Goal: Task Accomplishment & Management: Manage account settings

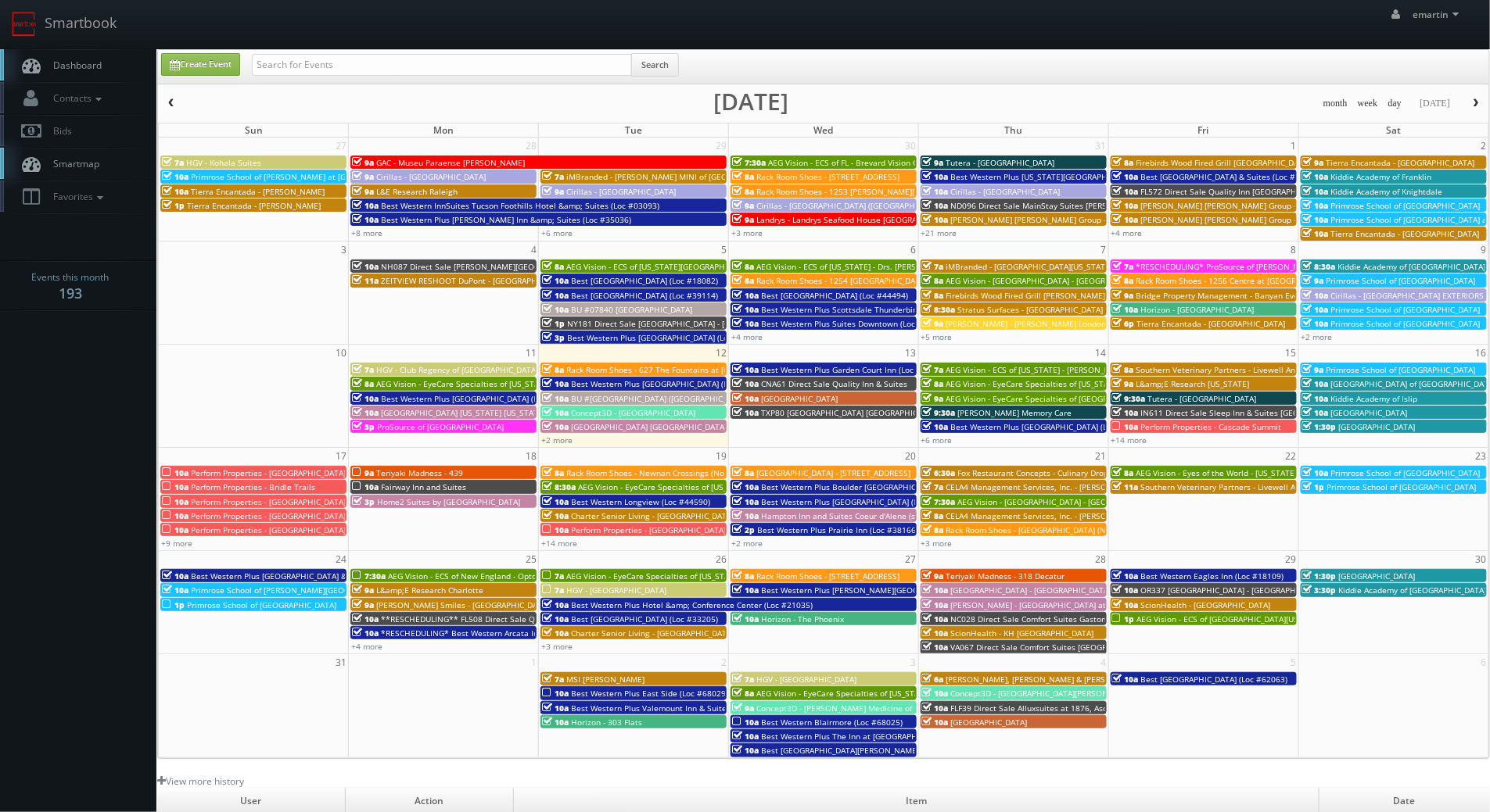
click at [564, 426] on span "10a" at bounding box center [555, 426] width 27 height 11
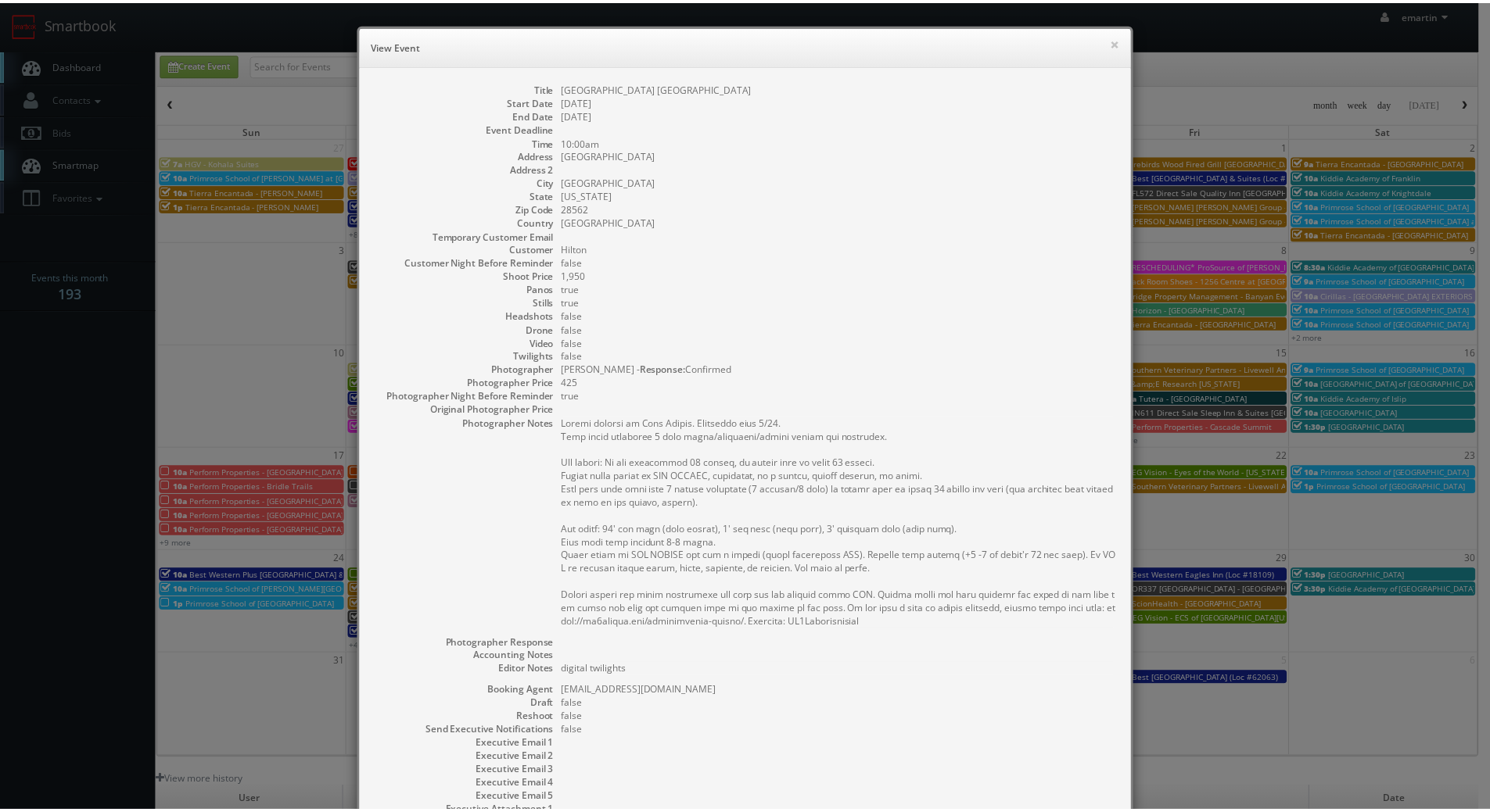
scroll to position [158, 0]
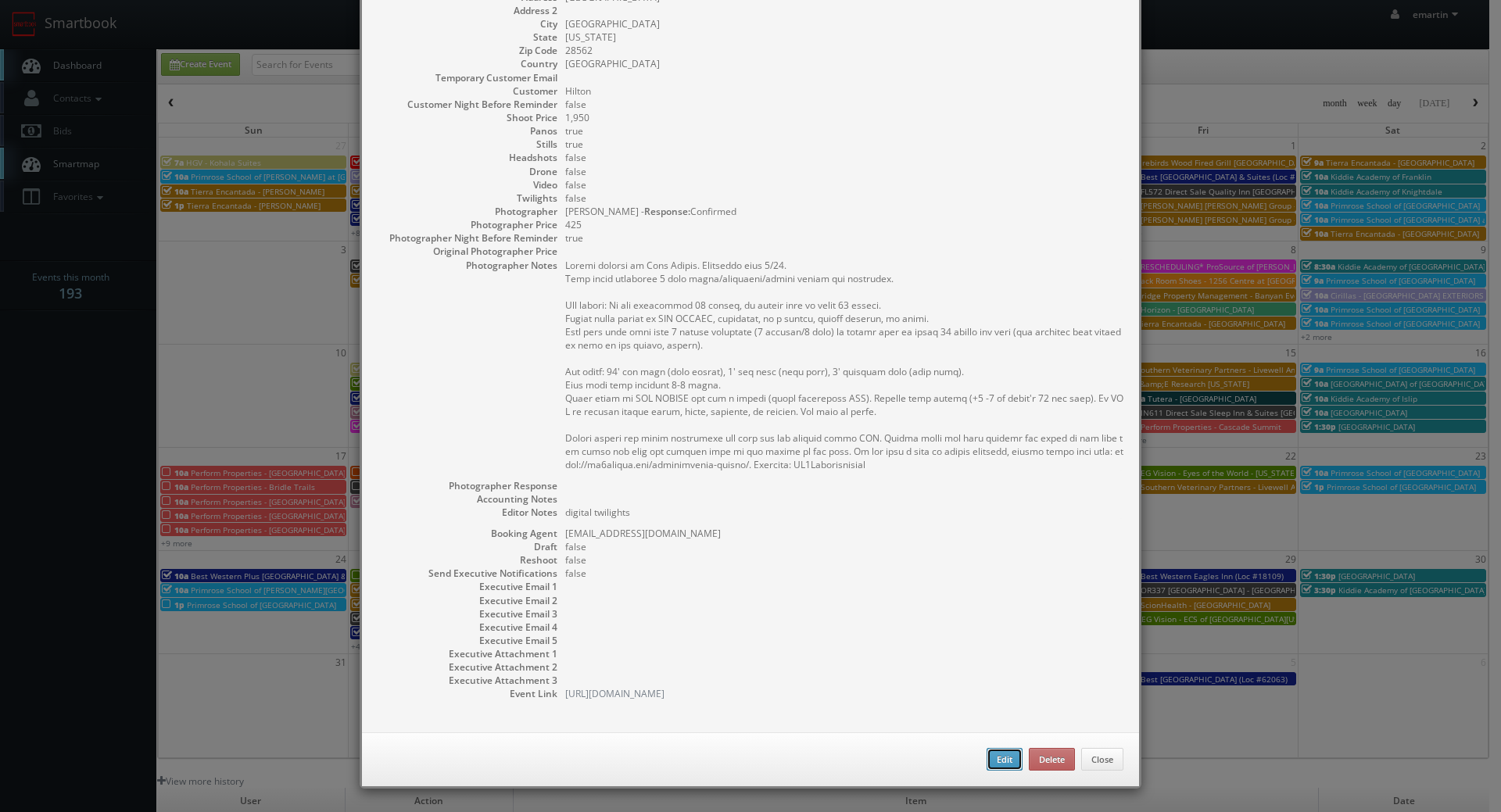
click at [987, 765] on button "Edit" at bounding box center [1004, 759] width 36 height 23
type input "Hampton Inn New Bern"
type input "200 Hotel Dr"
type input "New Bern"
type input "28562"
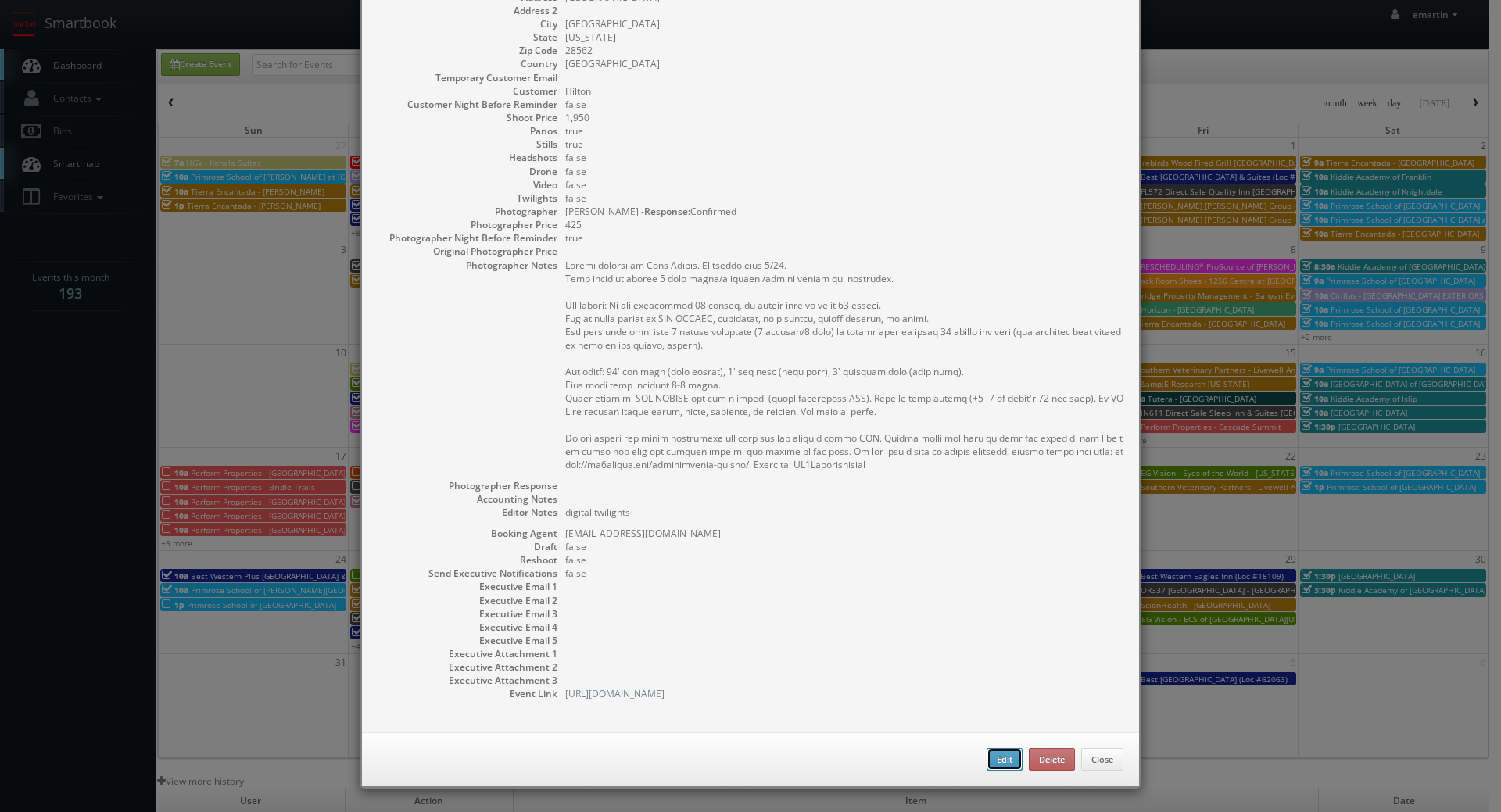
type input "1,950"
checkbox input "true"
type textarea "digital twilights"
type input "08/12/2025"
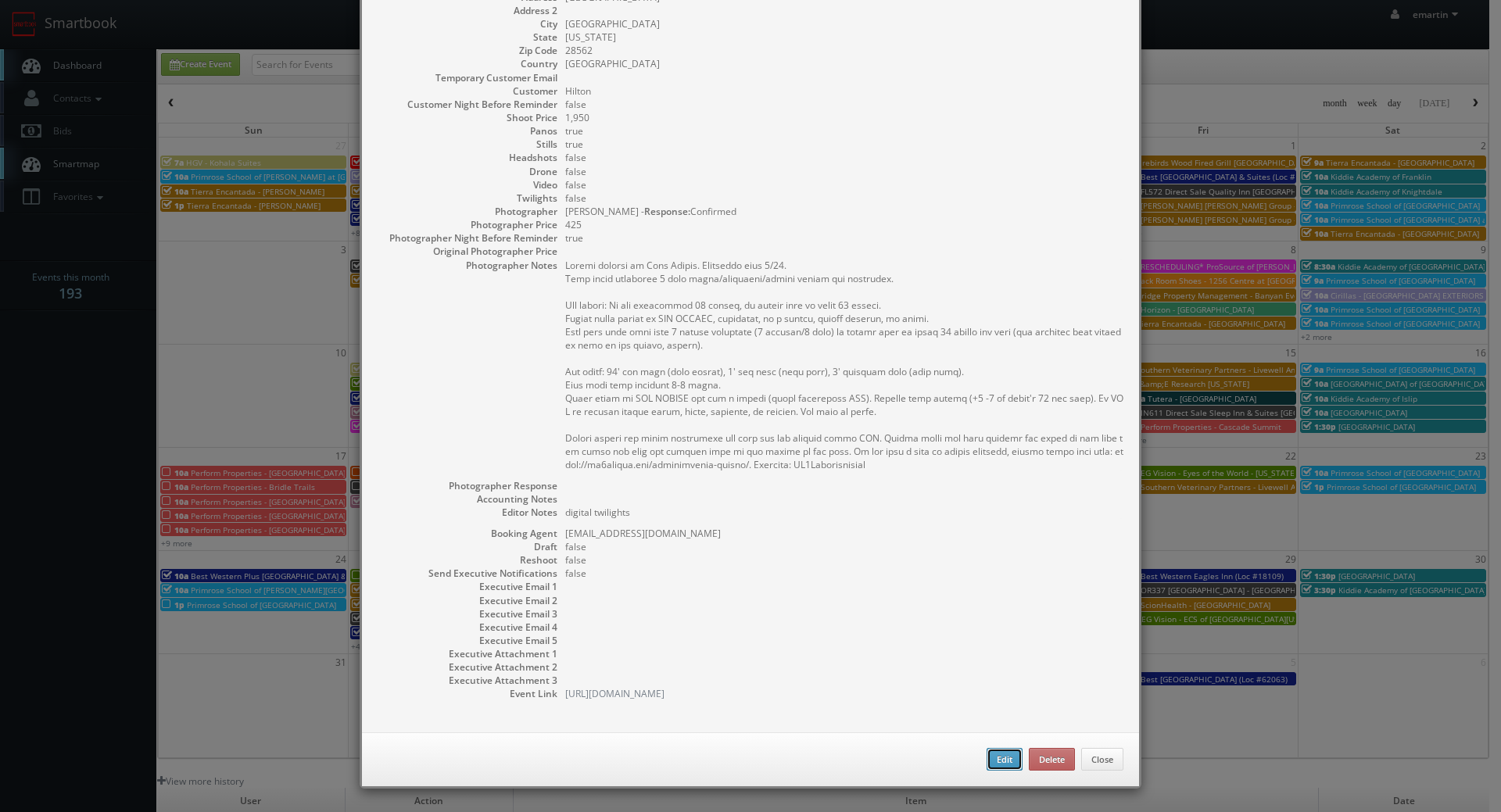
type input "08/12/2025"
type input "10:00am"
checkbox input "true"
type textarea "Onsite contact is Gwen Fuller. Overnight stay 8/11. Full shoot including 5 room…"
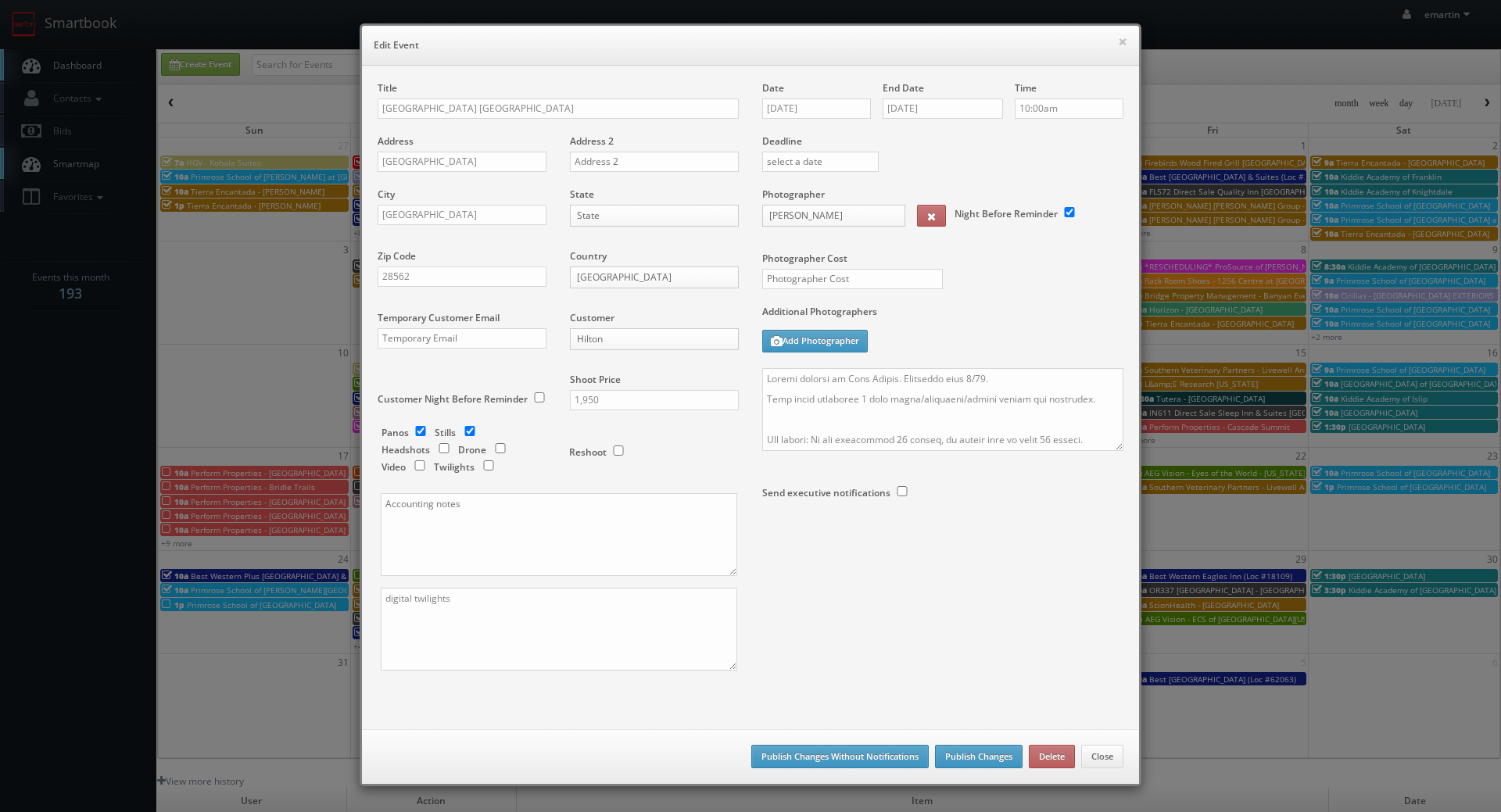
select select "cs3design360+school3specialty@gmail.com"
type input "1,950"
select select "sfvanmanen@gmail.com"
type input "425"
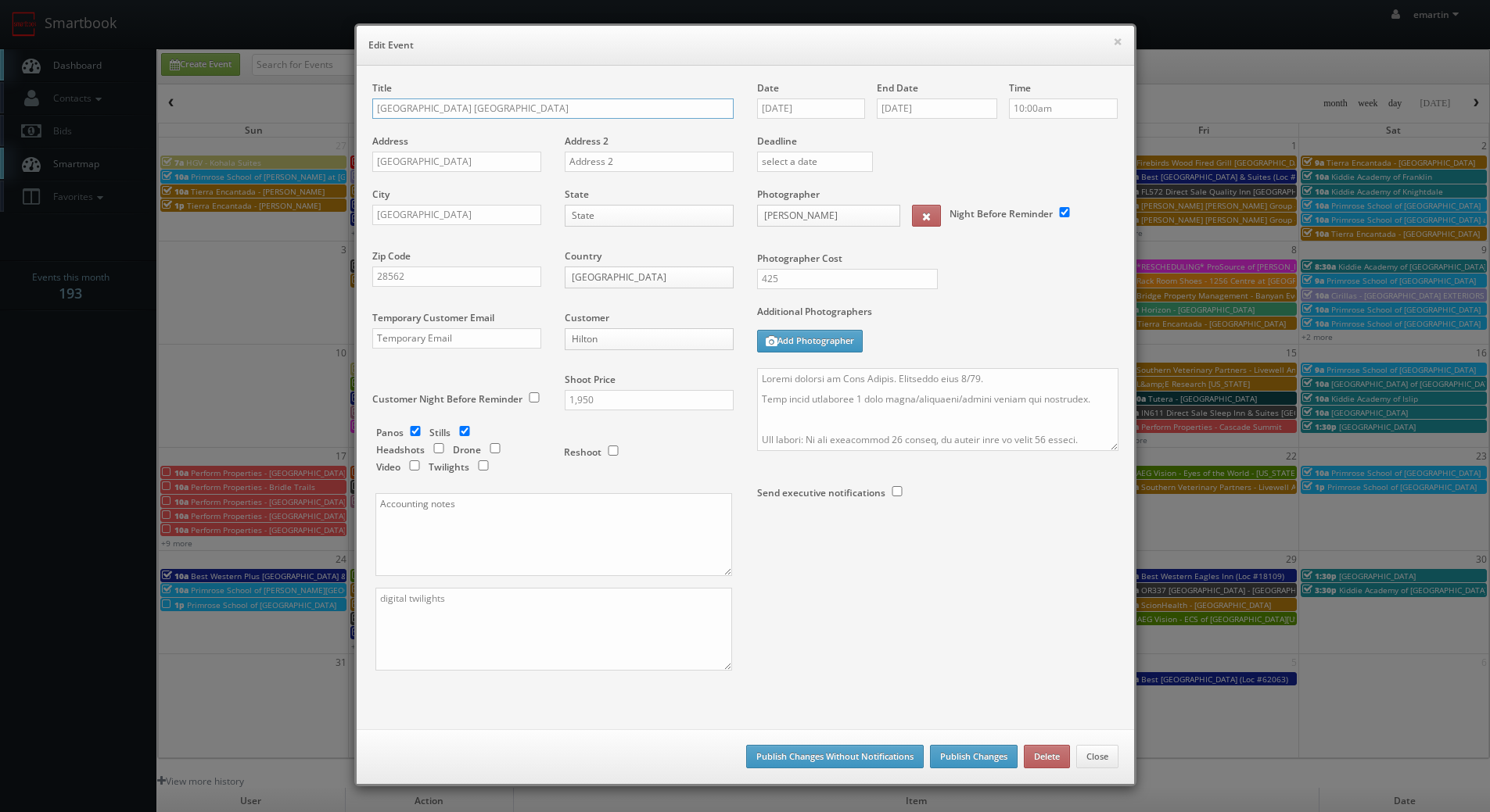
click at [372, 107] on input "Hampton Inn New Bern" at bounding box center [552, 108] width 361 height 20
type input "*RESCHEDULING* [GEOGRAPHIC_DATA] [GEOGRAPHIC_DATA]"
click at [952, 751] on button "Publish Changes" at bounding box center [973, 757] width 88 height 23
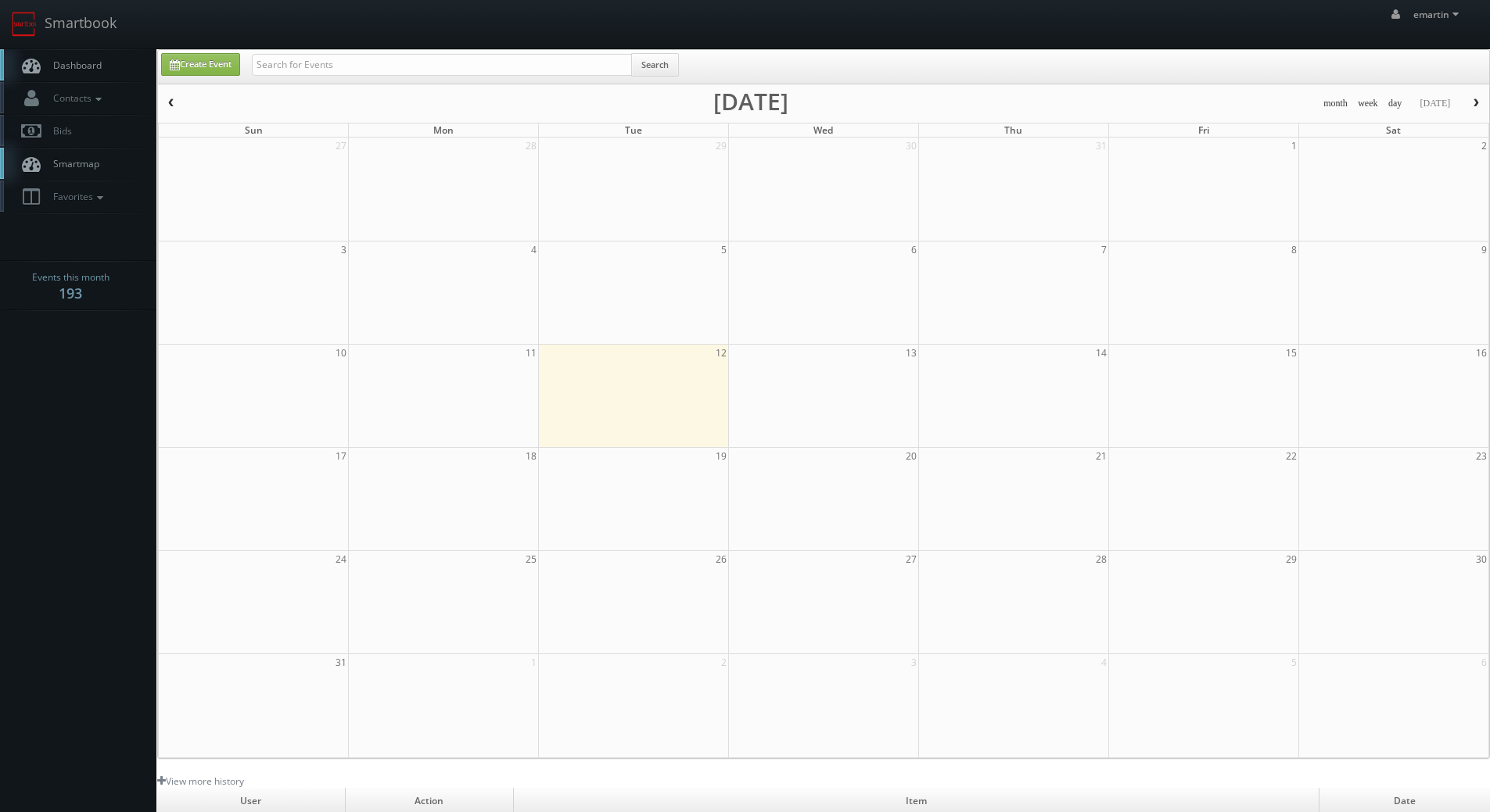
click at [84, 55] on link "Dashboard" at bounding box center [78, 65] width 156 height 32
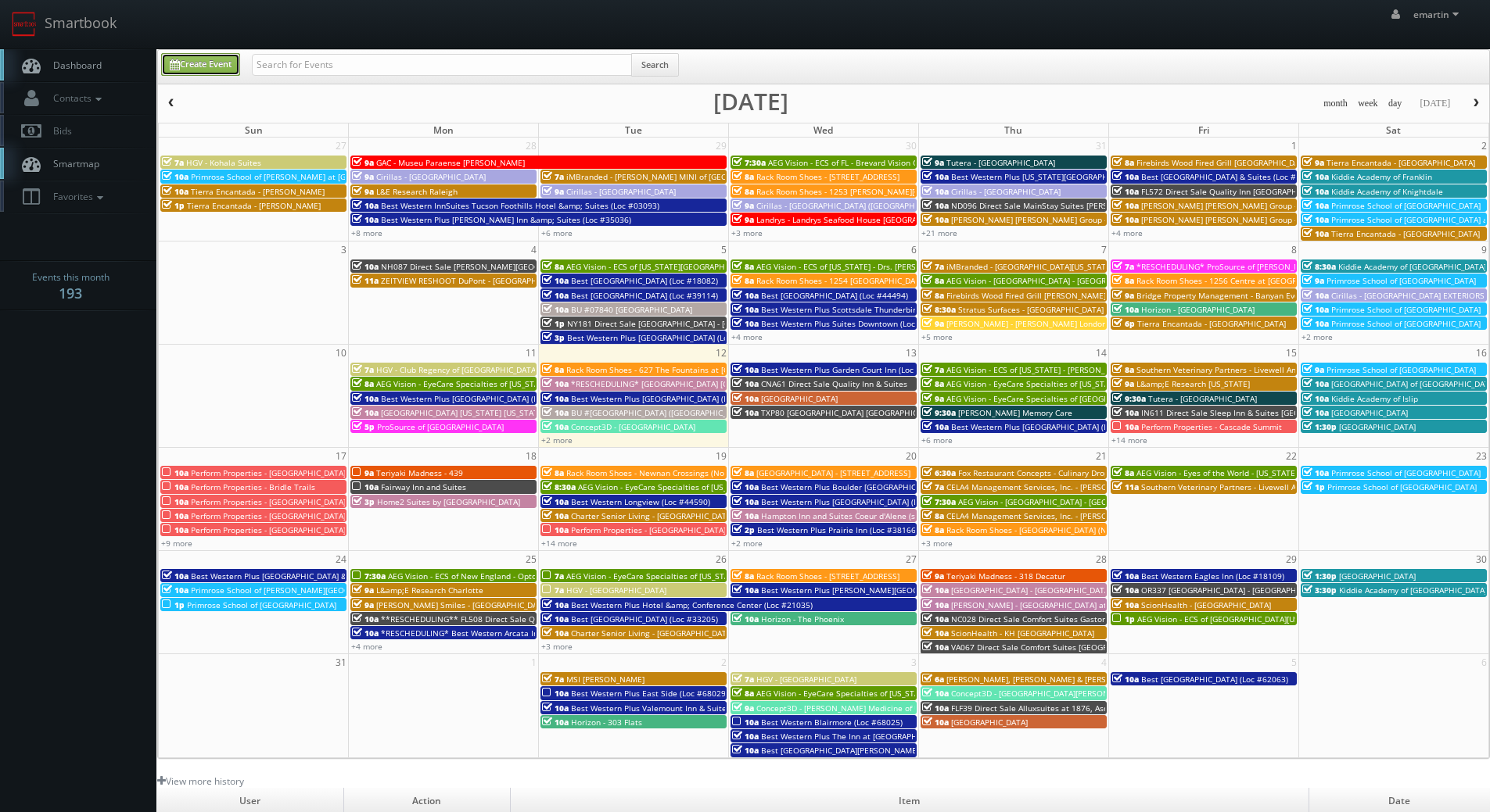
click at [230, 53] on link "Create Event" at bounding box center [200, 64] width 79 height 23
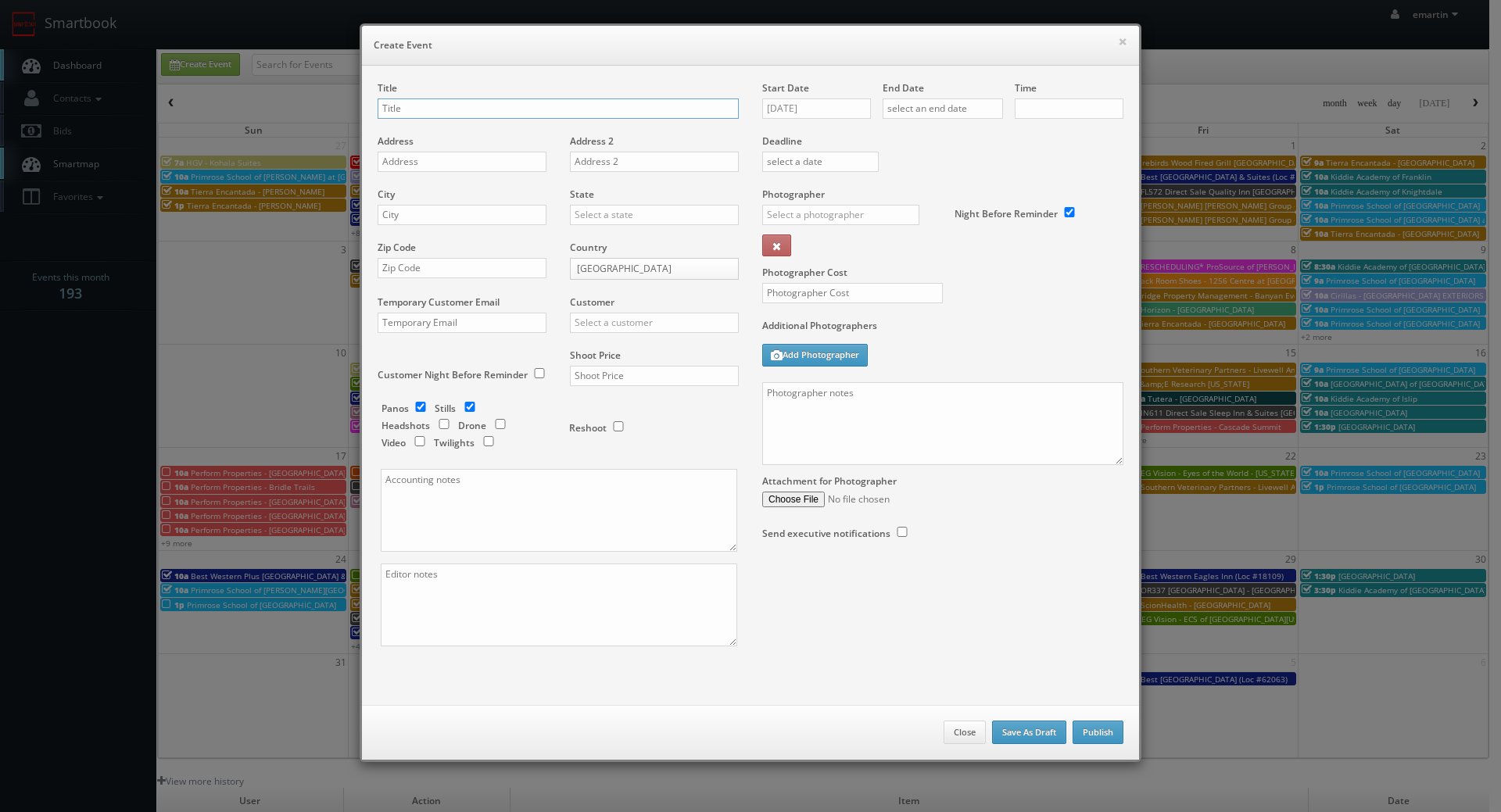
checkbox input "true"
type input "10:00am"
checkbox input "true"
click at [805, 106] on input "08/12/2025" at bounding box center [816, 108] width 108 height 20
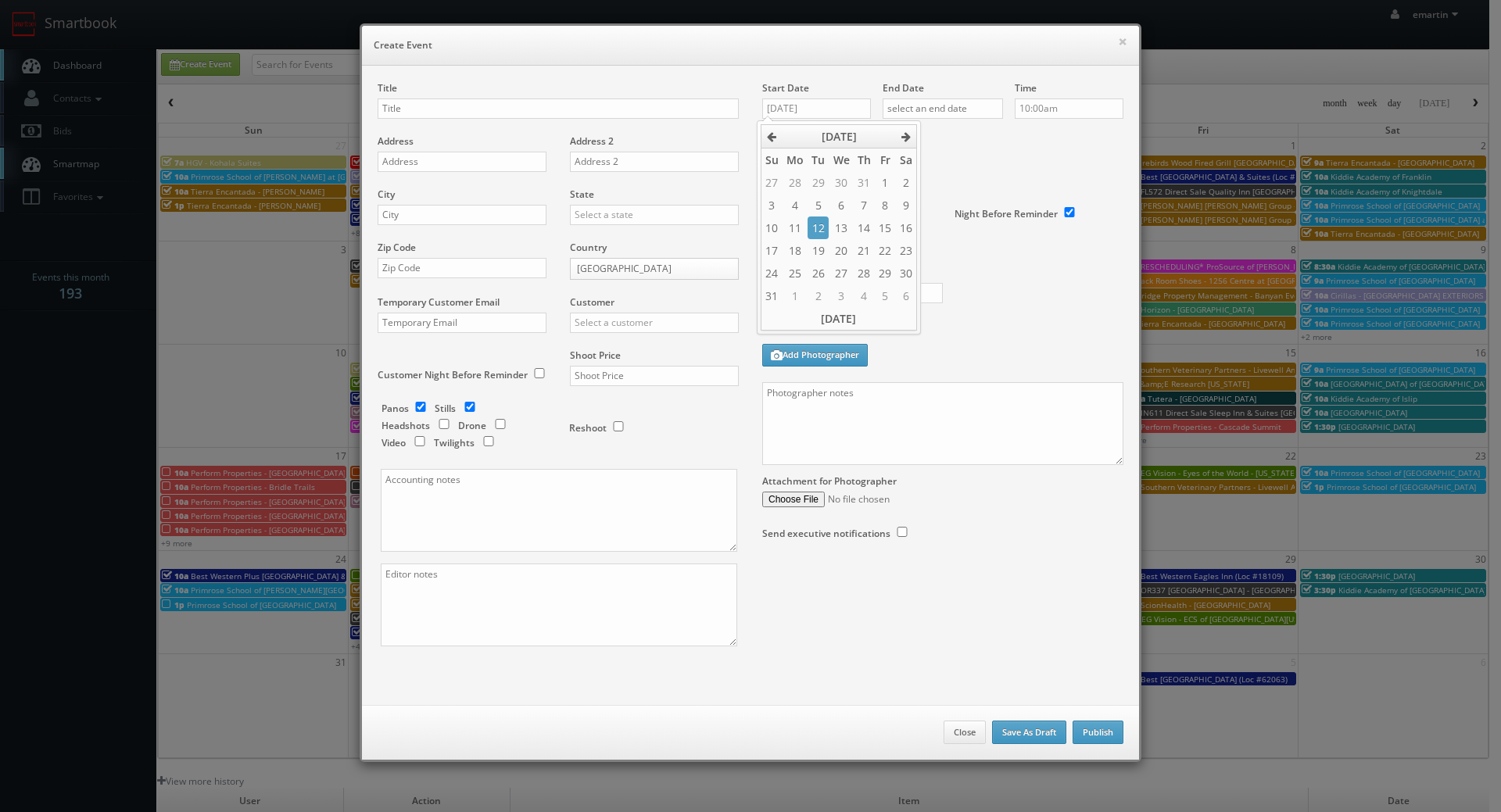
drag, startPoint x: 887, startPoint y: 227, endPoint x: 941, endPoint y: 178, distance: 72.9
click at [887, 228] on td "15" at bounding box center [884, 228] width 20 height 23
type input "08/15/2025"
click at [984, 99] on input "text" at bounding box center [943, 108] width 120 height 20
click at [1012, 227] on td "15" at bounding box center [1004, 228] width 20 height 23
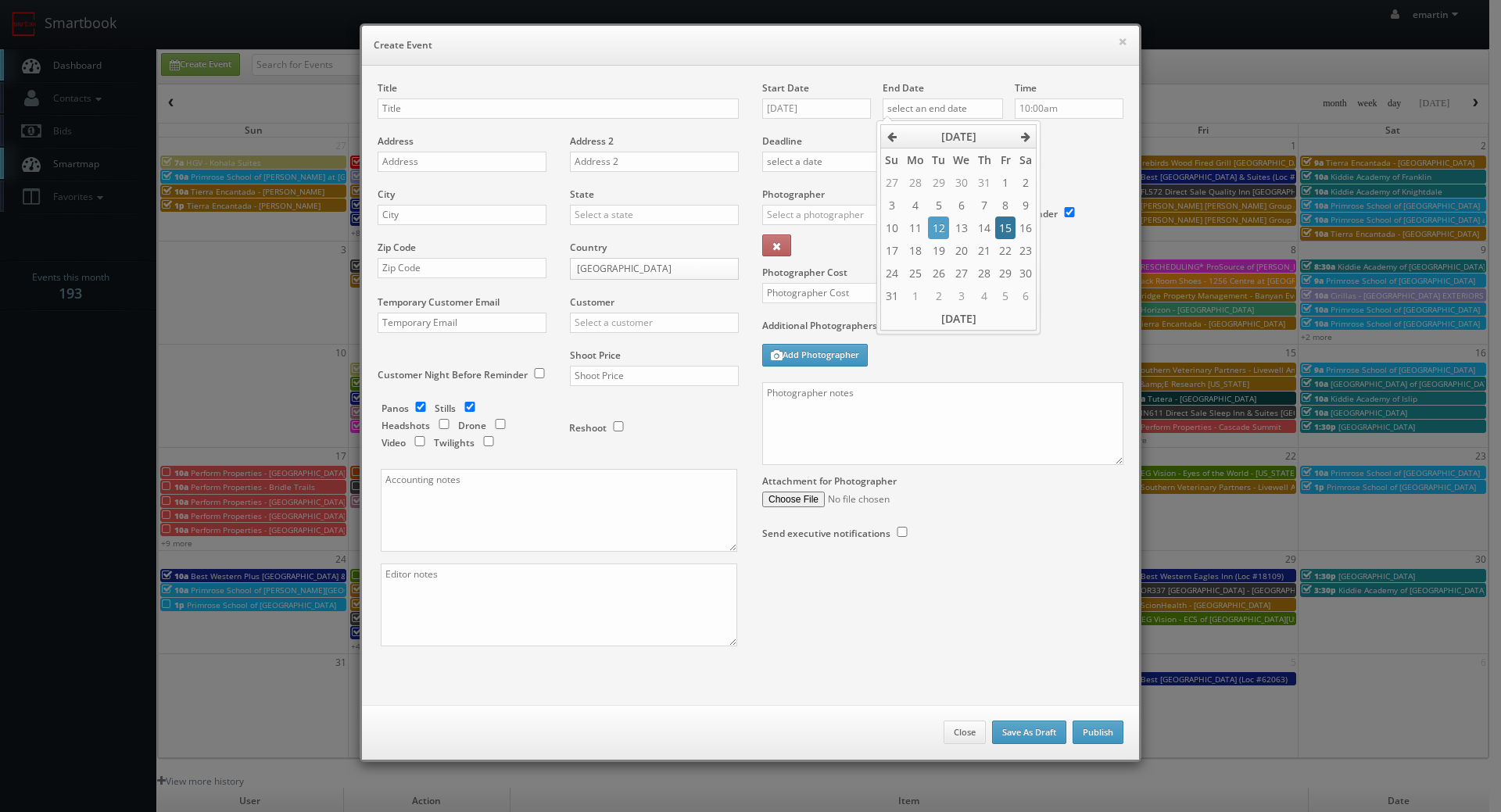
type input "08/15/2025"
drag, startPoint x: 1060, startPoint y: 139, endPoint x: 1051, endPoint y: 94, distance: 45.9
click at [1059, 127] on div "Start Date 08/15/2025 End Date 08/15/2025 Time 10:00am Deadline Photographer _j…" at bounding box center [943, 327] width 385 height 490
drag, startPoint x: 1051, startPoint y: 94, endPoint x: 1067, endPoint y: 159, distance: 66.9
click at [1051, 99] on div "Time 10:00am" at bounding box center [1062, 107] width 120 height 53
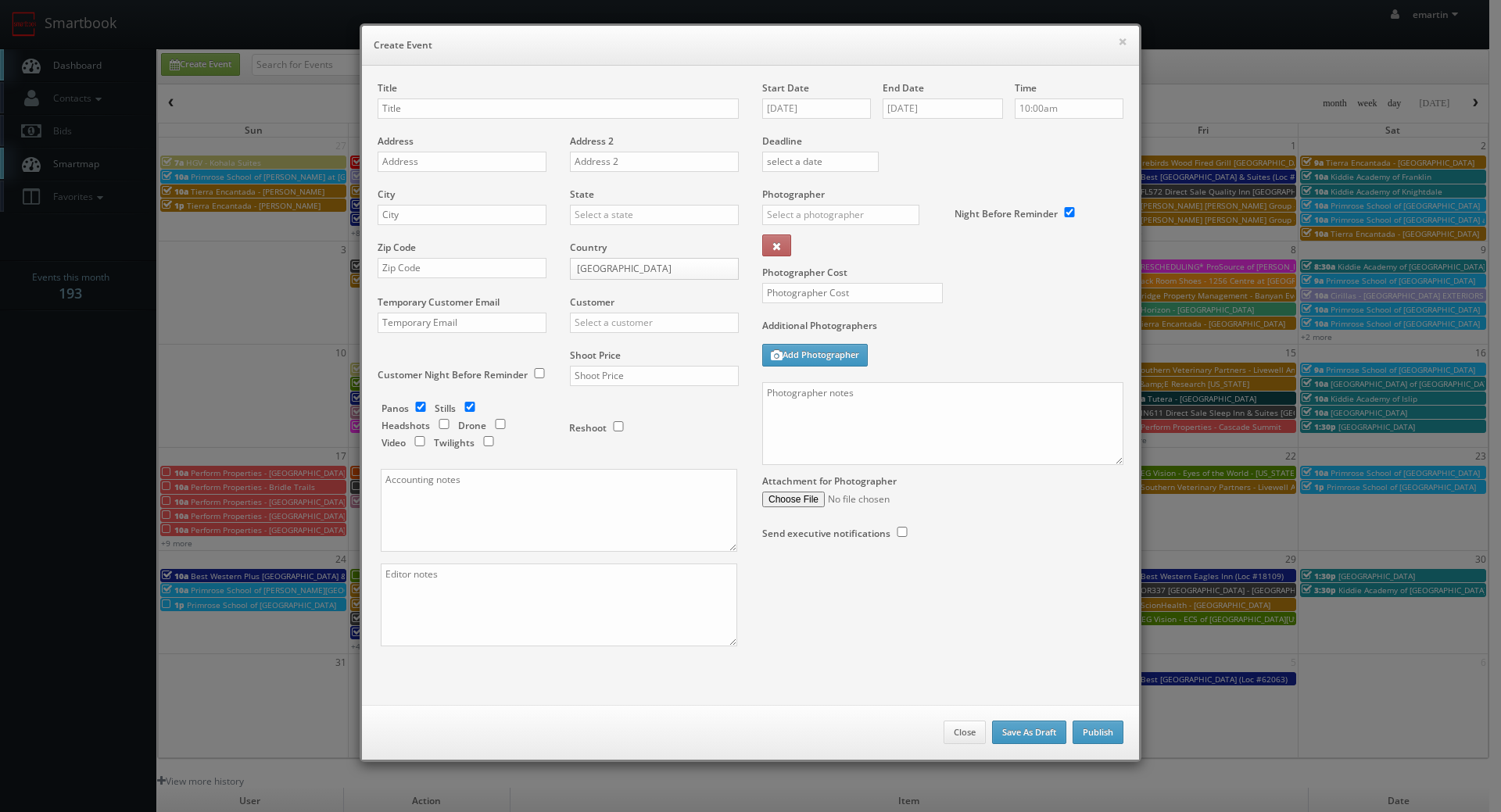
click at [1061, 123] on div "Time 10:00am" at bounding box center [1062, 107] width 120 height 53
click at [1044, 109] on input "10:00am" at bounding box center [1069, 108] width 108 height 20
type input "2:00pm"
click at [1031, 196] on li "2:00pm" at bounding box center [1039, 199] width 60 height 18
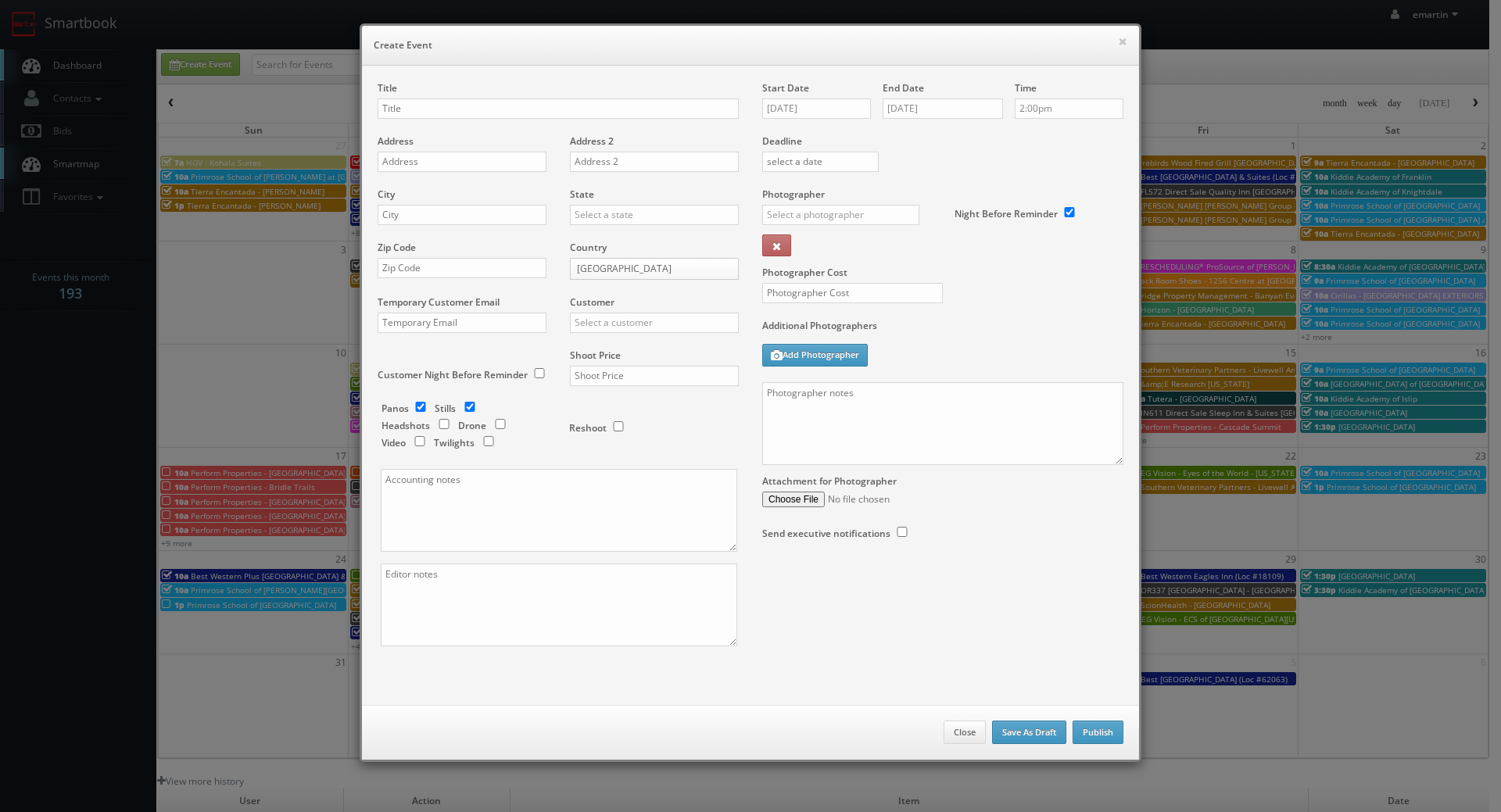
drag, startPoint x: 971, startPoint y: 185, endPoint x: 900, endPoint y: 197, distance: 72.0
click at [968, 184] on div "Deadline" at bounding box center [943, 134] width 385 height 107
click at [803, 225] on div "_justin _photog1 Glen Aronwits Chris Dailey John Varnedore John Saunders Craig …" at bounding box center [847, 219] width 169 height 29
click at [808, 213] on input "text" at bounding box center [841, 214] width 157 height 20
click at [791, 299] on div "[PERSON_NAME]" at bounding box center [846, 302] width 167 height 26
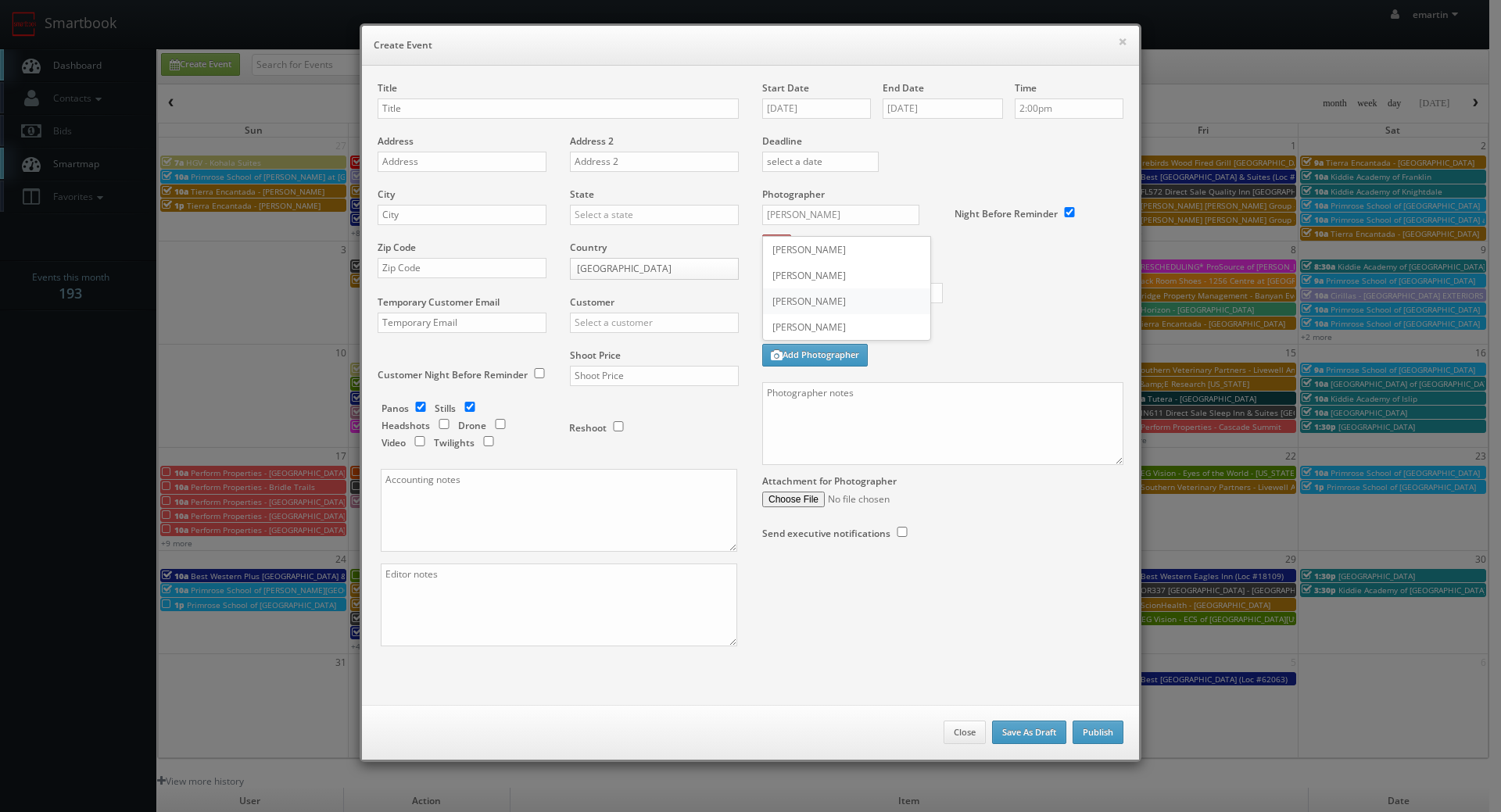
type input "Alan Duggins"
click at [987, 192] on div "Night Before Reminder" at bounding box center [1033, 206] width 180 height 36
click at [499, 60] on div "× Create Event" at bounding box center [750, 46] width 777 height 40
drag, startPoint x: 521, startPoint y: 126, endPoint x: 516, endPoint y: 115, distance: 12.1
click at [521, 126] on div "Title" at bounding box center [558, 107] width 361 height 53
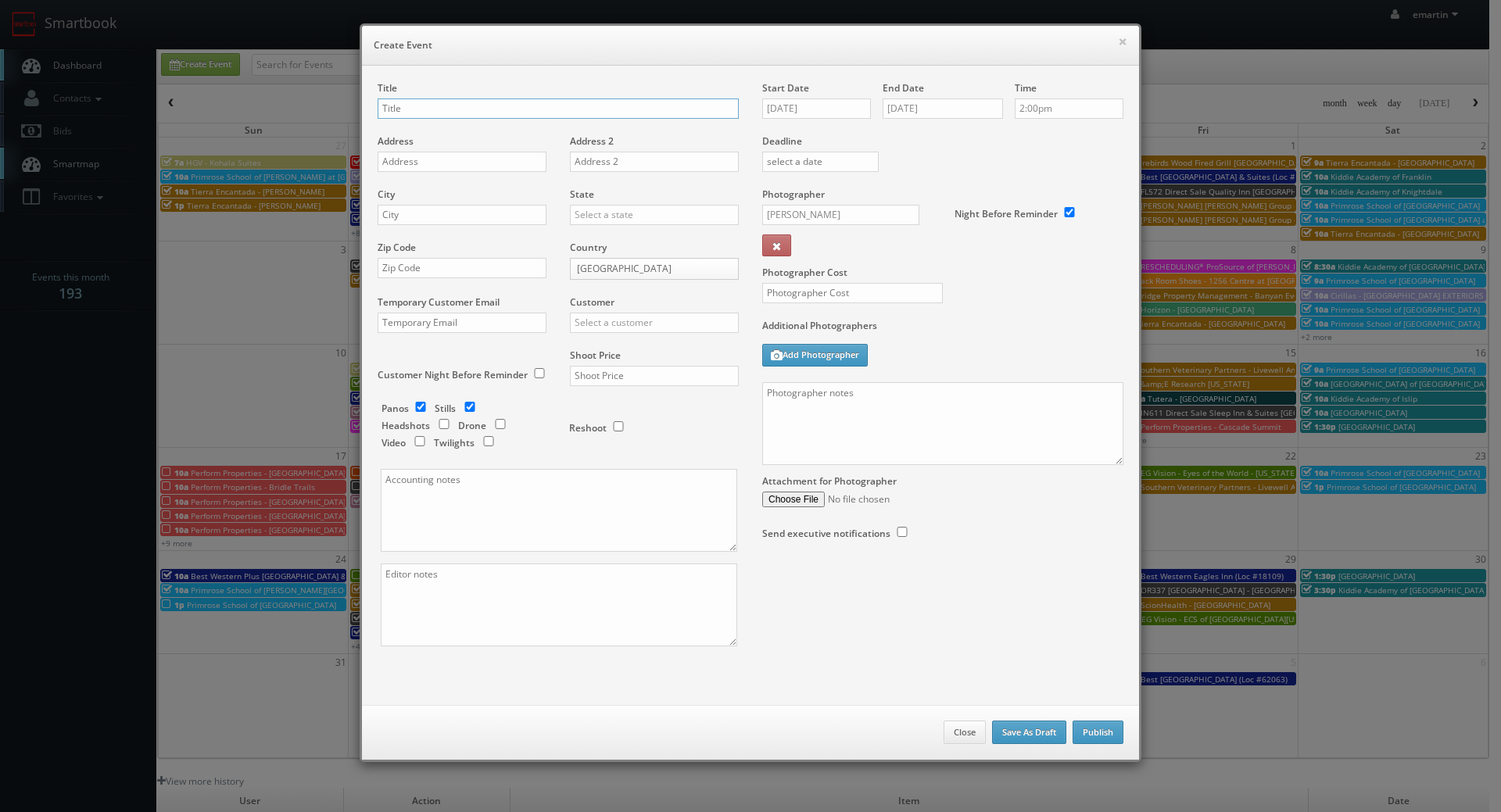
click at [516, 113] on input "text" at bounding box center [558, 108] width 361 height 20
paste input "ESA"
click at [423, 100] on input "ESA - #" at bounding box center [558, 108] width 361 height 20
paste input "9829"
drag, startPoint x: 485, startPoint y: 107, endPoint x: 430, endPoint y: 127, distance: 58.5
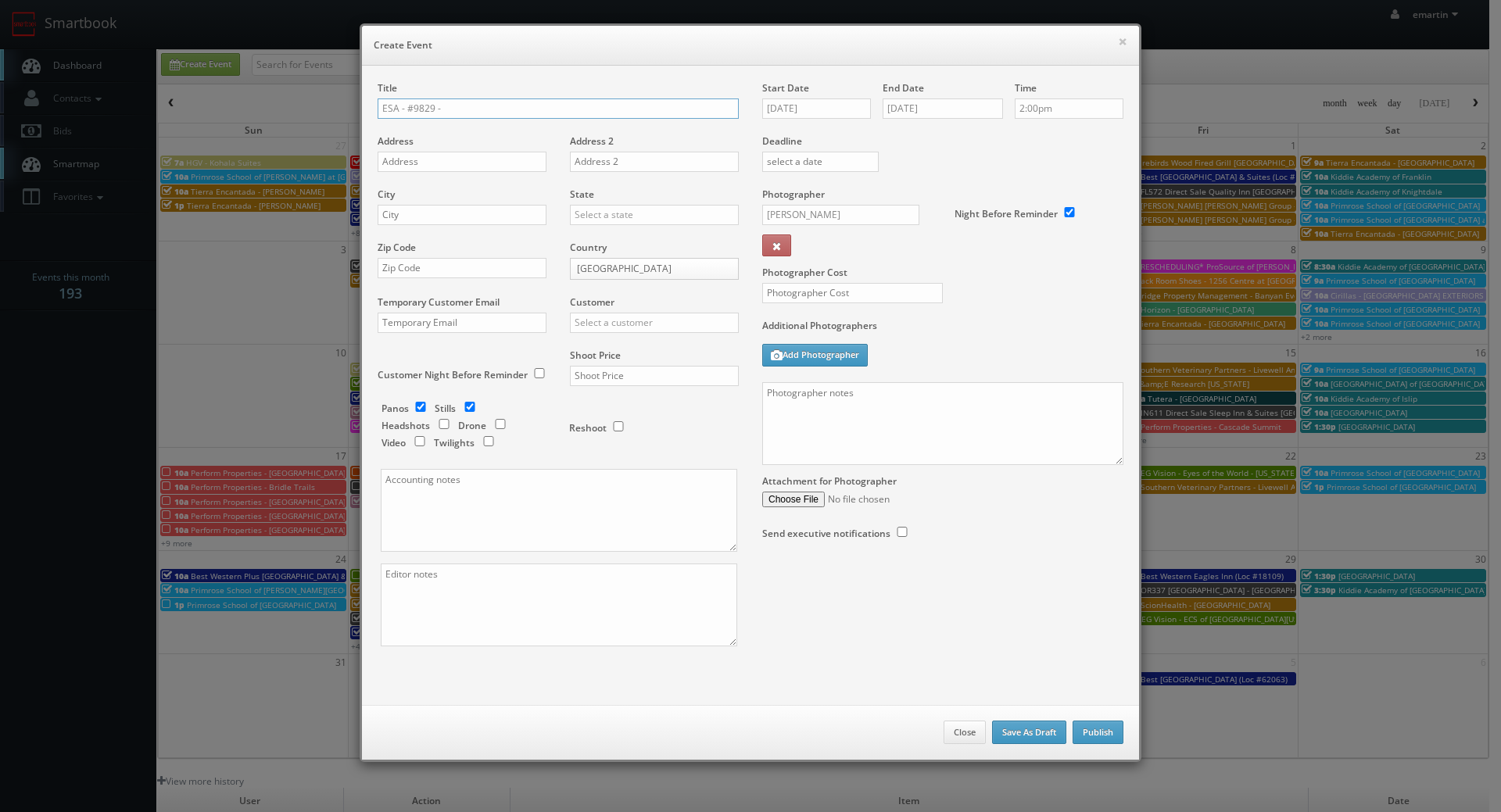
click at [485, 107] on input "ESA - #9829 -" at bounding box center [558, 108] width 361 height 20
paste input "Austin - Northwest - Research Park"
type input "ESA - #9829 - [GEOGRAPHIC_DATA] - [GEOGRAPHIC_DATA]"
drag, startPoint x: 436, startPoint y: 167, endPoint x: 411, endPoint y: 170, distance: 25.2
click at [436, 167] on input "text" at bounding box center [462, 161] width 169 height 20
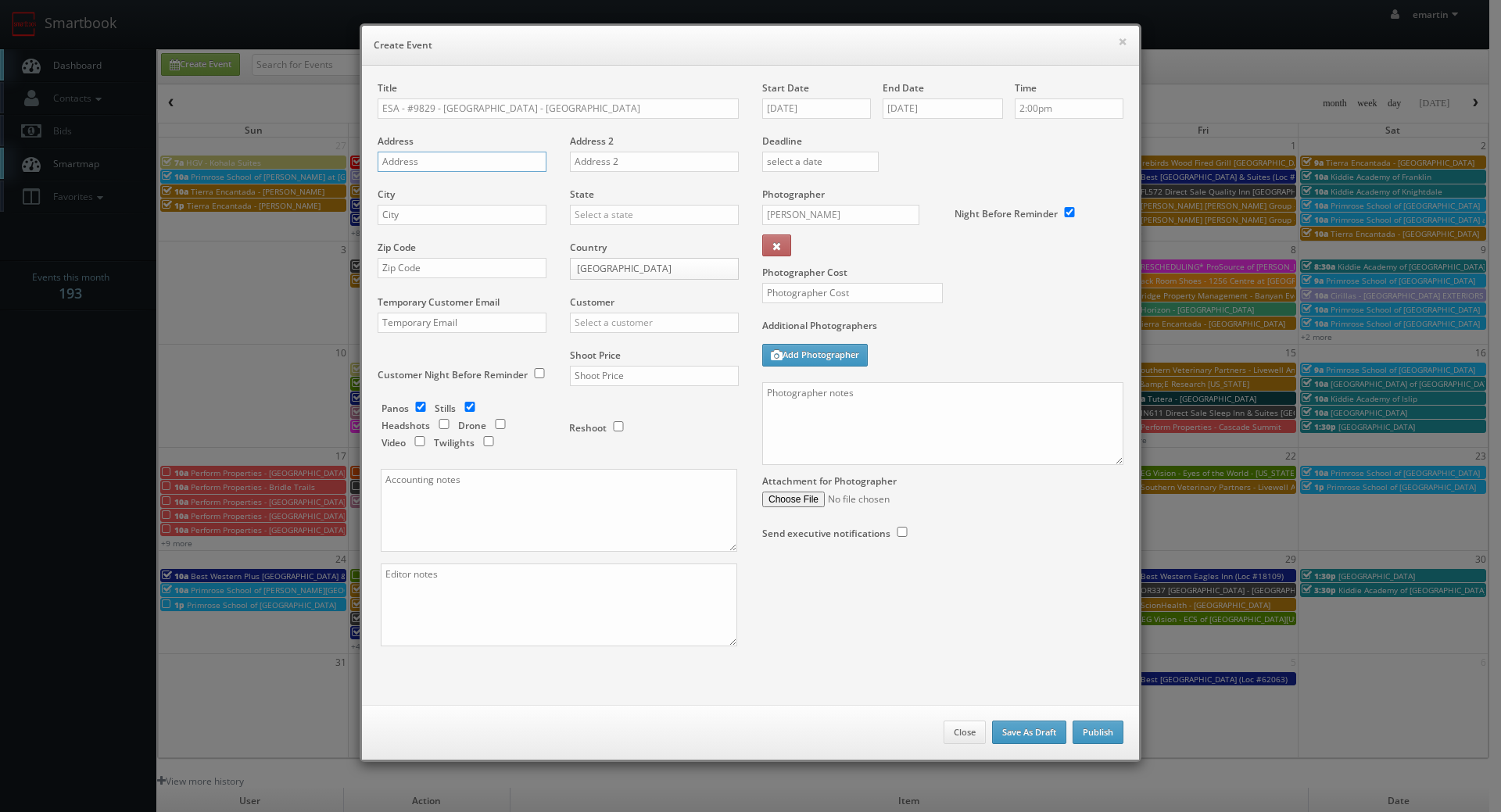
paste input "12424 Research Blvd."
type input "12424 Research Blvd."
click at [491, 220] on input "text" at bounding box center [462, 214] width 169 height 20
paste input "Austin"
type input "Austin"
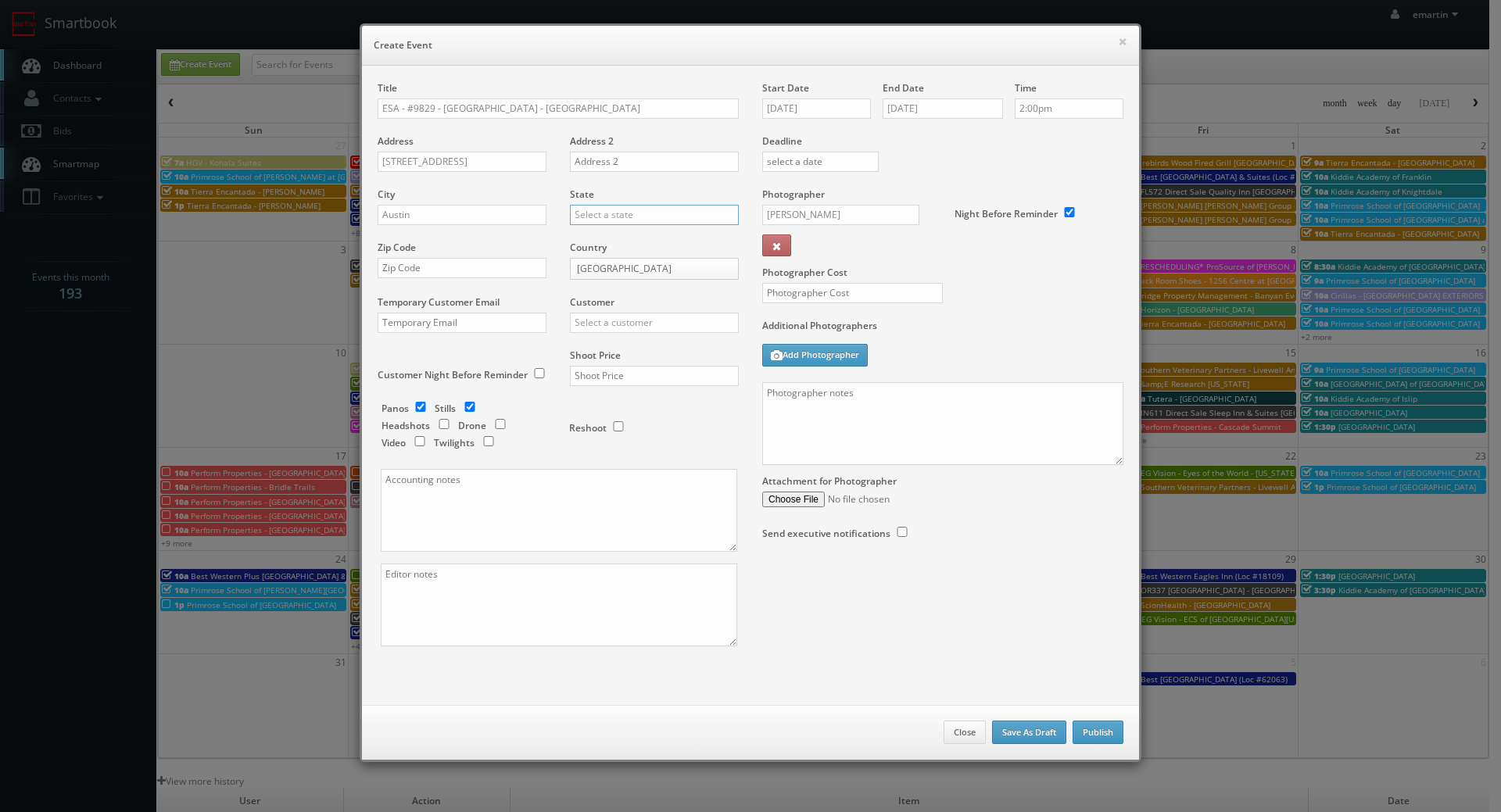
click at [580, 215] on input "text" at bounding box center [654, 214] width 169 height 20
click at [582, 228] on div "[US_STATE]" at bounding box center [654, 241] width 167 height 26
type input "[US_STATE]"
click at [483, 269] on input "text" at bounding box center [462, 268] width 169 height 20
paste input "78759"
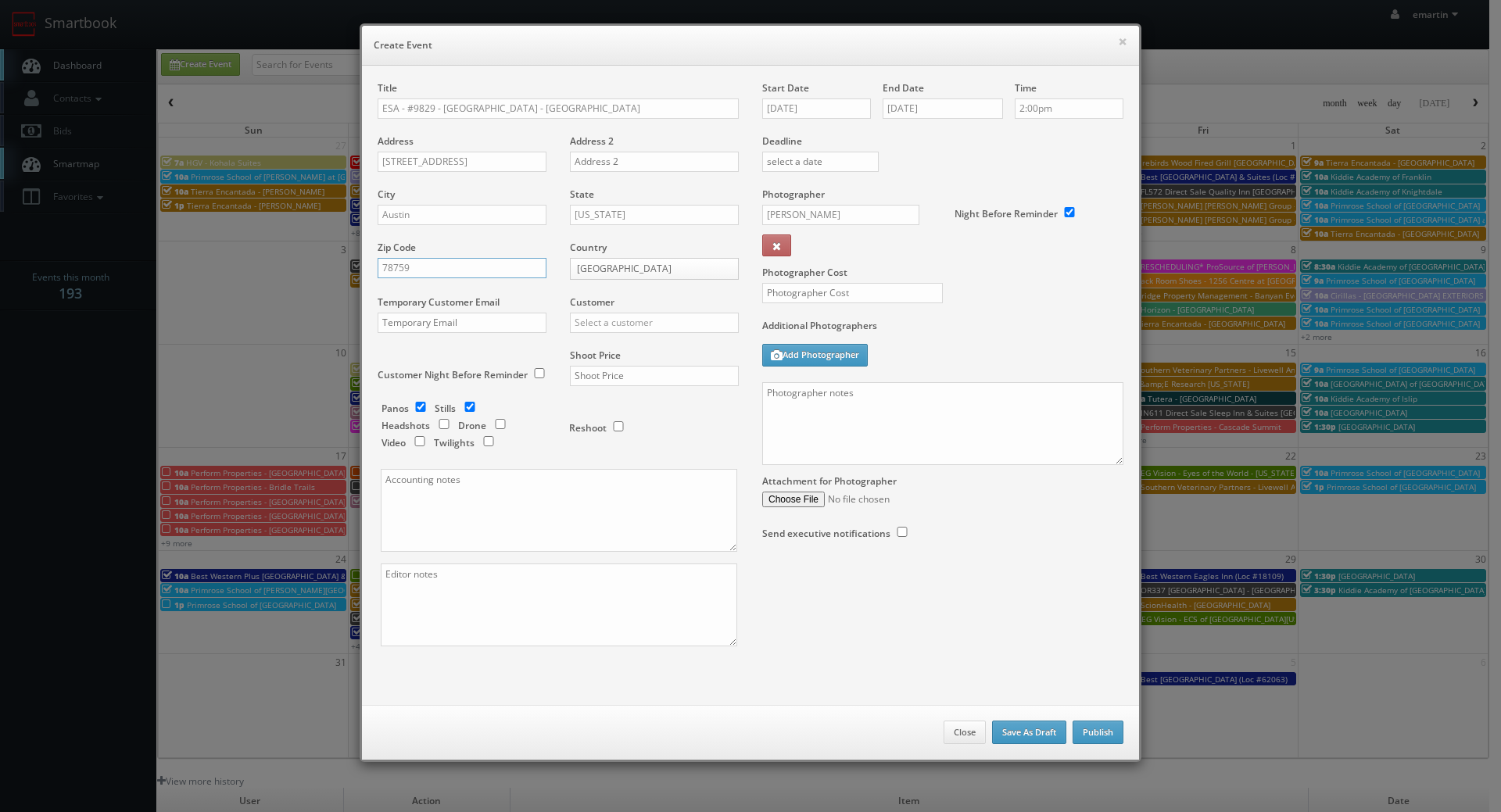
type input "78759"
click at [635, 321] on input "text" at bounding box center [654, 322] width 169 height 20
click at [639, 339] on div "Extended Stay America" at bounding box center [654, 348] width 167 height 26
type input "Extended Stay America"
click at [627, 376] on input "text" at bounding box center [654, 375] width 169 height 20
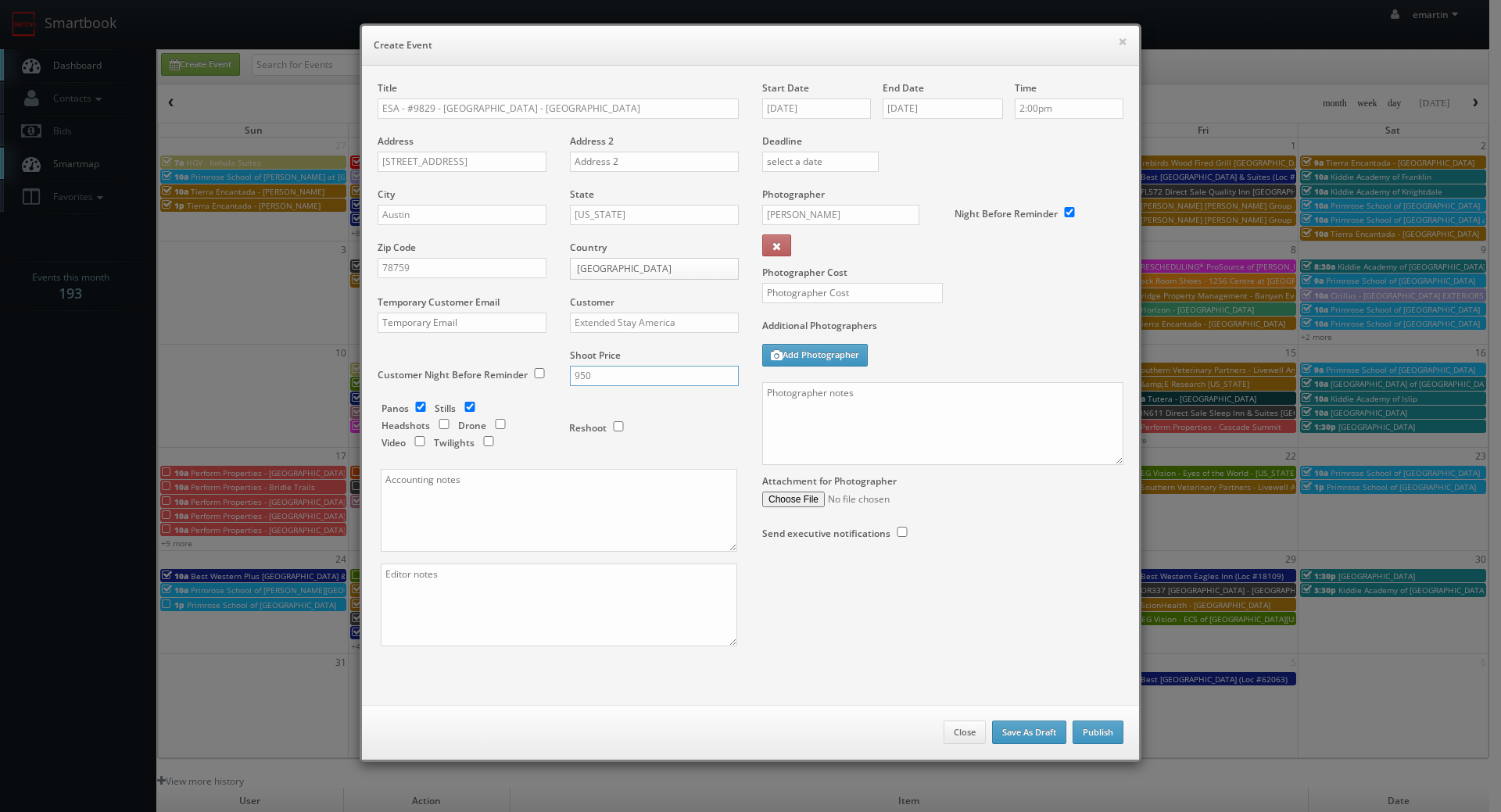
type input "950"
click at [627, 419] on div "Reshoot" at bounding box center [647, 420] width 156 height 36
click at [627, 388] on div "Shoot Price 950" at bounding box center [648, 374] width 180 height 53
click at [664, 425] on div "Reshoot" at bounding box center [647, 420] width 156 height 36
click at [691, 404] on div "Reshoot" at bounding box center [647, 420] width 156 height 36
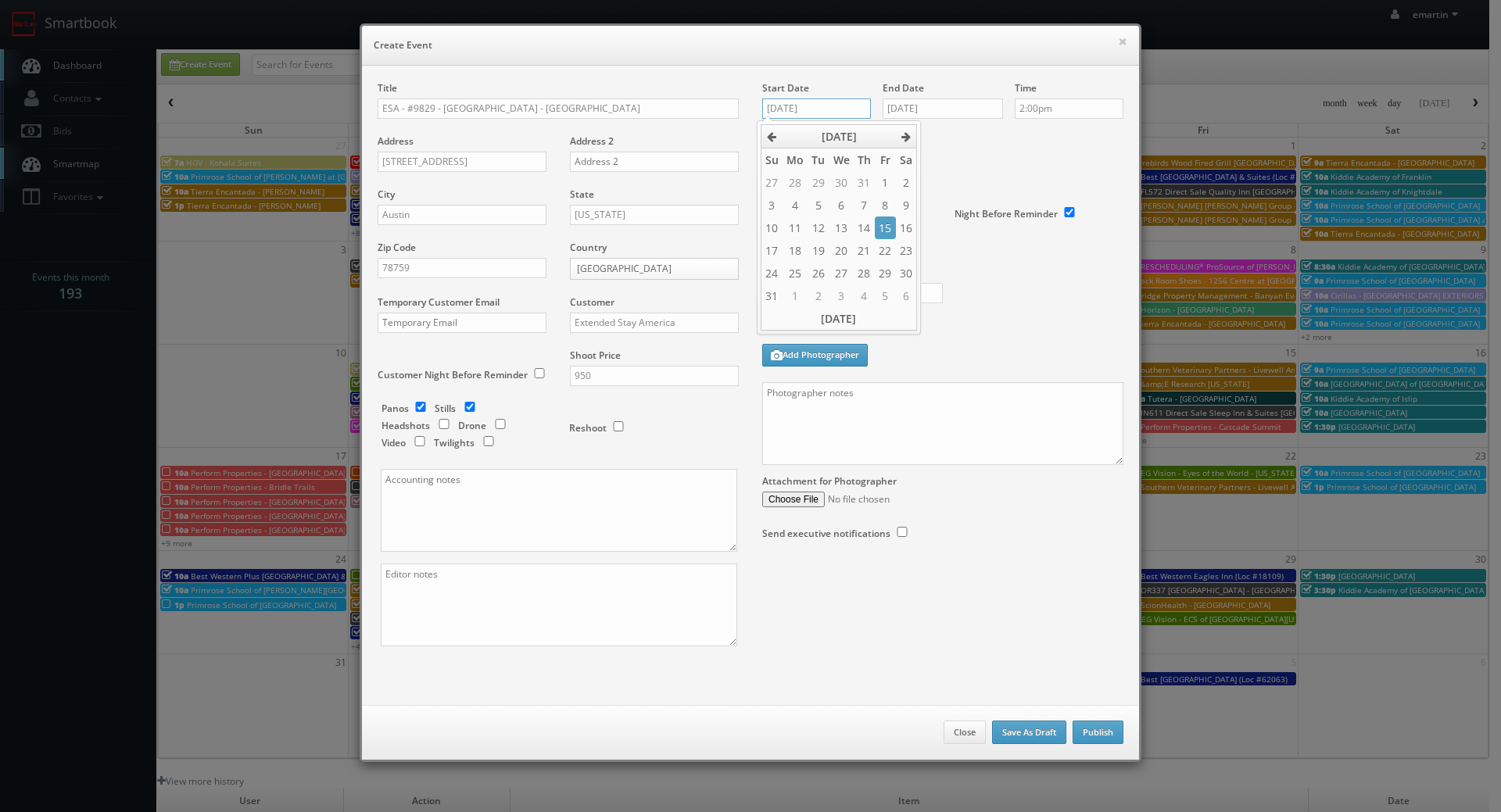
click at [828, 107] on input "08/15/2025" at bounding box center [816, 108] width 108 height 20
click at [969, 146] on label "Deadline" at bounding box center [943, 140] width 385 height 13
drag, startPoint x: 1019, startPoint y: 277, endPoint x: 1010, endPoint y: 278, distance: 9.1
click at [1019, 277] on label "Photographer Cost" at bounding box center [943, 272] width 385 height 13
click at [781, 296] on input "text" at bounding box center [853, 293] width 180 height 20
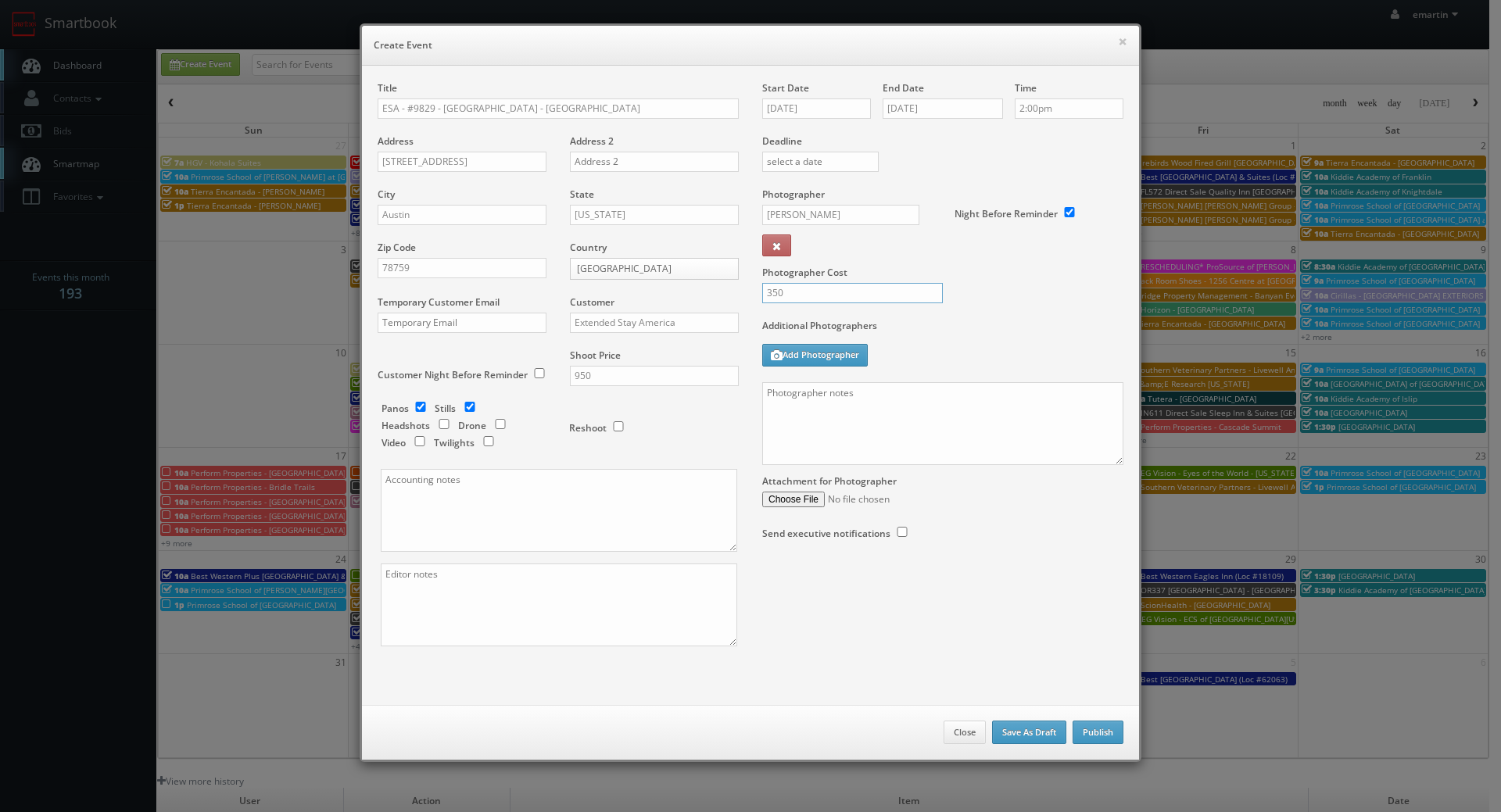
type input "350"
click at [1017, 348] on div "Additional Photographers Add Photographer" at bounding box center [943, 350] width 361 height 63
click at [947, 444] on textarea at bounding box center [943, 424] width 361 height 83
paste textarea "Onsite contact is ______. Please check in at the front desk! UPDATE - Please tr…"
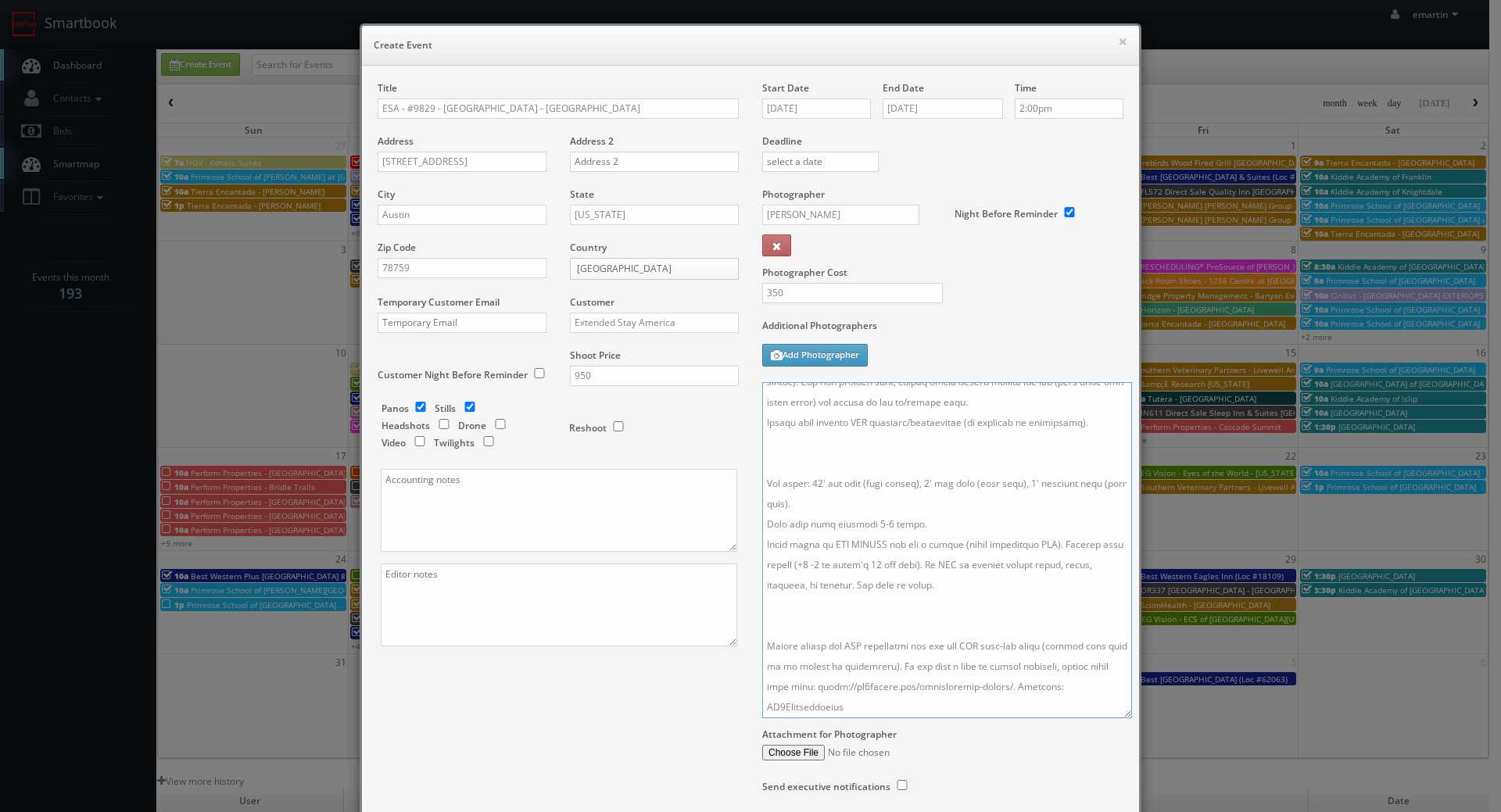
drag, startPoint x: 1114, startPoint y: 452, endPoint x: 1114, endPoint y: 744, distance: 292.0
click at [1115, 718] on textarea at bounding box center [947, 550] width 370 height 336
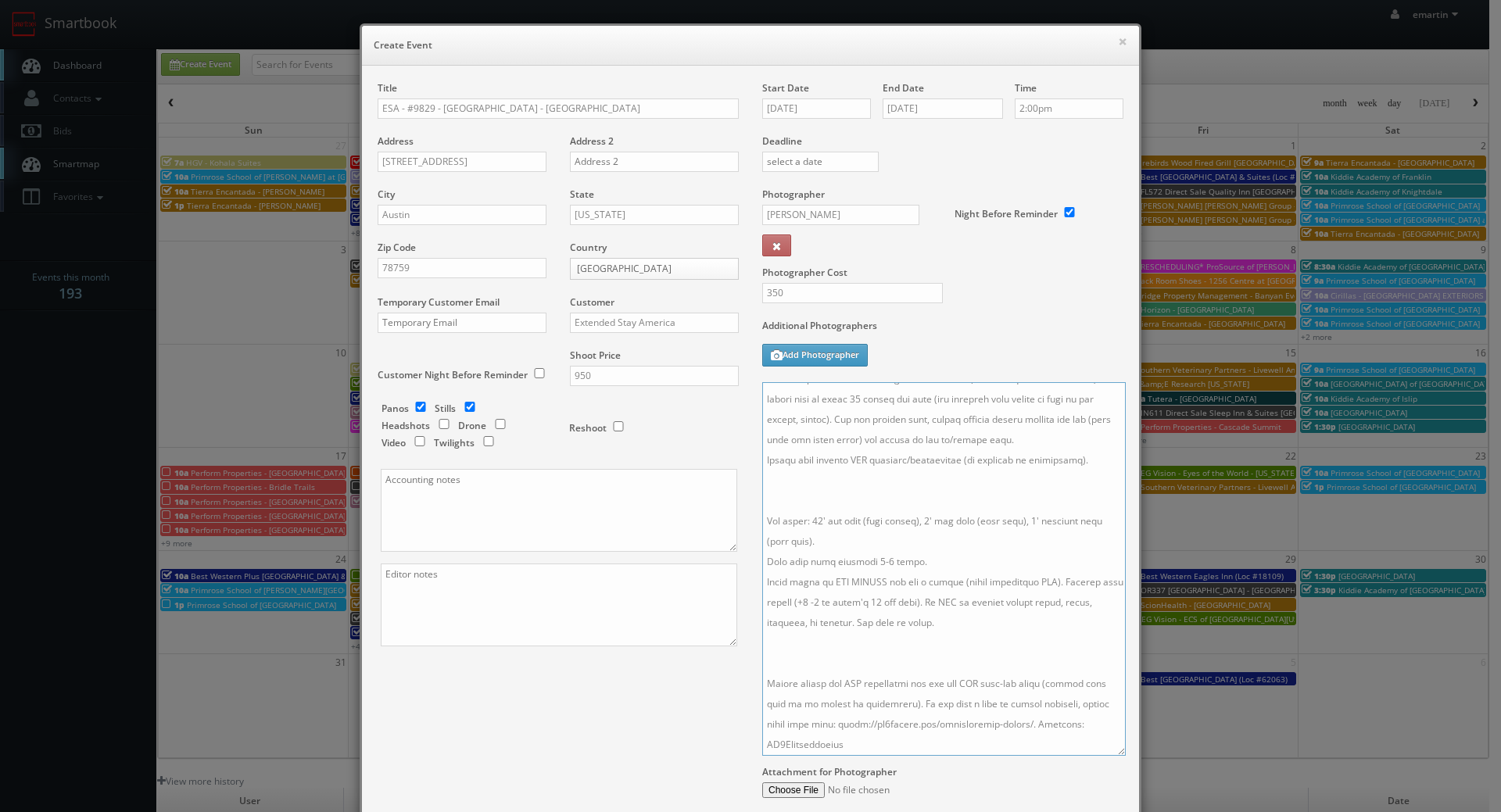
click at [971, 659] on textarea at bounding box center [944, 568] width 363 height 374
click at [848, 530] on textarea at bounding box center [944, 568] width 363 height 374
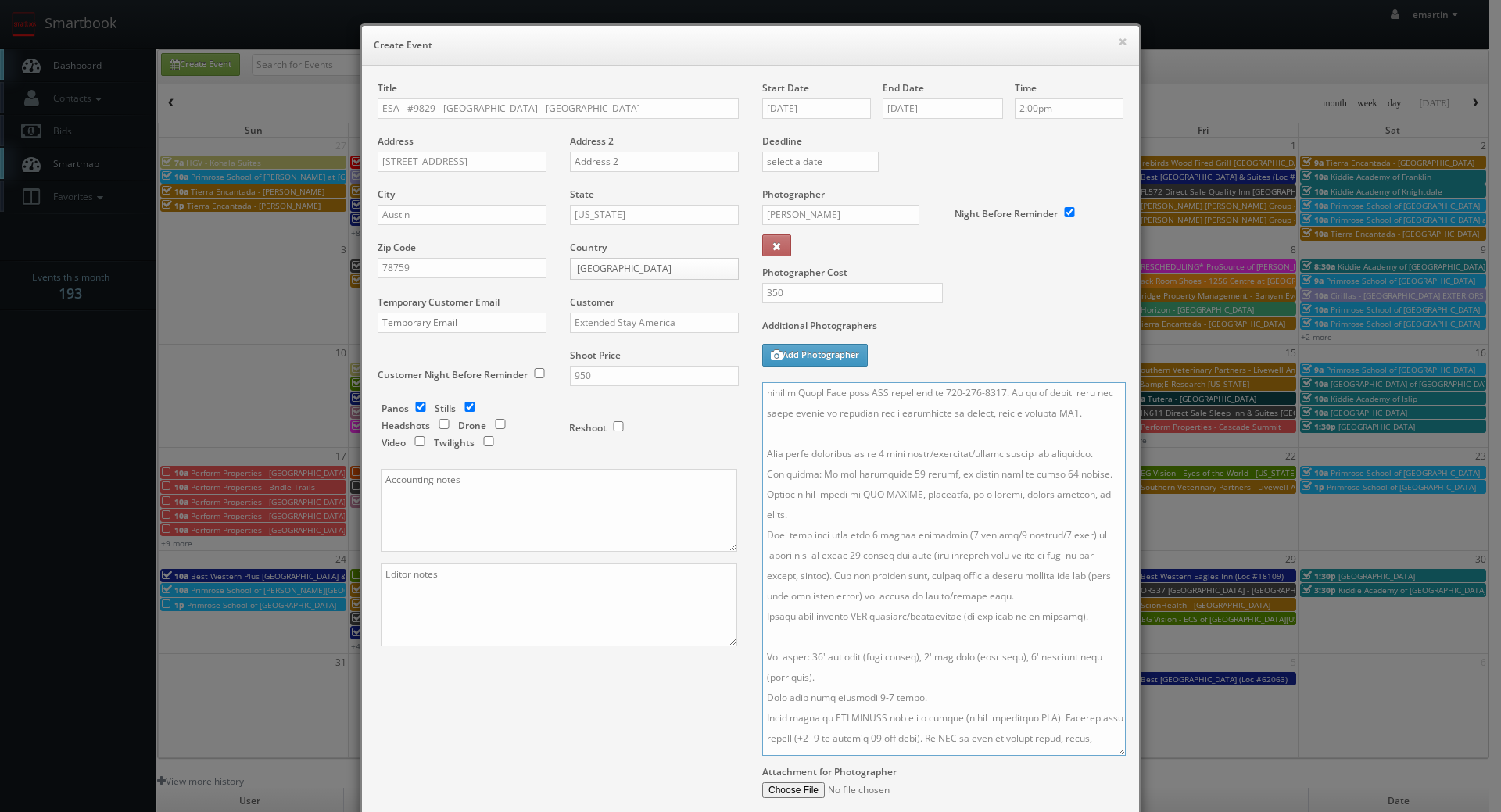
scroll to position [0, 0]
click at [955, 52] on h6 "Create Event" at bounding box center [750, 45] width 754 height 16
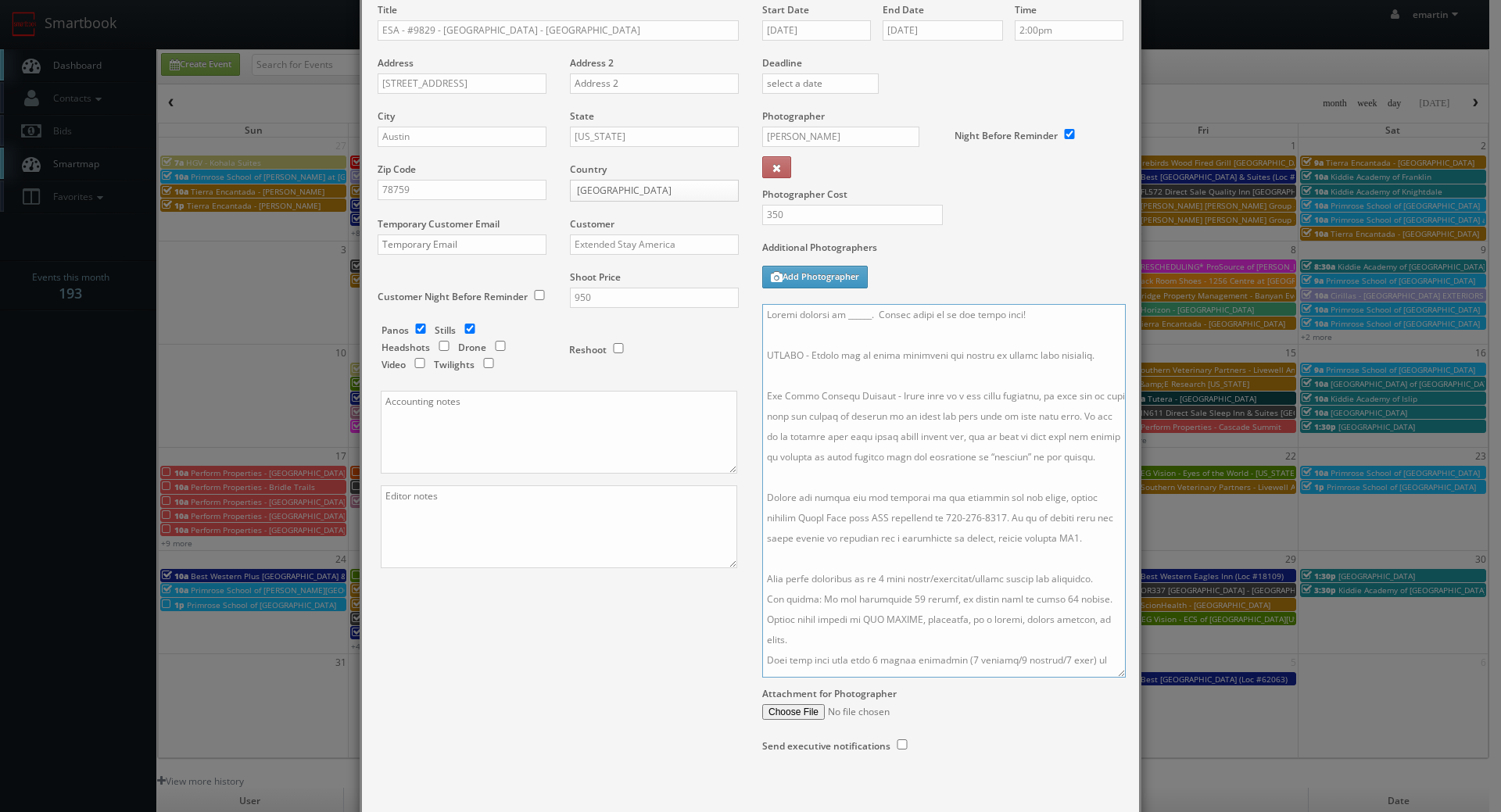
drag, startPoint x: 902, startPoint y: 639, endPoint x: 667, endPoint y: 104, distance: 584.3
click at [667, 104] on div "Title ESA - #9829 - Austin - Northwest - Research Park Address 12424 Research B…" at bounding box center [750, 393] width 770 height 781
paste textarea "The onsite contact is Rachid Alaoui. Please make sure all room types are availa…"
drag, startPoint x: 939, startPoint y: 315, endPoint x: 854, endPoint y: 315, distance: 85.0
click at [854, 316] on textarea at bounding box center [944, 490] width 363 height 374
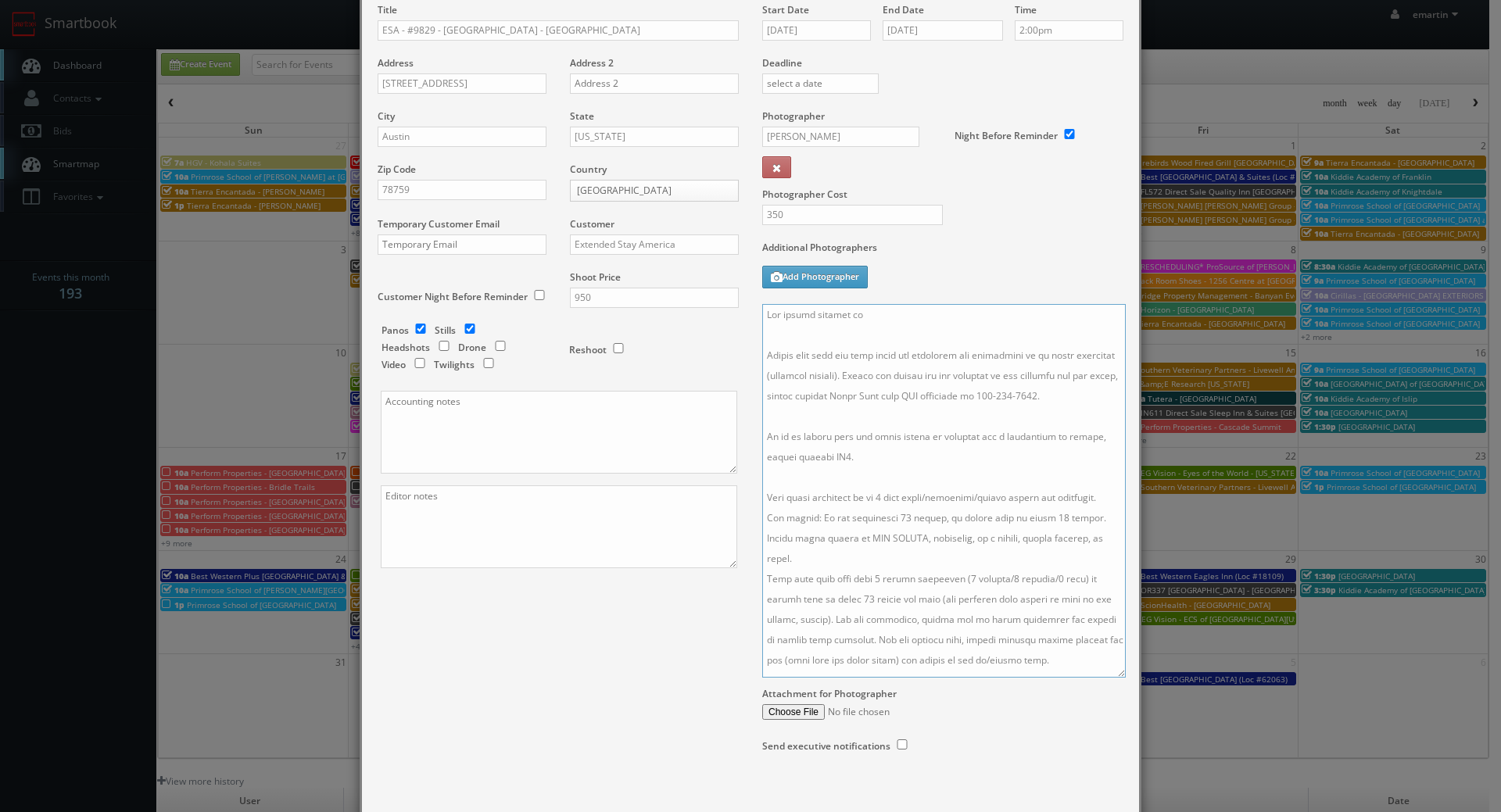
click at [916, 316] on textarea at bounding box center [944, 490] width 363 height 374
type textarea "The onsite contact is Monica Omeragic. Please make sure all room types are avai…"
click at [867, 467] on textarea at bounding box center [944, 490] width 363 height 374
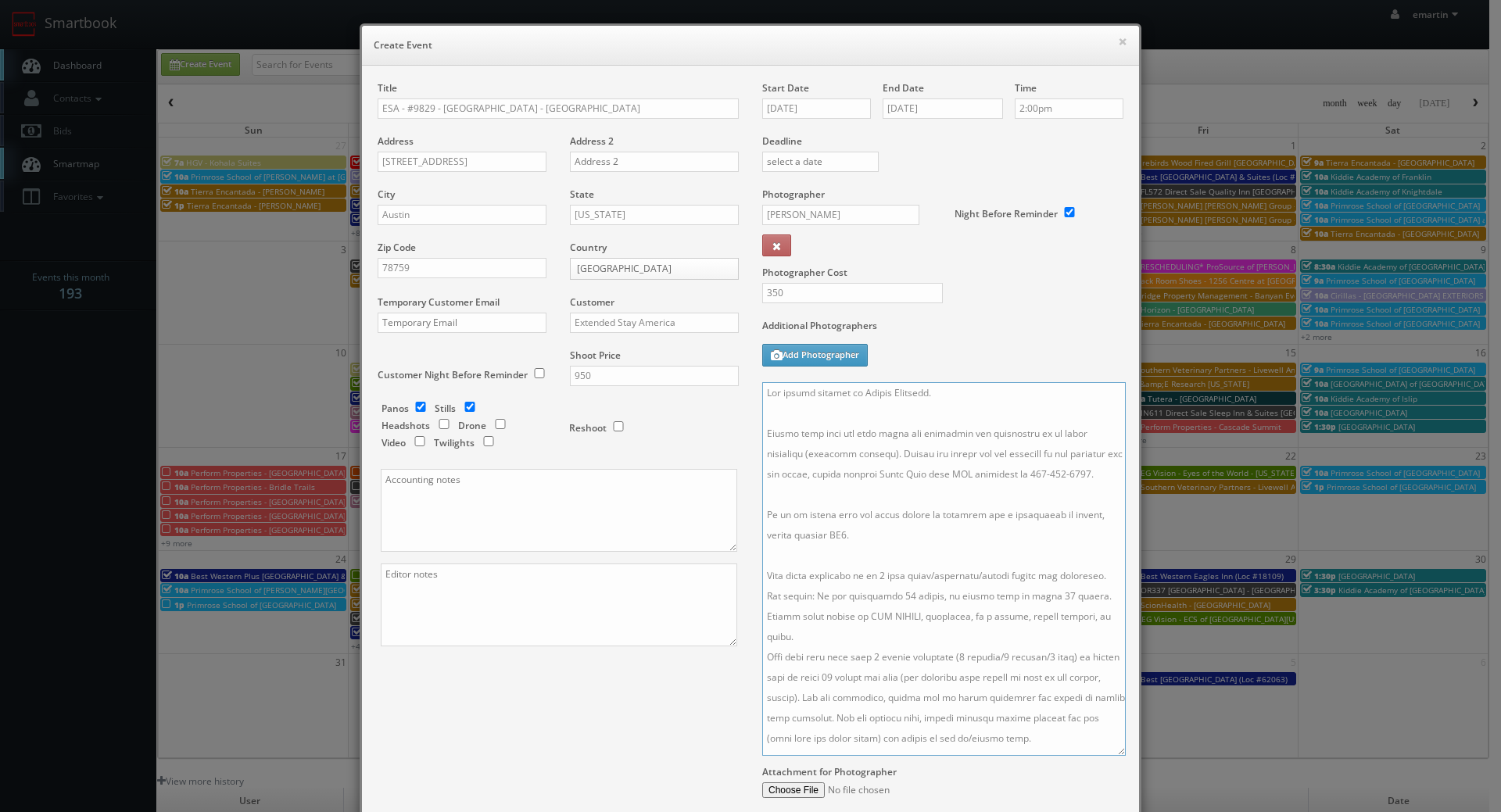
click at [854, 522] on textarea at bounding box center [944, 568] width 363 height 374
click at [971, 323] on label "Additional Photographers" at bounding box center [943, 329] width 361 height 21
click at [675, 675] on div "Title ESA - #9829 - Austin - Northwest - Research Park Address 12424 Research B…" at bounding box center [750, 471] width 770 height 781
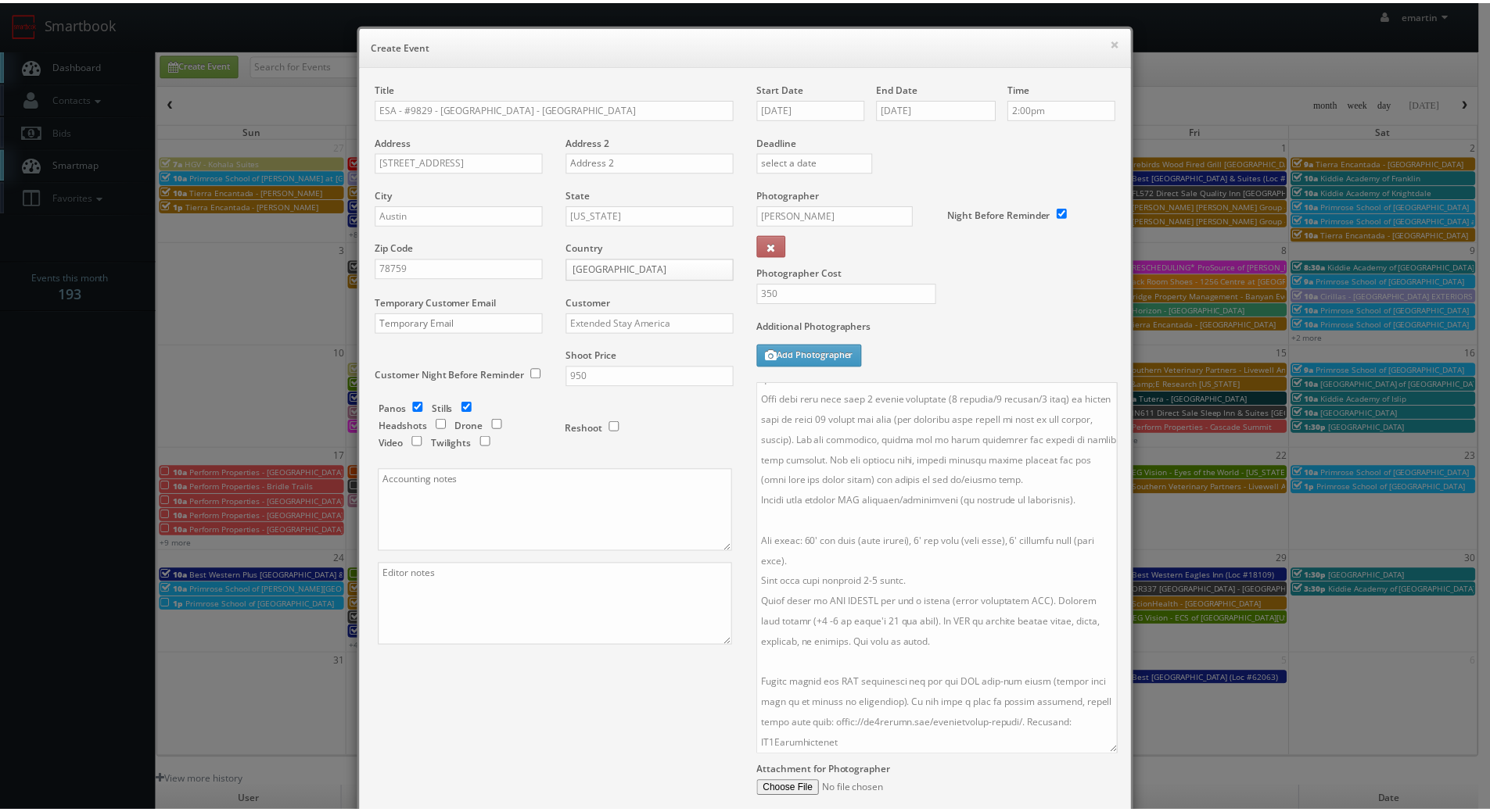
scroll to position [161, 0]
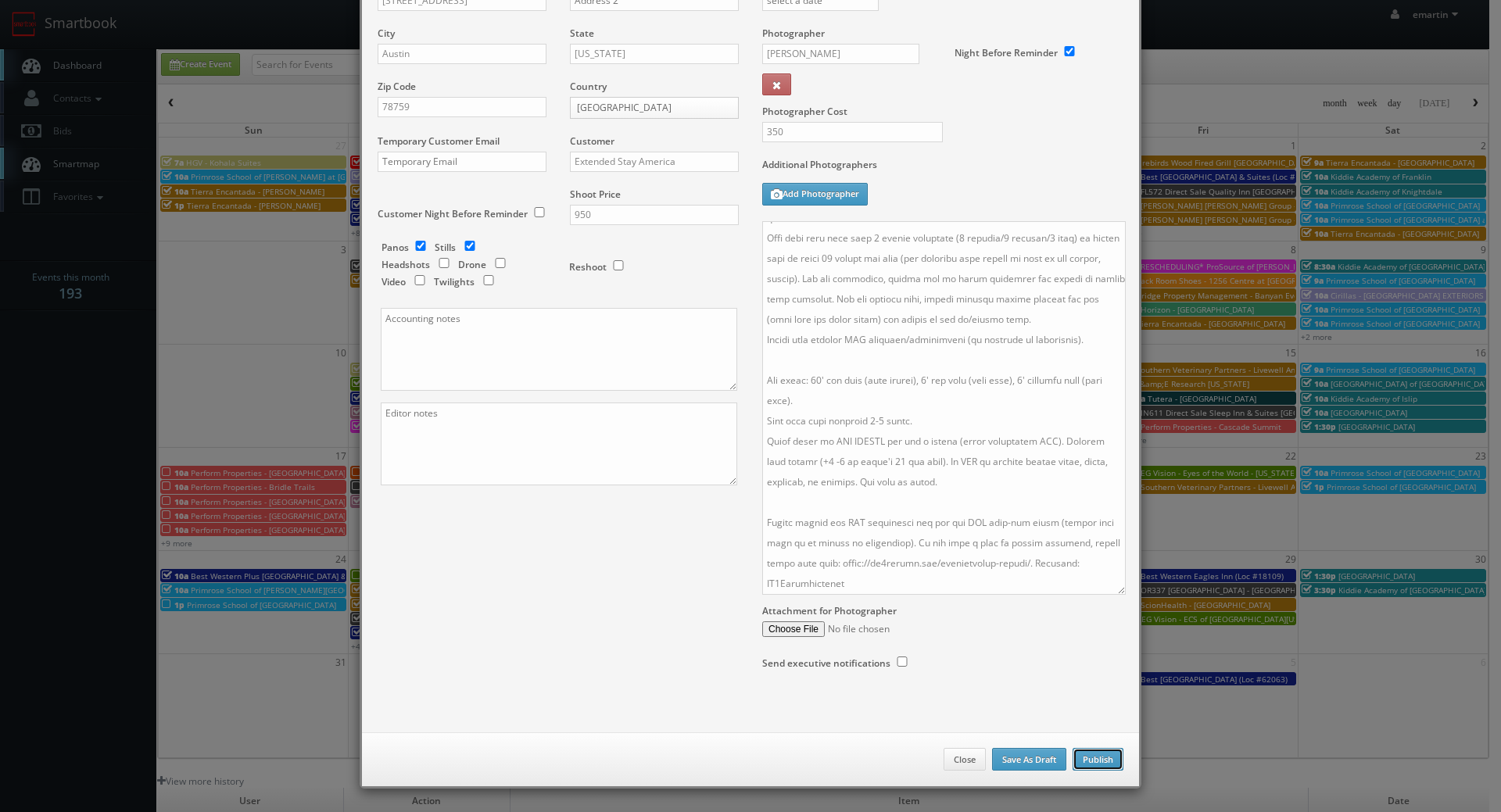
click at [1101, 763] on button "Publish" at bounding box center [1098, 759] width 51 height 23
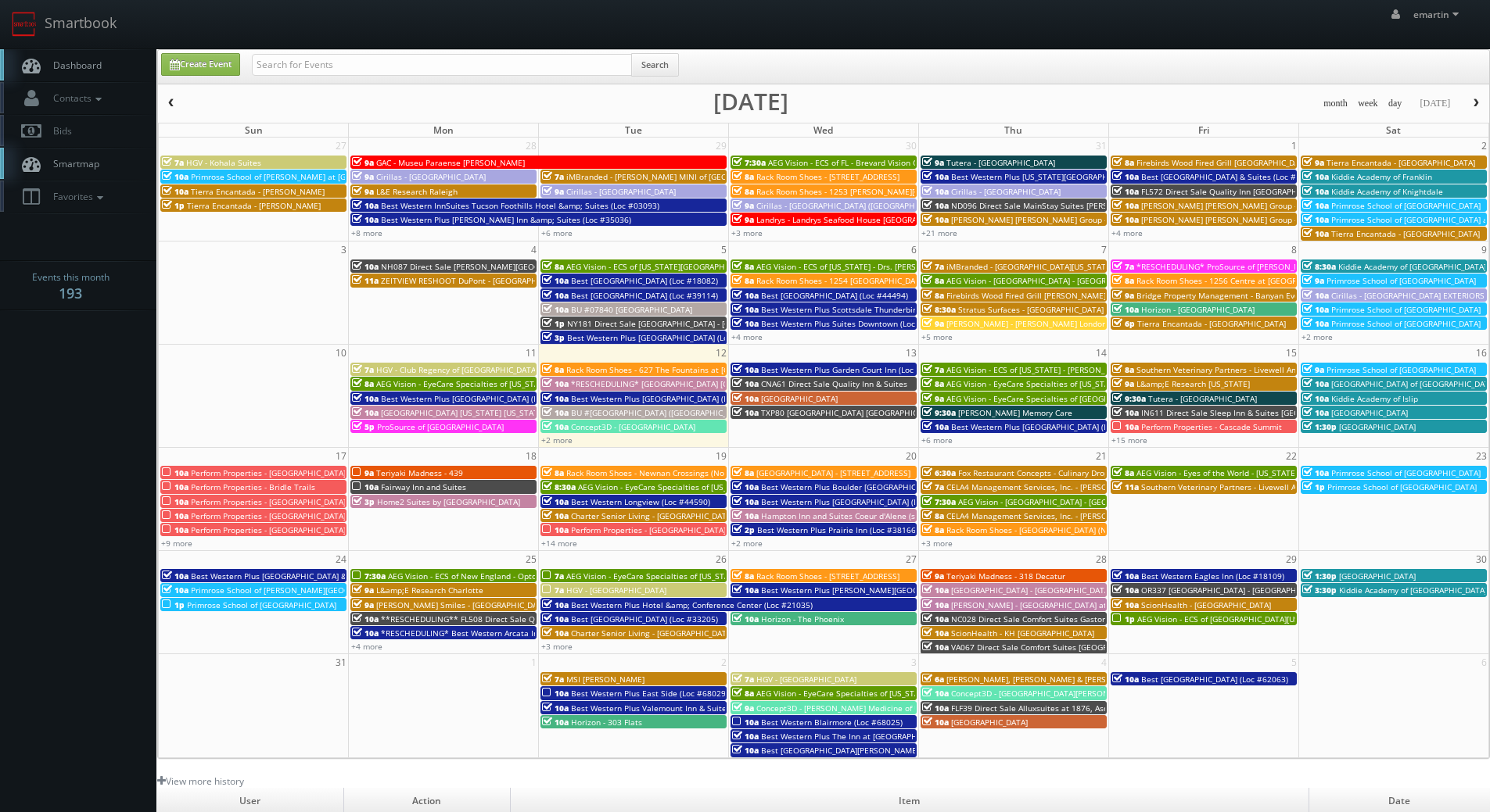
click at [90, 66] on span "Dashboard" at bounding box center [73, 65] width 56 height 13
click at [393, 52] on div "Create Event Search" at bounding box center [823, 67] width 1331 height 34
click at [400, 61] on input "text" at bounding box center [441, 64] width 380 height 22
type input "esa"
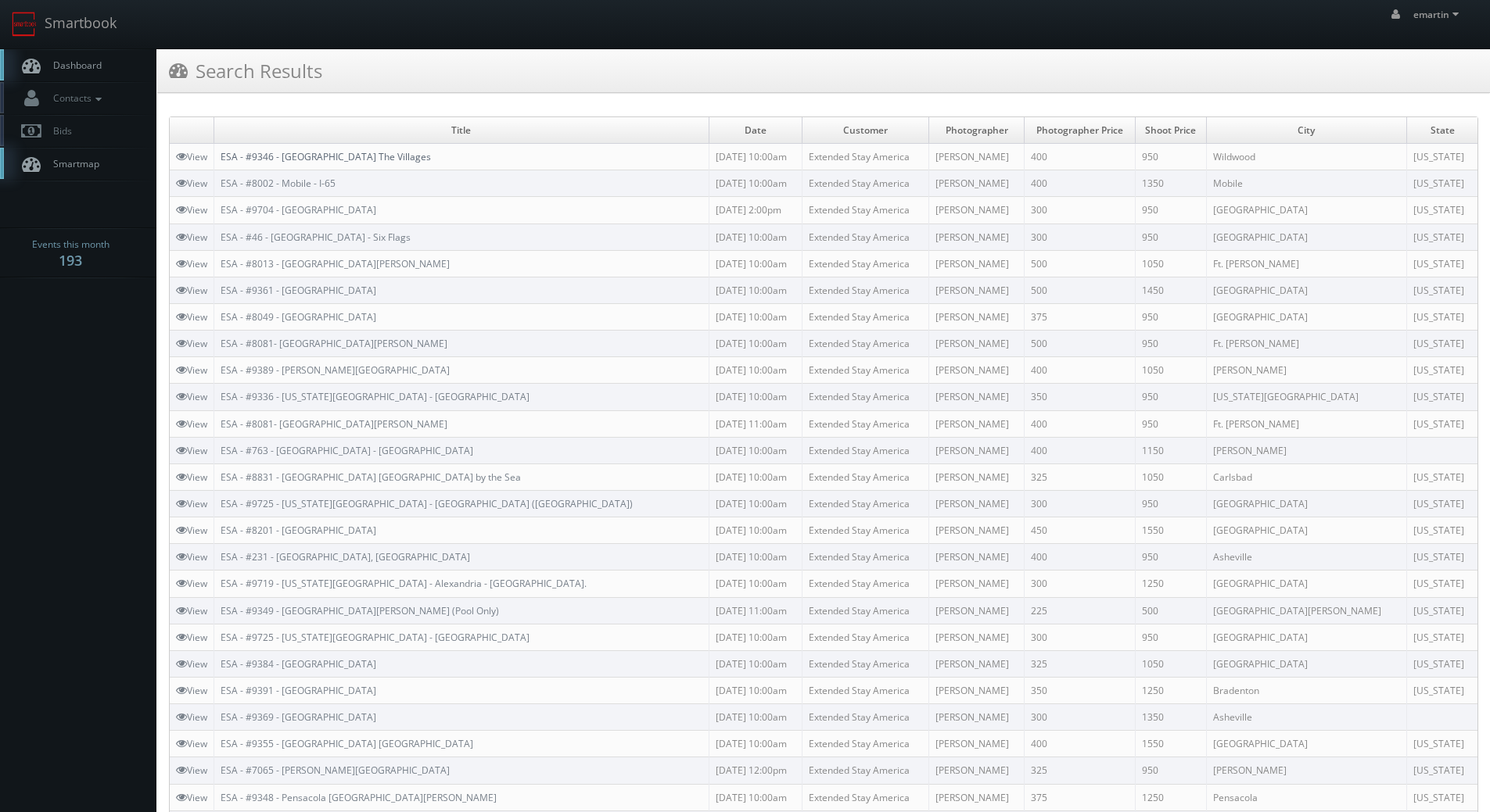
click at [318, 156] on link "ESA - #9346 - Wildwood The Villages" at bounding box center [325, 156] width 211 height 13
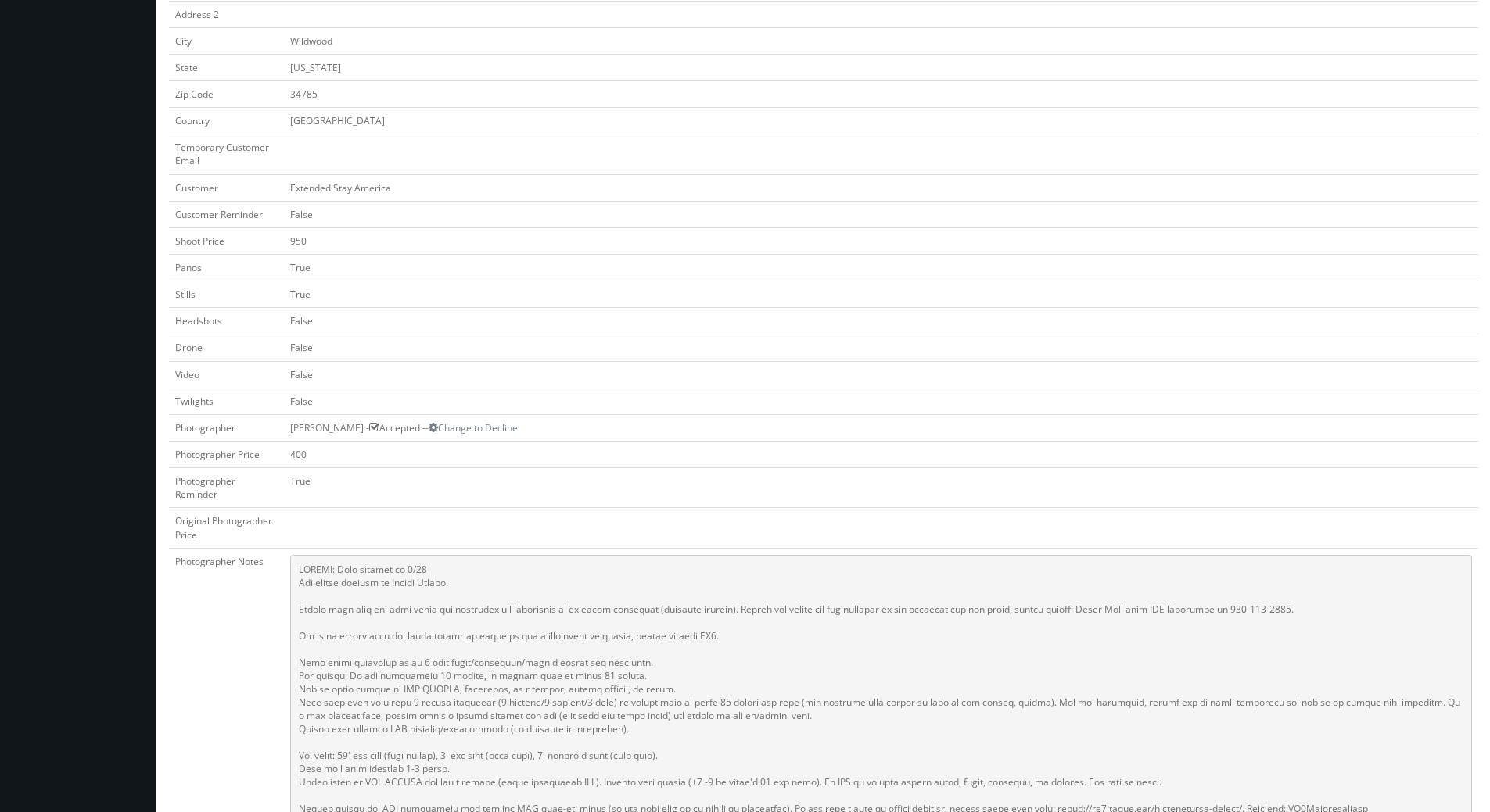
scroll to position [547, 0]
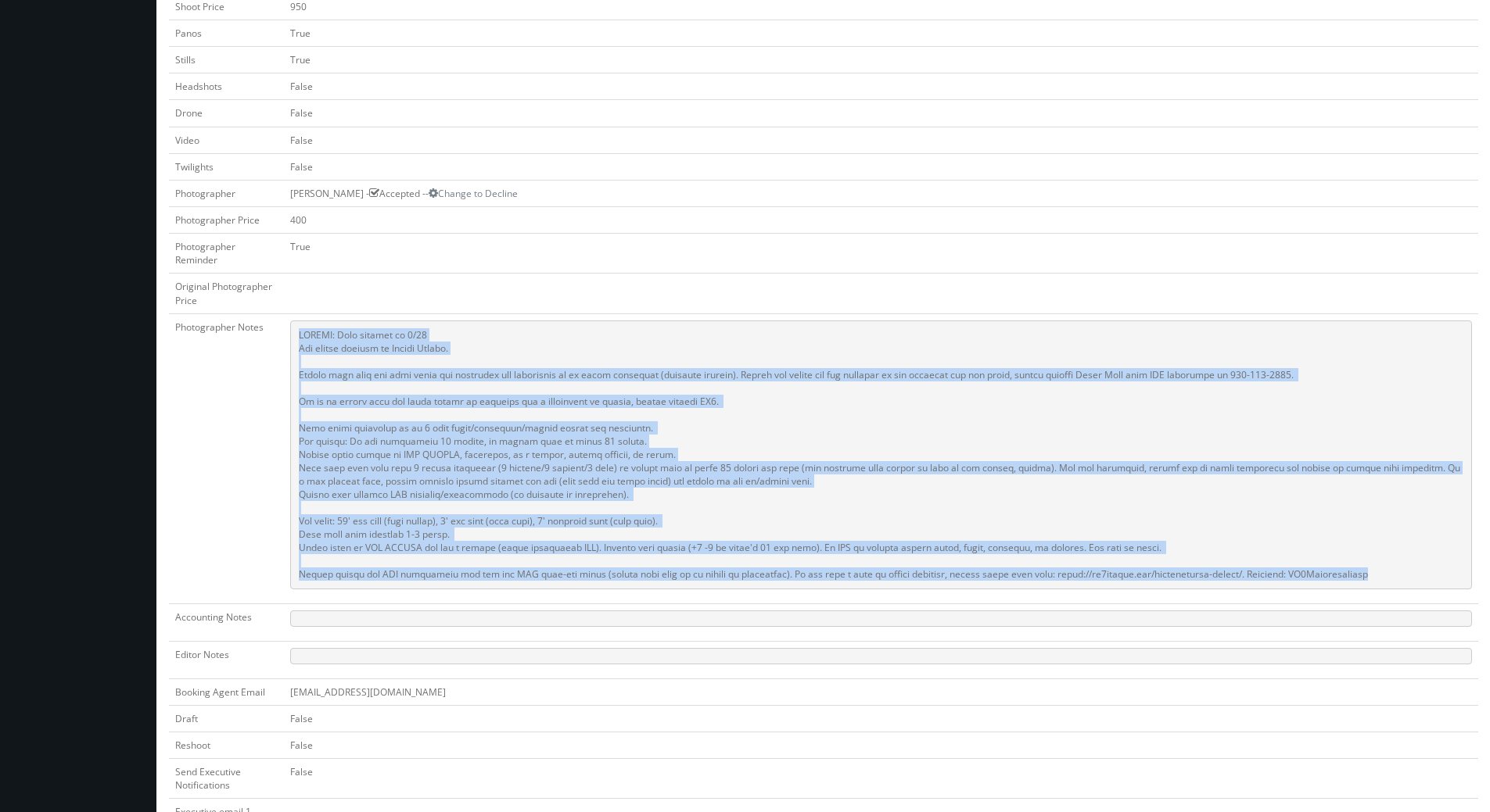
drag, startPoint x: 1391, startPoint y: 575, endPoint x: 276, endPoint y: 319, distance: 1144.0
click at [276, 319] on tr "Photographer Notes" at bounding box center [823, 458] width 1309 height 290
click at [328, 355] on pre at bounding box center [881, 455] width 1181 height 269
drag, startPoint x: 295, startPoint y: 348, endPoint x: 1429, endPoint y: 571, distance: 1155.7
click at [1429, 571] on pre at bounding box center [881, 455] width 1181 height 269
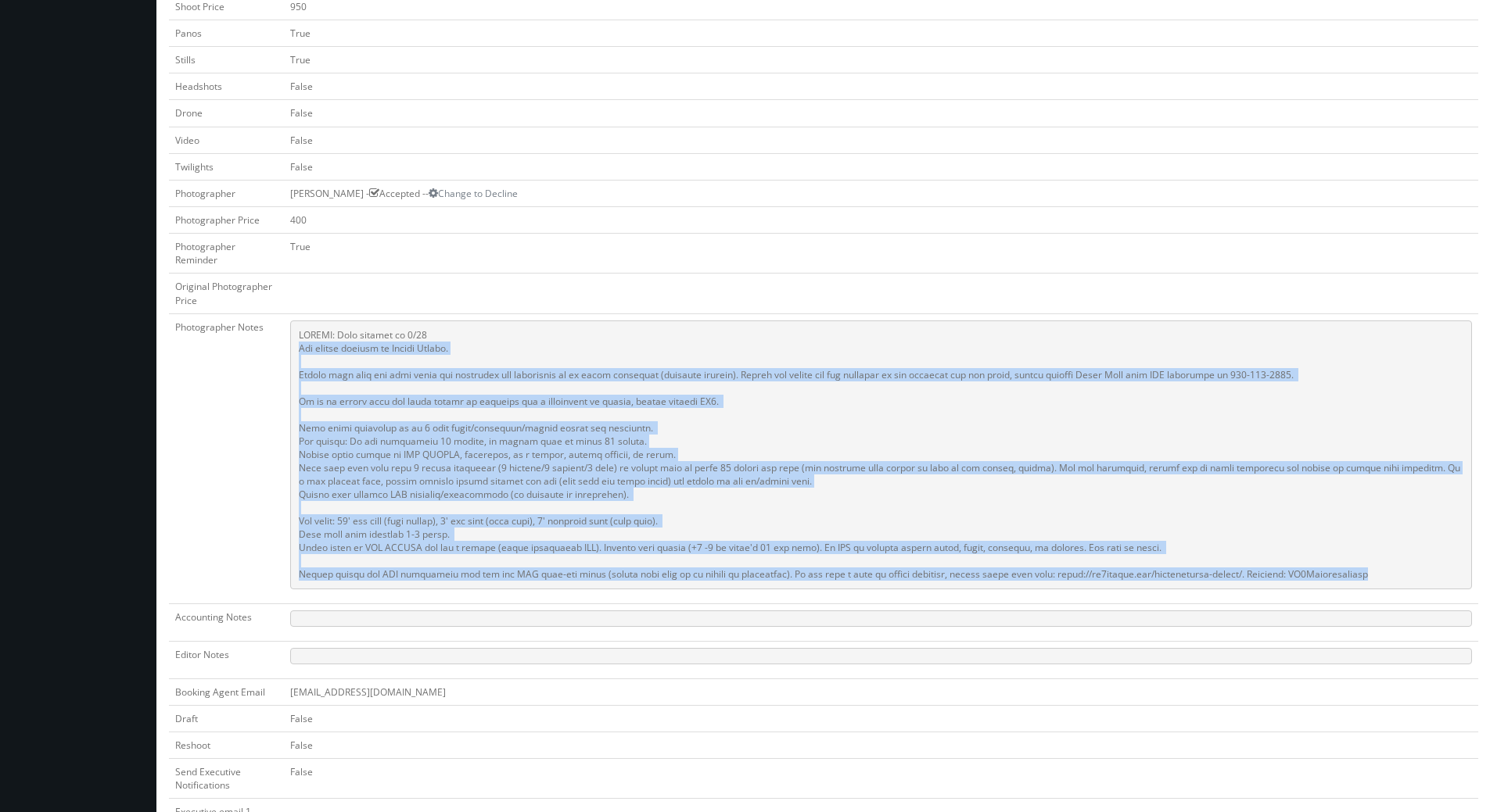
copy pre "The onsite contact is [PERSON_NAME]. Please make sure all room types are availa…"
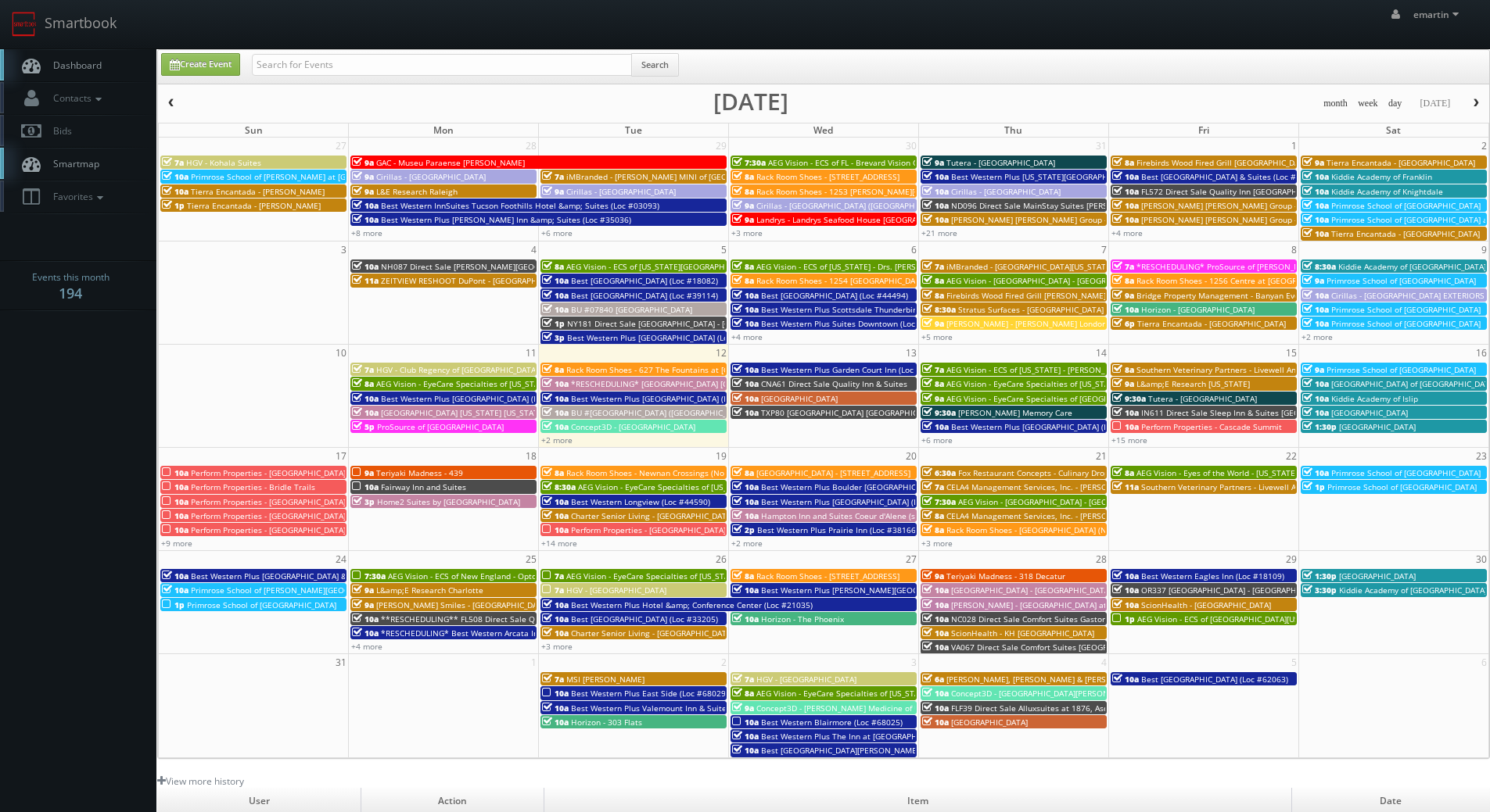
scroll to position [269, 0]
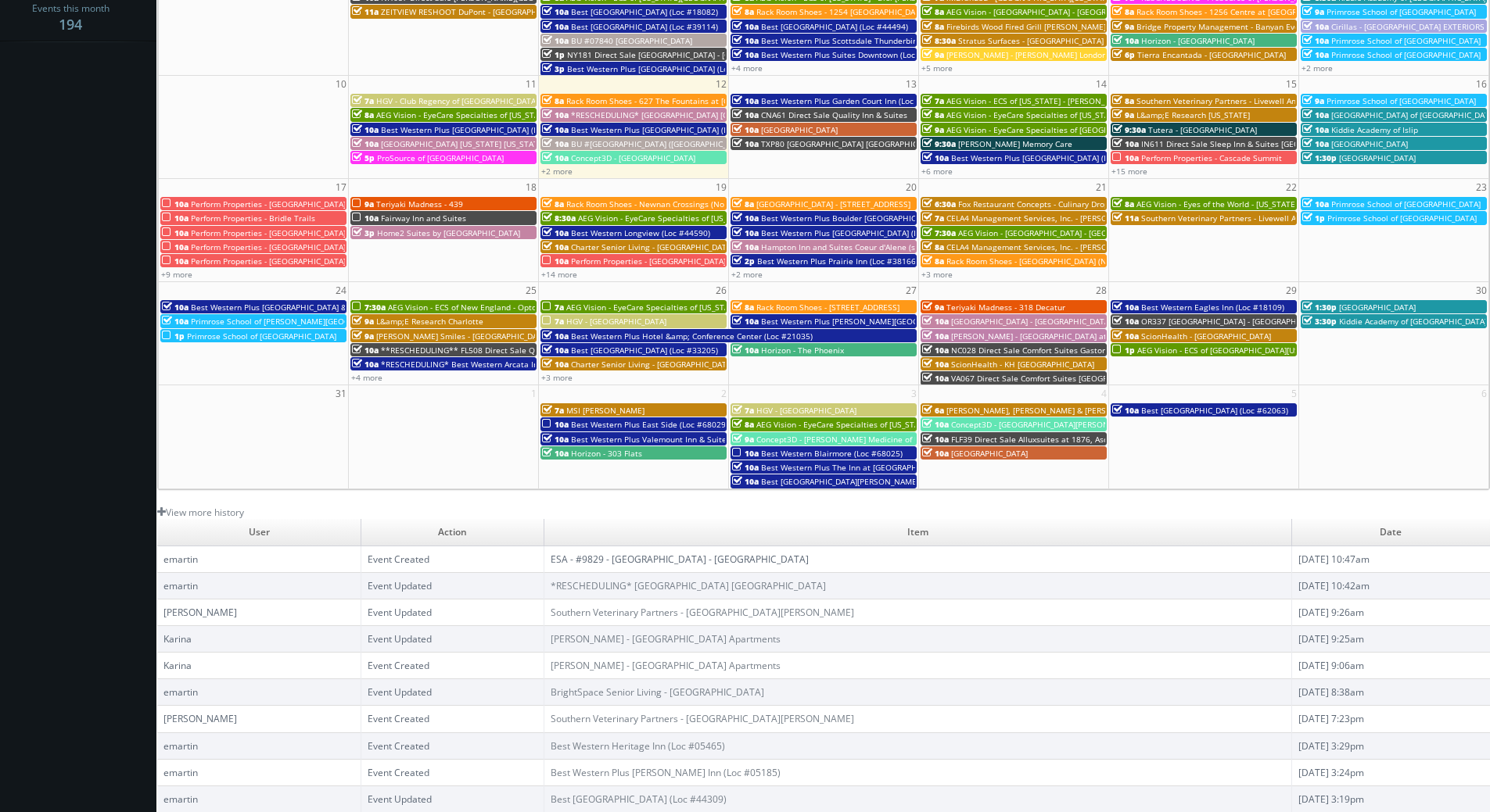
click at [563, 558] on link "ESA - #9829 - [GEOGRAPHIC_DATA] - [GEOGRAPHIC_DATA]" at bounding box center [680, 559] width 258 height 13
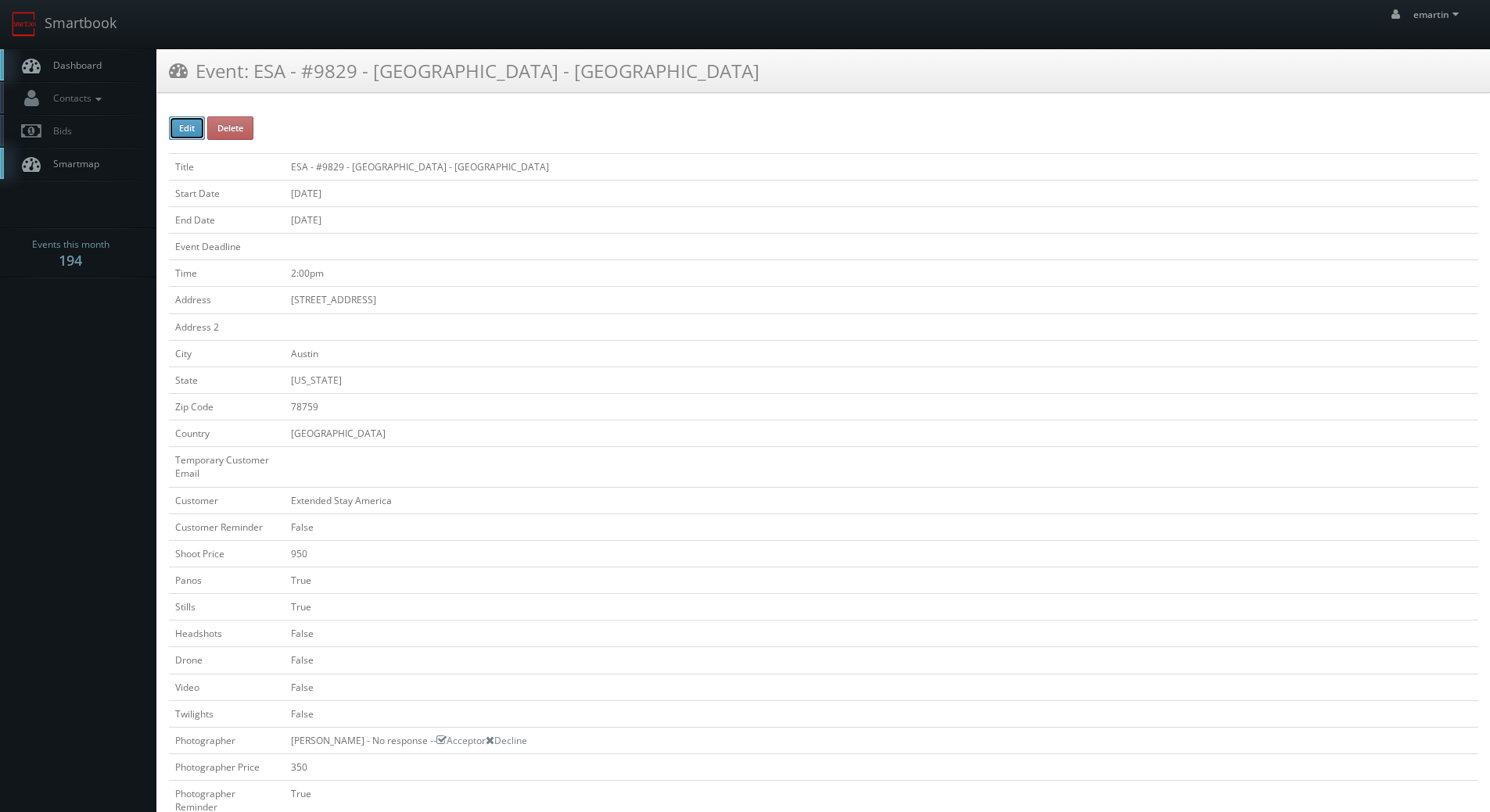
click at [182, 132] on button "Edit" at bounding box center [186, 127] width 36 height 23
type input "ESA - #9829 - [GEOGRAPHIC_DATA] - [GEOGRAPHIC_DATA]"
type input "[STREET_ADDRESS]"
type input "Austin"
type input "78759"
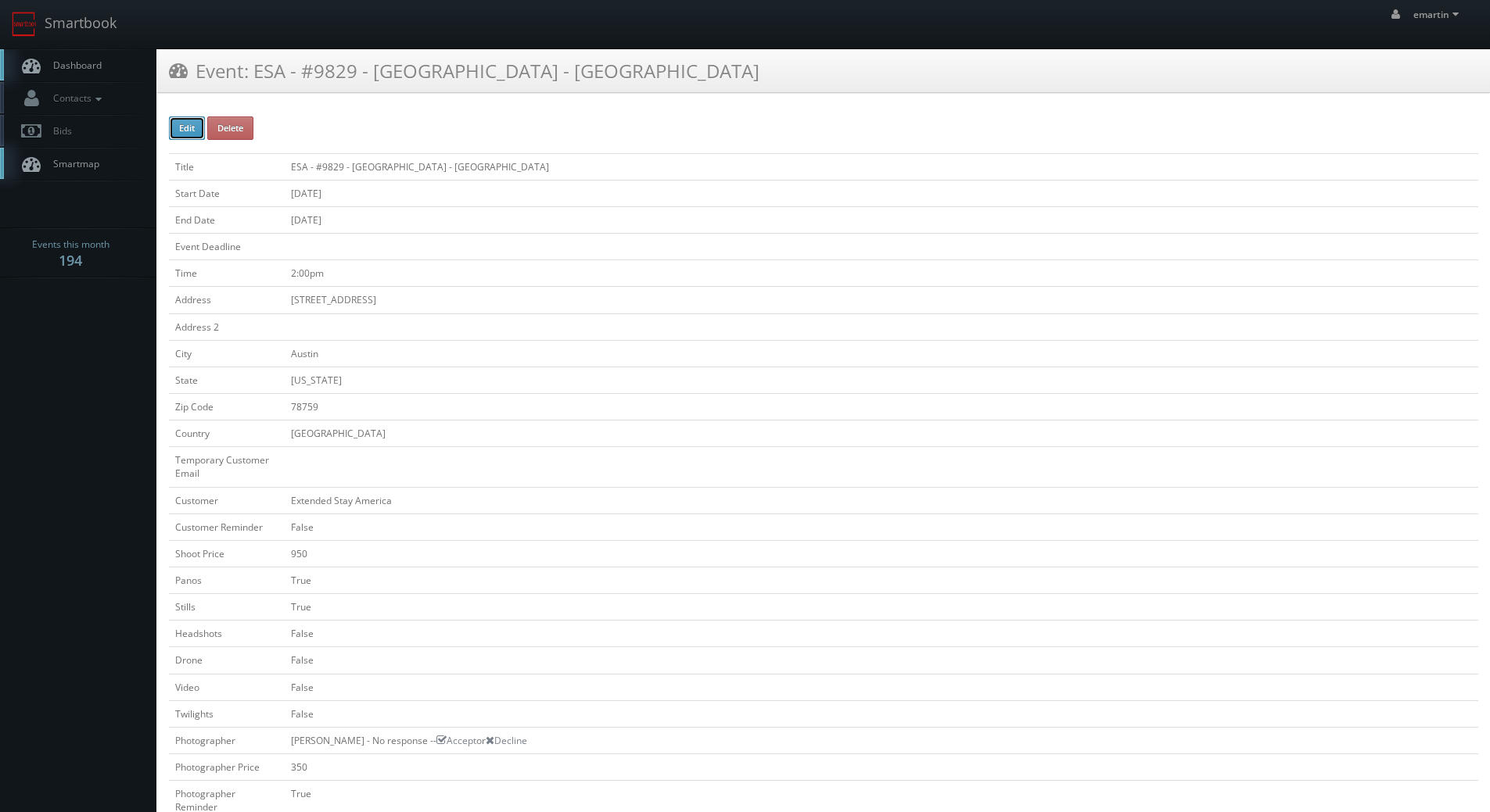
checkbox input "false"
type input "950"
checkbox input "true"
checkbox input "false"
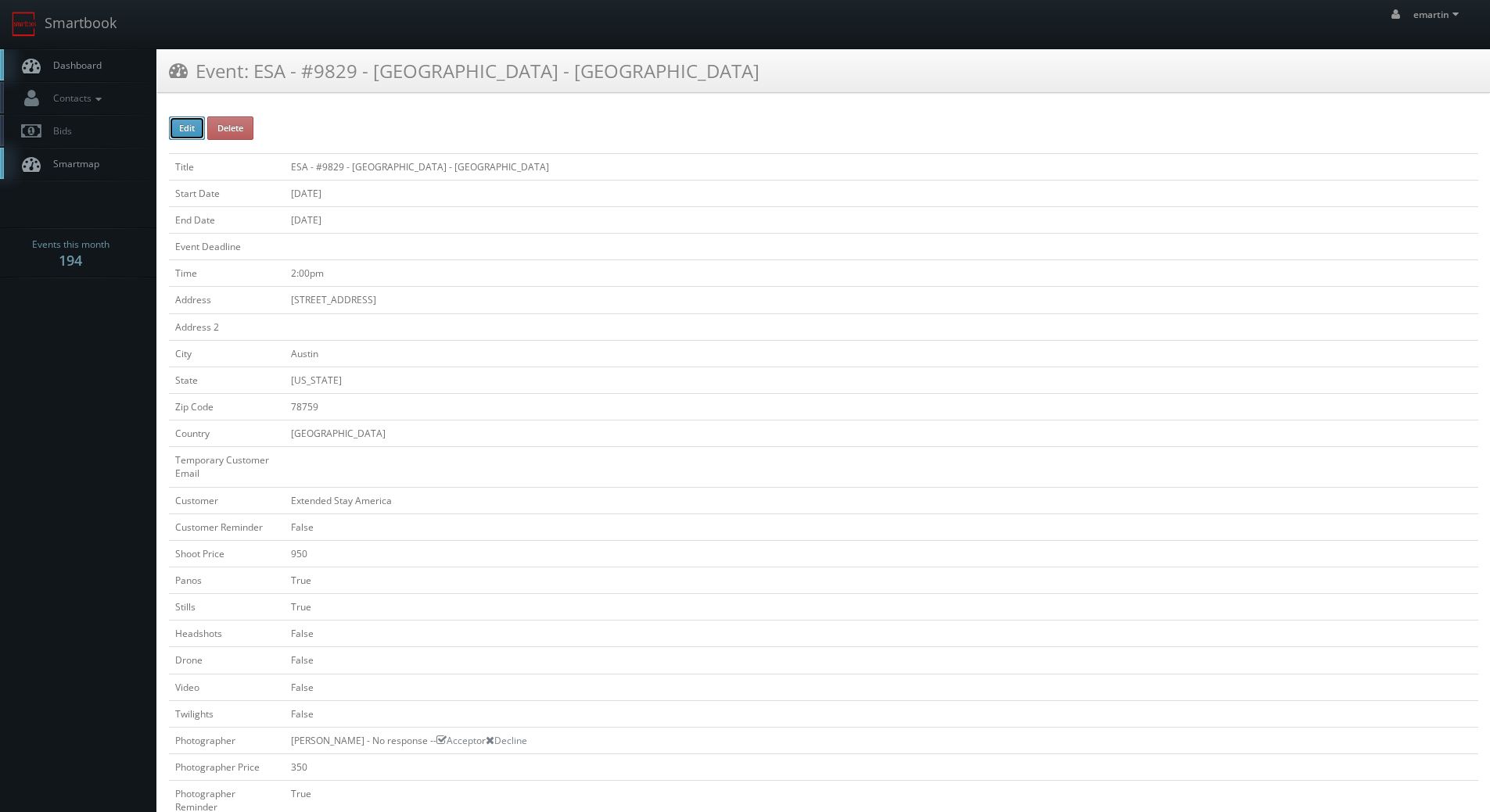
checkbox input "false"
type input "[DATE]"
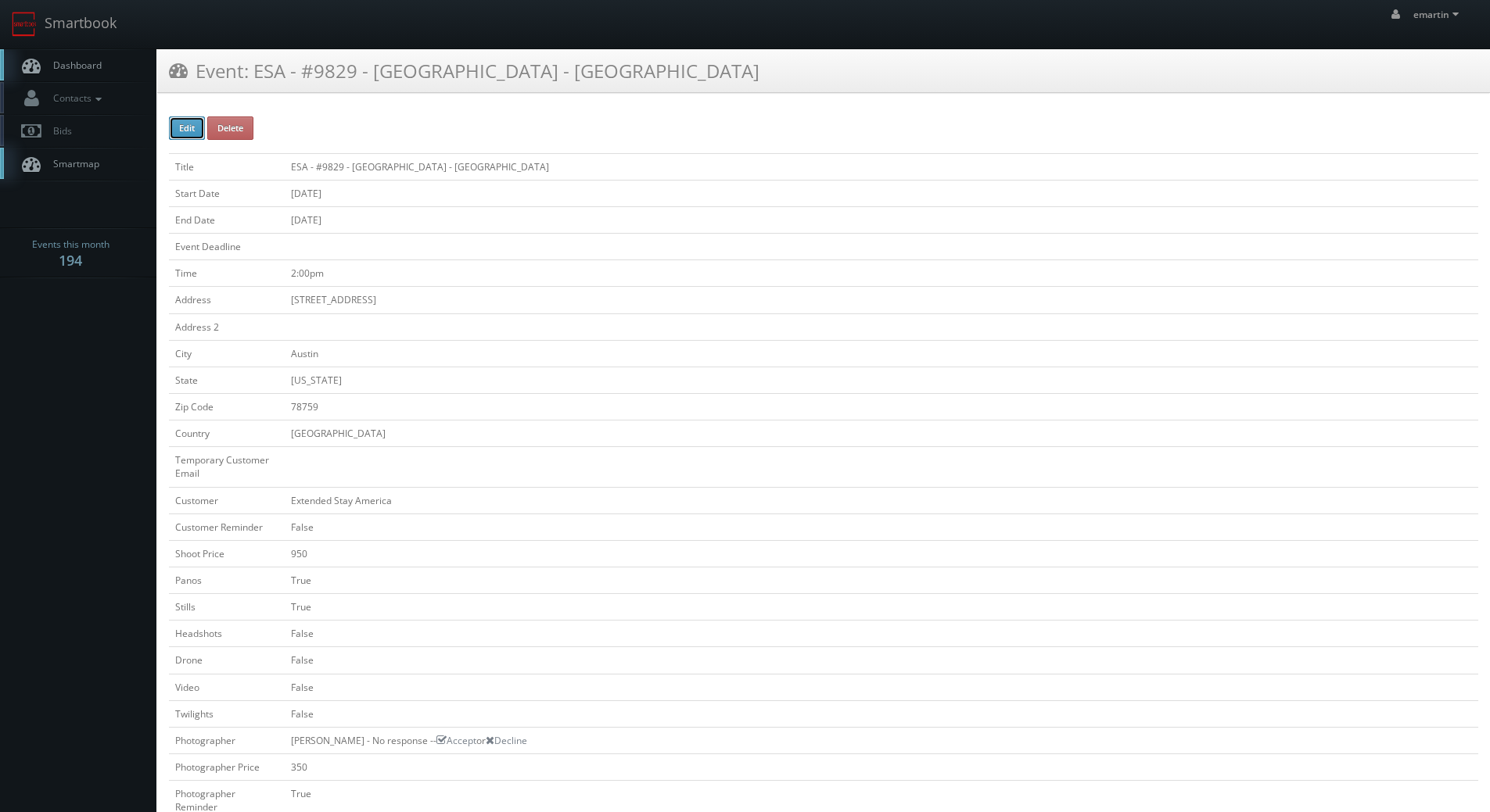
type input "[DATE]"
type input "2:00pm"
checkbox input "true"
checkbox input "false"
type input "None"
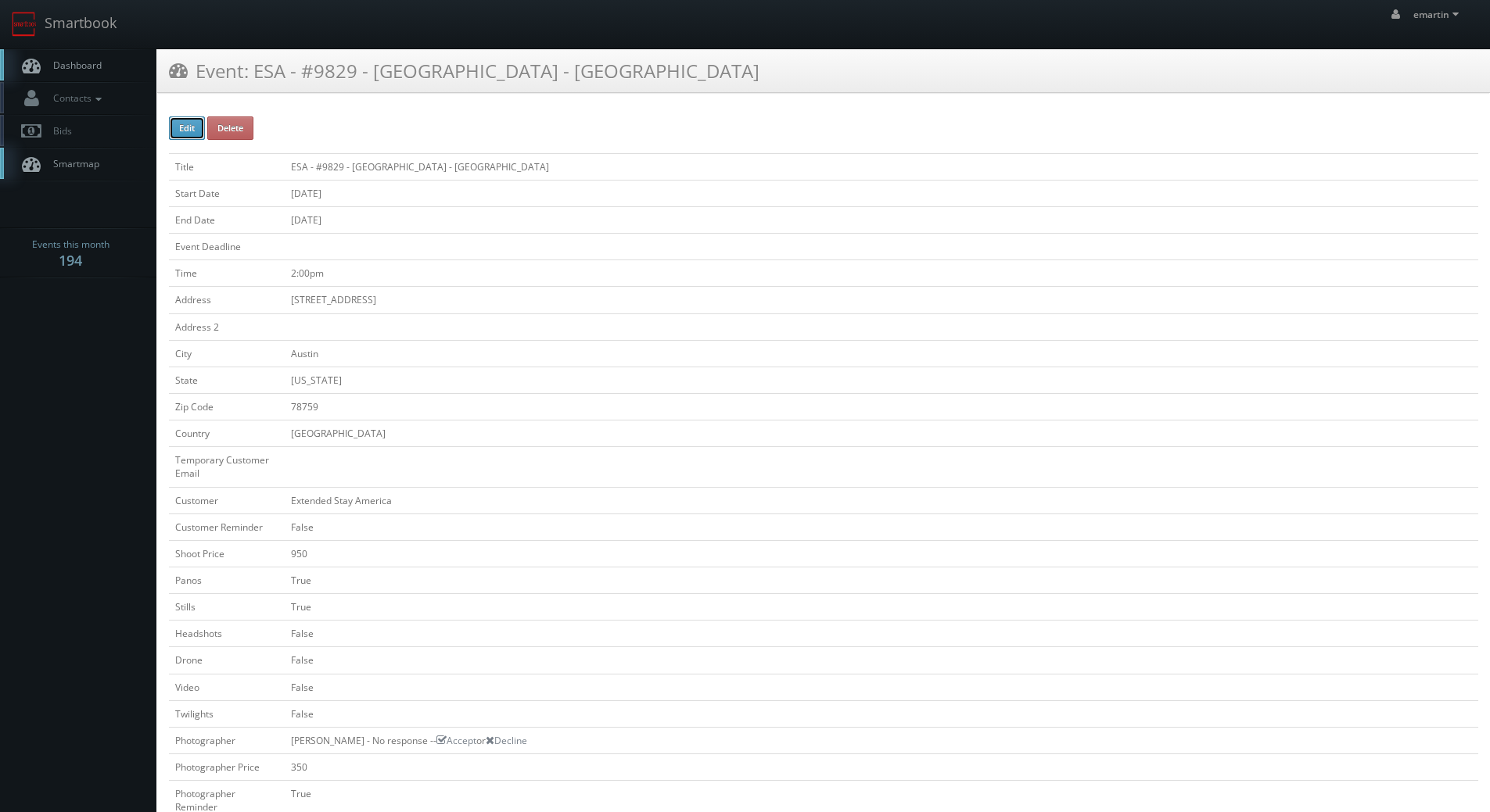
type input "None"
select select "[US_STATE]"
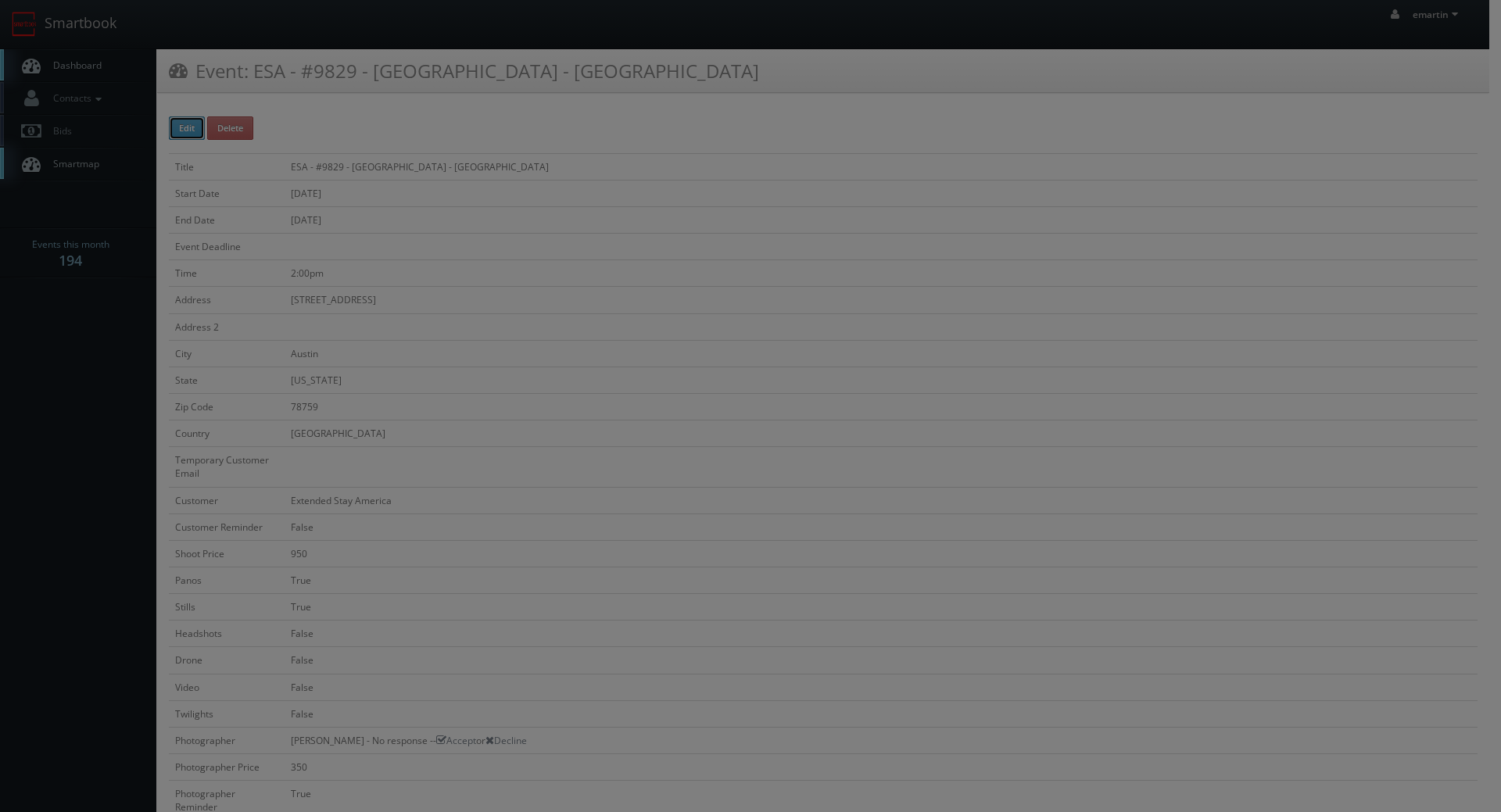
type input "350"
select select "fake100@mg.cs3calendar.com"
select select "vtourstudiosaustin@gmail.com"
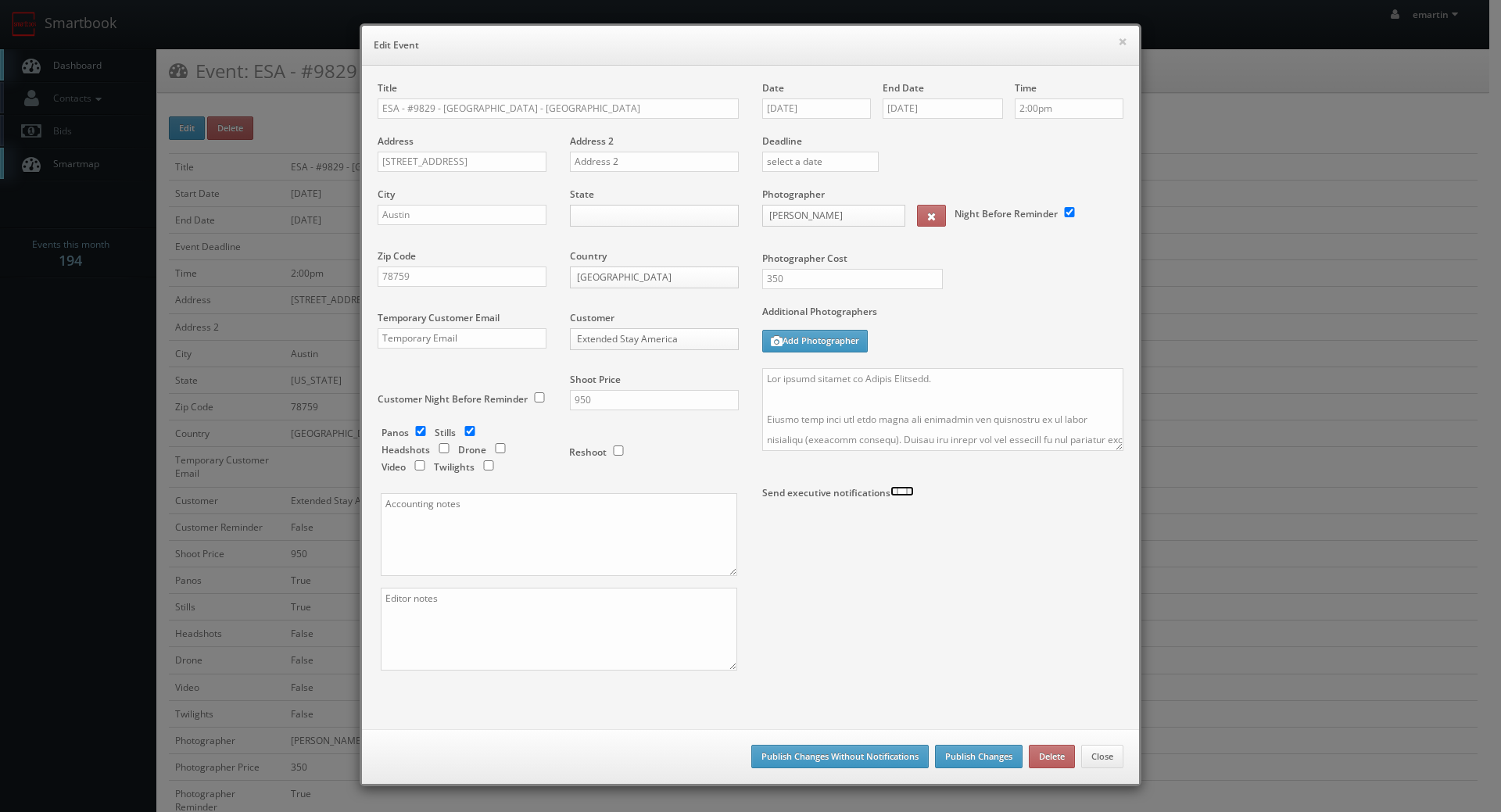
click at [891, 491] on input "checkbox" at bounding box center [902, 491] width 23 height 10
checkbox input "true"
type input "athomas@extendedstay.com"
type input "hcoleman@extendedstay.com"
type input "jconte@extendedstay.com"
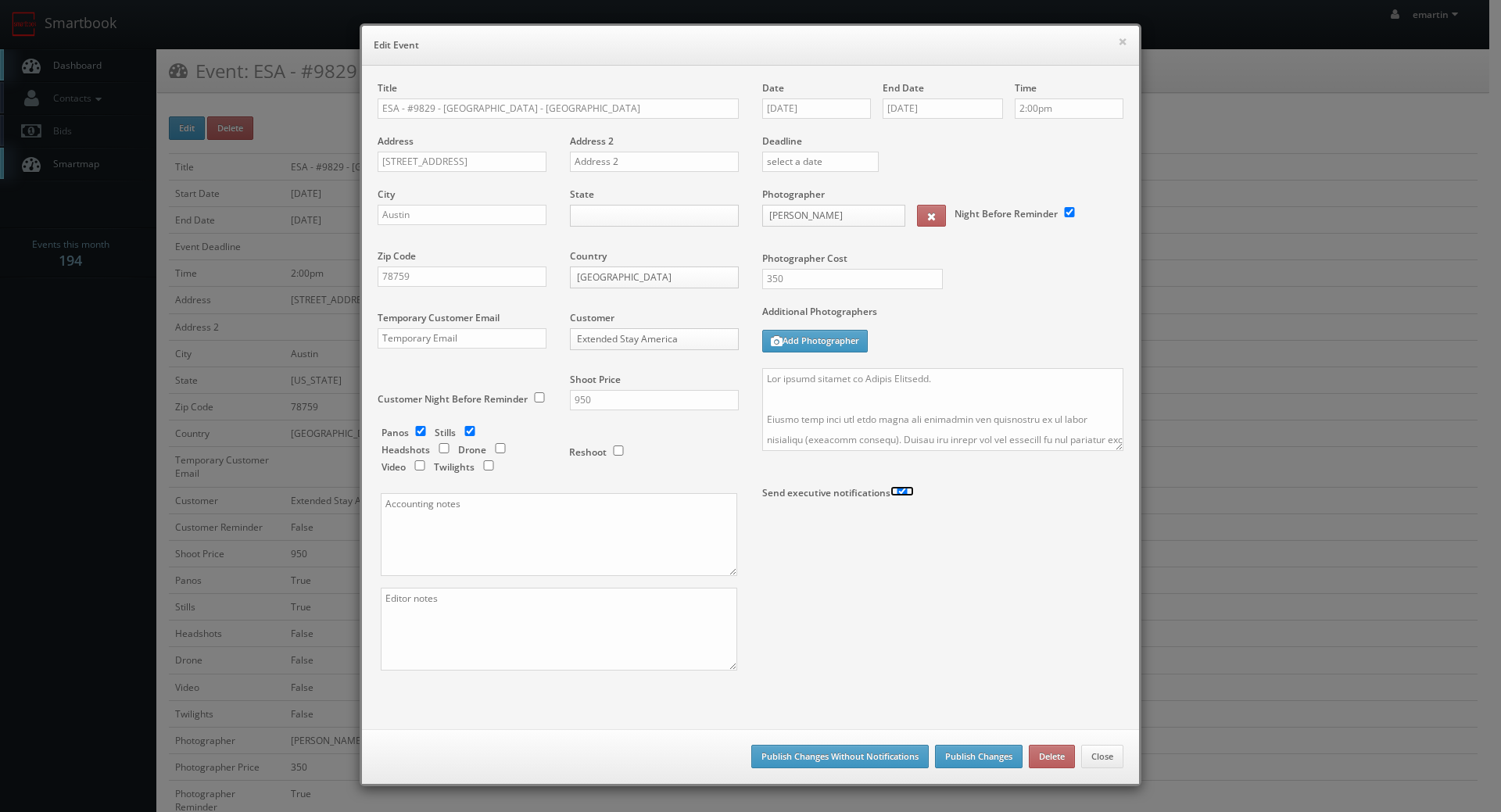
type input "sheet@extendedstay.com"
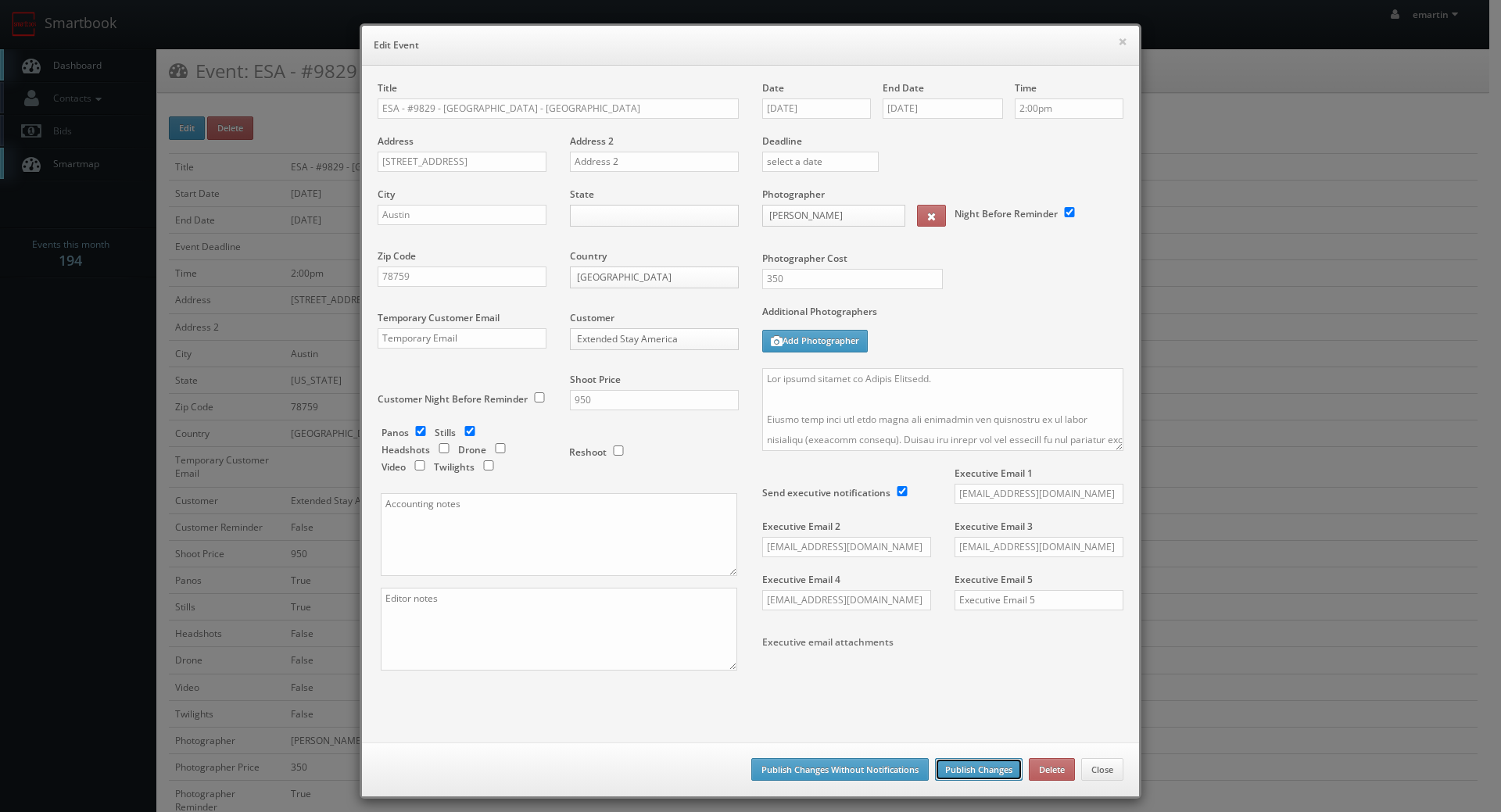
click at [961, 771] on button "Publish Changes" at bounding box center [978, 770] width 88 height 23
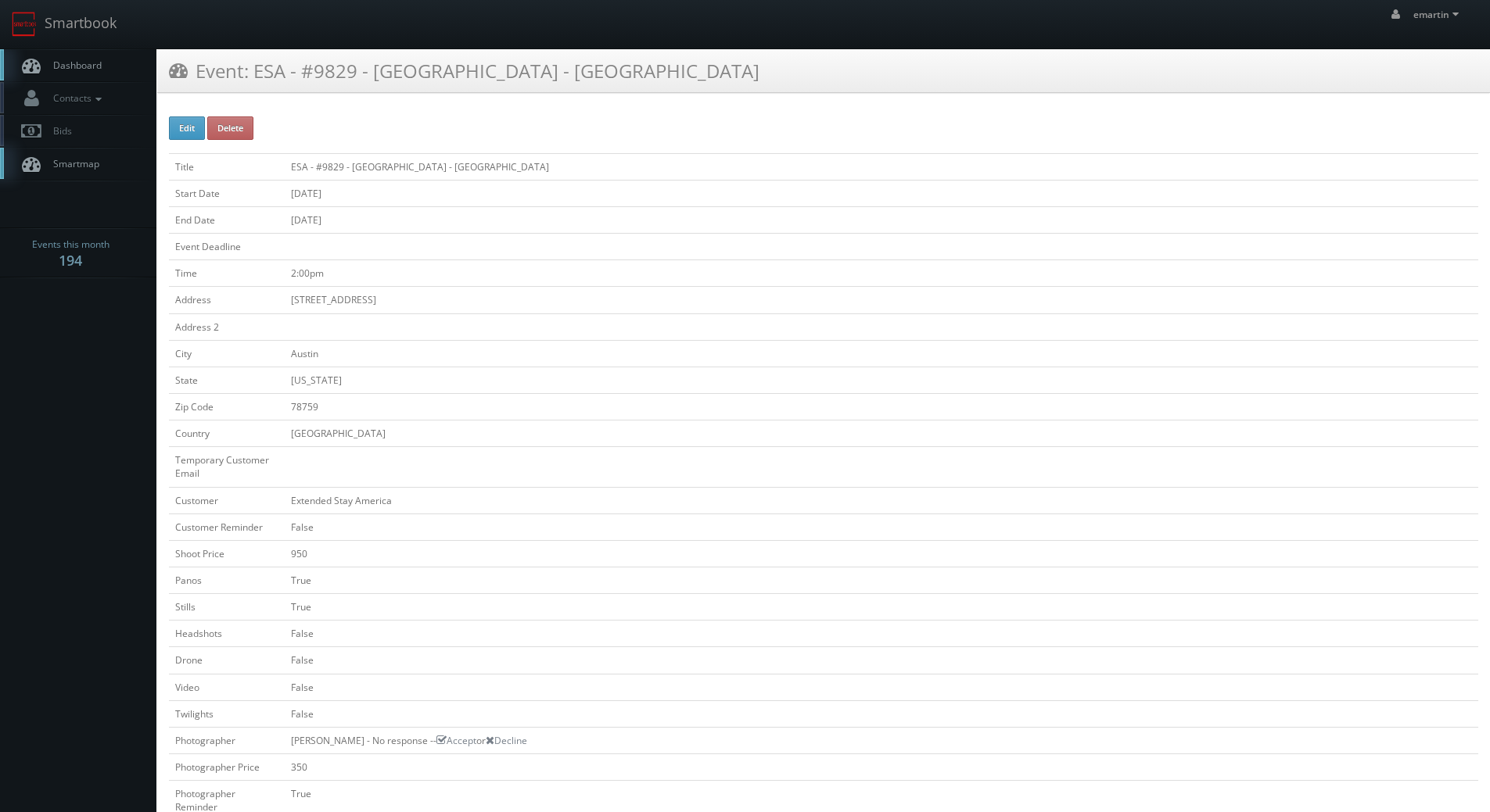
click at [85, 62] on span "Dashboard" at bounding box center [73, 65] width 56 height 13
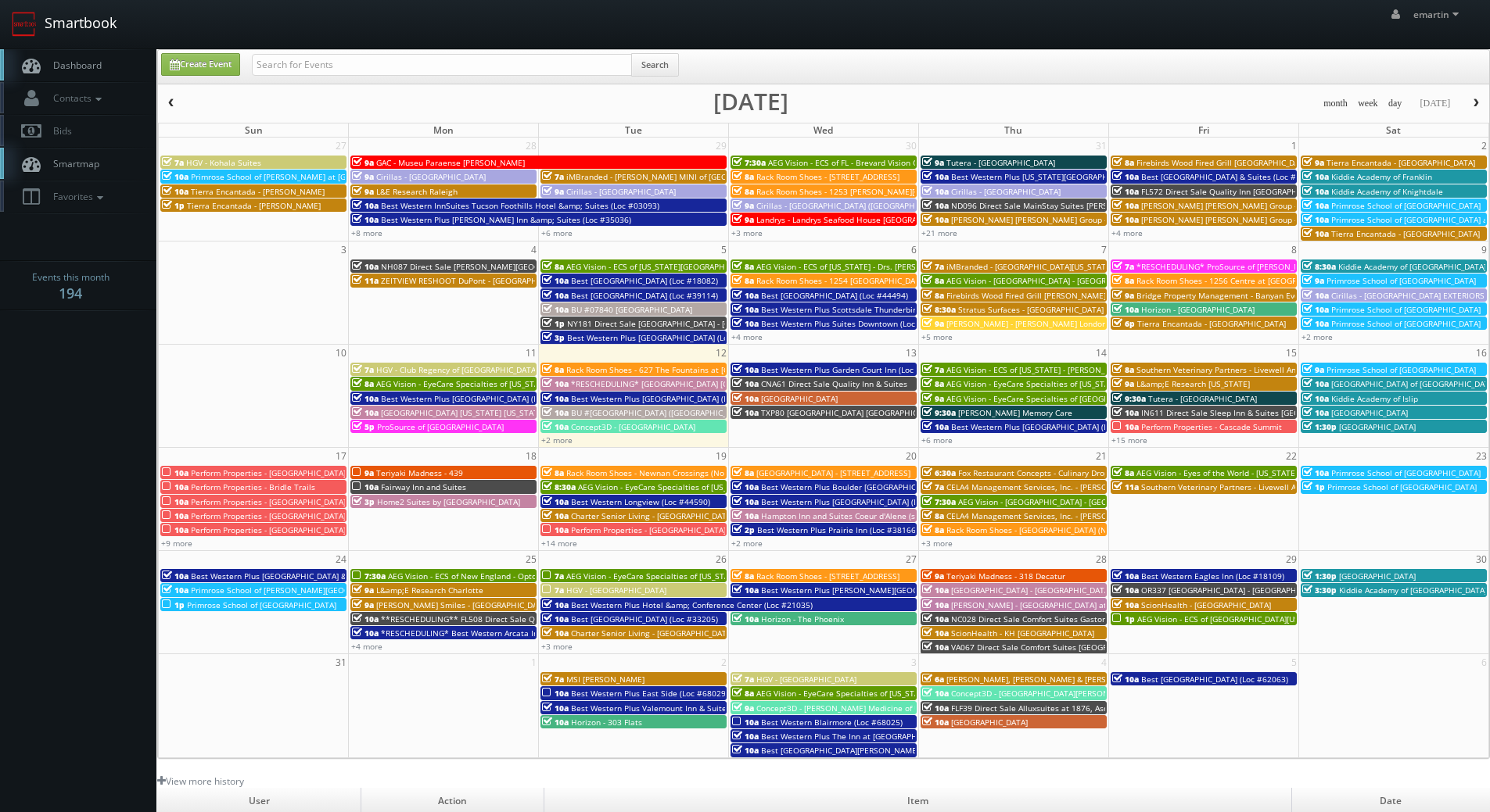
click at [76, 44] on link "Smartbook" at bounding box center [64, 24] width 128 height 49
click at [290, 76] on div "Search" at bounding box center [465, 68] width 427 height 30
click at [303, 68] on input "text" at bounding box center [441, 64] width 380 height 22
type input "crossroads"
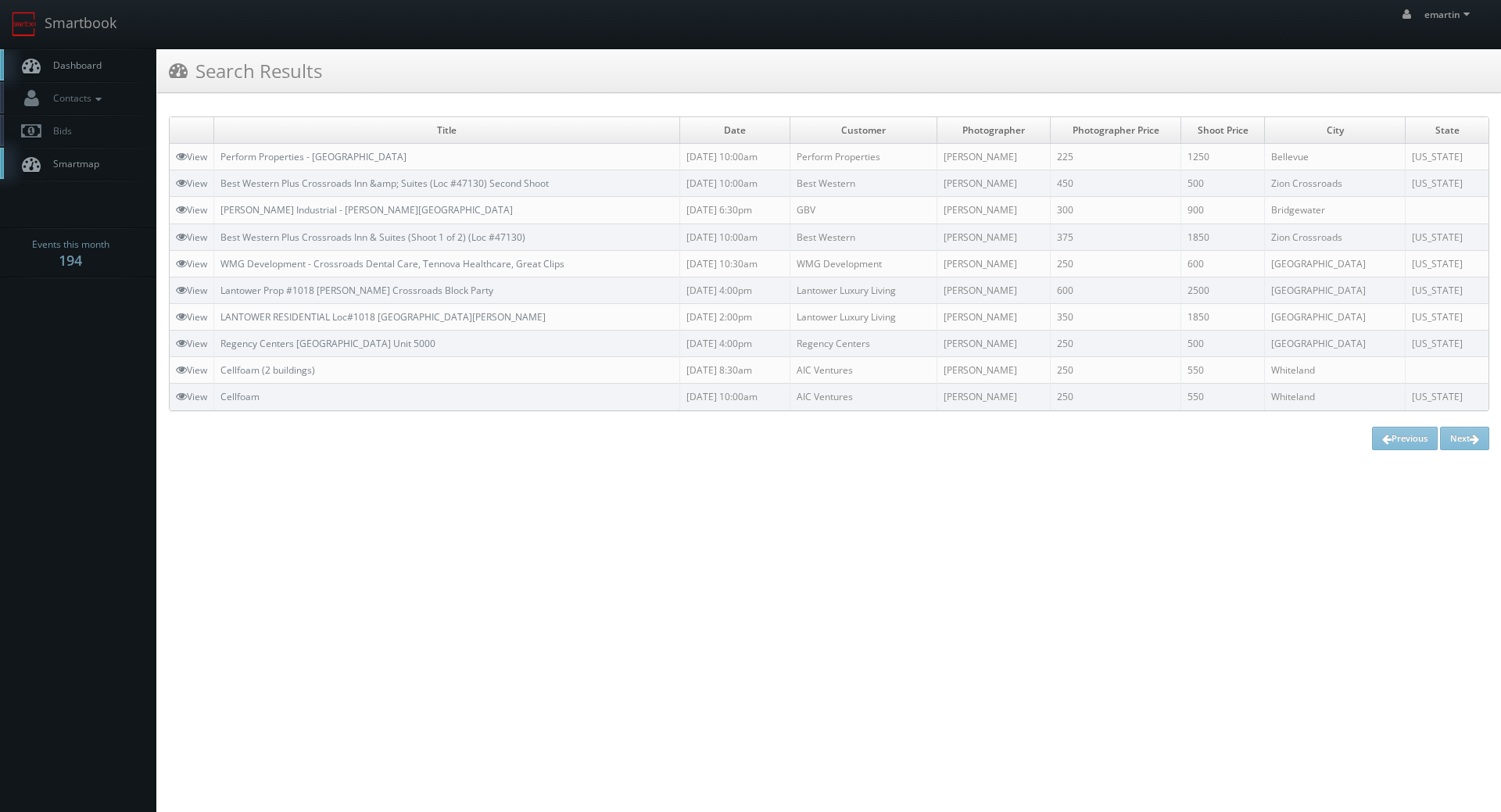
click at [302, 148] on td "Perform Properties - [GEOGRAPHIC_DATA]" at bounding box center [447, 157] width 466 height 27
click at [302, 156] on link "Perform Properties - [GEOGRAPHIC_DATA]" at bounding box center [313, 156] width 186 height 13
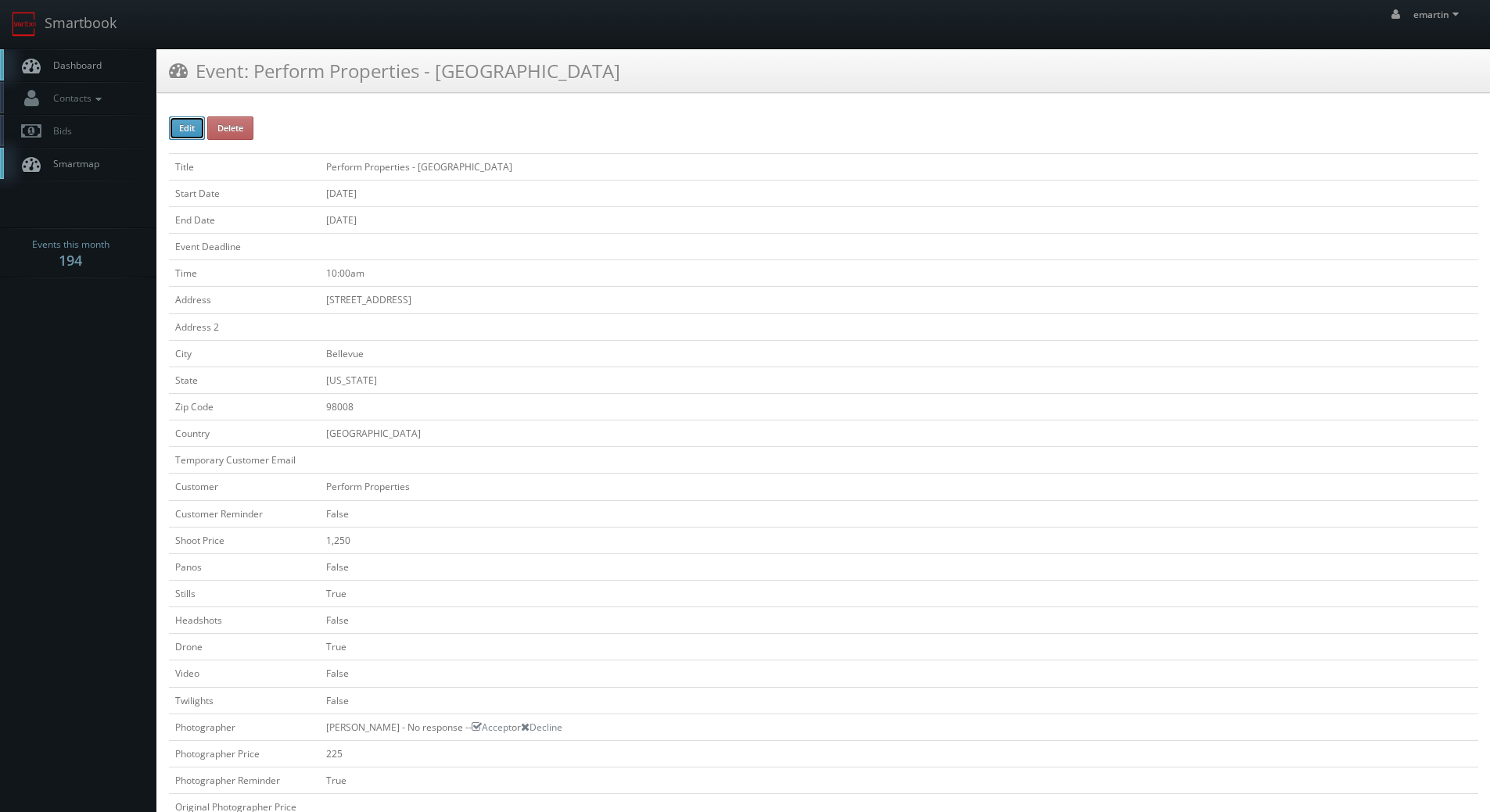
click at [198, 122] on button "Edit" at bounding box center [186, 127] width 36 height 23
type input "Perform Properties - [GEOGRAPHIC_DATA]"
type input "15600 NE 8th St"
type input "Bellevue"
type input "98008"
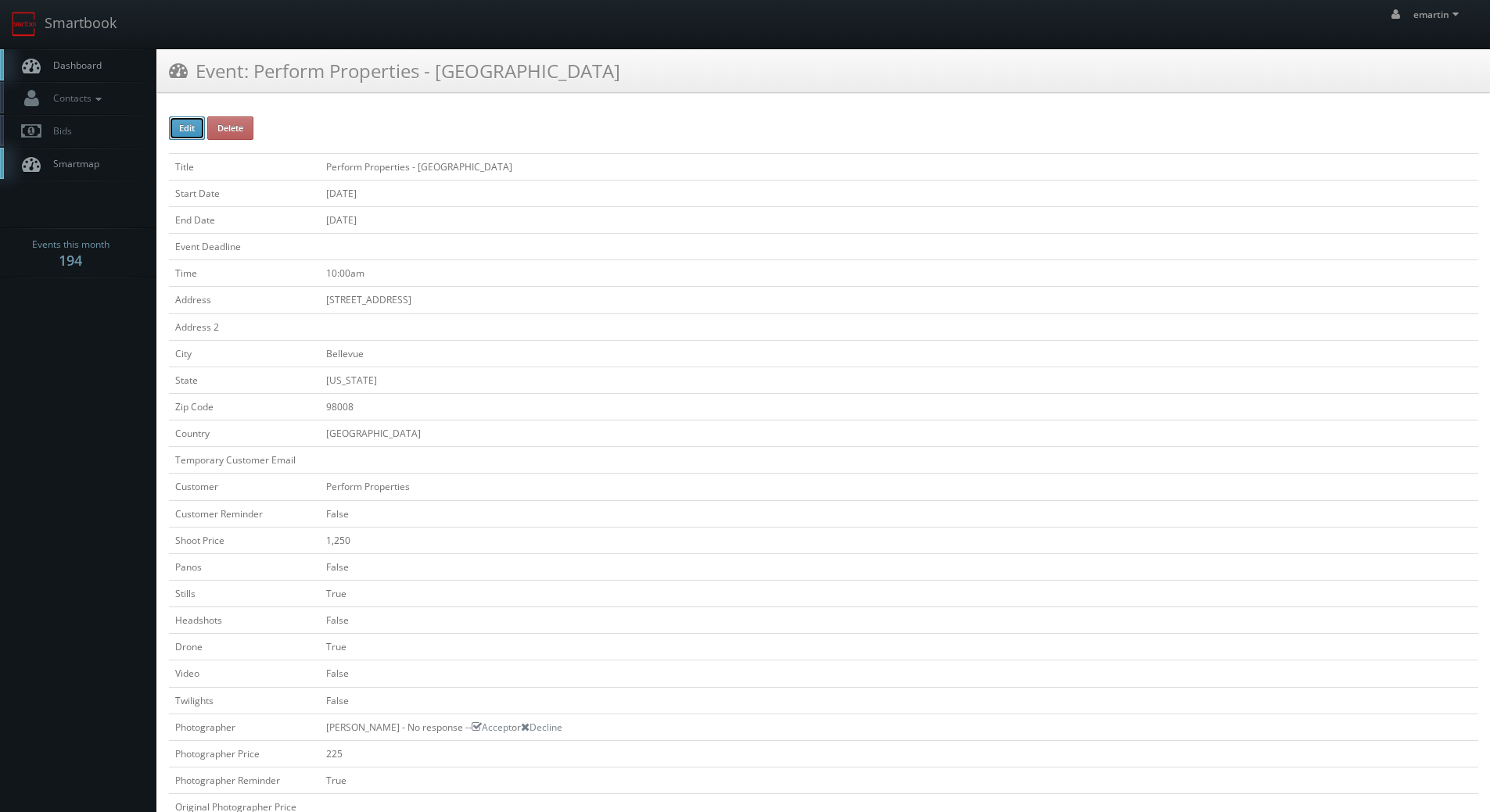
checkbox input "false"
type input "1,250"
checkbox input "false"
checkbox input "true"
checkbox input "false"
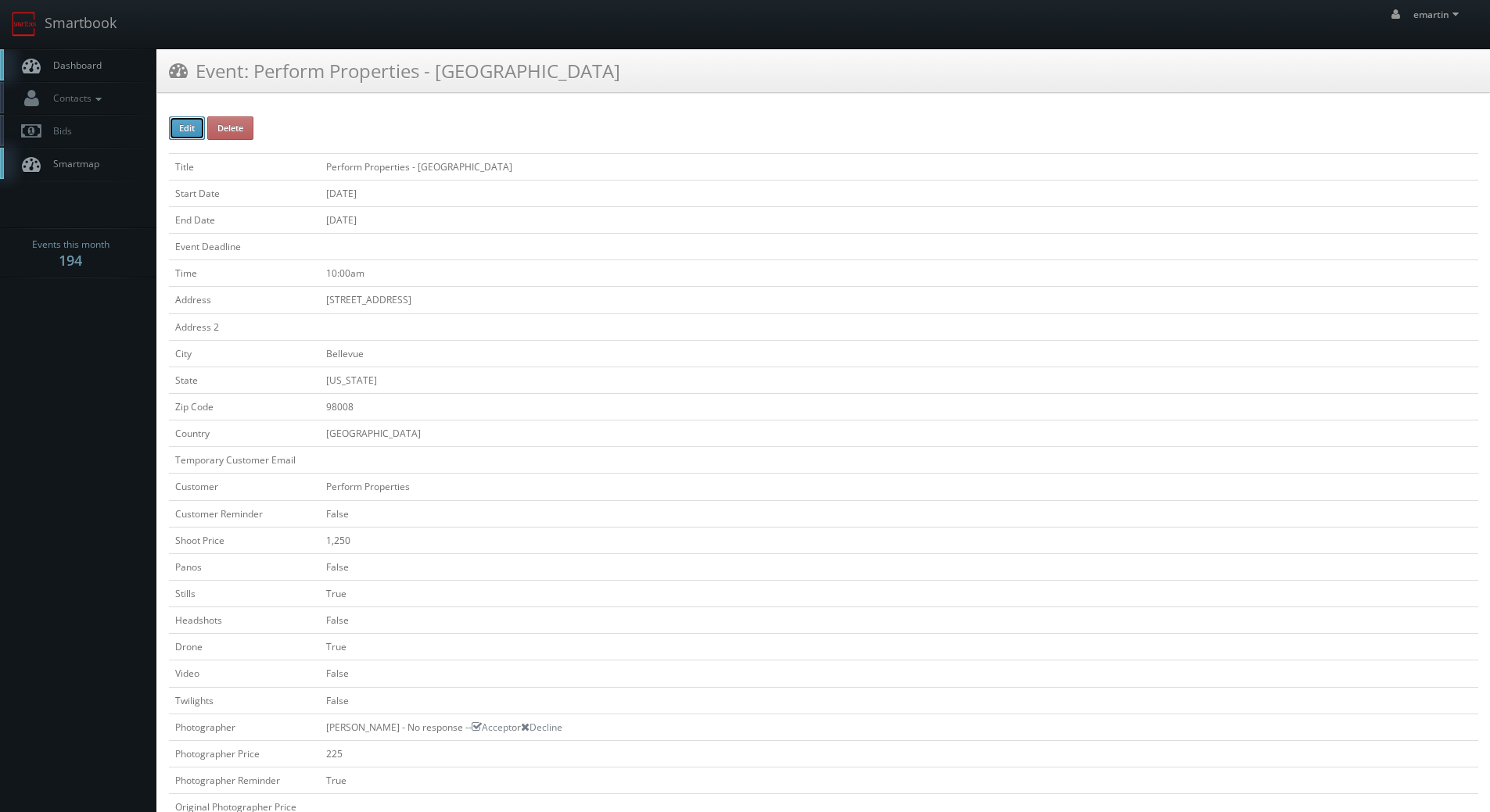
checkbox input "true"
checkbox input "false"
type input "08/17/2025"
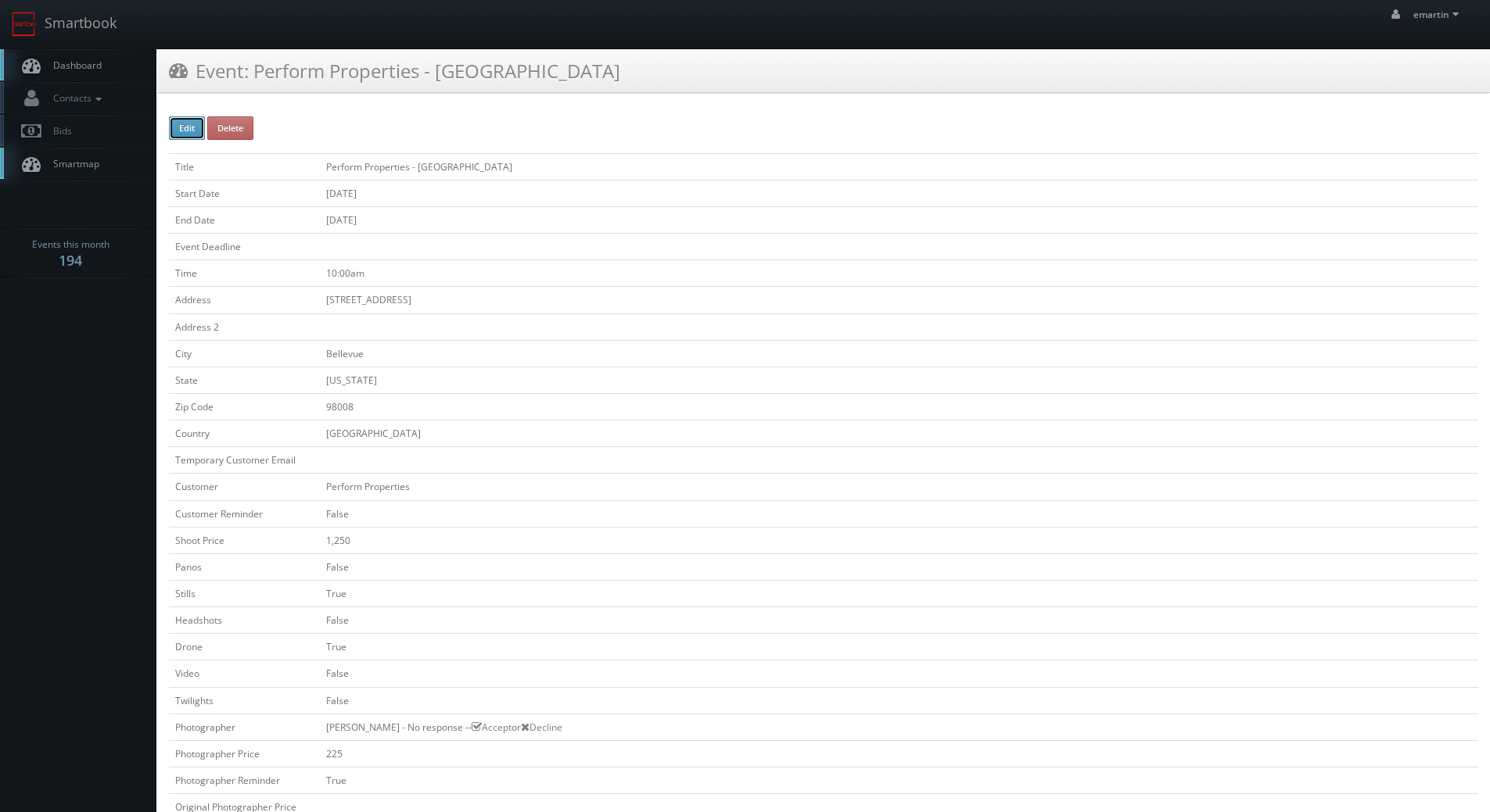
type input "08/17/2025"
type input "10:00am"
checkbox input "true"
checkbox input "false"
type input "1,250"
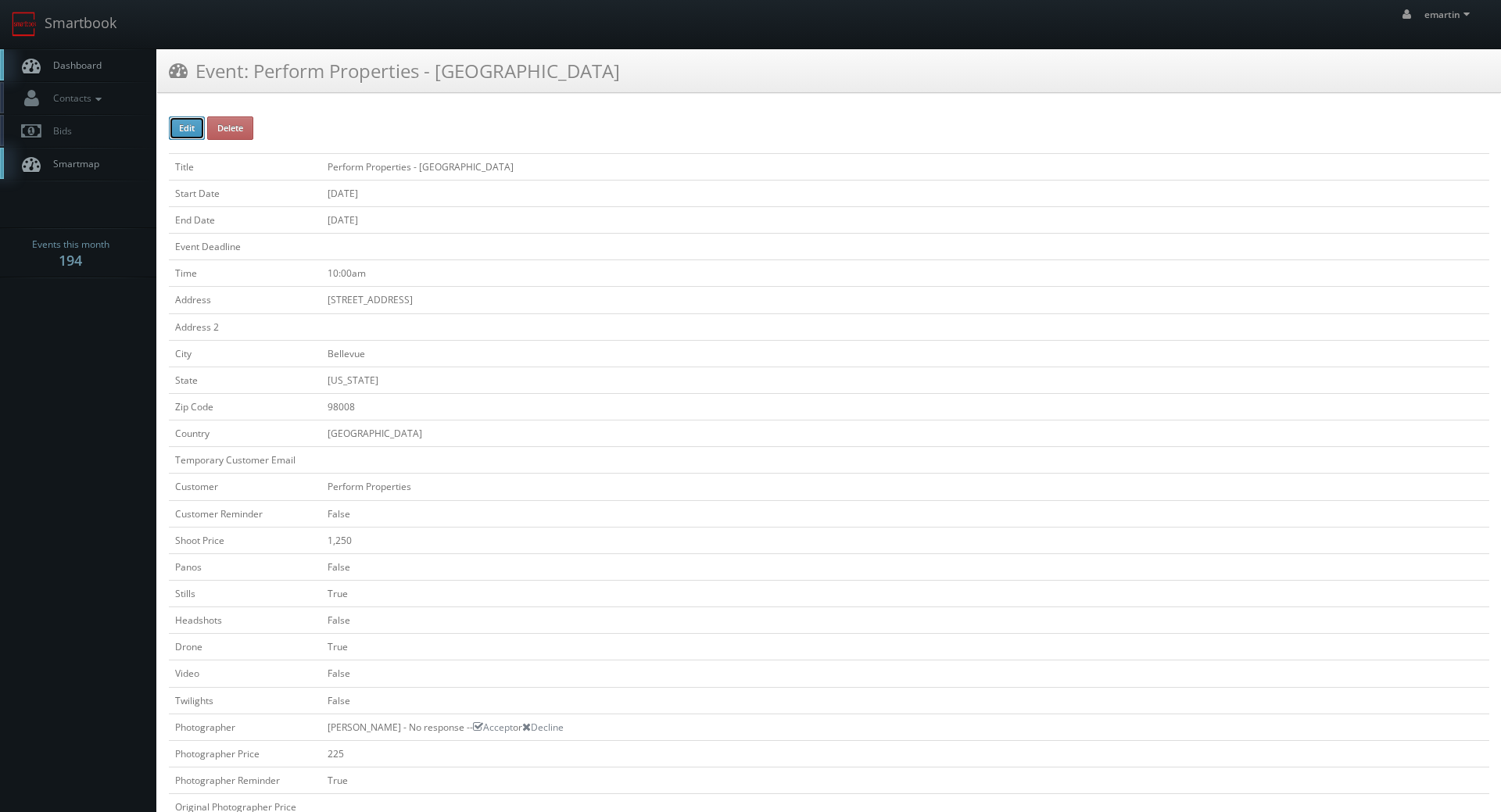
type input "225"
select select "[US_STATE]"
select select "fakeyfakey@mg.cs3calendar.com"
select select "tonybrucecat@gmail.com"
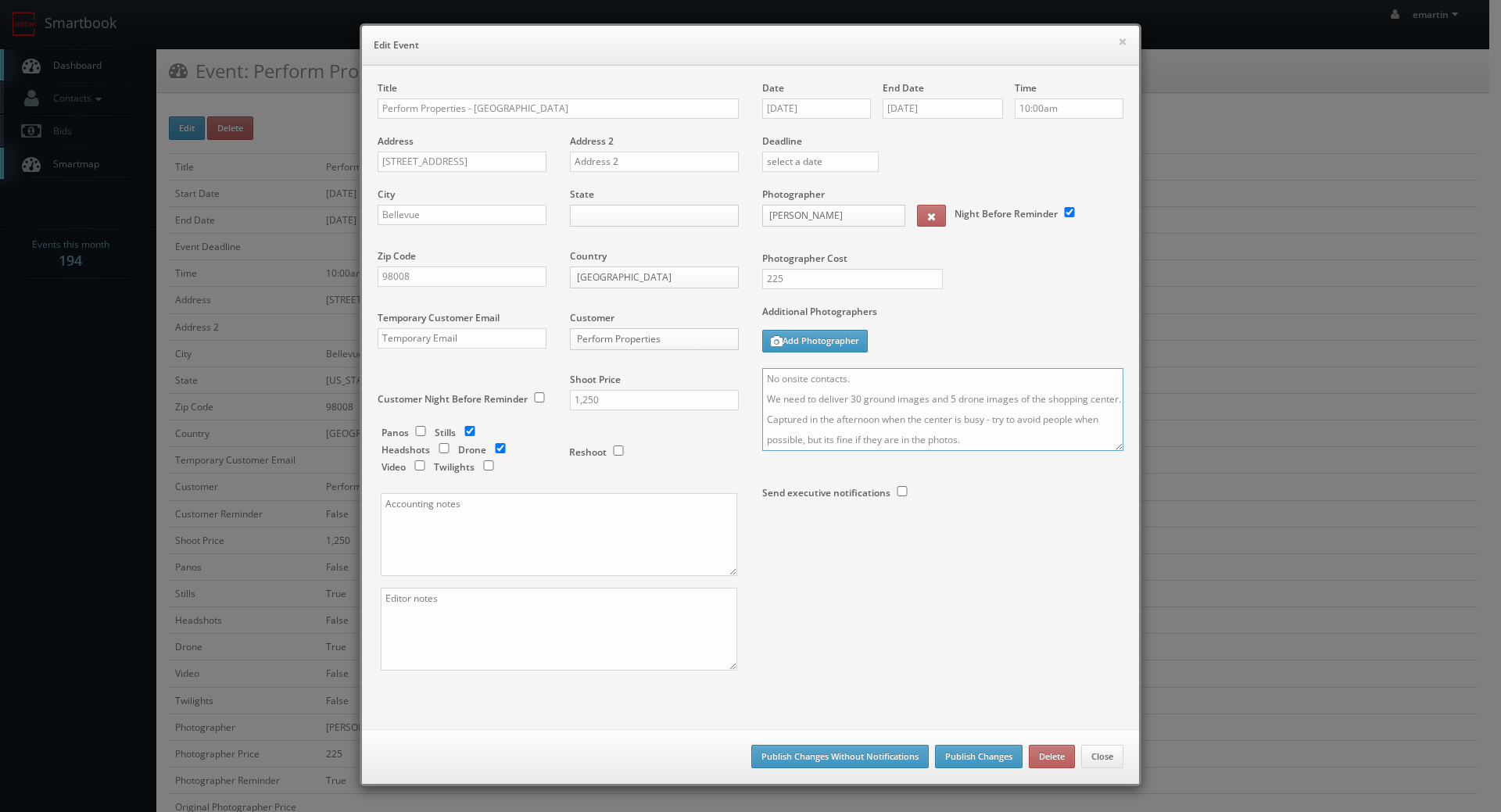
click at [763, 376] on textarea "No onsite contacts. We need to deliver 30 ground images and 5 drone images of t…" at bounding box center [943, 410] width 361 height 83
click at [800, 385] on textarea "No onsite contacts. We need to deliver 30 ground images and 5 drone images of t…" at bounding box center [943, 410] width 361 height 83
click at [983, 400] on textarea "No onsite contacts. We need to deliver 30 ground images and 5 drone images of t…" at bounding box center [943, 410] width 361 height 83
click at [1010, 429] on textarea "No onsite contacts. We need to deliver 30 ground images and 5 drone images of t…" at bounding box center [943, 410] width 361 height 83
type textarea "UPDATE: please make sure we have a good shot of the old Party City location, th…"
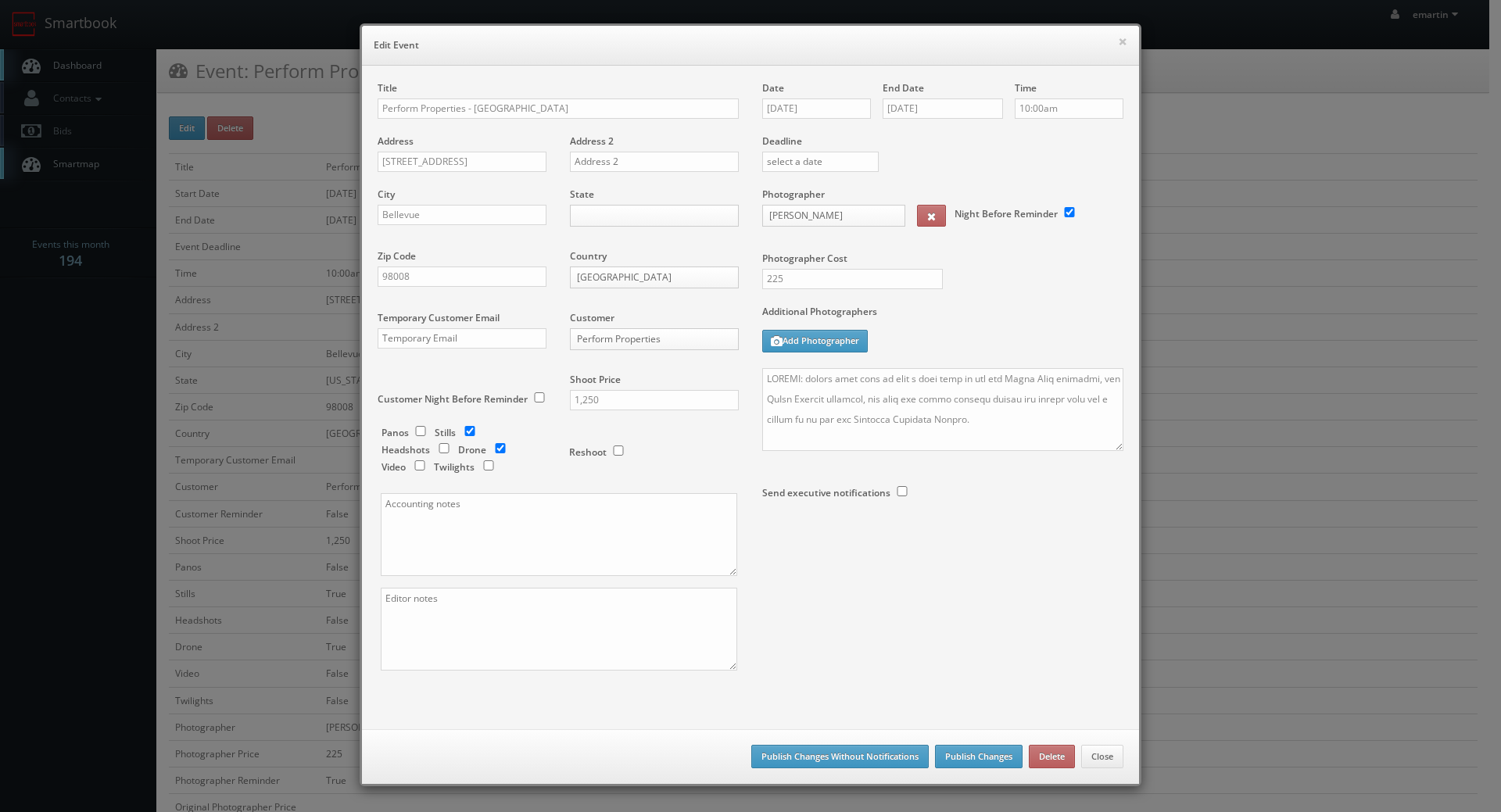
click at [1020, 560] on div "Date 08/17/2025 End Date 08/17/2025 Time 10:00am Deadline Photographer Tony Cat…" at bounding box center [943, 327] width 385 height 491
click at [892, 423] on textarea "No onsite contacts. We need to deliver 30 ground images and 5 drone images of t…" at bounding box center [943, 410] width 361 height 83
drag, startPoint x: 1113, startPoint y: 448, endPoint x: 1105, endPoint y: 620, distance: 172.2
click at [1105, 459] on textarea "No onsite contacts. We need to deliver 30 ground images and 5 drone images of t…" at bounding box center [943, 413] width 361 height 91
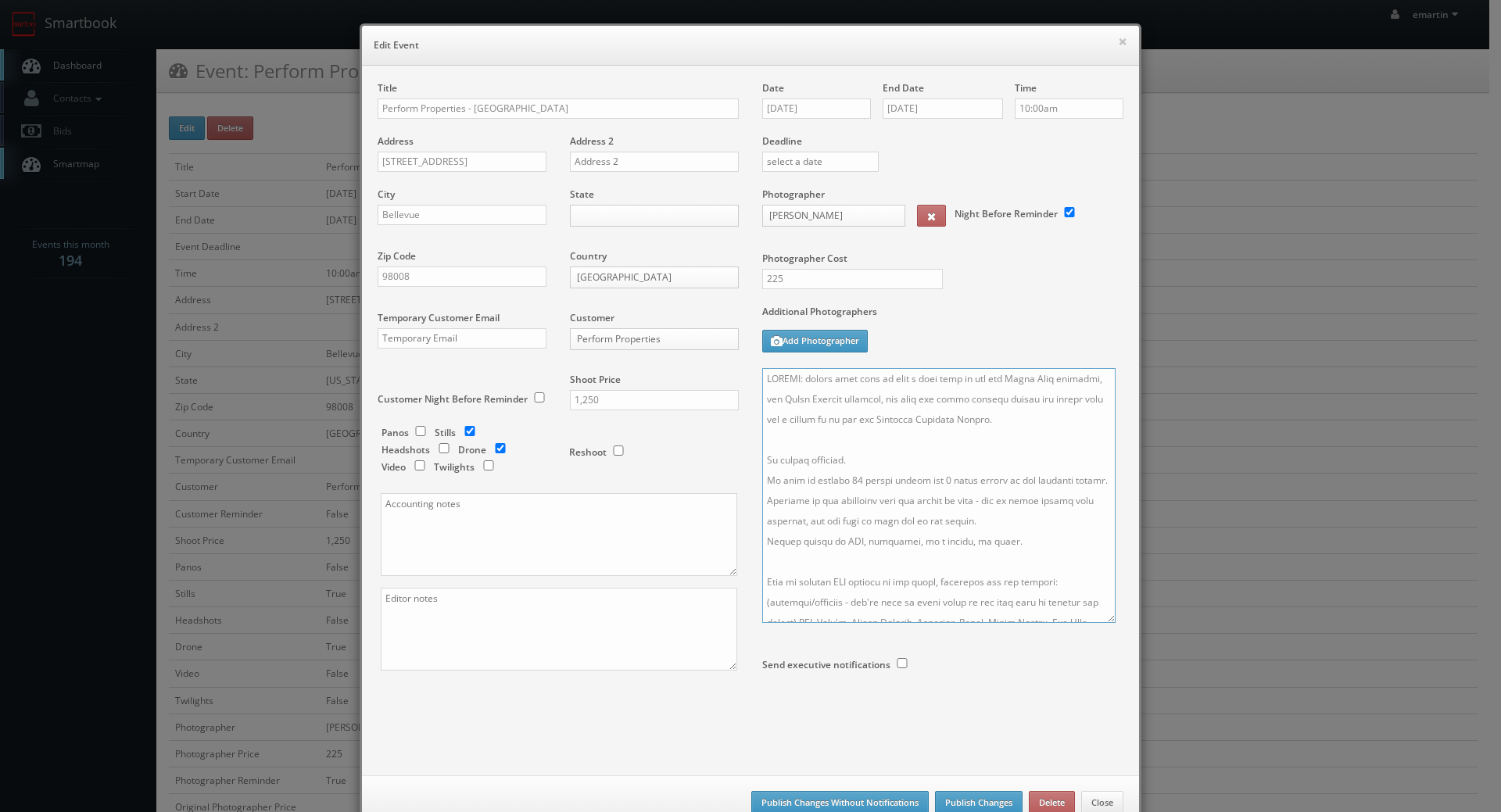
click at [1023, 536] on textarea "No onsite contacts. We need to deliver 30 ground images and 5 drone images of t…" at bounding box center [939, 496] width 354 height 255
click at [1035, 332] on div "Additional Photographers Add Photographer" at bounding box center [943, 336] width 361 height 63
click at [957, 803] on button "Publish Changes" at bounding box center [978, 802] width 88 height 23
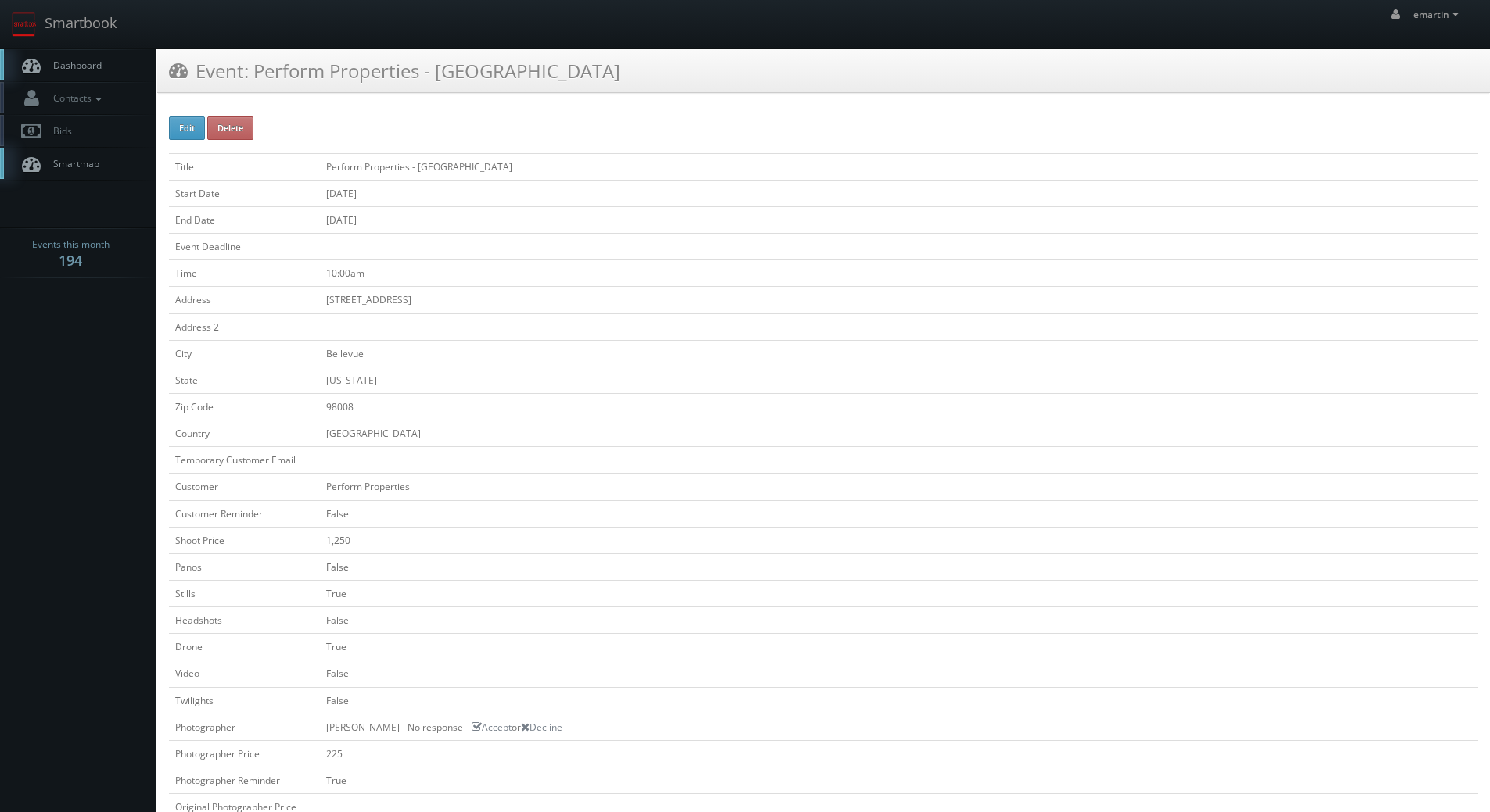
click at [47, 61] on span "Dashboard" at bounding box center [73, 65] width 56 height 13
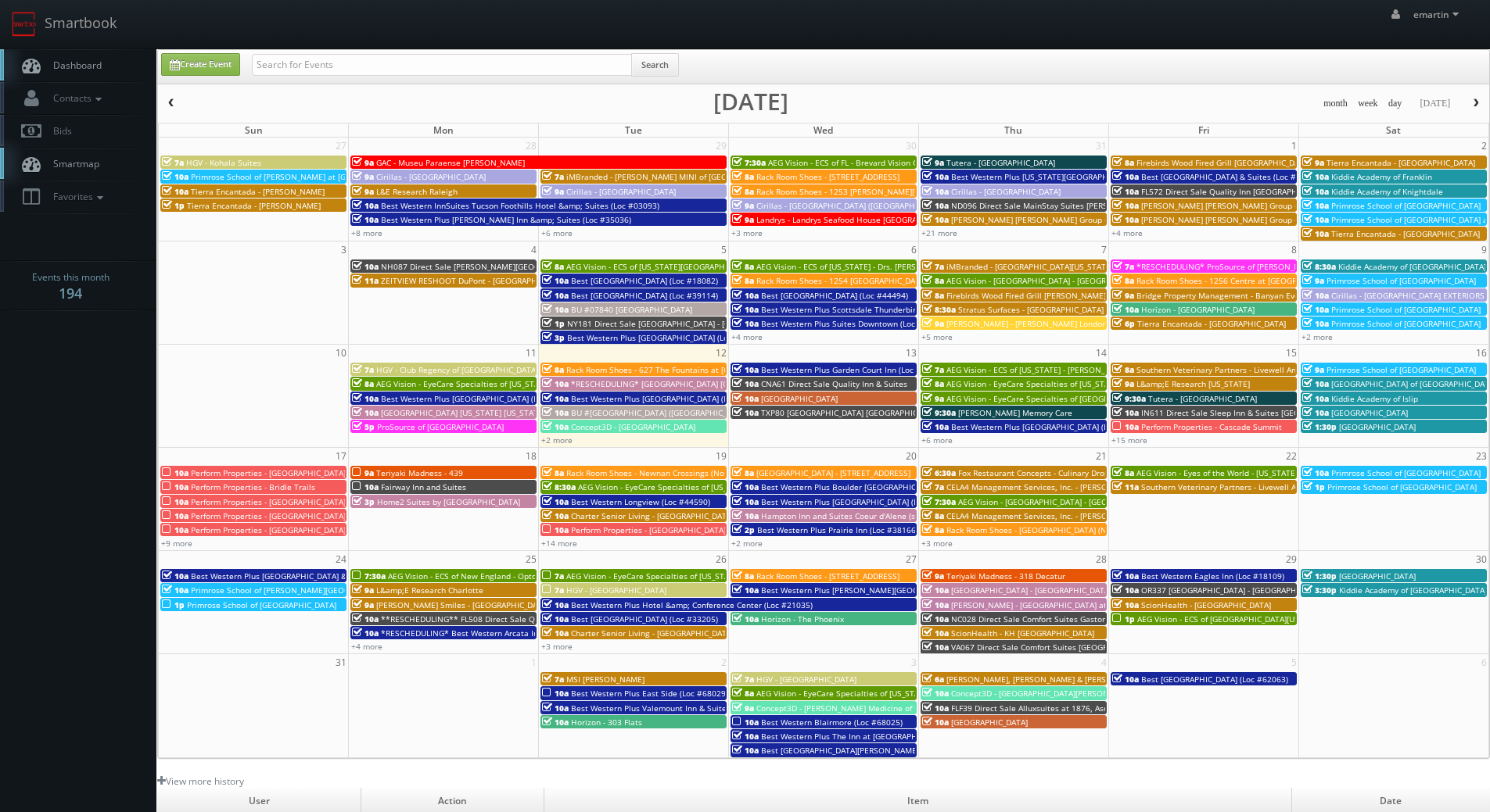
drag, startPoint x: 109, startPoint y: 57, endPoint x: 166, endPoint y: 324, distance: 273.0
click at [109, 57] on link "Dashboard" at bounding box center [78, 65] width 156 height 32
click at [180, 100] on button "button" at bounding box center [171, 103] width 27 height 20
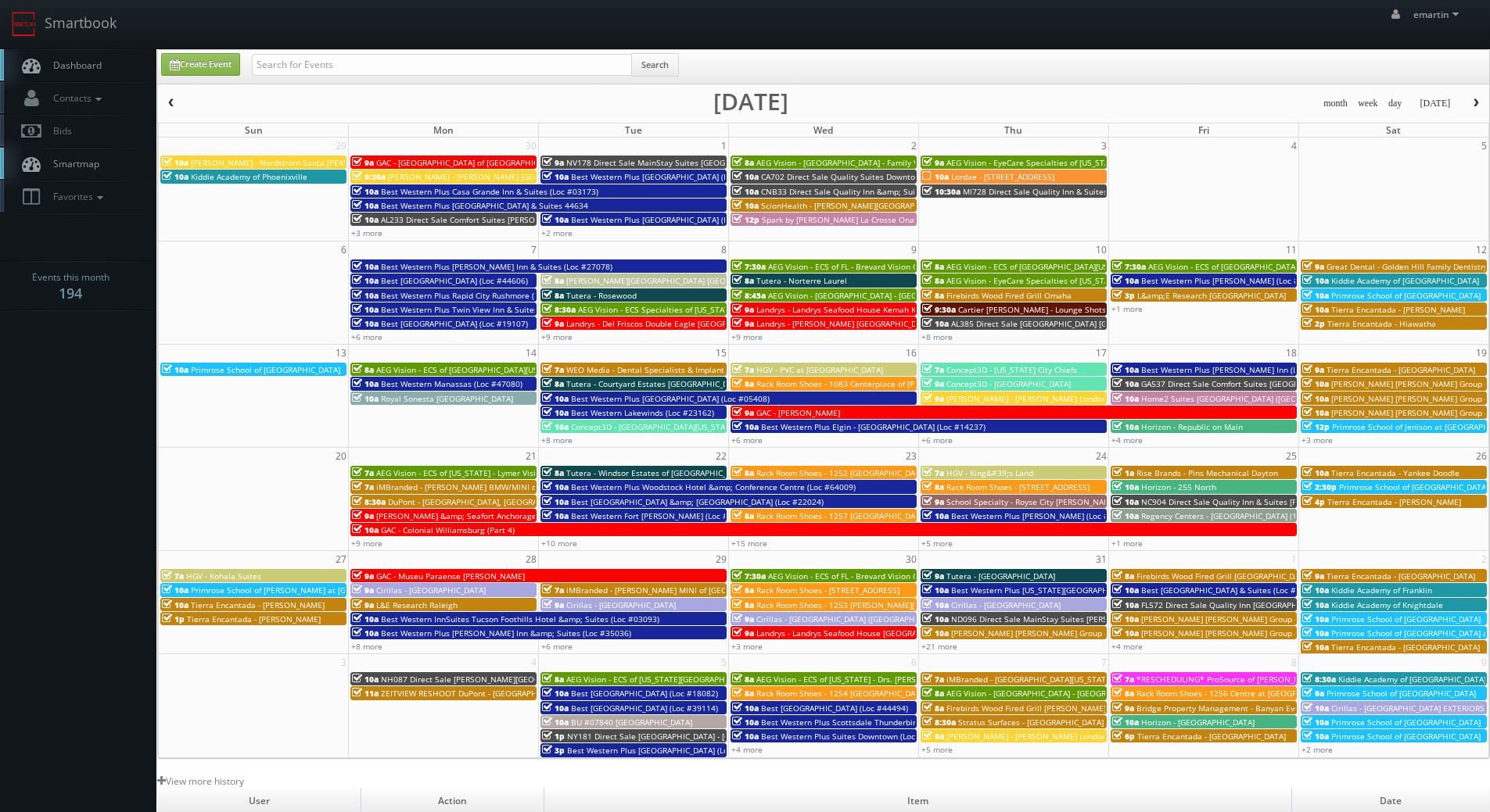
click at [179, 100] on button "button" at bounding box center [171, 103] width 27 height 20
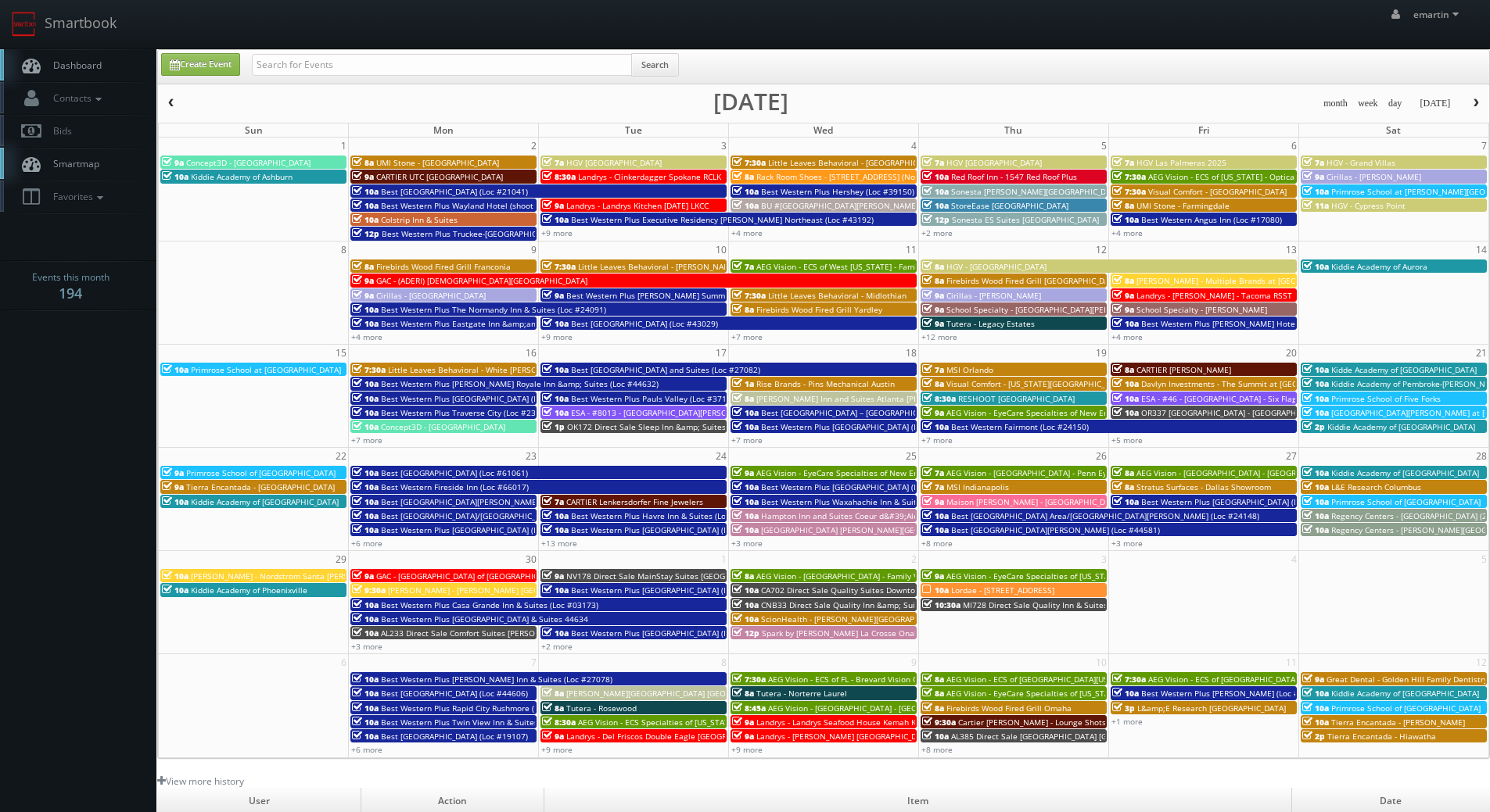
click at [83, 55] on link "Dashboard" at bounding box center [78, 65] width 156 height 32
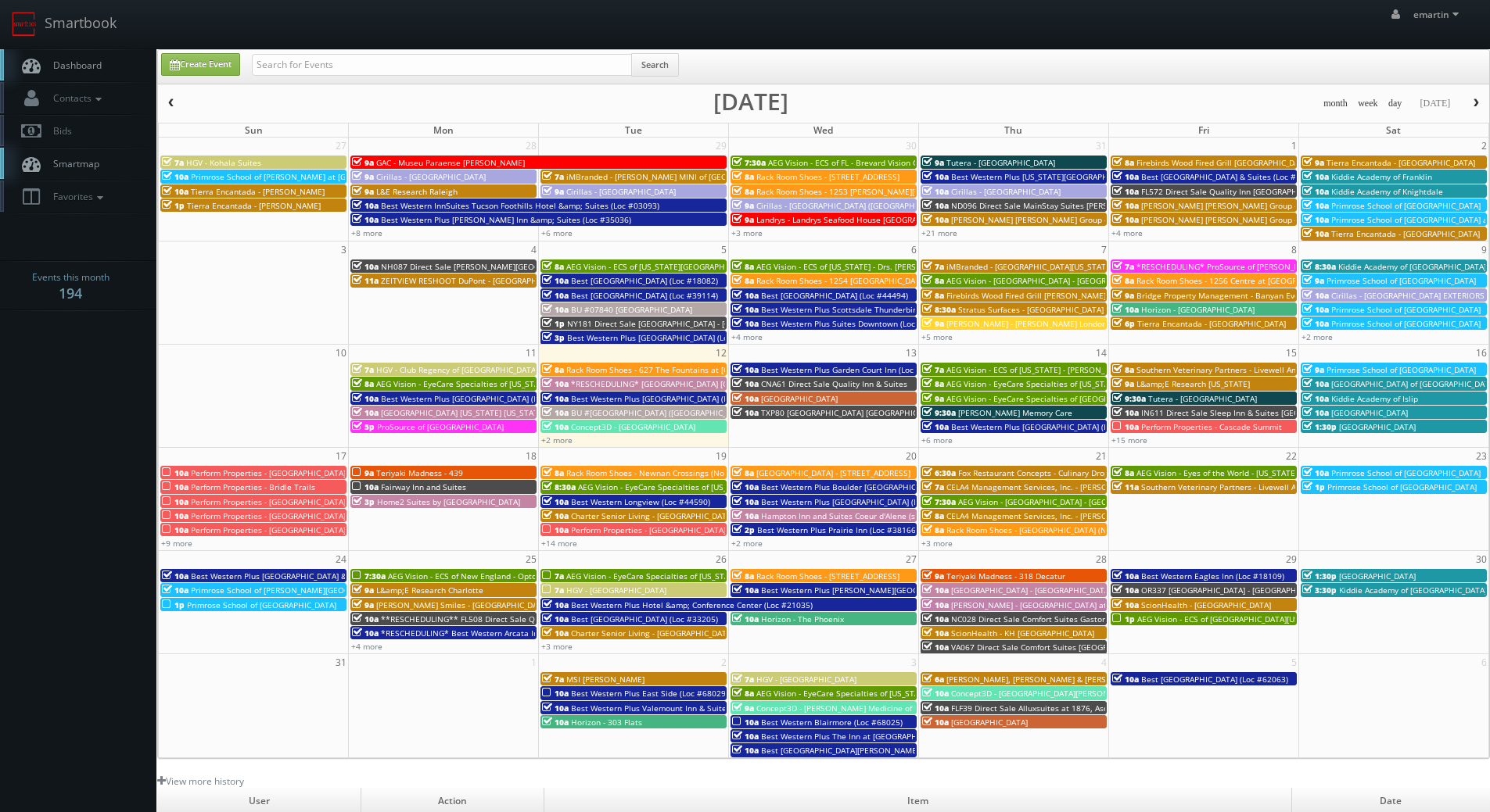
click at [92, 458] on body "Smartbook Toggle Side Navigation Toggle Top Navigation emartin emartin Profile …" at bounding box center [745, 541] width 1490 height 1082
click at [188, 547] on link "+9 more" at bounding box center [177, 543] width 31 height 11
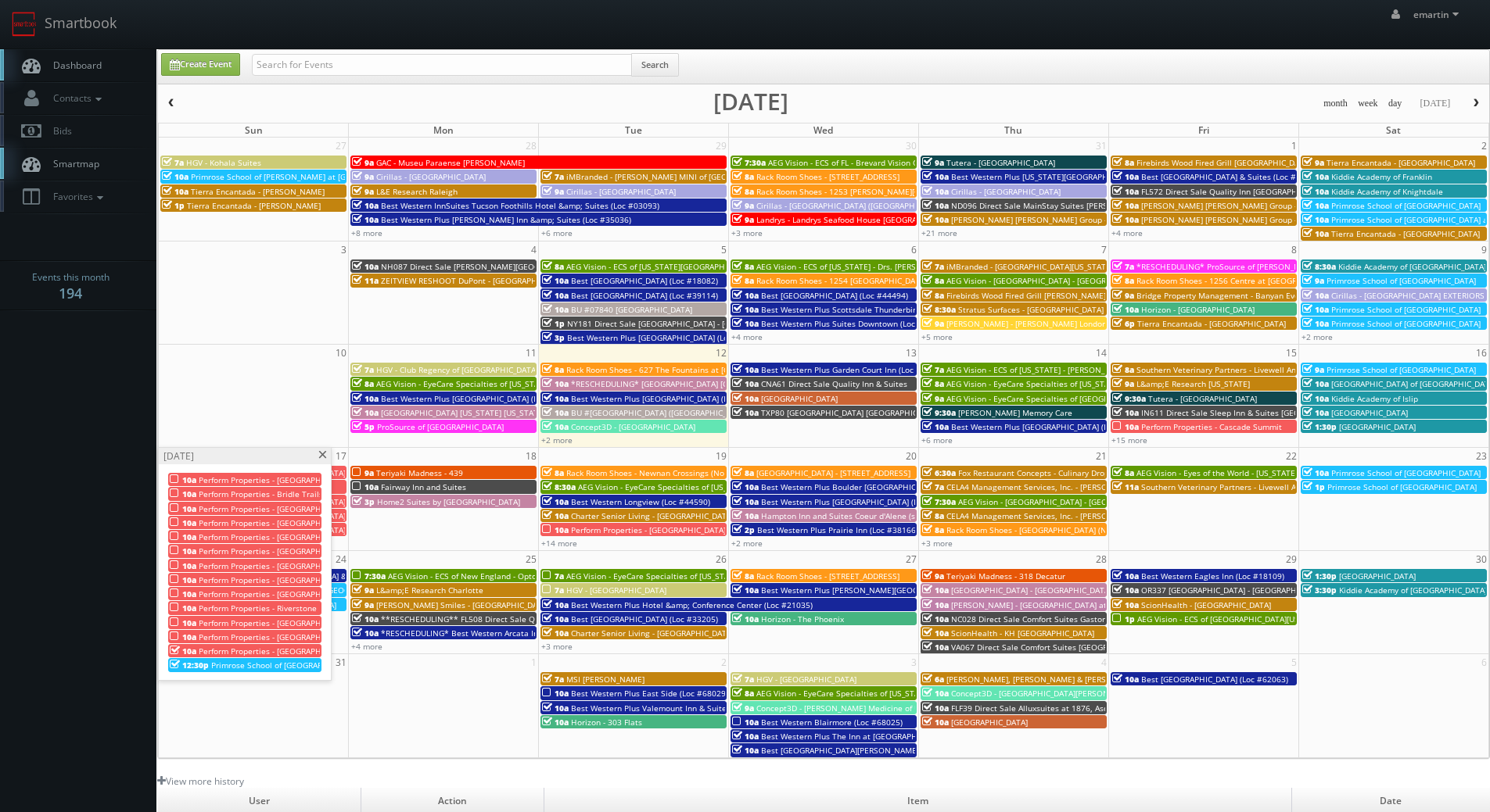
click at [326, 455] on span at bounding box center [322, 456] width 10 height 9
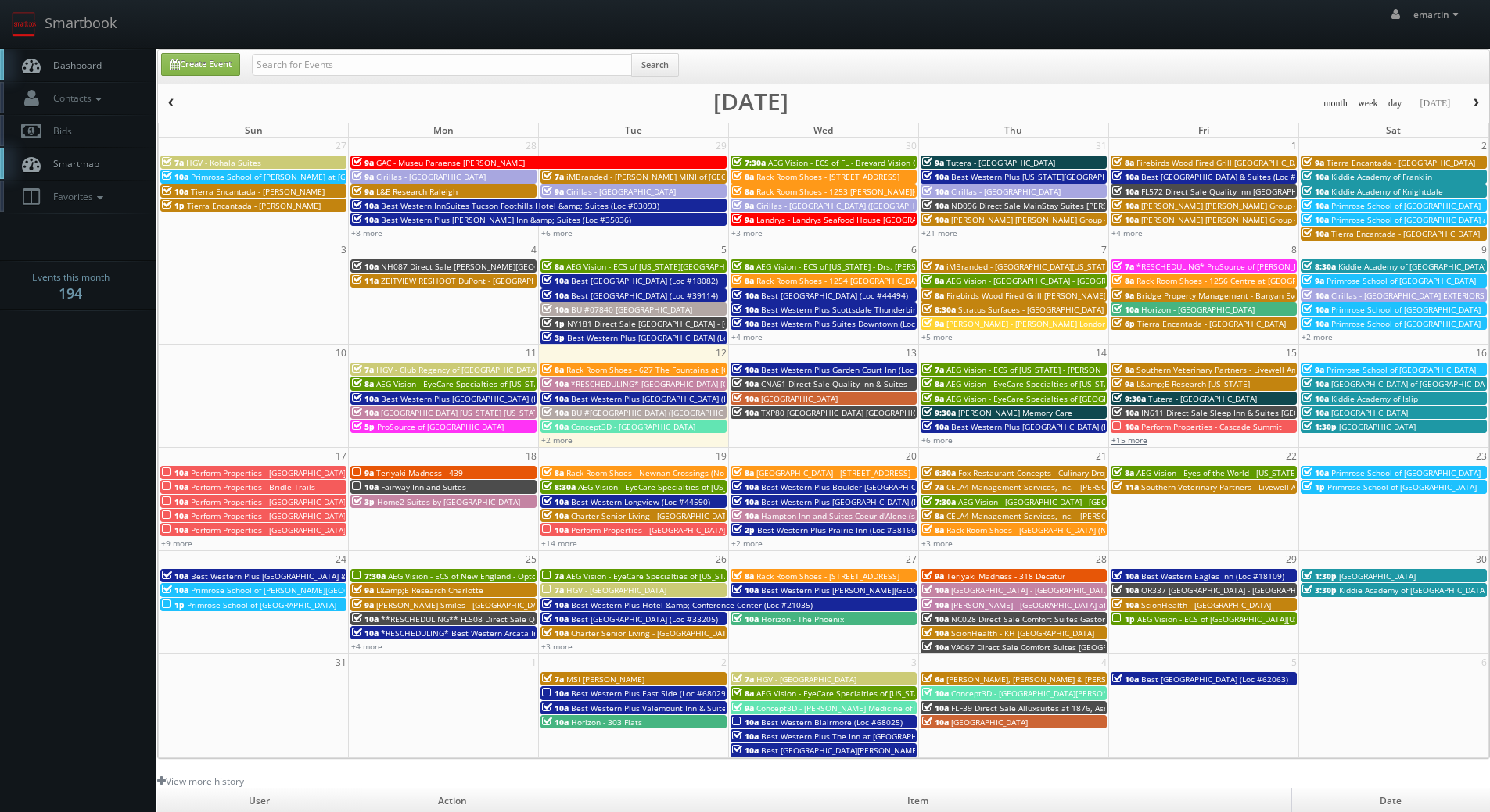
click at [1135, 435] on div "+15 more" at bounding box center [1203, 439] width 189 height 13
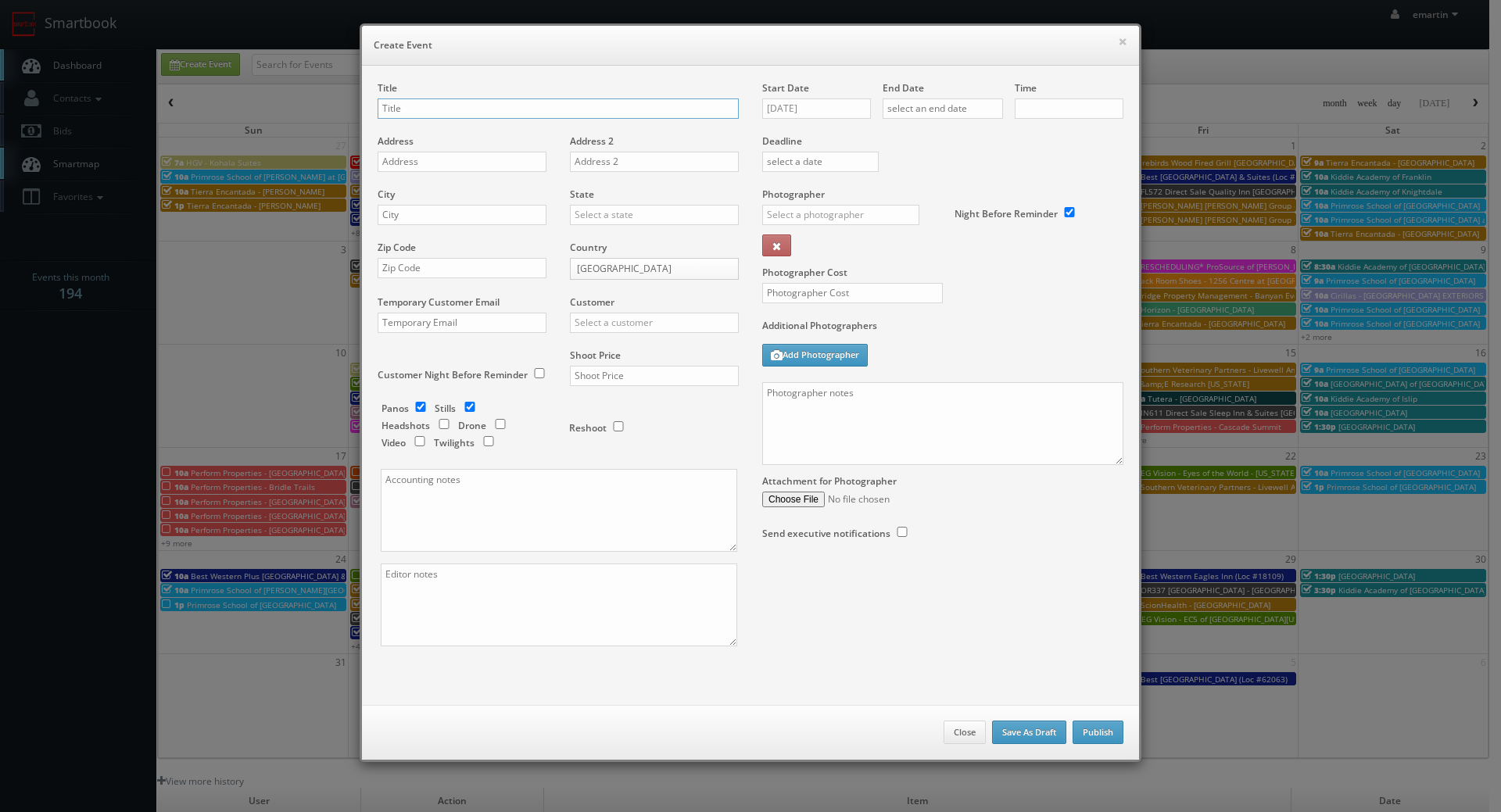
checkbox input "true"
type input "10:00am"
checkbox input "true"
drag, startPoint x: 1115, startPoint y: 42, endPoint x: 1182, endPoint y: 4, distance: 77.0
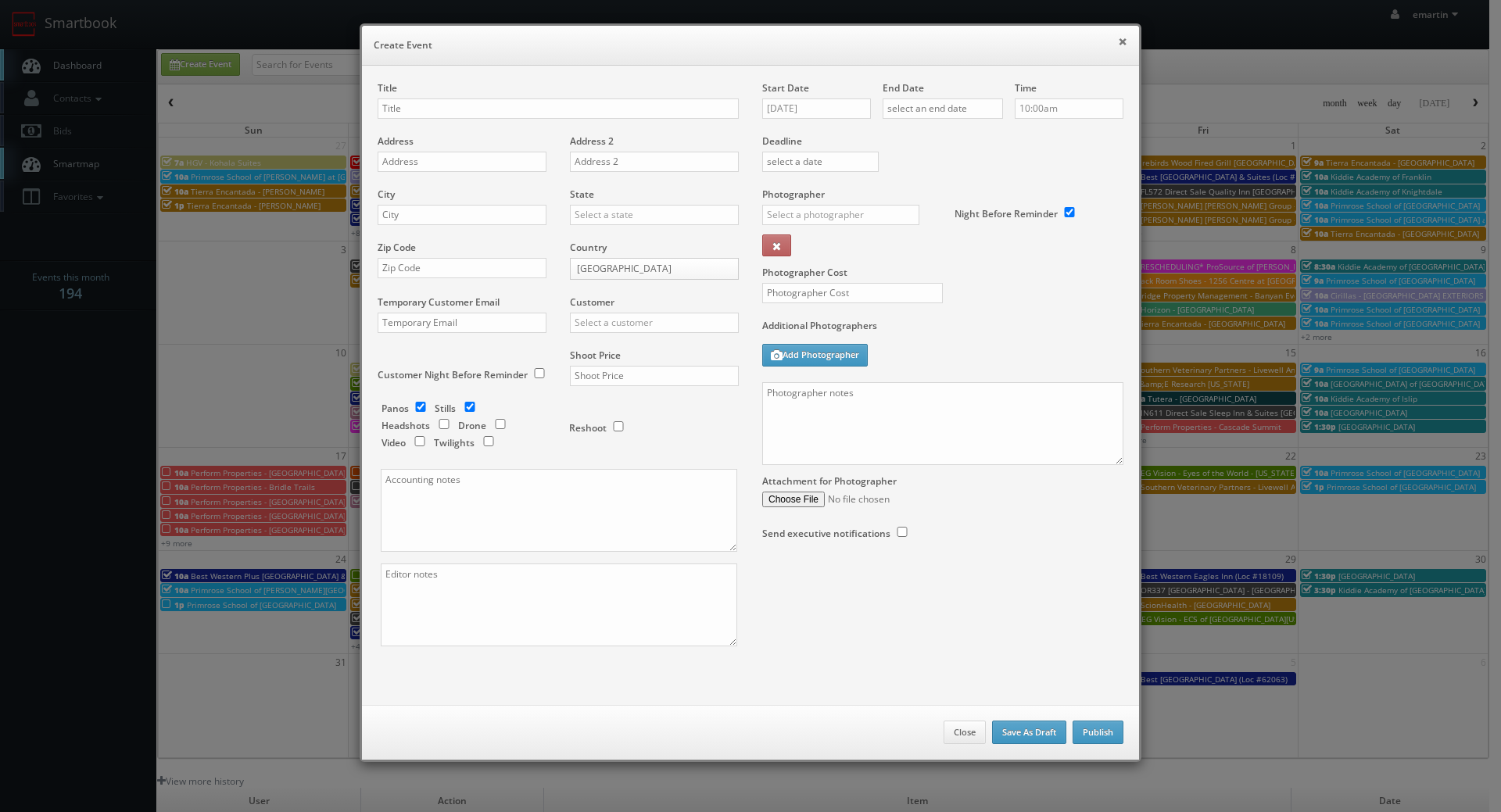
click at [1118, 42] on button "×" at bounding box center [1122, 41] width 10 height 11
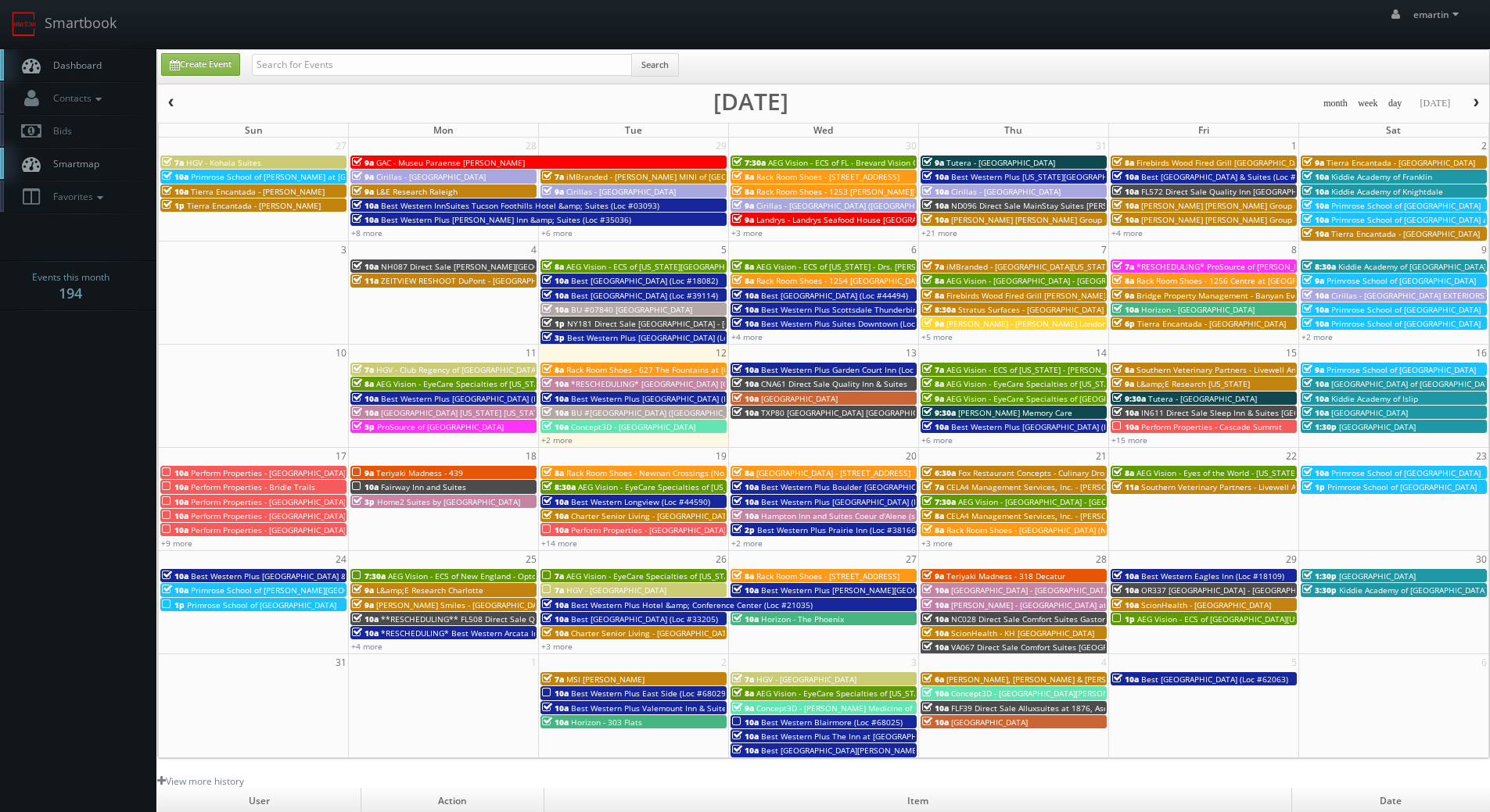
scroll to position [269, 0]
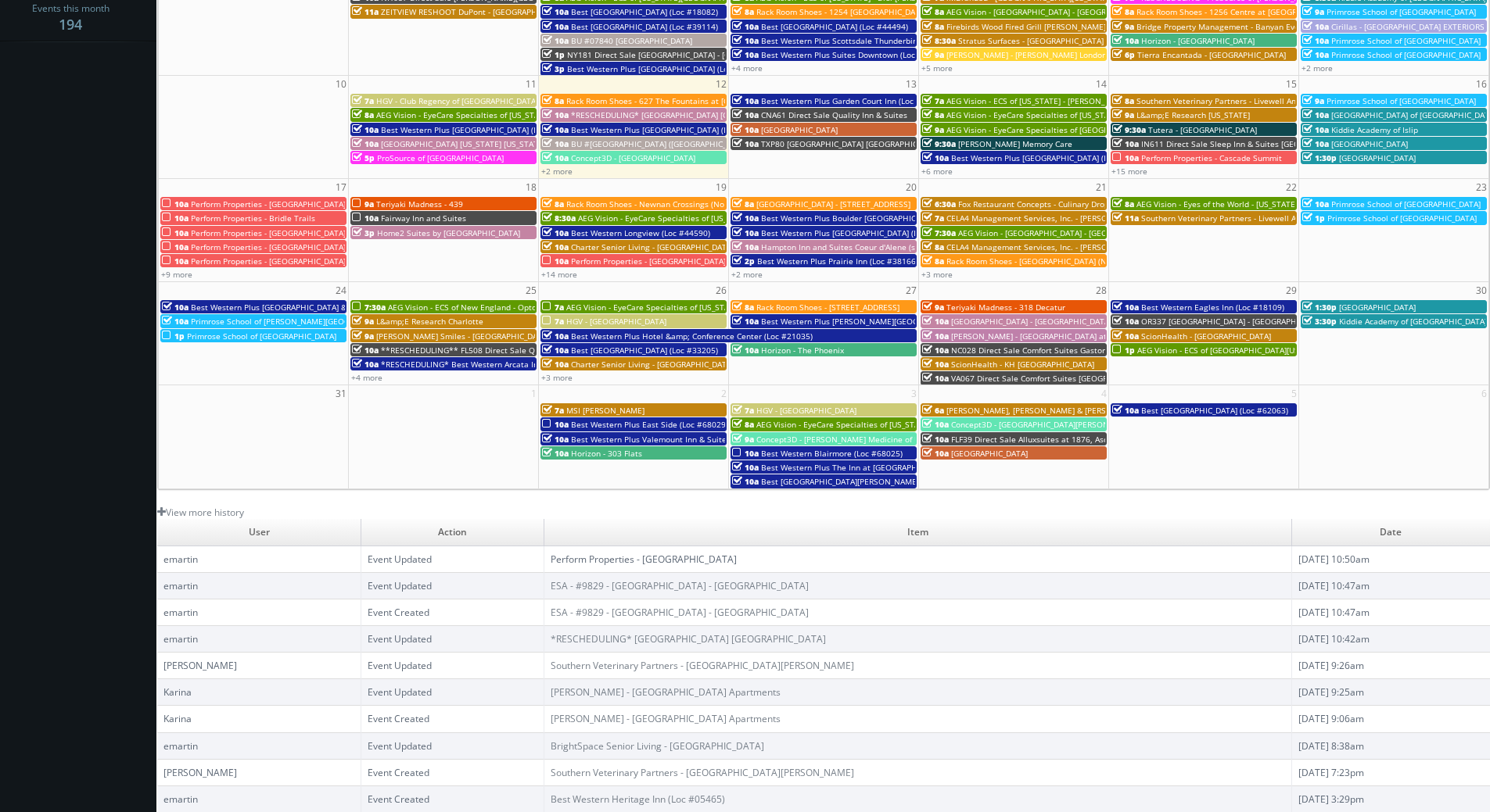
click at [599, 558] on link "Perform Properties - [GEOGRAPHIC_DATA]" at bounding box center [643, 559] width 186 height 13
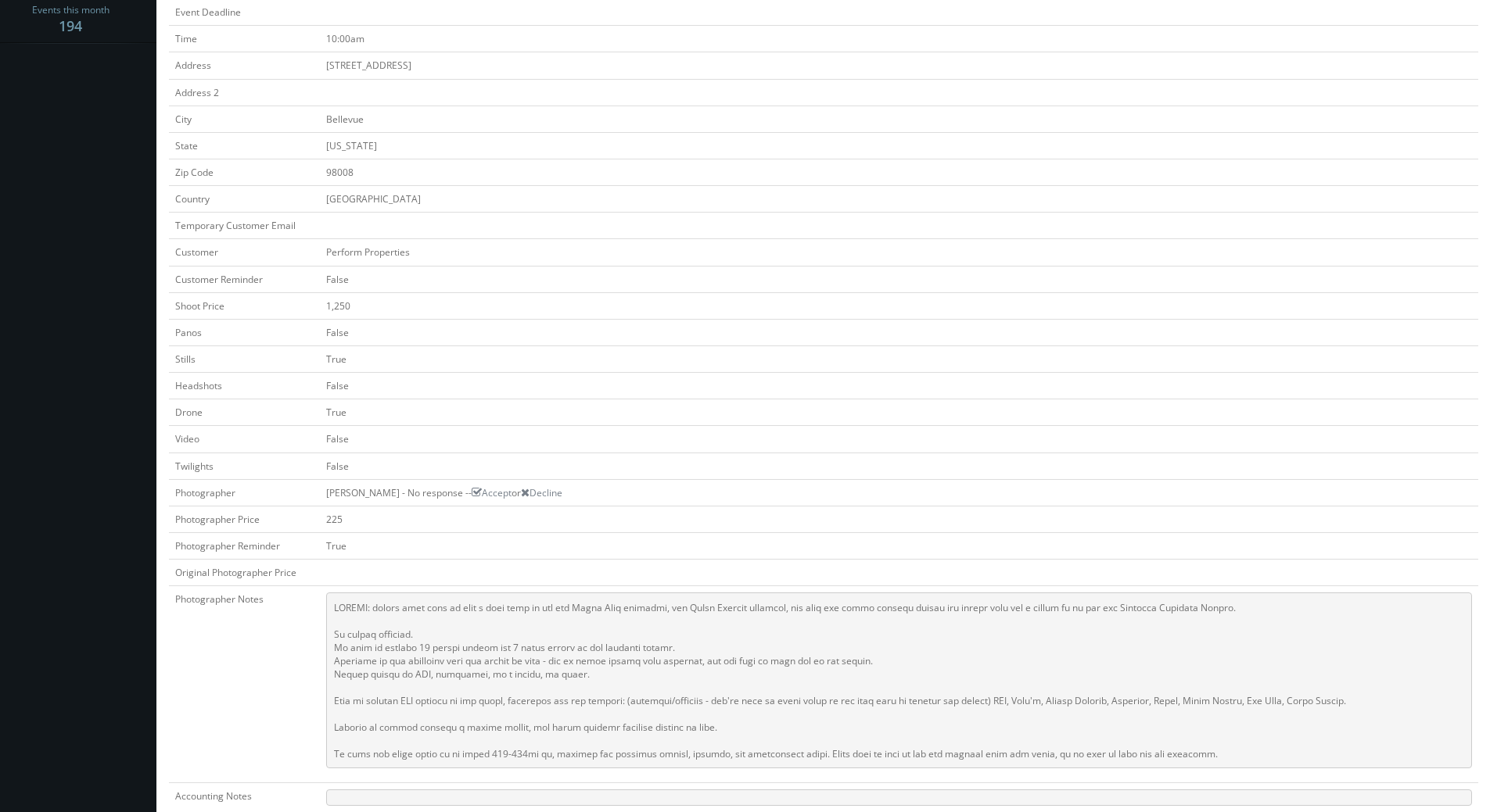
scroll to position [313, 0]
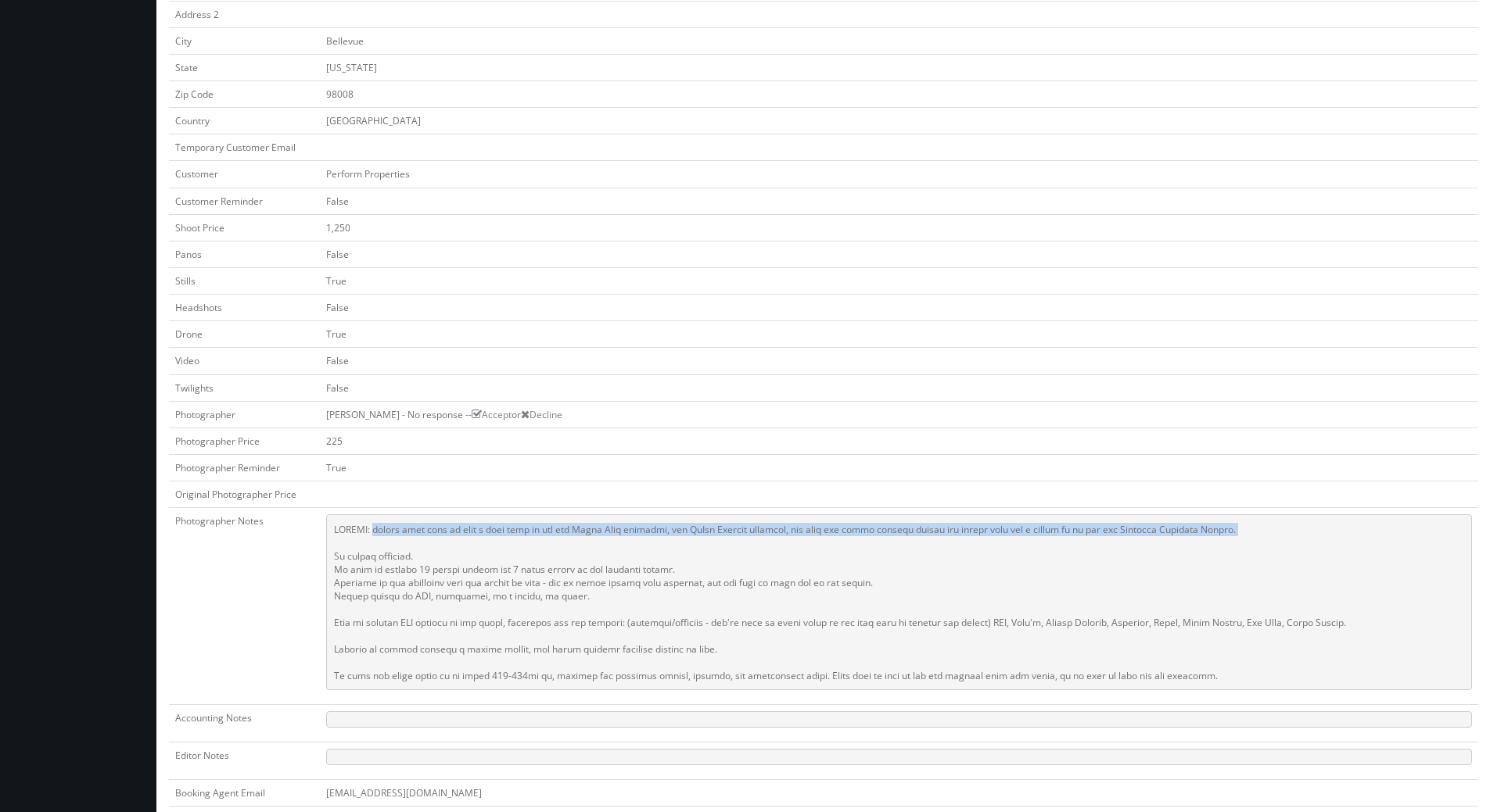
drag, startPoint x: 1247, startPoint y: 522, endPoint x: 376, endPoint y: 533, distance: 871.1
click at [376, 534] on pre at bounding box center [899, 602] width 1146 height 176
copy pre "please make sure we have a good shot of the old Party City location, the JoAnn …"
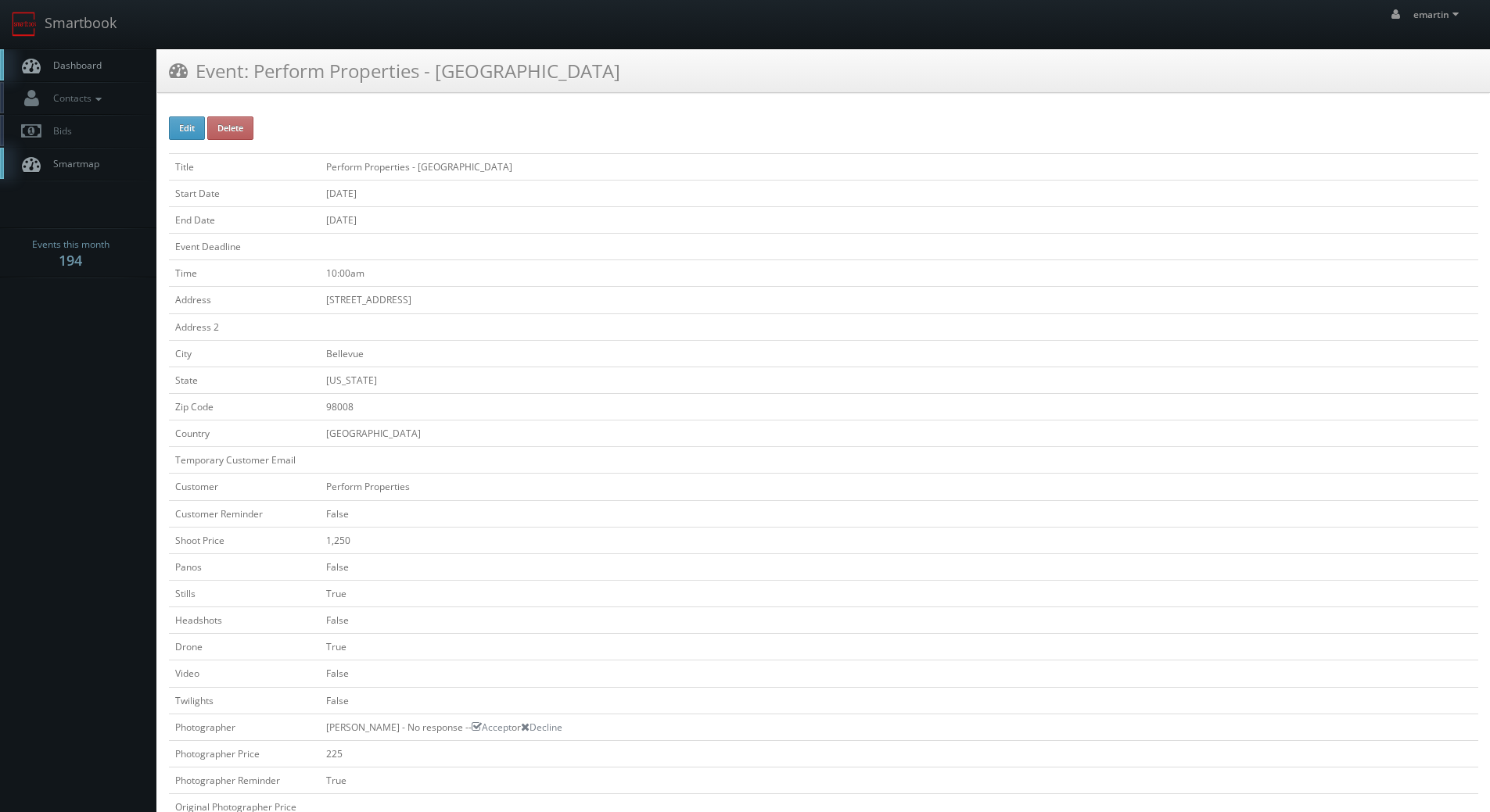
click at [73, 60] on span "Dashboard" at bounding box center [73, 65] width 56 height 13
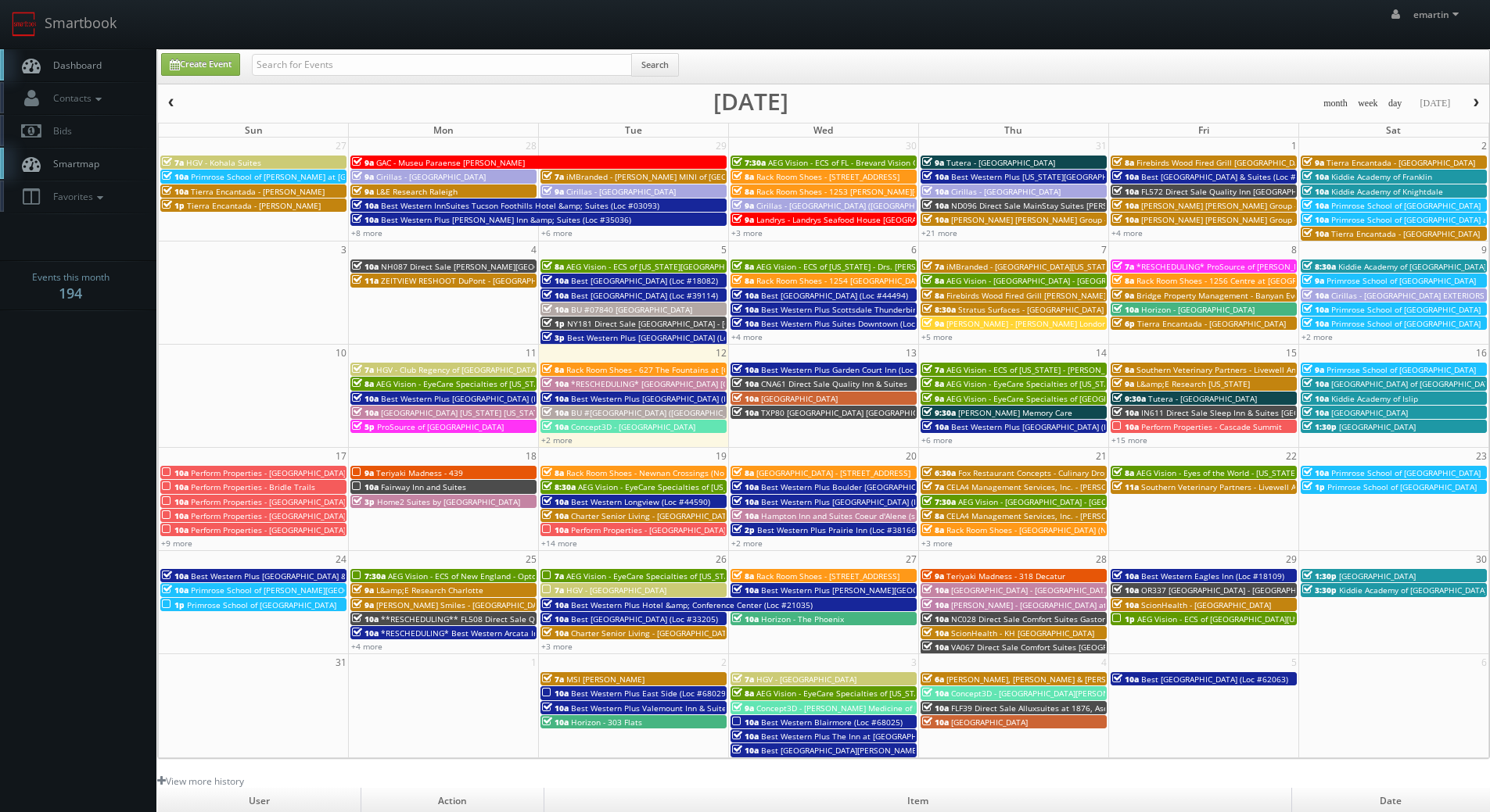
click at [1001, 42] on div "emartin emartin Profile Logout" at bounding box center [745, 24] width 1490 height 49
drag, startPoint x: 82, startPoint y: 44, endPoint x: 57, endPoint y: 69, distance: 35.4
click at [82, 44] on link "Smartbook" at bounding box center [64, 24] width 128 height 49
click at [104, 60] on link "Dashboard" at bounding box center [78, 65] width 156 height 32
click at [83, 67] on span "Dashboard" at bounding box center [73, 65] width 56 height 13
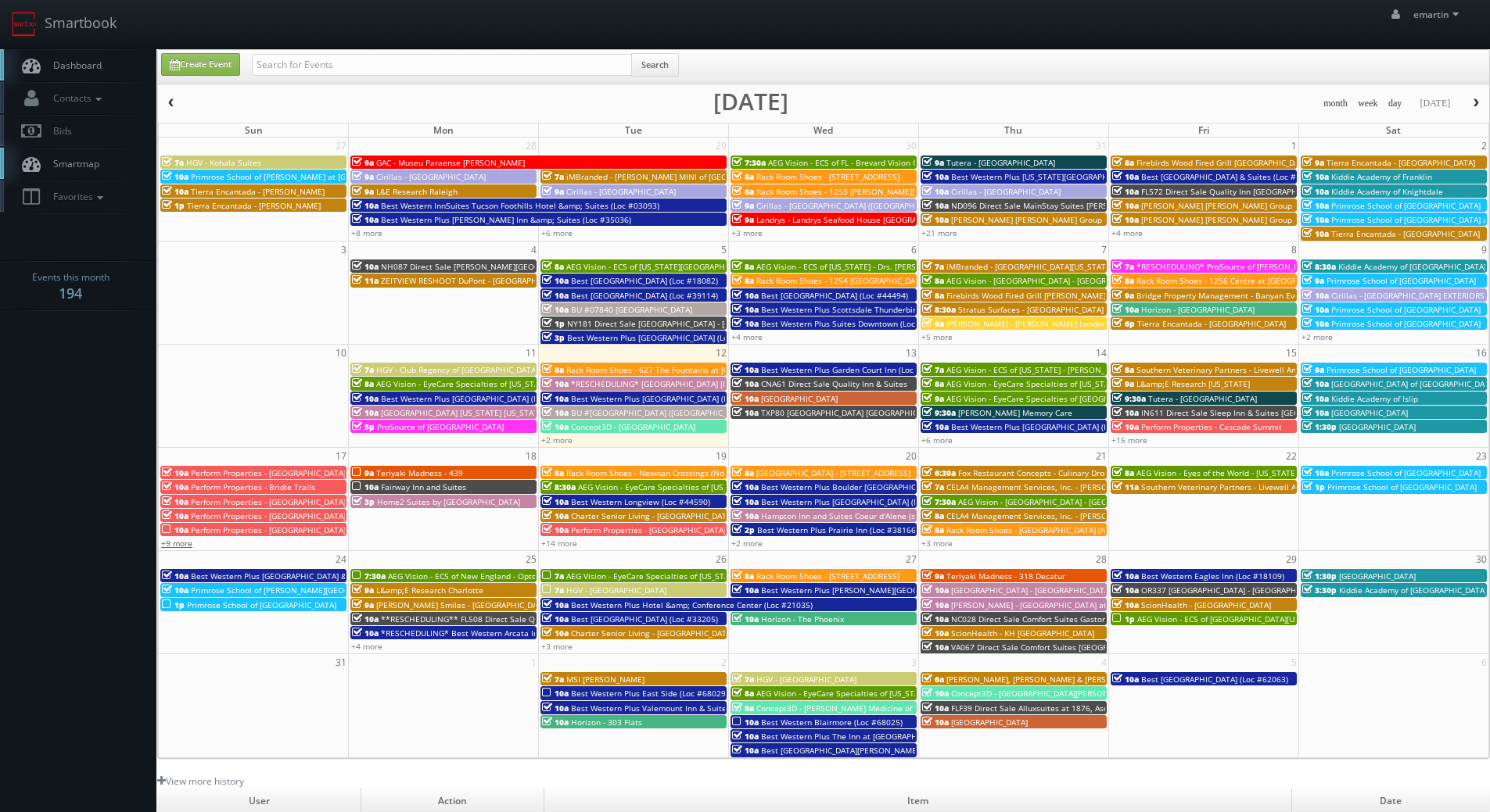
click at [185, 545] on link "+9 more" at bounding box center [177, 543] width 31 height 11
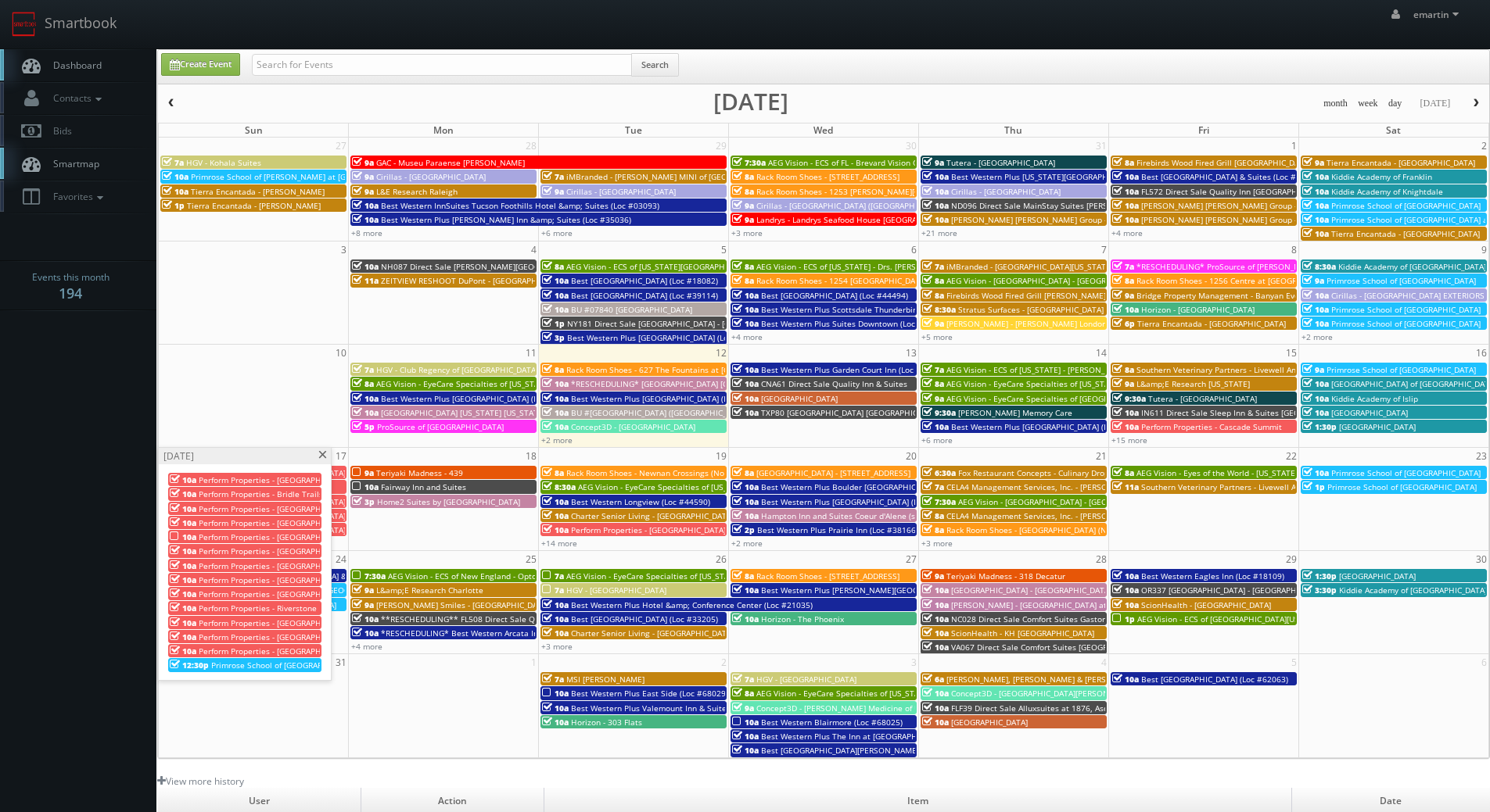
click at [276, 536] on span "Perform Properties - [GEOGRAPHIC_DATA]" at bounding box center [276, 536] width 155 height 11
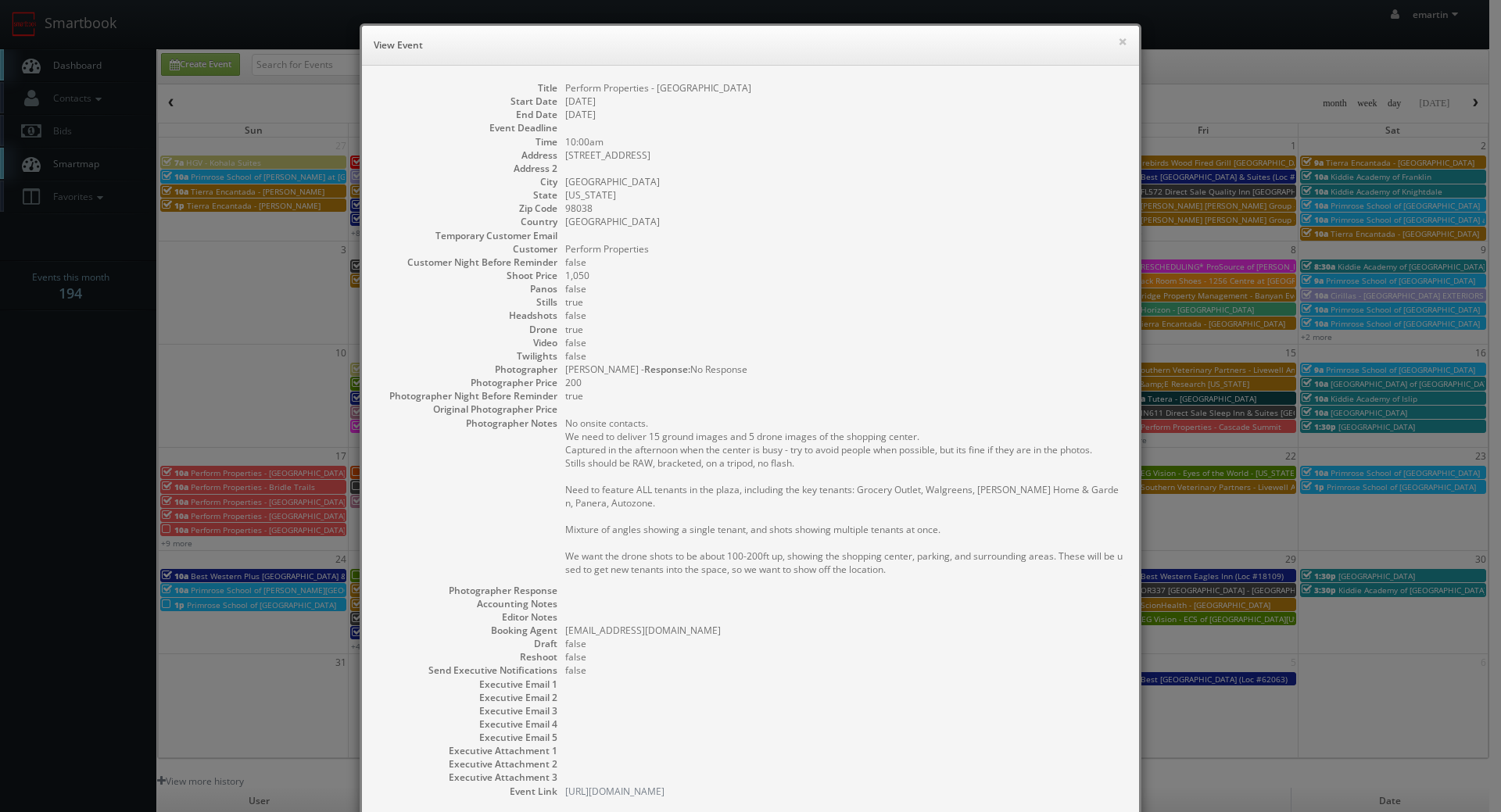
click at [1109, 43] on h6 "View Event" at bounding box center [750, 45] width 754 height 16
click at [1118, 42] on button "×" at bounding box center [1122, 41] width 10 height 11
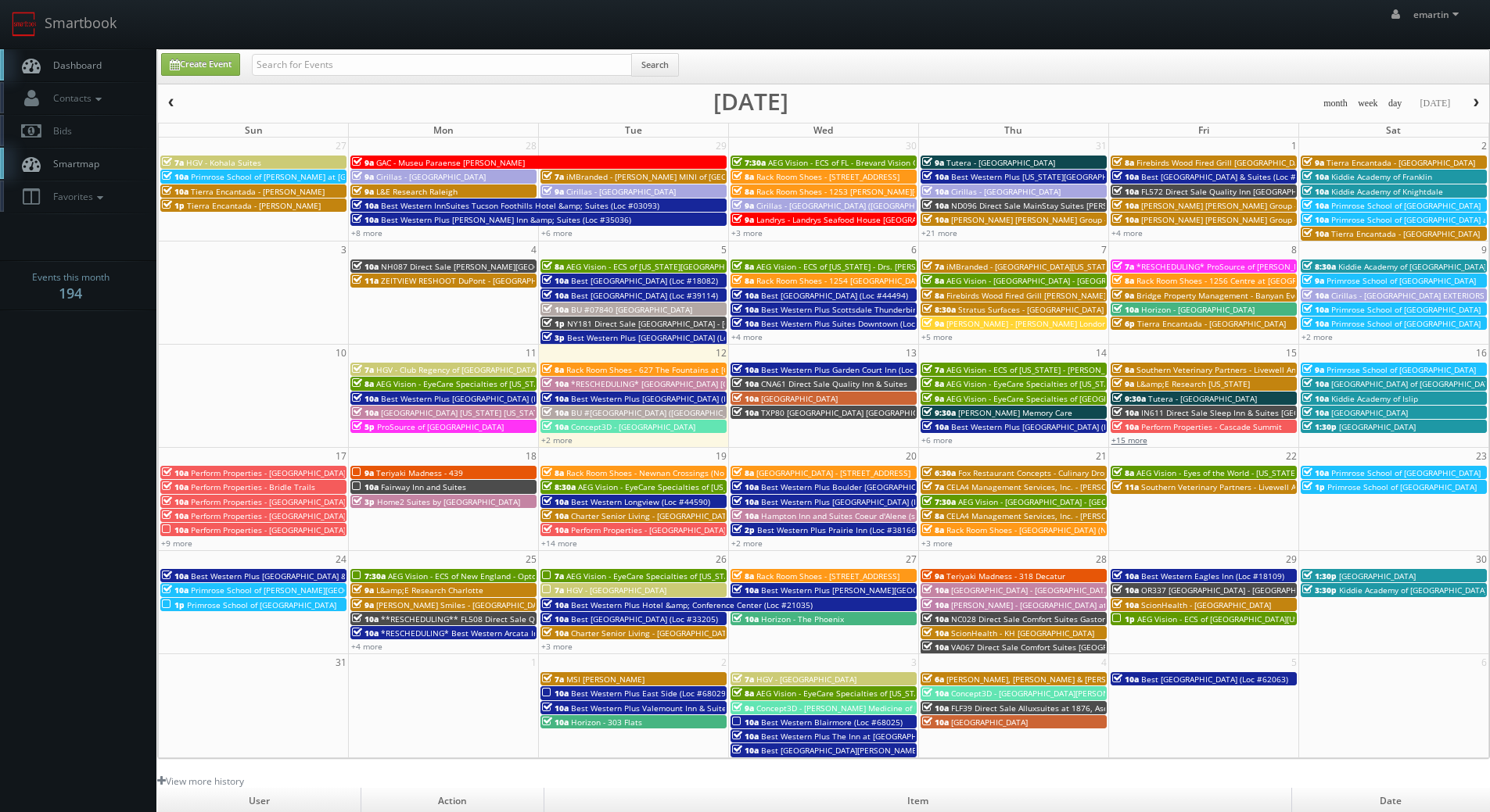
click at [1126, 438] on link "+15 more" at bounding box center [1129, 440] width 36 height 11
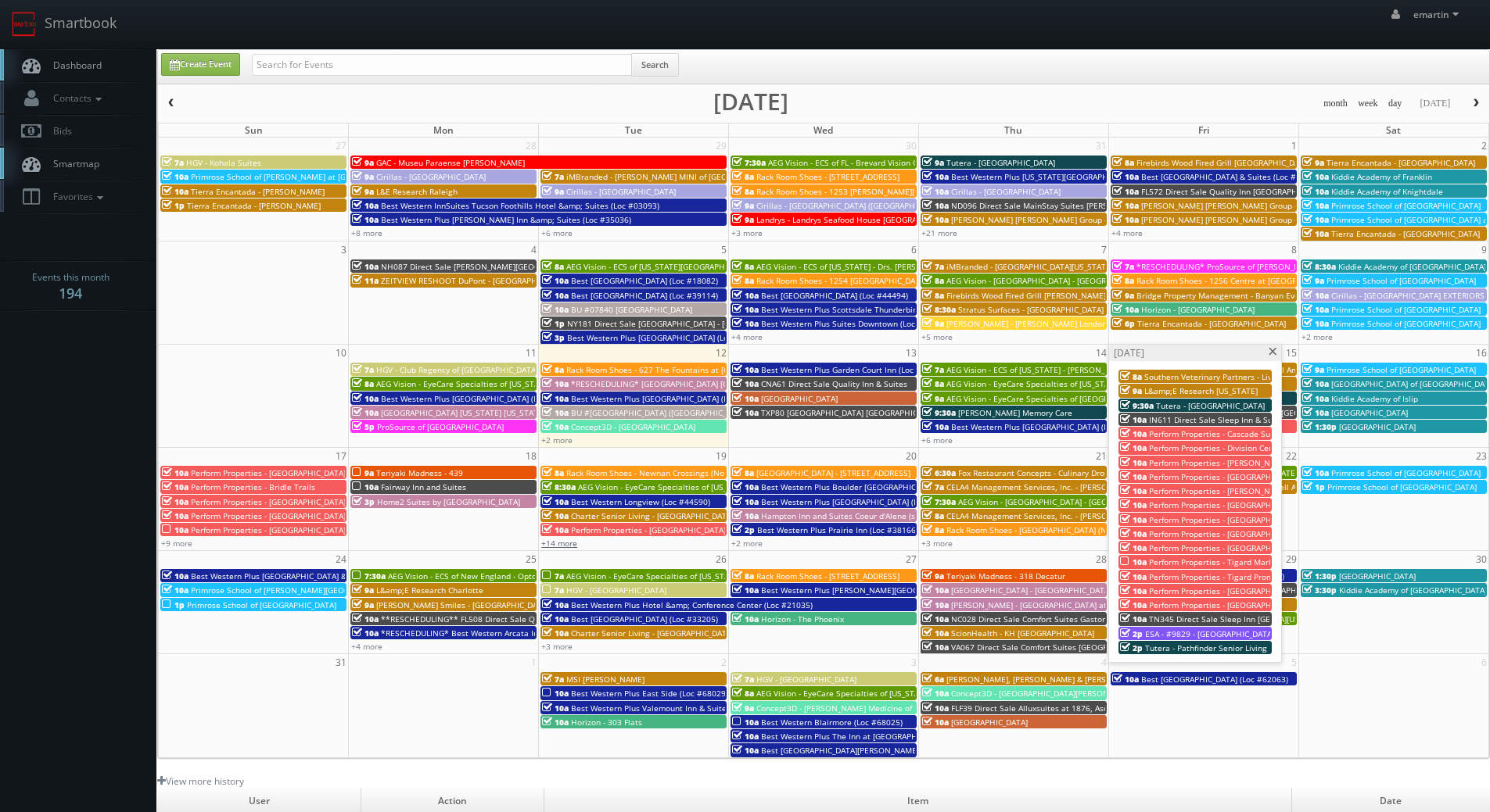
click at [562, 545] on link "+14 more" at bounding box center [558, 543] width 36 height 11
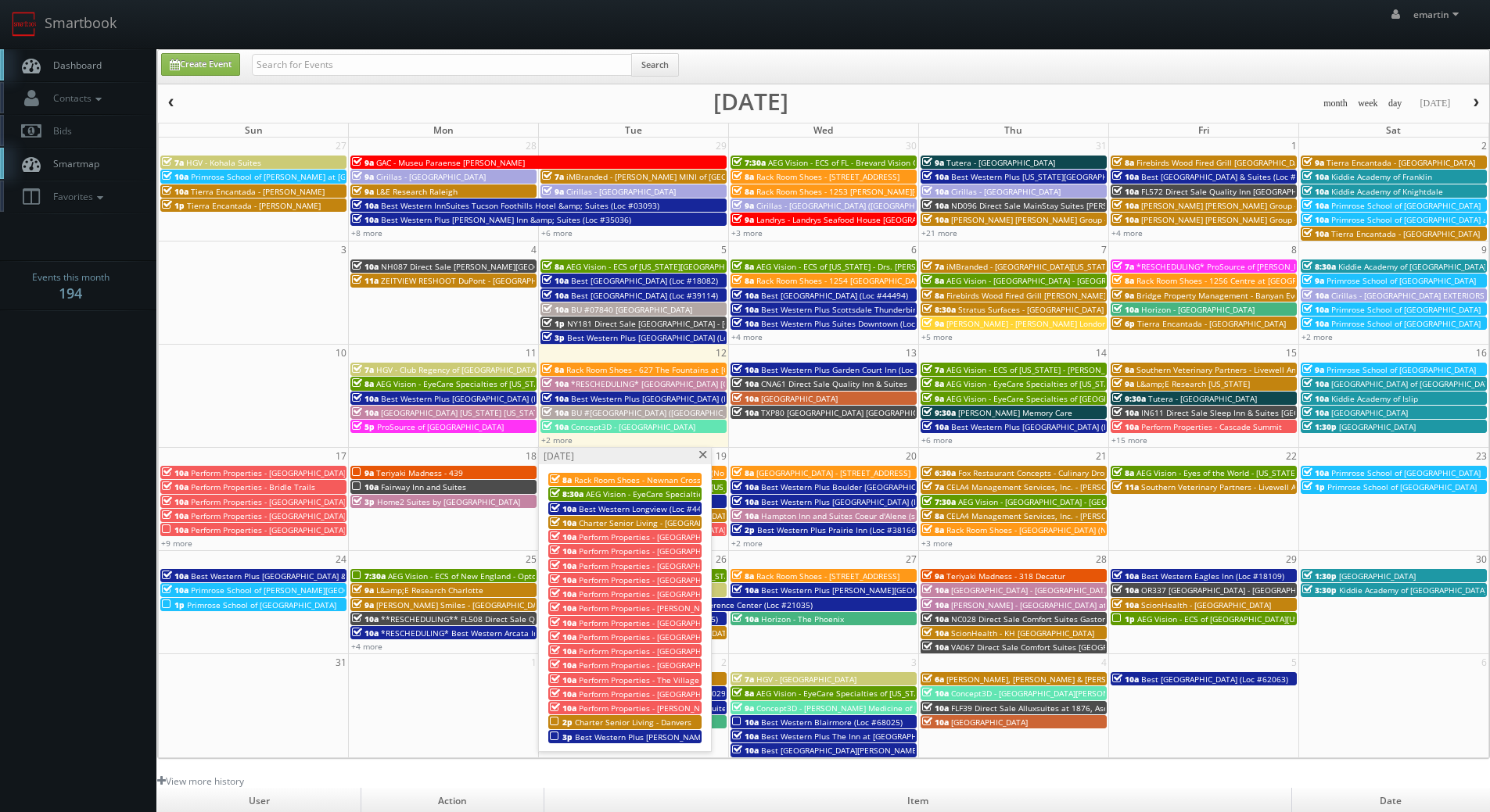
click at [98, 62] on span "Dashboard" at bounding box center [73, 65] width 56 height 13
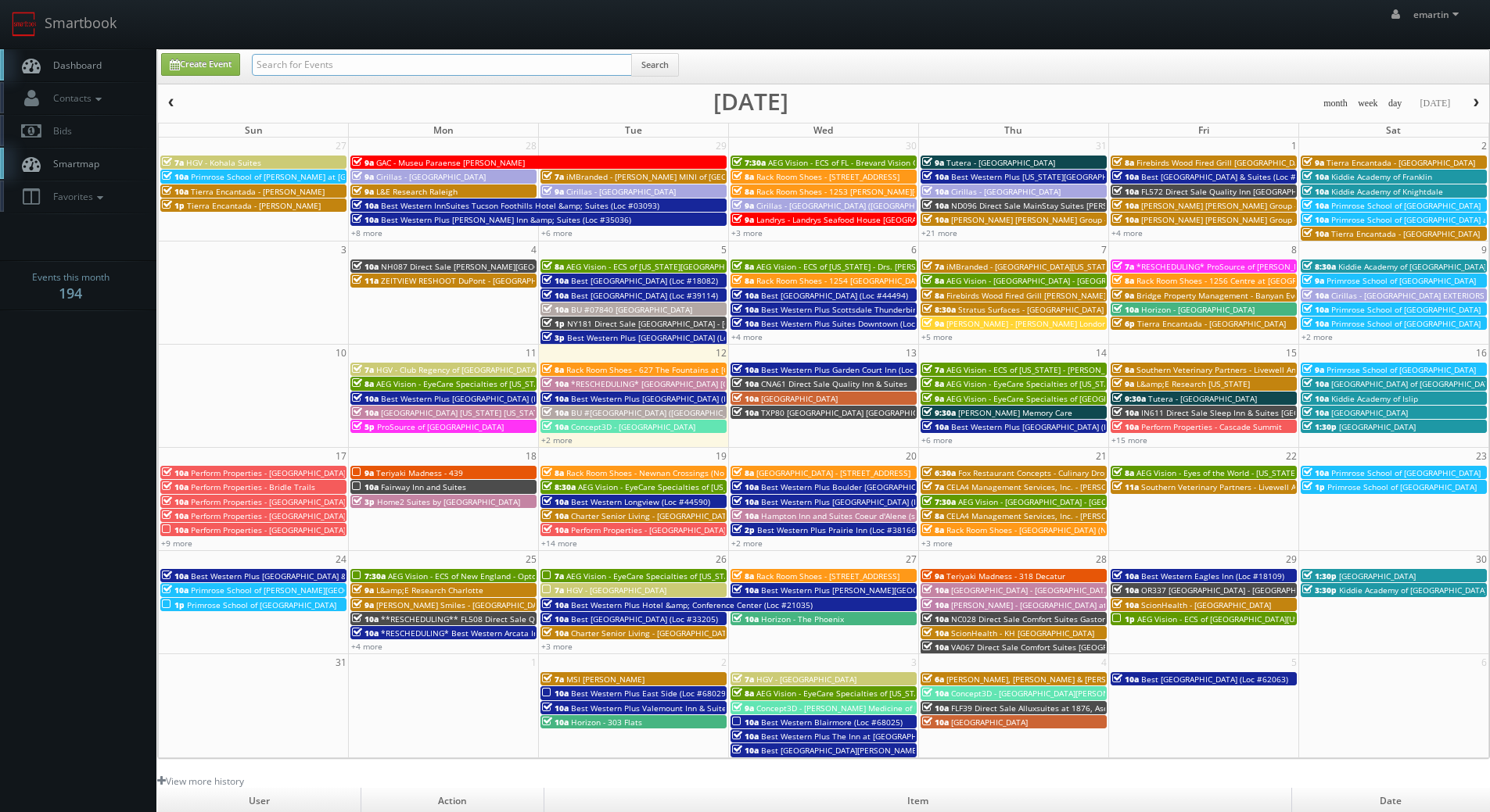
click at [472, 55] on input "text" at bounding box center [441, 64] width 380 height 22
type input "olym[oa"
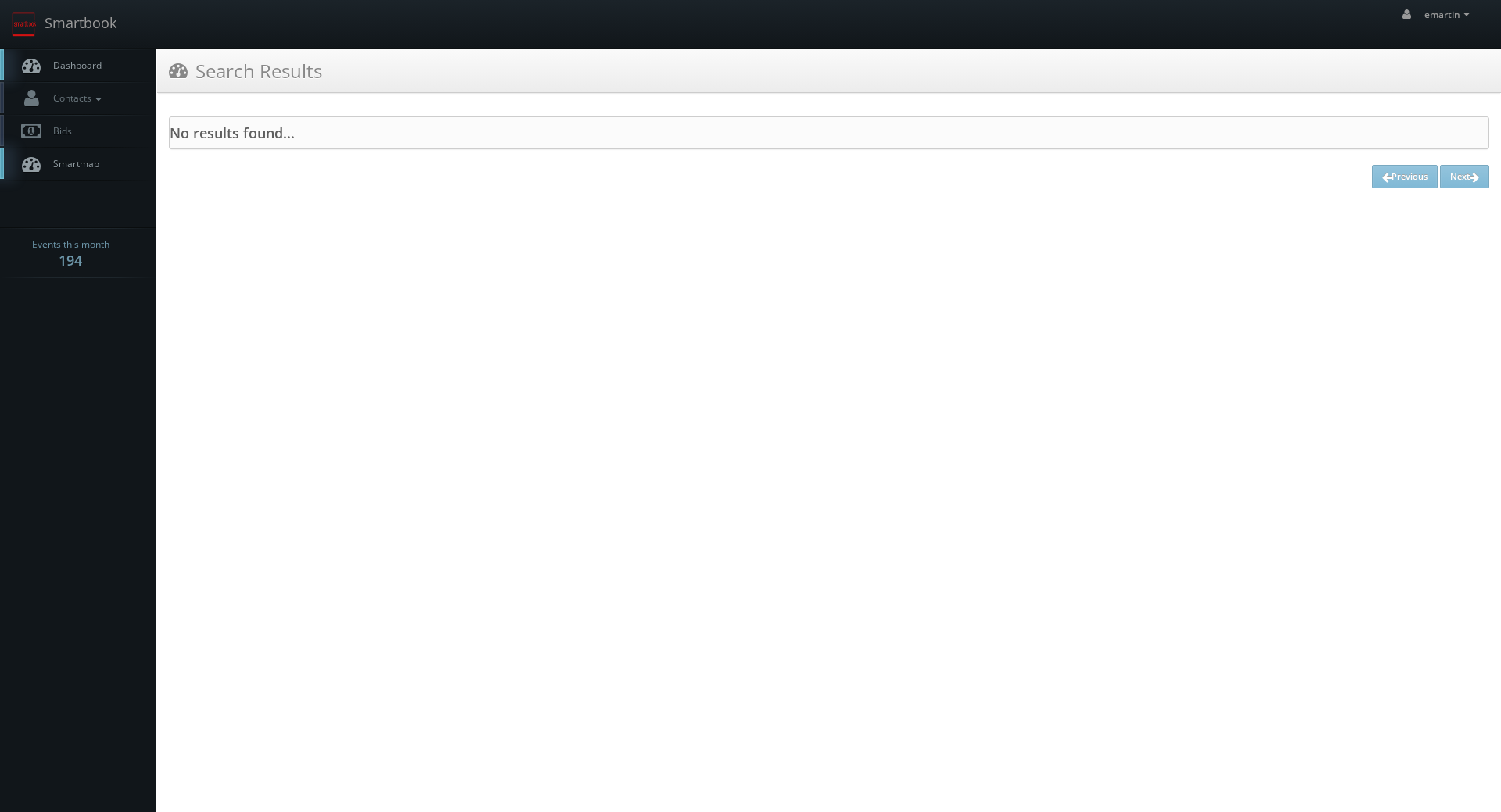
click at [113, 64] on link "Dashboard" at bounding box center [78, 65] width 156 height 32
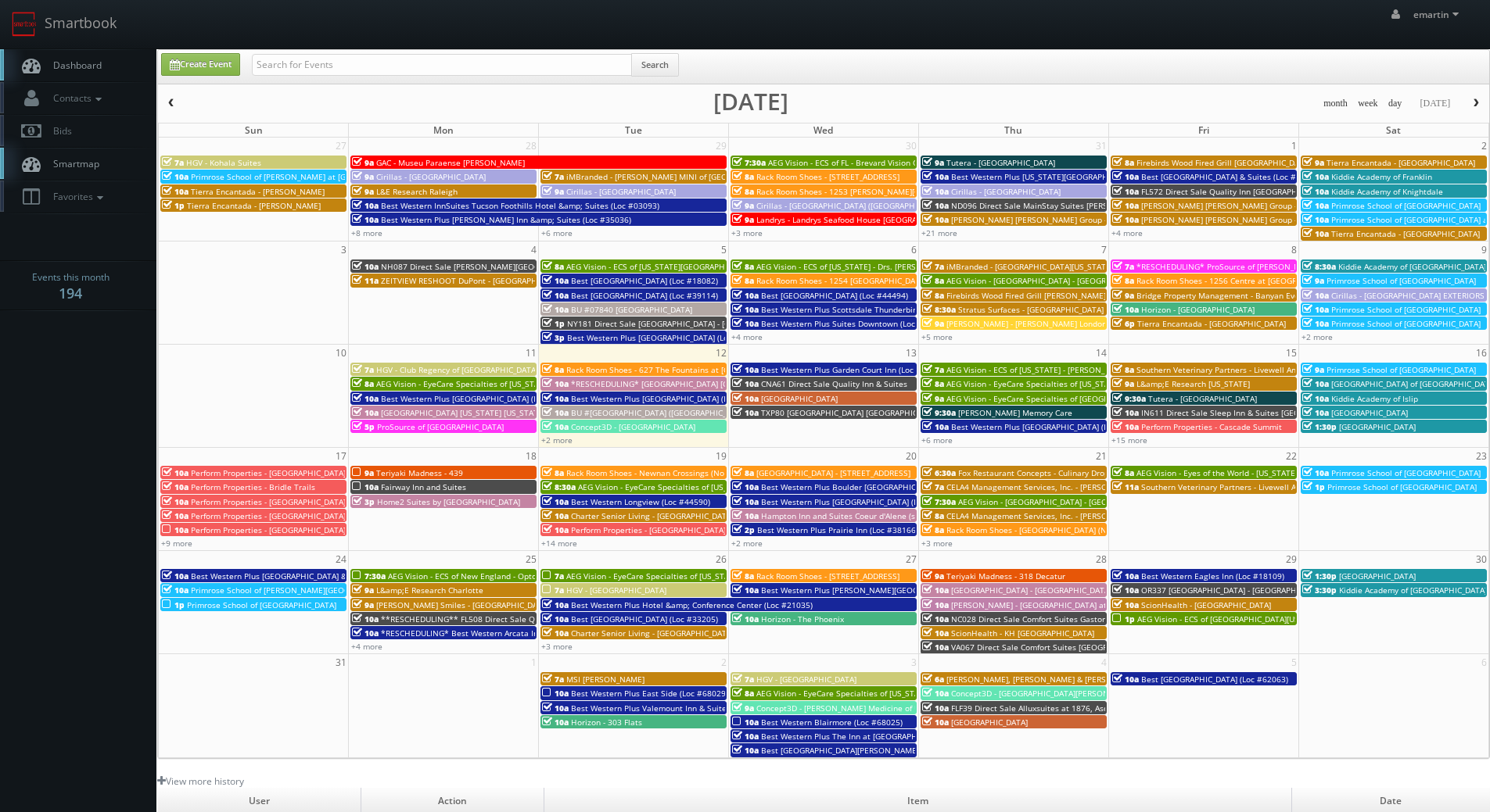
click at [331, 77] on div "Search" at bounding box center [465, 68] width 427 height 30
click at [327, 62] on input "text" at bounding box center [441, 64] width 380 height 22
type input "olympia"
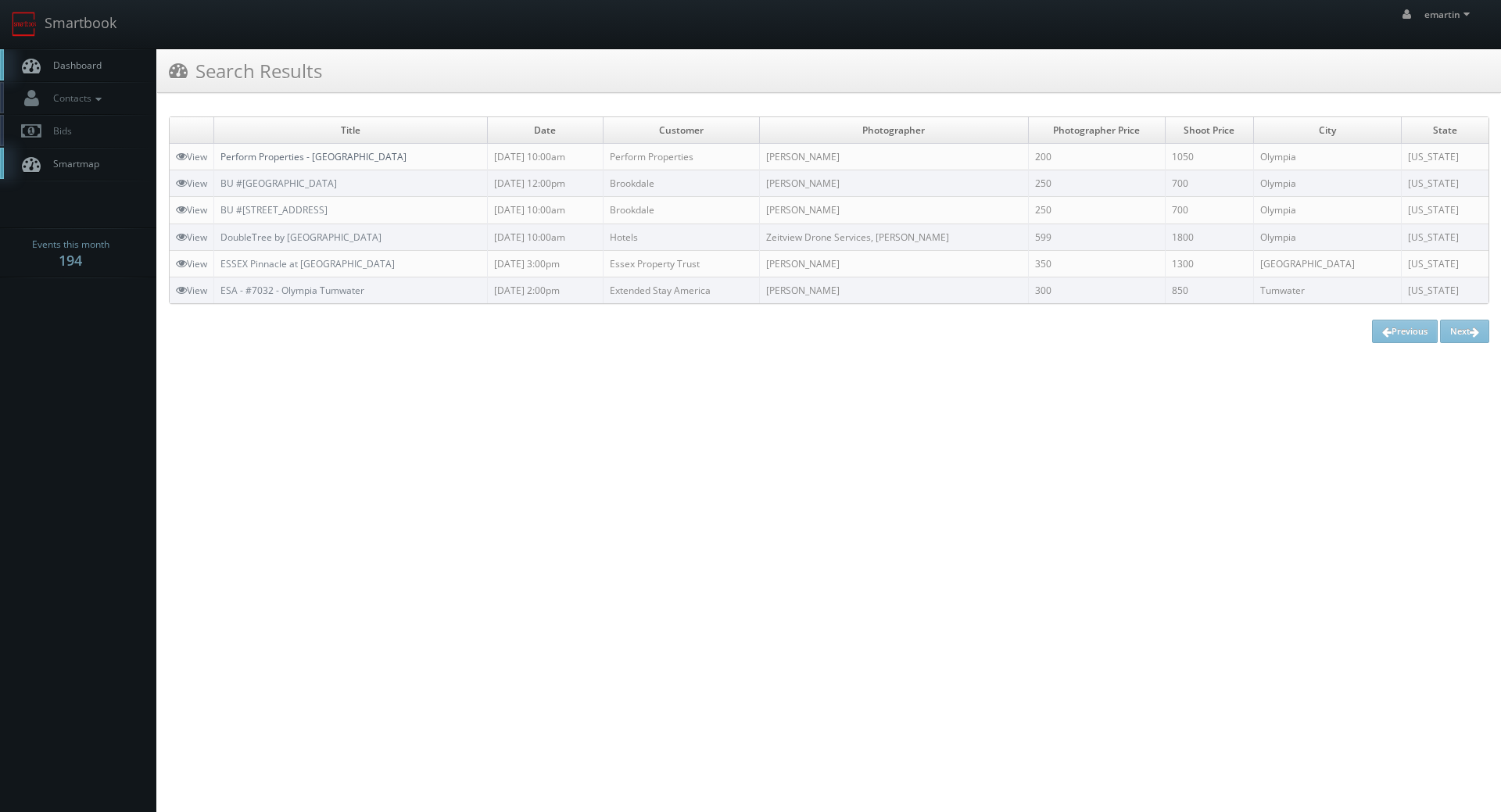
click at [309, 160] on link "Perform Properties - [GEOGRAPHIC_DATA]" at bounding box center [313, 156] width 186 height 13
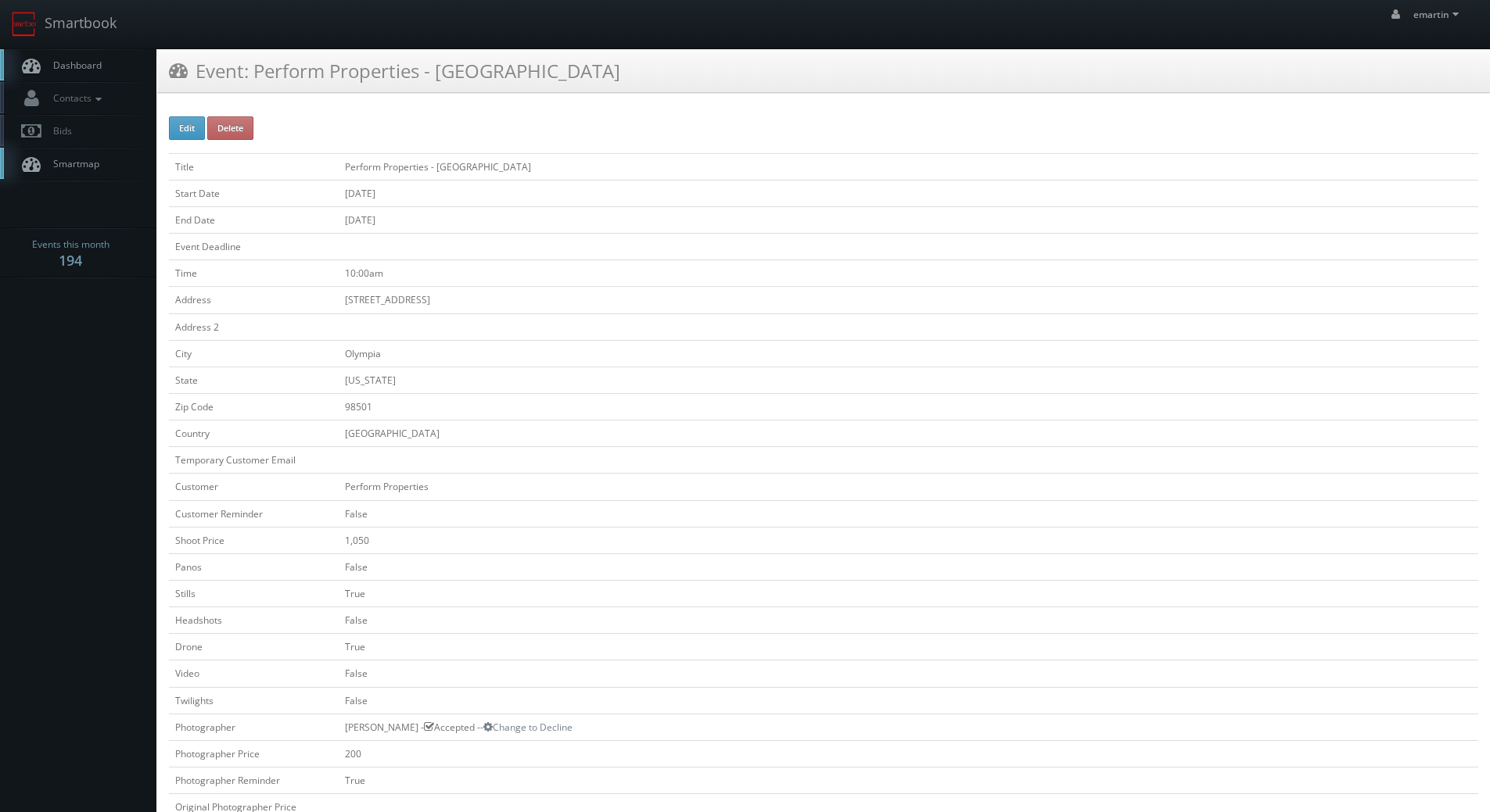
scroll to position [391, 0]
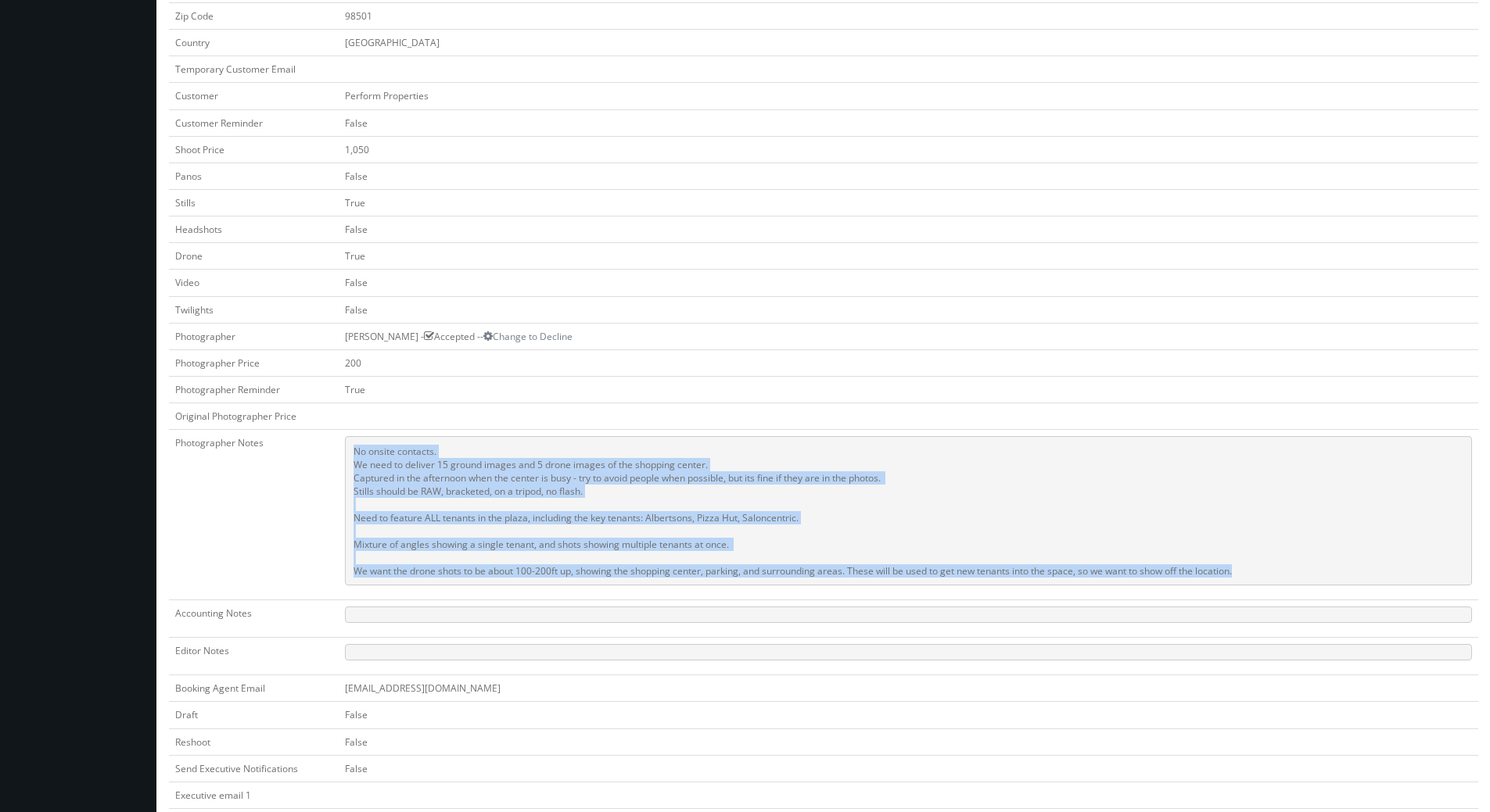
drag, startPoint x: 1262, startPoint y: 575, endPoint x: 331, endPoint y: 451, distance: 939.2
click at [331, 451] on tr "Photographer Notes No onsite contacts. We need to deliver 15 ground images and …" at bounding box center [823, 515] width 1309 height 171
copy tr "No onsite contacts. We need to deliver 15 ground images and 5 drone images of t…"
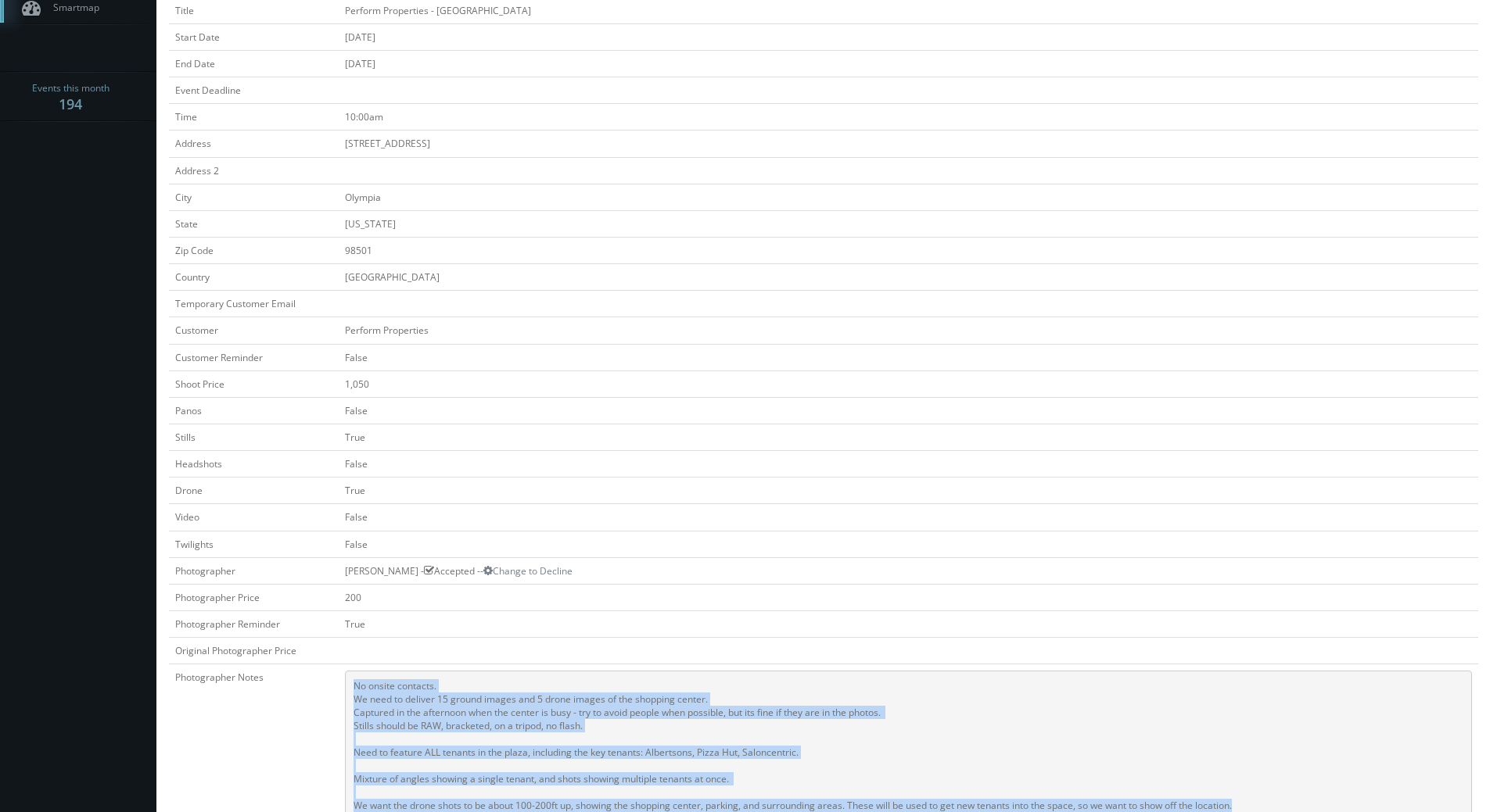
scroll to position [0, 0]
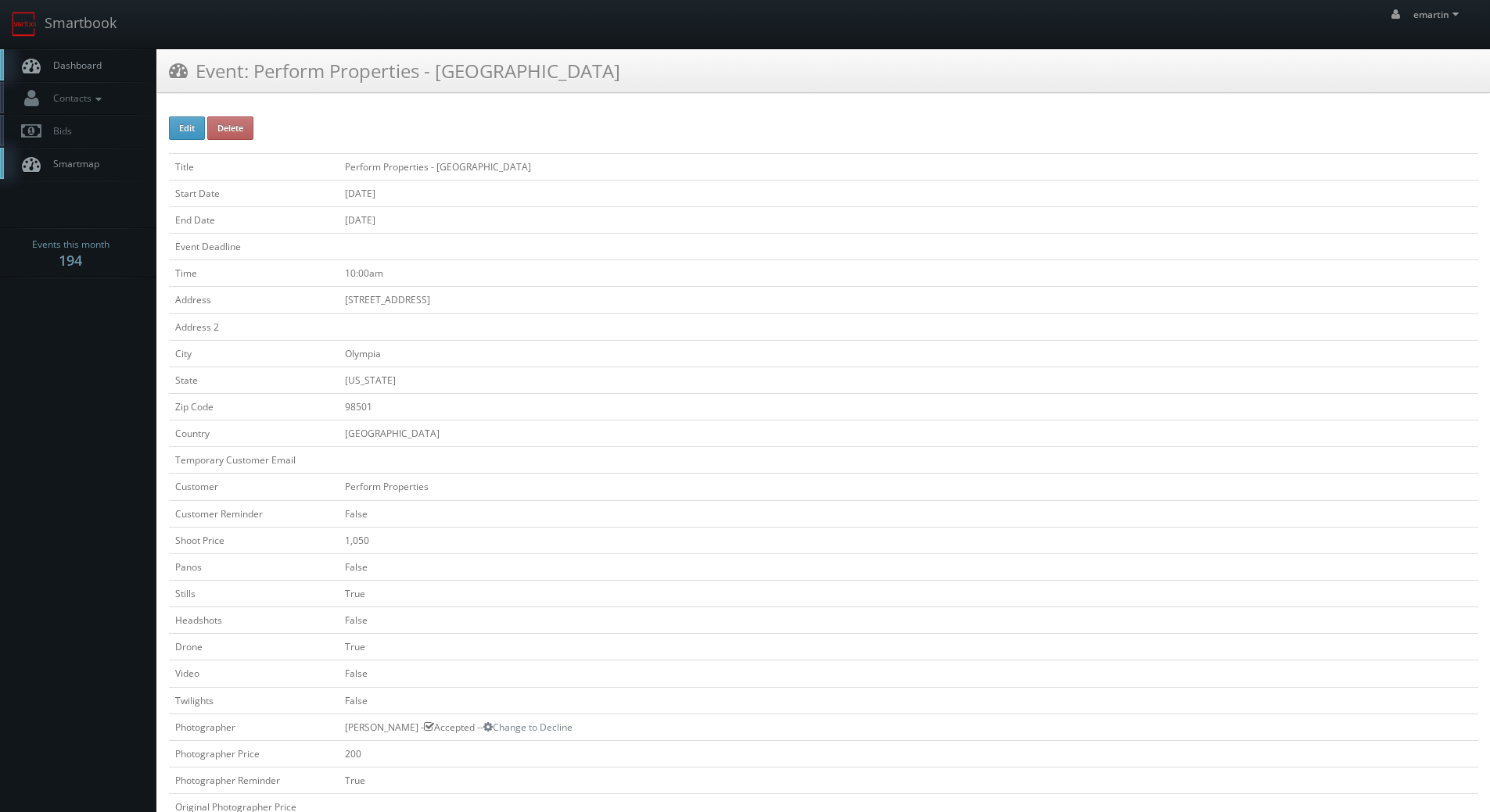
click at [67, 62] on span "Dashboard" at bounding box center [73, 65] width 56 height 13
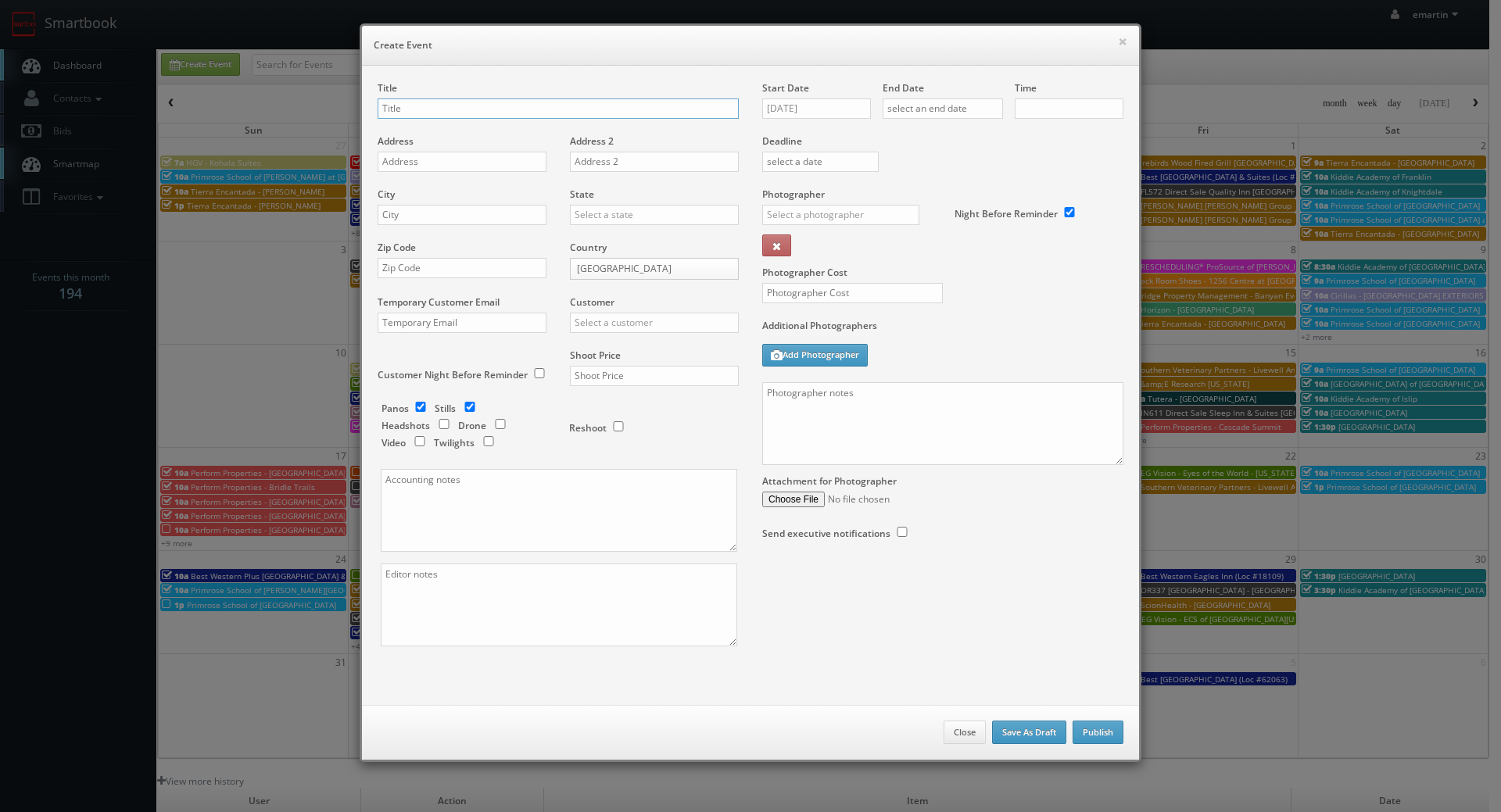
checkbox input "true"
type input "10:00am"
checkbox input "true"
click at [1020, 465] on div "Attachment for Photographer" at bounding box center [943, 486] width 361 height 42
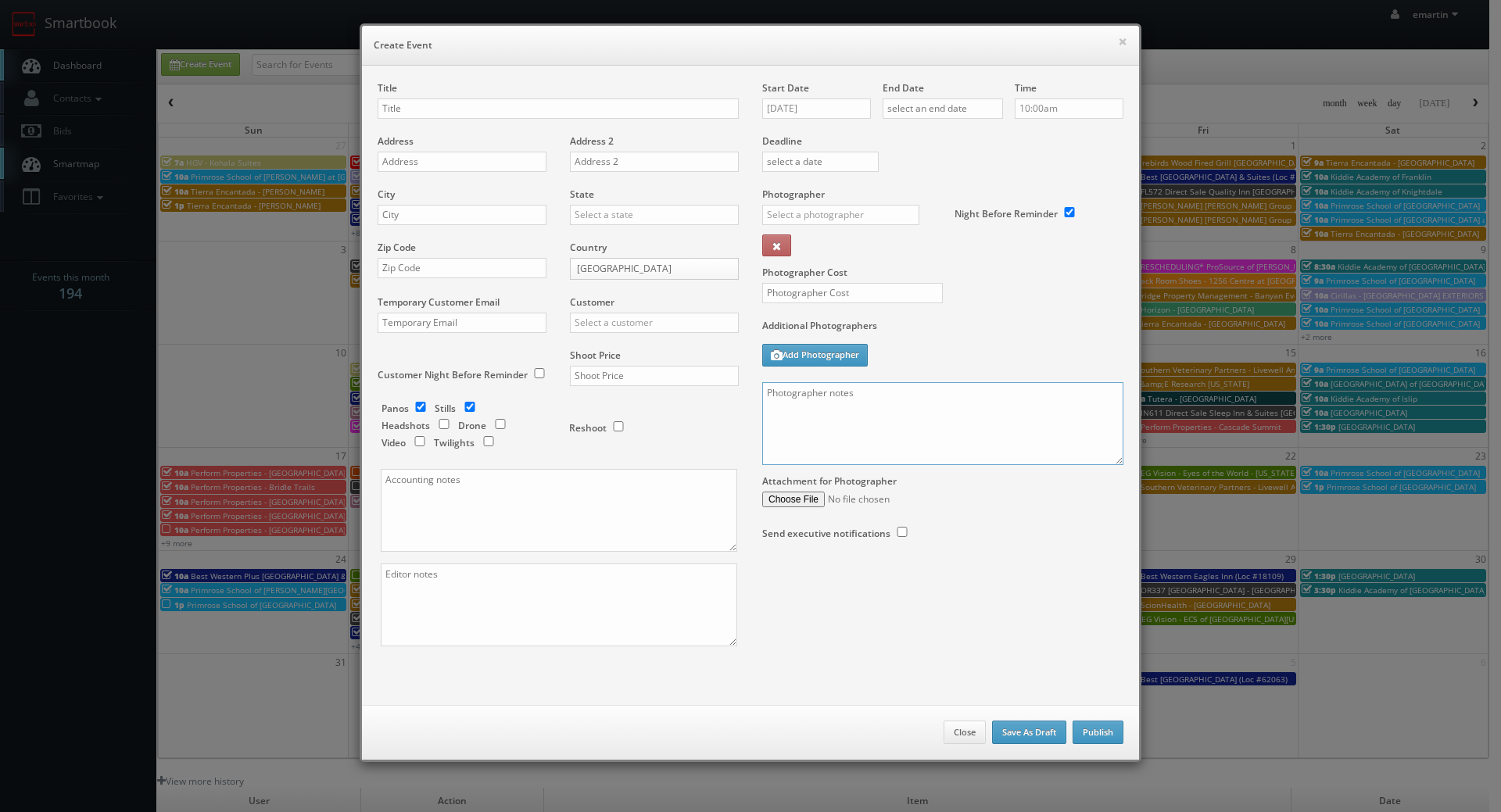
click at [1053, 432] on textarea at bounding box center [943, 424] width 361 height 83
paste textarea "No onsite contacts. We need to deliver 15 ground images and 5 drone images of t…"
drag, startPoint x: 1116, startPoint y: 455, endPoint x: 1131, endPoint y: 507, distance: 54.1
click at [1121, 605] on div "Title Address Address 2 City State Alabama Alaska Arizona Arkansas California C…" at bounding box center [750, 378] width 770 height 593
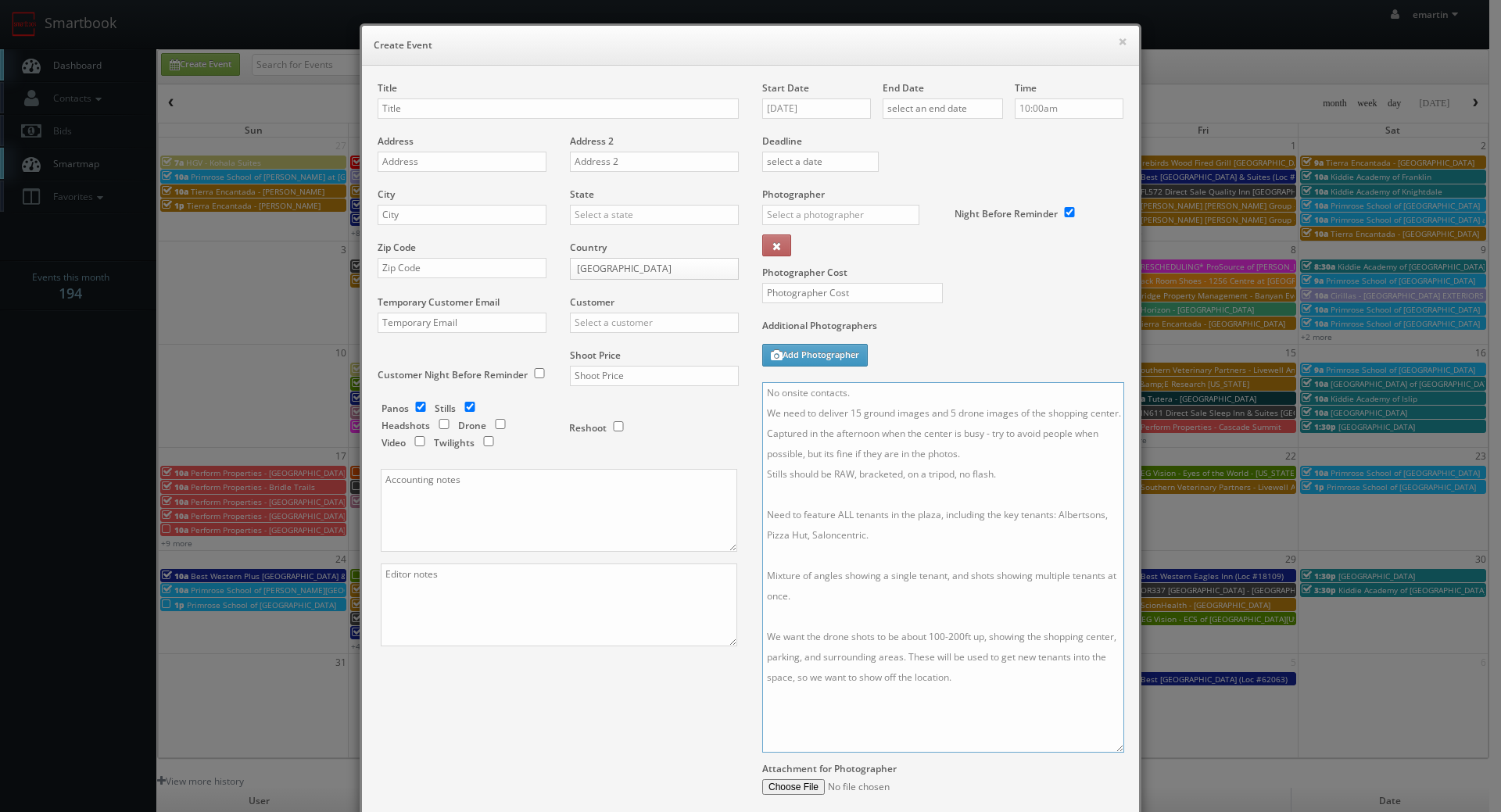
scroll to position [0, 0]
drag, startPoint x: 1115, startPoint y: 539, endPoint x: 1112, endPoint y: 744, distance: 205.0
click at [1114, 747] on textarea "No onsite contacts. We need to deliver 15 ground images and 5 drone images of t…" at bounding box center [944, 568] width 362 height 371
type textarea "No onsite contacts. We need to deliver 15 ground images and 5 drone images of t…"
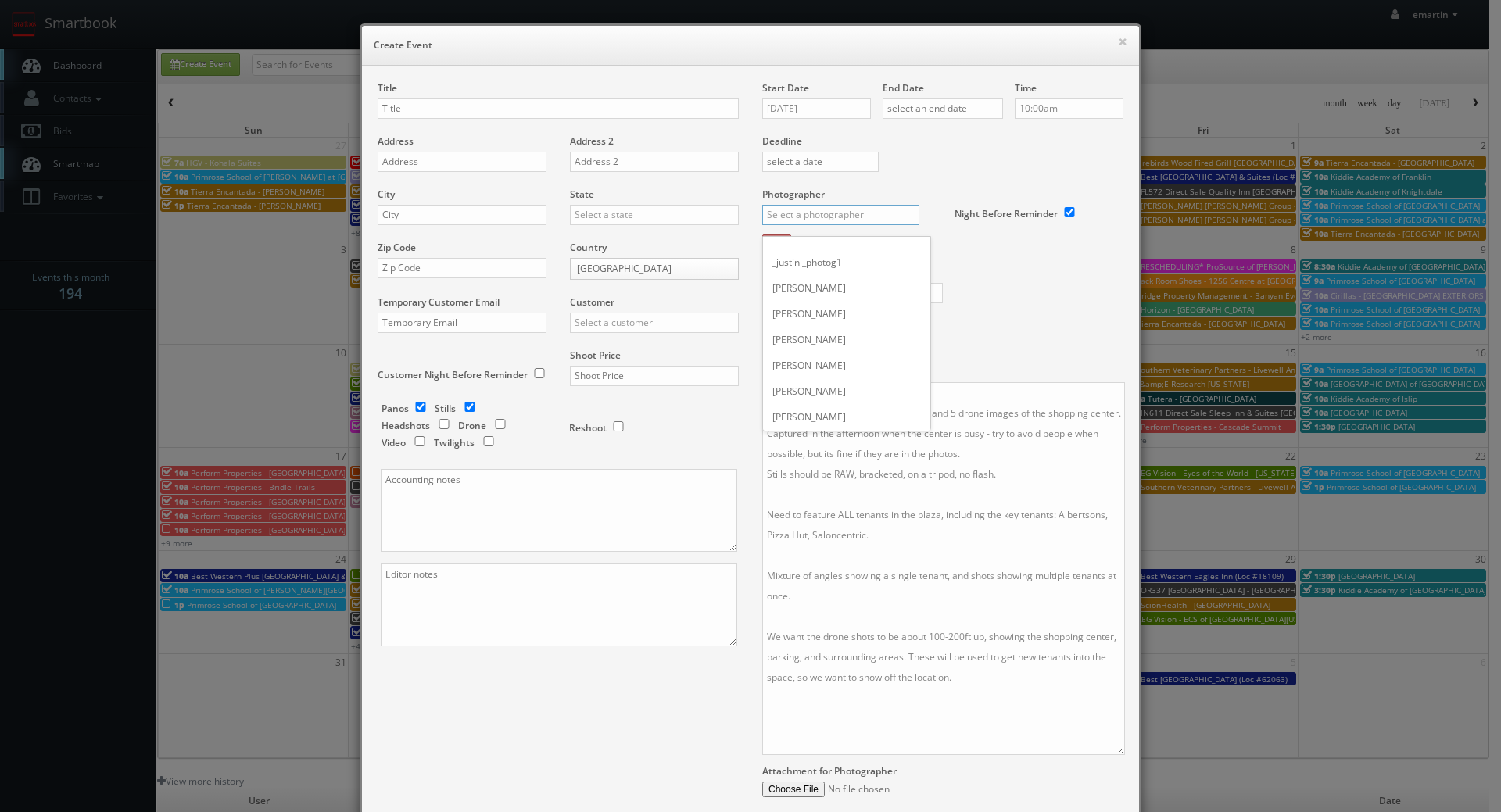
click at [810, 219] on input "text" at bounding box center [841, 214] width 157 height 20
click at [801, 270] on div "[PERSON_NAME]" at bounding box center [846, 276] width 167 height 26
type input "[PERSON_NAME]"
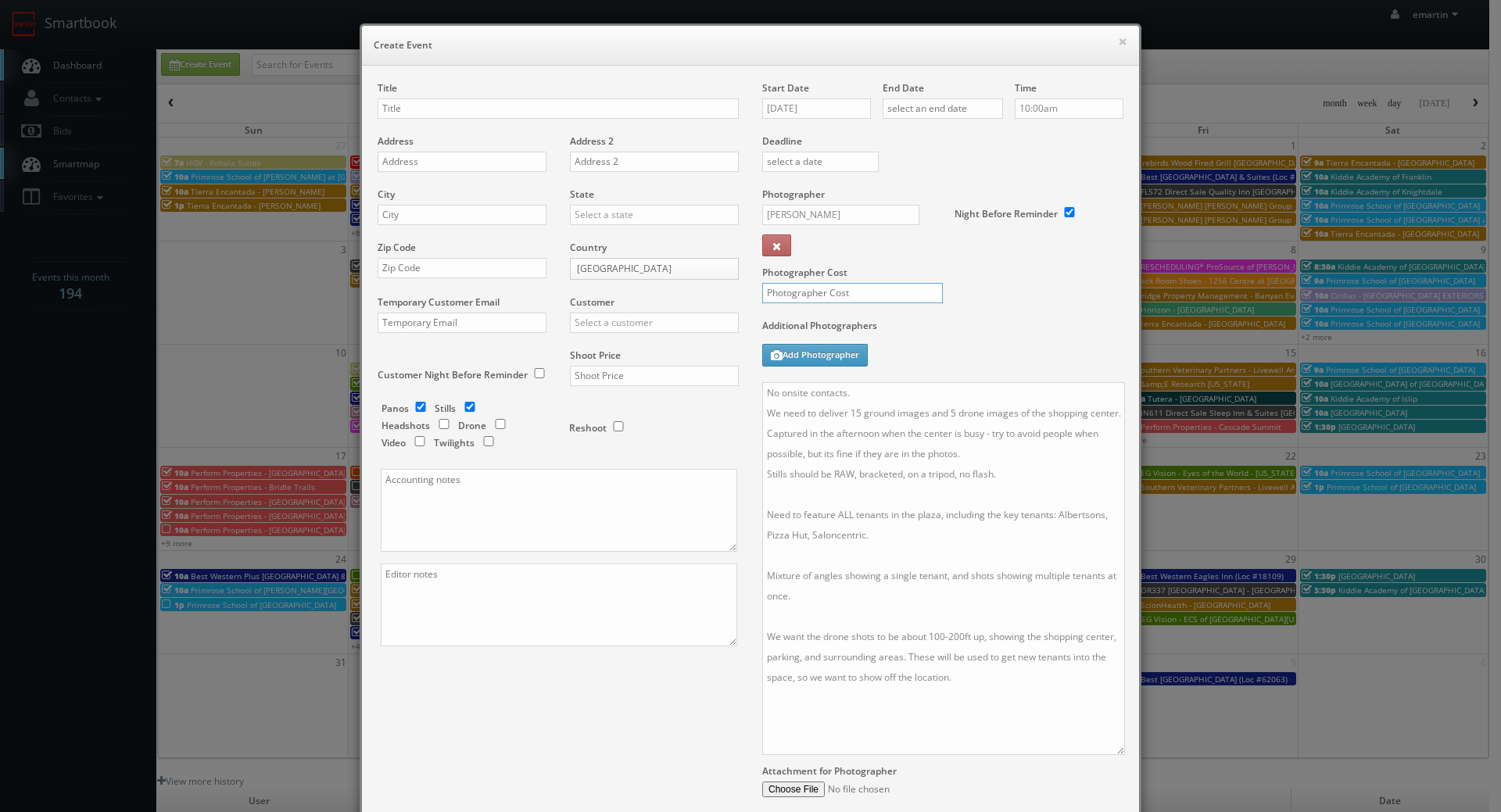
click at [802, 293] on input "text" at bounding box center [853, 293] width 180 height 20
type input "200"
drag, startPoint x: 940, startPoint y: 276, endPoint x: 898, endPoint y: 271, distance: 42.3
click at [940, 275] on label "Photographer Cost" at bounding box center [943, 272] width 385 height 13
drag, startPoint x: 436, startPoint y: 105, endPoint x: 439, endPoint y: 96, distance: 9.5
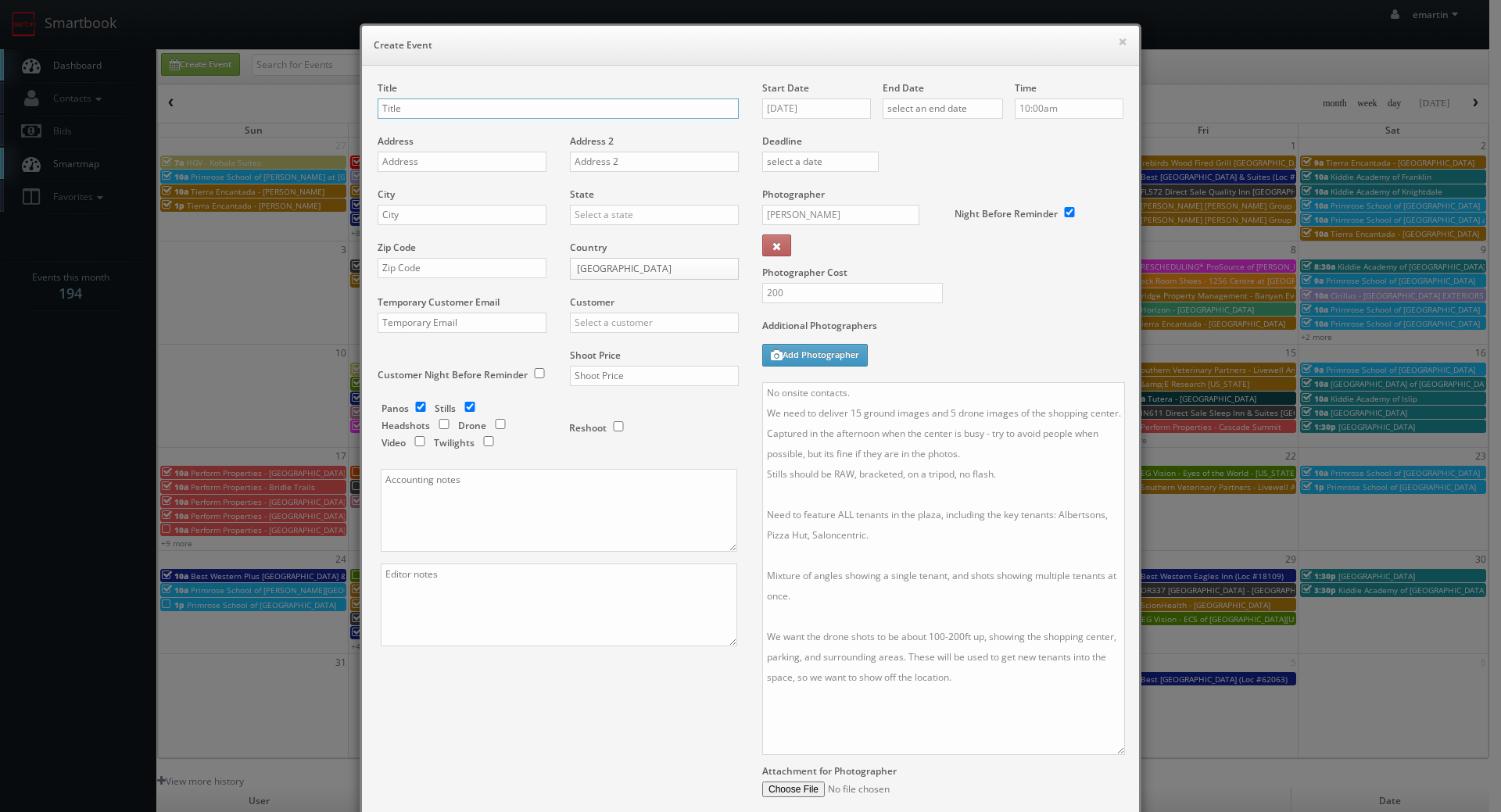
click at [437, 104] on input "text" at bounding box center [558, 108] width 361 height 20
paste input "Perform Properties"
drag, startPoint x: 563, startPoint y: 113, endPoint x: 480, endPoint y: 114, distance: 83.0
click at [563, 113] on input "Perform Properties -" at bounding box center [558, 108] width 361 height 20
paste input "Canyon Crossing"
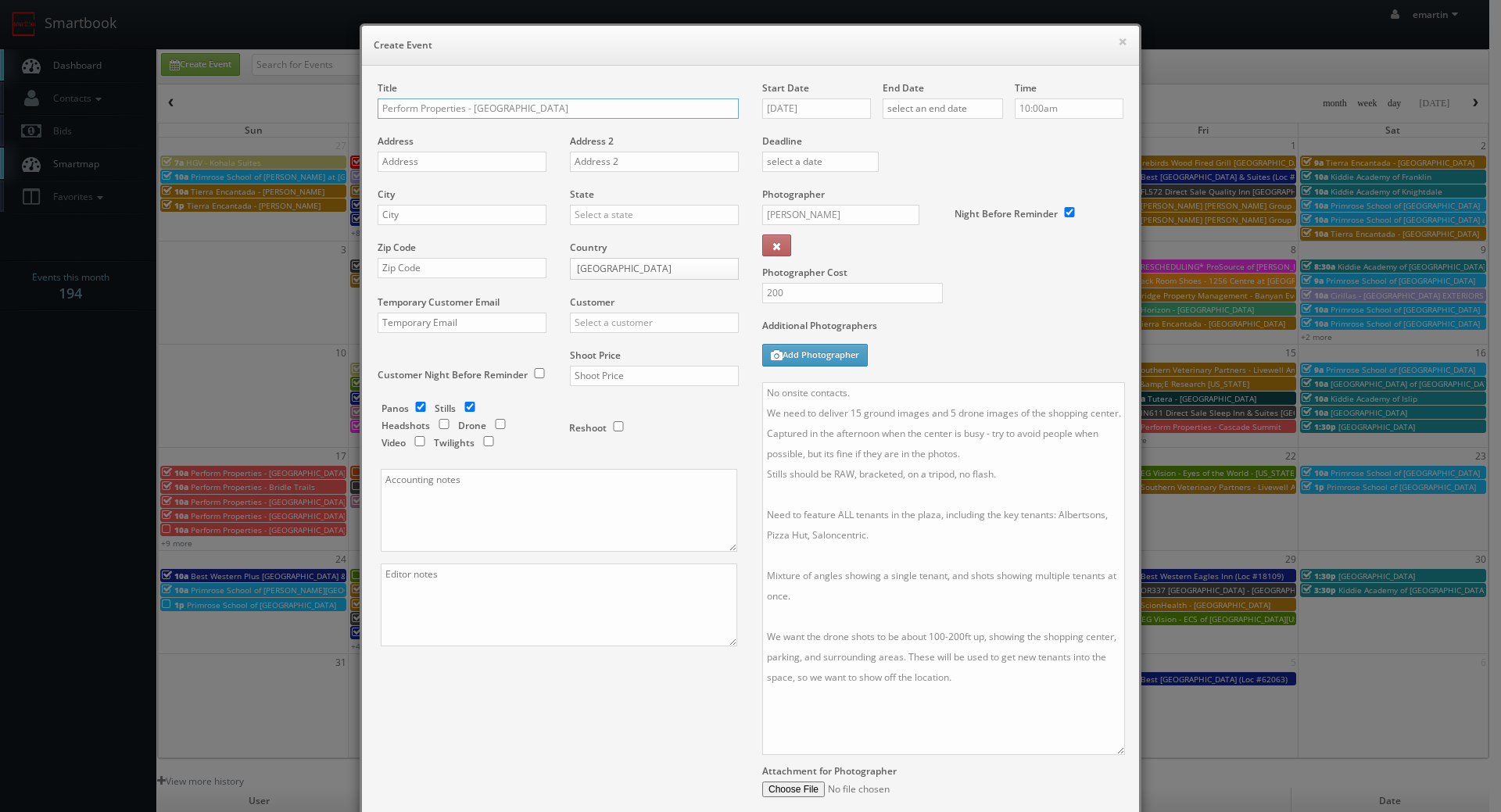
type input "Perform Properties - [GEOGRAPHIC_DATA]"
click at [458, 141] on div "Address" at bounding box center [468, 160] width 180 height 53
click at [437, 170] on input "text" at bounding box center [462, 161] width 169 height 20
paste input "5616 176th St E"
type input "5616 176th St E"
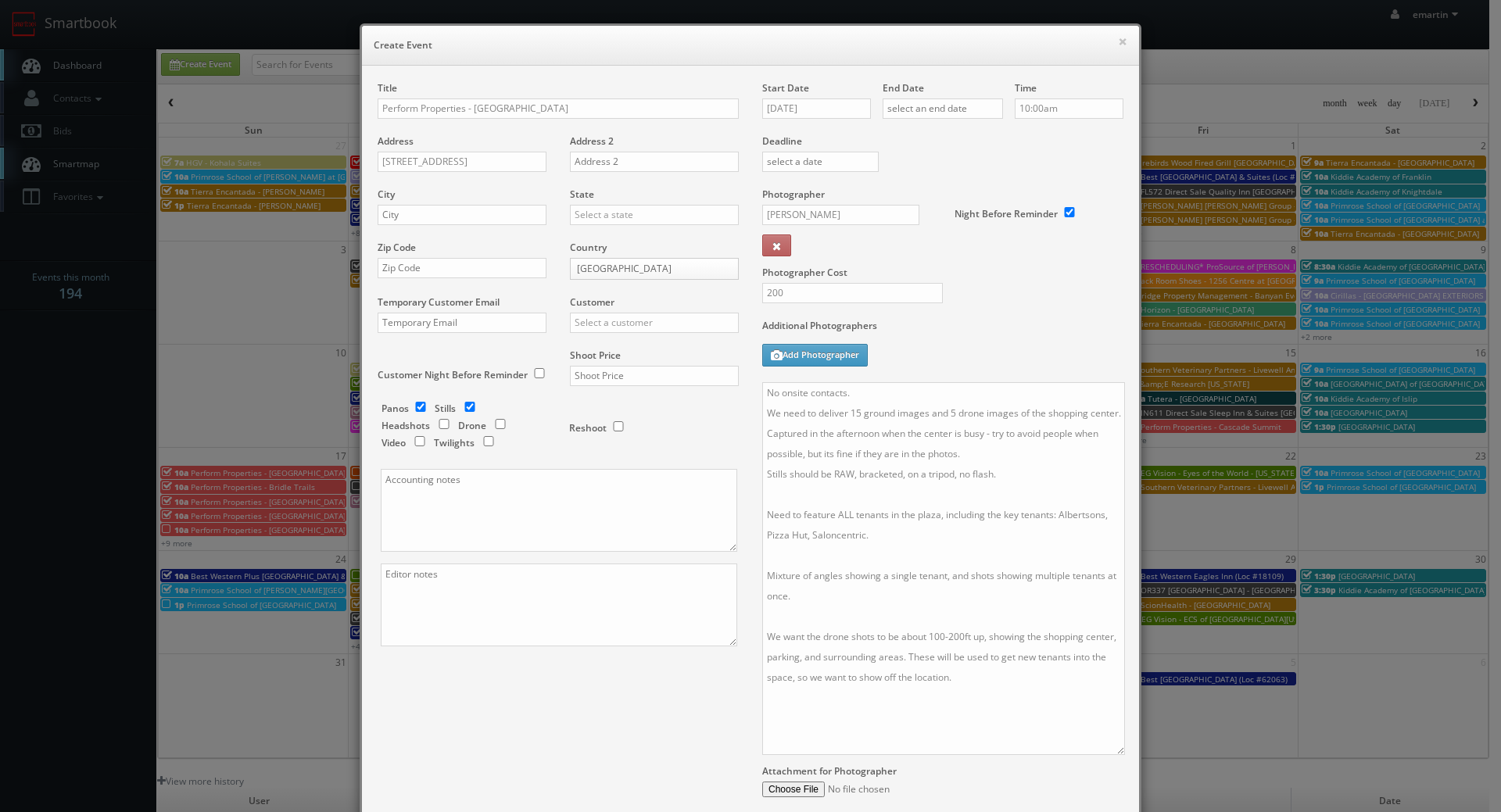
drag, startPoint x: 499, startPoint y: 204, endPoint x: 501, endPoint y: 211, distance: 7.3
click at [499, 204] on div "City" at bounding box center [468, 214] width 180 height 53
drag, startPoint x: 503, startPoint y: 214, endPoint x: 566, endPoint y: 214, distance: 63.0
click at [503, 214] on input "text" at bounding box center [462, 214] width 169 height 20
paste input "Puyallup"
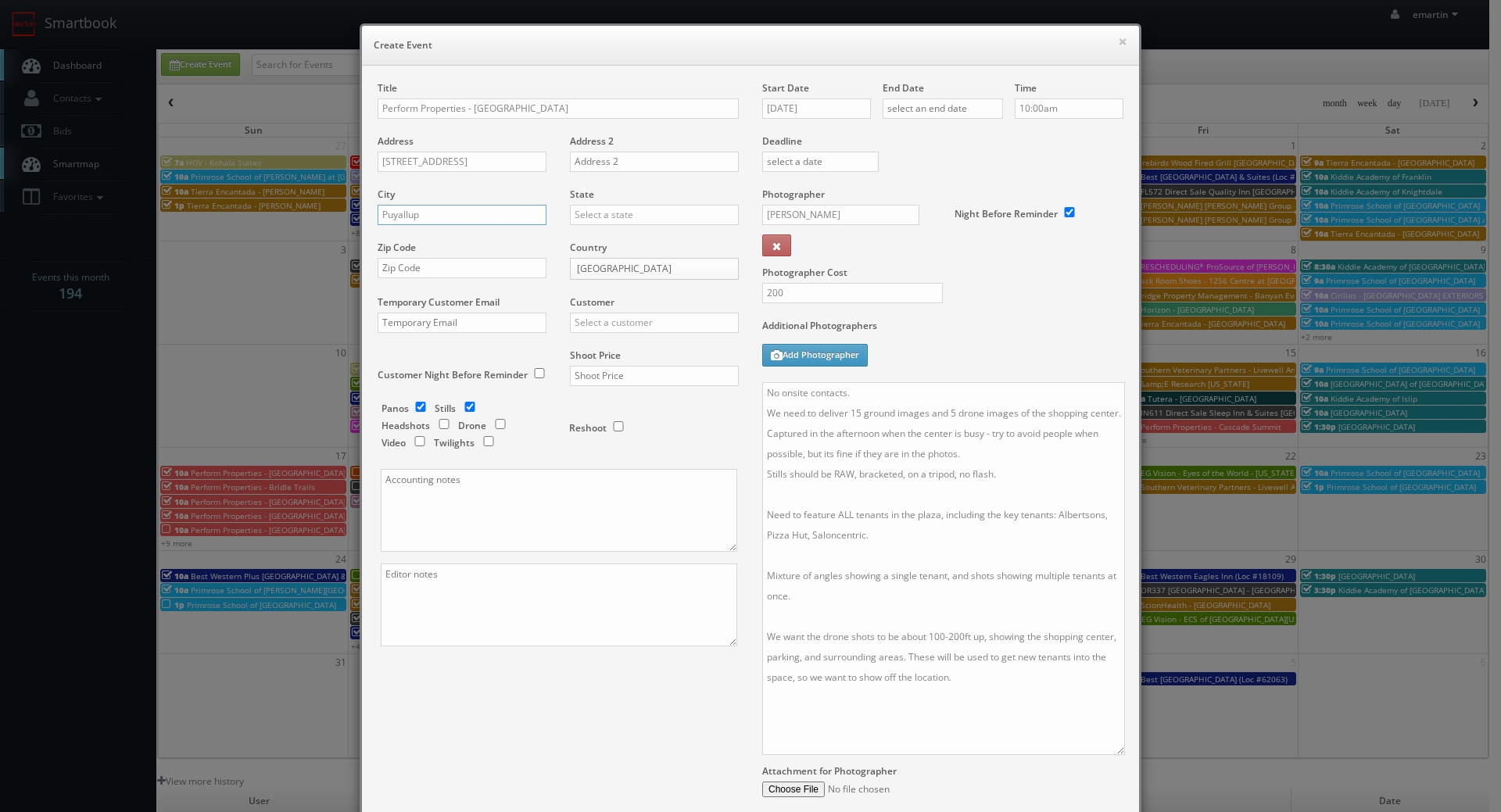
type input "Puyallup"
click at [599, 216] on input "w" at bounding box center [654, 214] width 169 height 20
click at [621, 244] on div "[US_STATE]" at bounding box center [654, 241] width 167 height 26
type input "[US_STATE]"
drag, startPoint x: 506, startPoint y: 251, endPoint x: 500, endPoint y: 268, distance: 18.0
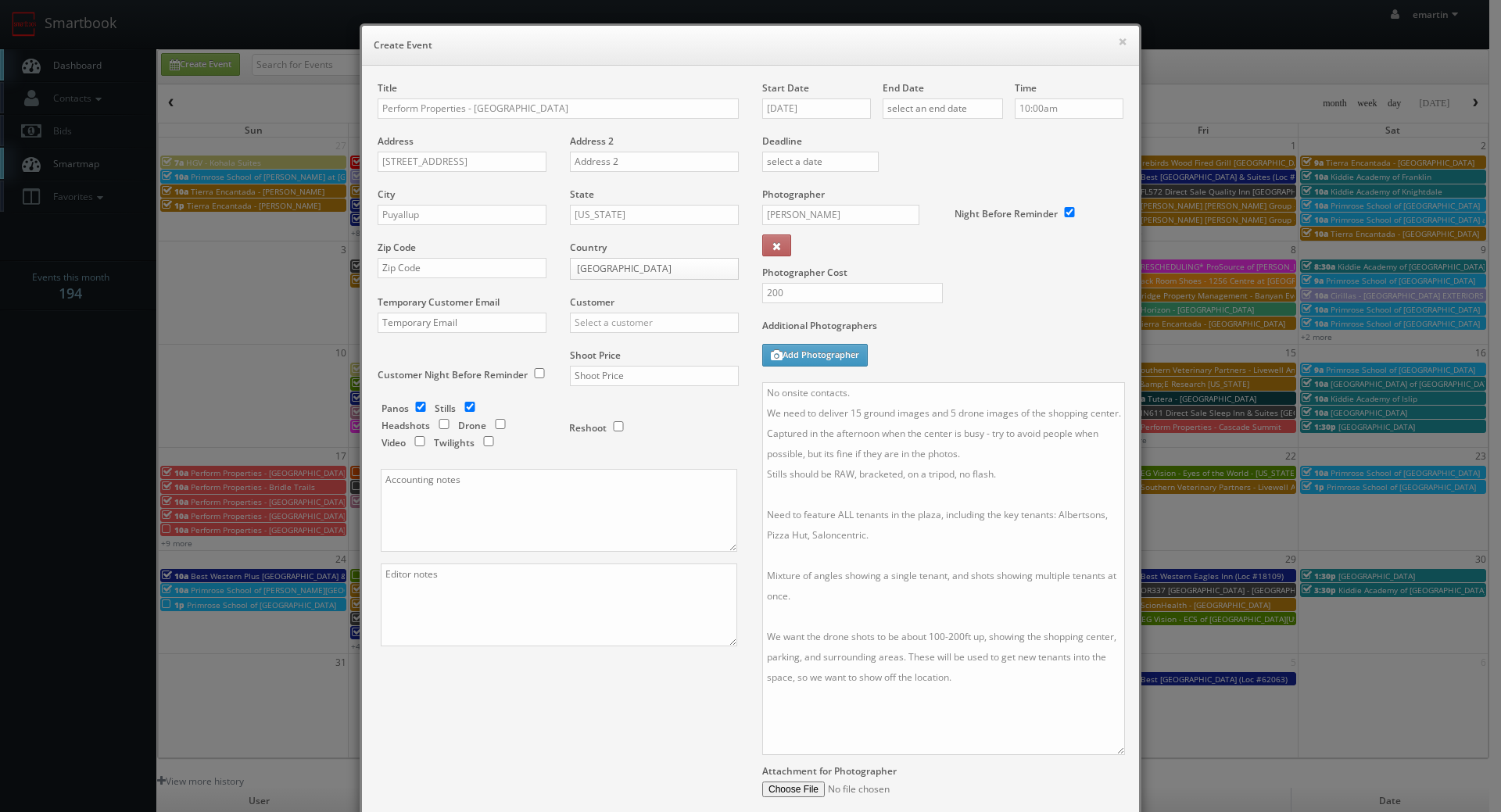
click at [504, 253] on div "Zip Code" at bounding box center [468, 267] width 180 height 53
drag, startPoint x: 500, startPoint y: 268, endPoint x: 603, endPoint y: 296, distance: 106.7
click at [500, 268] on input "text" at bounding box center [462, 268] width 169 height 20
paste input "98375"
type input "98375"
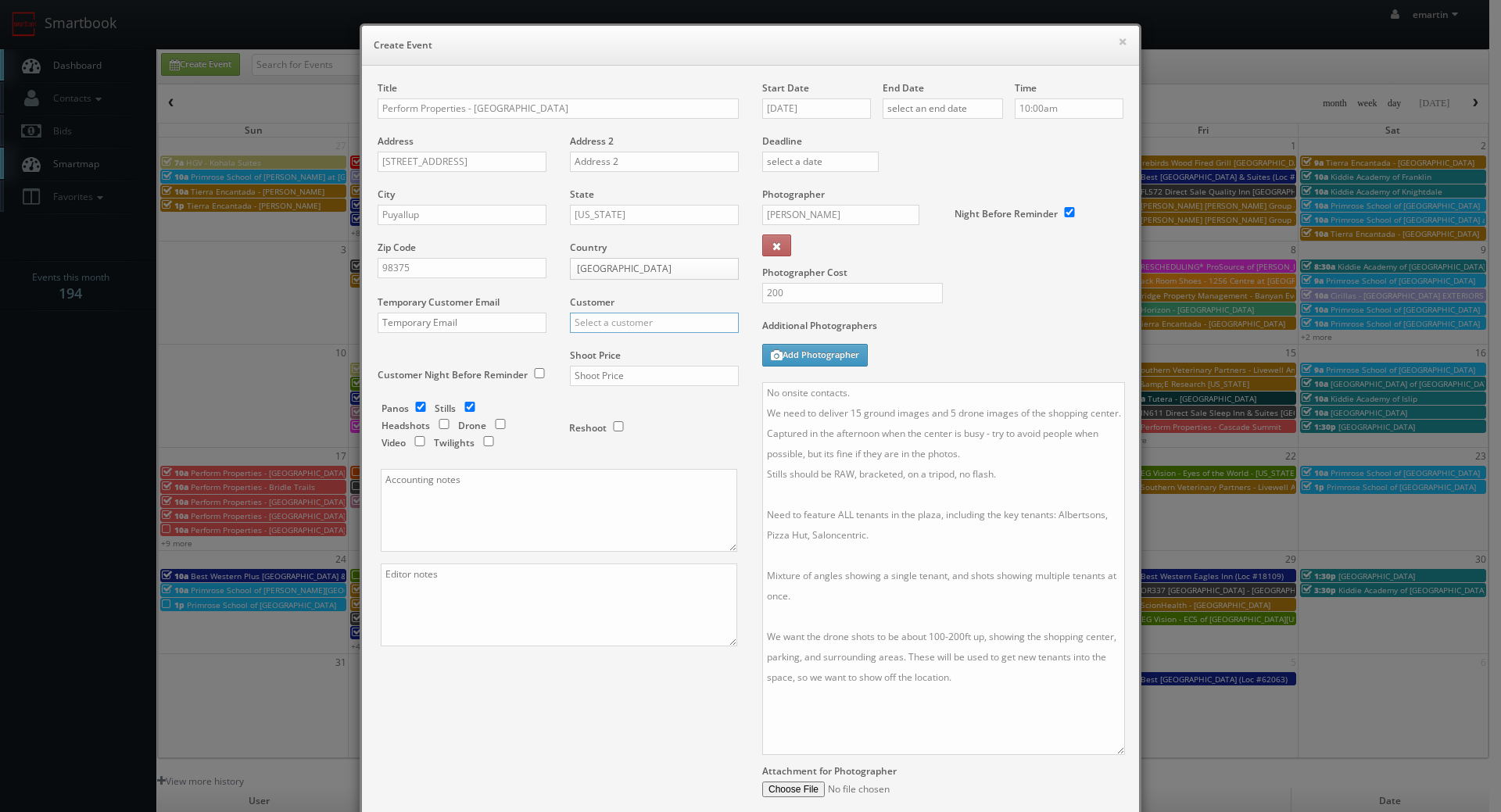
click at [627, 318] on input "text" at bounding box center [654, 322] width 169 height 20
type input "g"
click at [614, 347] on div "Perform Properties" at bounding box center [654, 348] width 167 height 26
type input "Perform Properties"
click at [602, 365] on div "Shoot Price" at bounding box center [648, 374] width 180 height 53
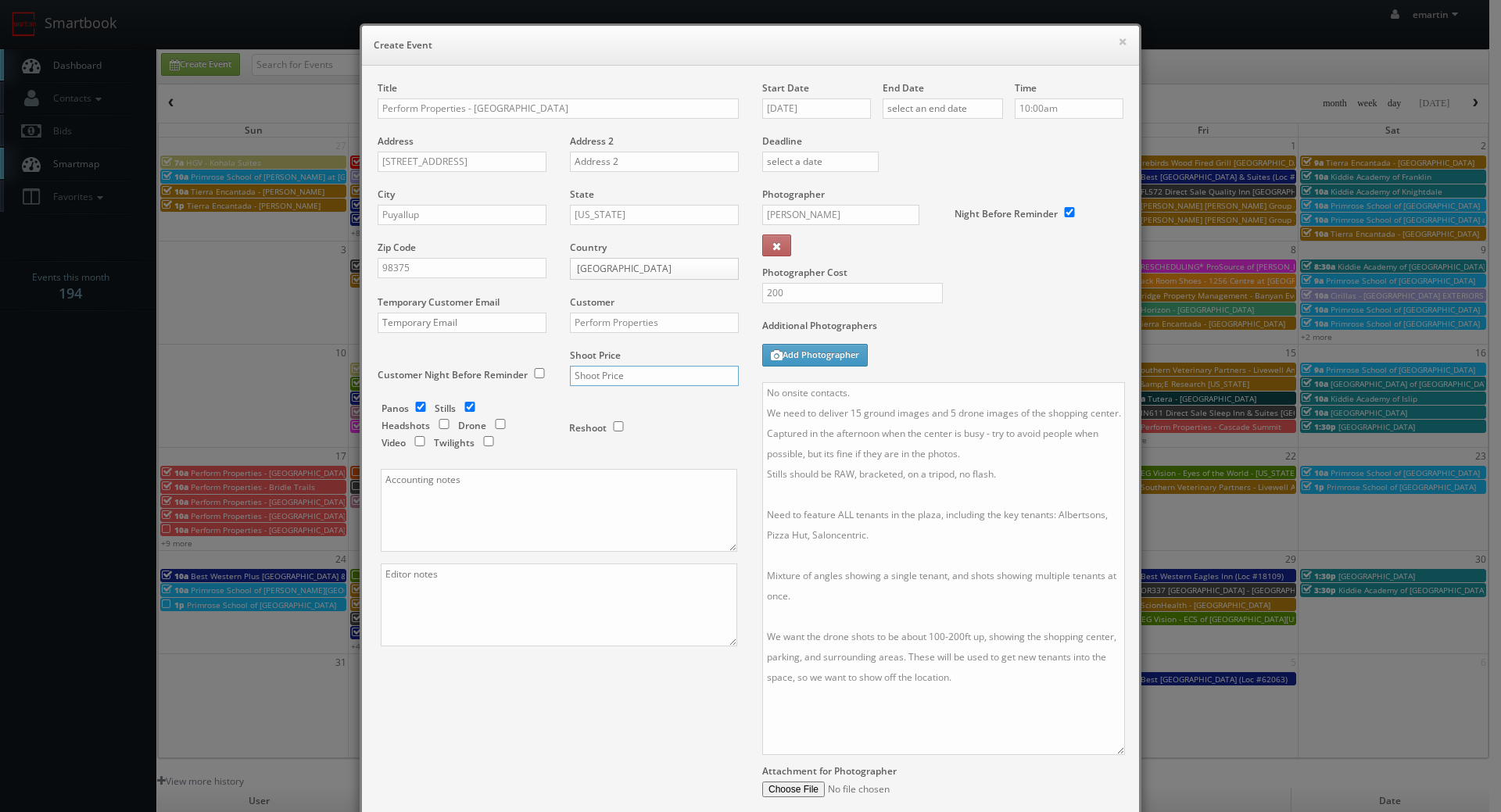
click at [604, 374] on input "text" at bounding box center [654, 375] width 169 height 20
type input "1,050"
click at [489, 423] on input "checkbox" at bounding box center [500, 425] width 23 height 10
checkbox input "true"
click at [412, 408] on input "checkbox" at bounding box center [420, 407] width 23 height 10
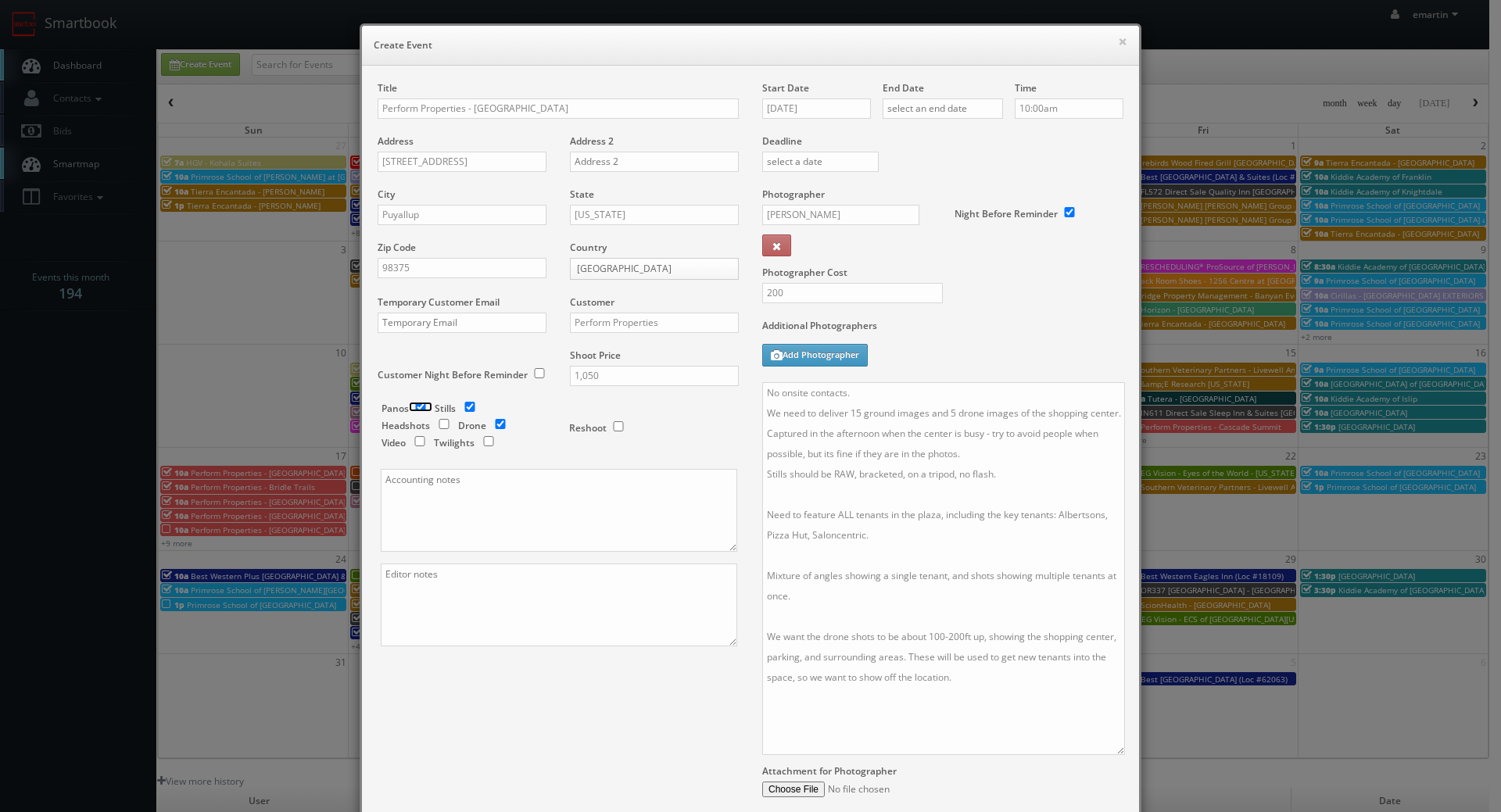
checkbox input "false"
click at [985, 341] on div "Additional Photographers Add Photographer" at bounding box center [943, 350] width 361 height 63
click at [796, 107] on input "08/12/2025" at bounding box center [816, 108] width 108 height 20
click at [780, 246] on td "17" at bounding box center [771, 250] width 22 height 23
type input "08/17/2025"
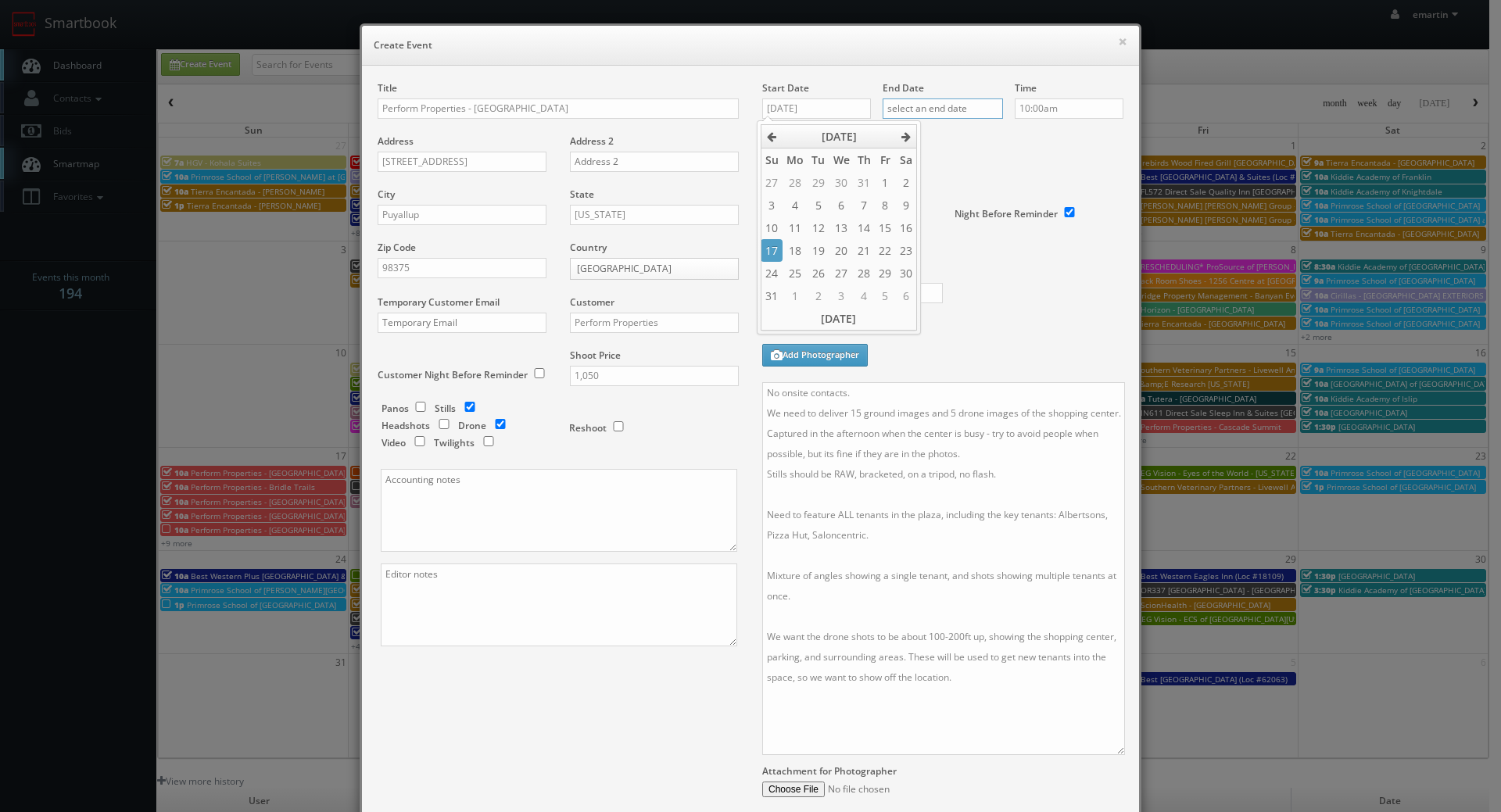
click at [982, 107] on input "text" at bounding box center [943, 108] width 120 height 20
click at [896, 244] on td "17" at bounding box center [892, 250] width 22 height 23
type input "08/17/2025"
click at [1090, 157] on div "Deadline" at bounding box center [943, 134] width 385 height 107
click at [1082, 324] on label "Additional Photographers" at bounding box center [943, 329] width 361 height 21
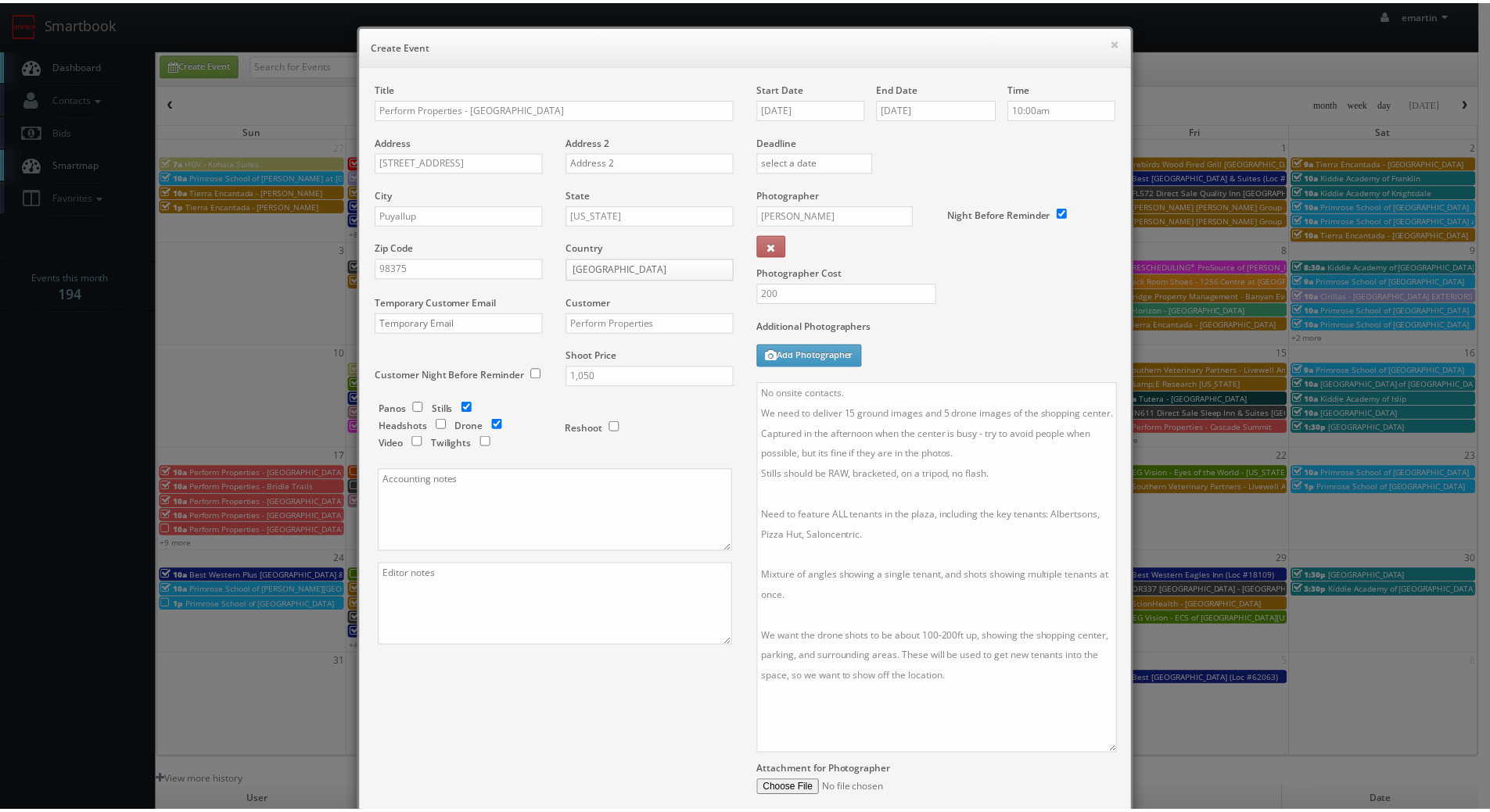
scroll to position [160, 0]
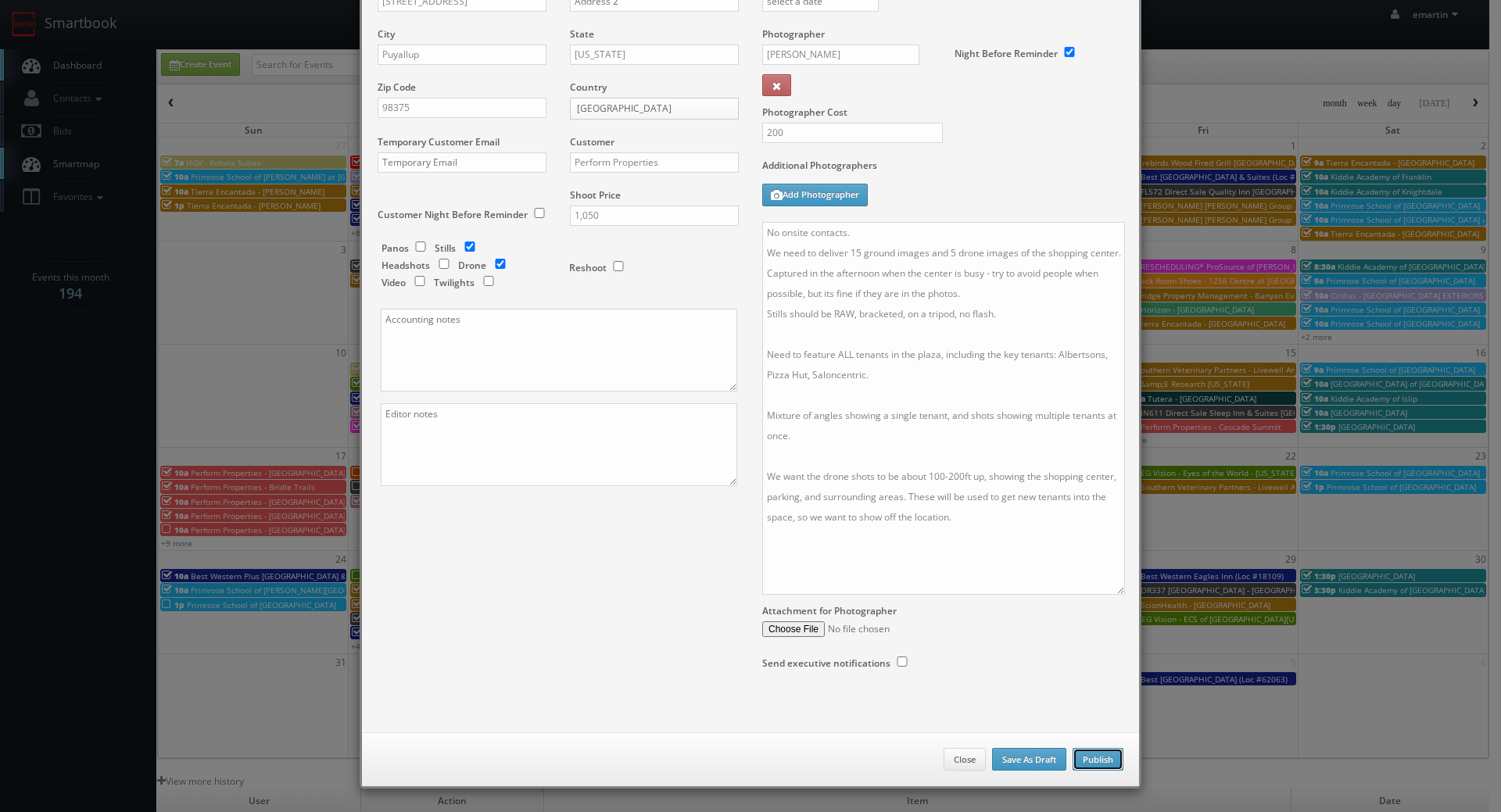
click at [1088, 749] on button "Publish" at bounding box center [1098, 759] width 51 height 23
click at [1082, 753] on button "Publish" at bounding box center [1098, 759] width 51 height 23
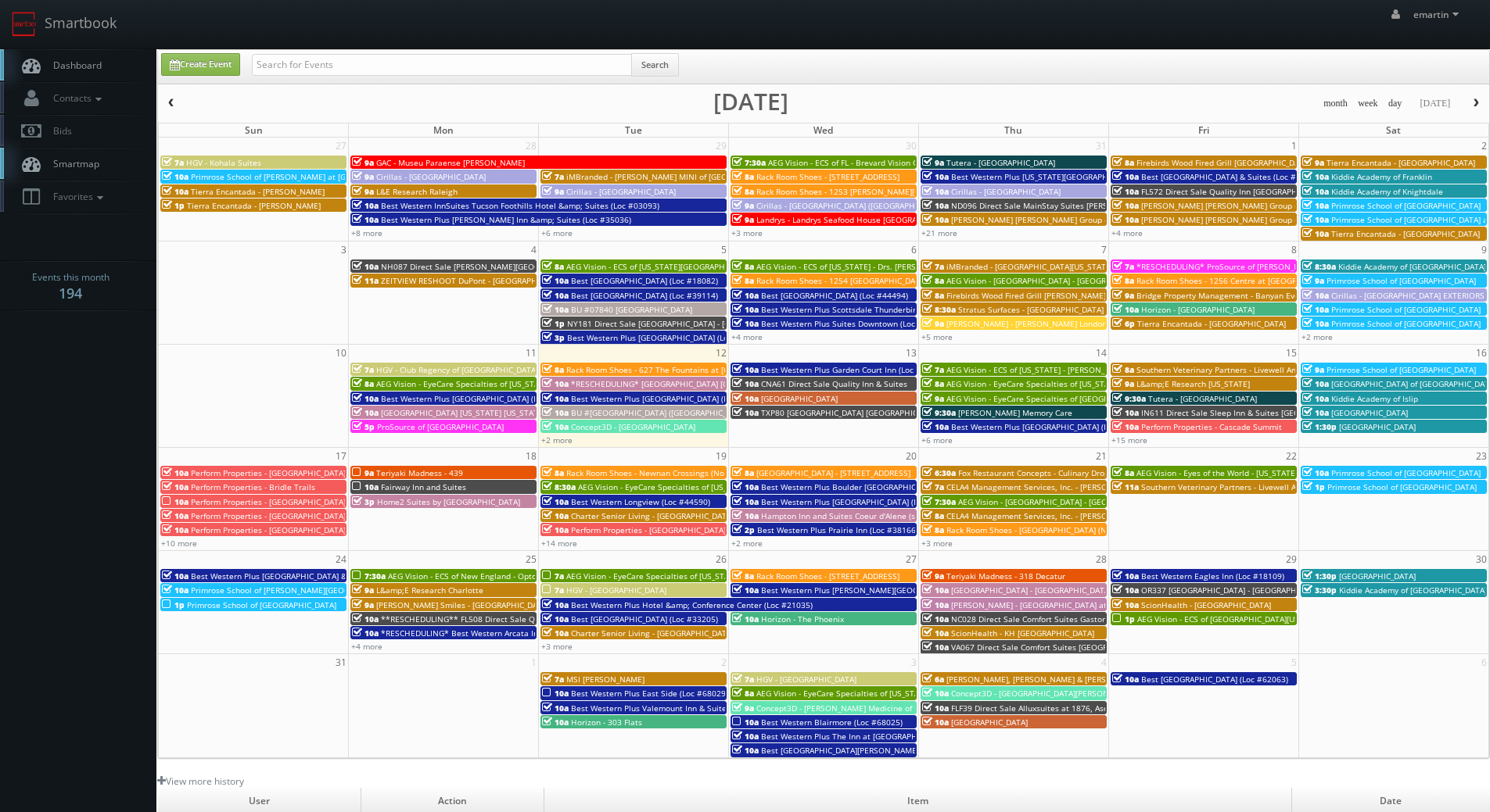
click at [100, 62] on span "Dashboard" at bounding box center [73, 65] width 56 height 13
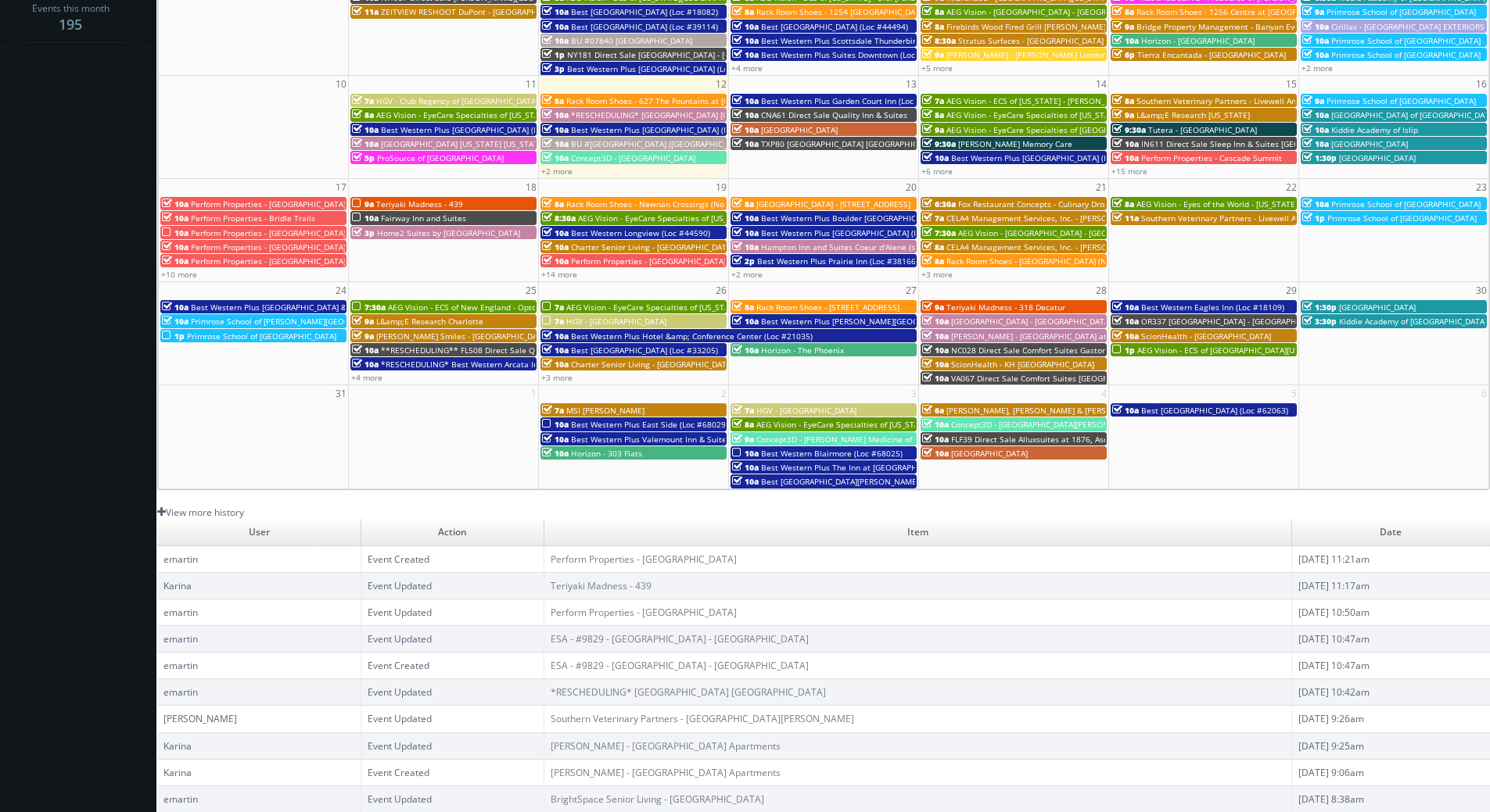
click at [218, 511] on link "View more history" at bounding box center [200, 512] width 87 height 13
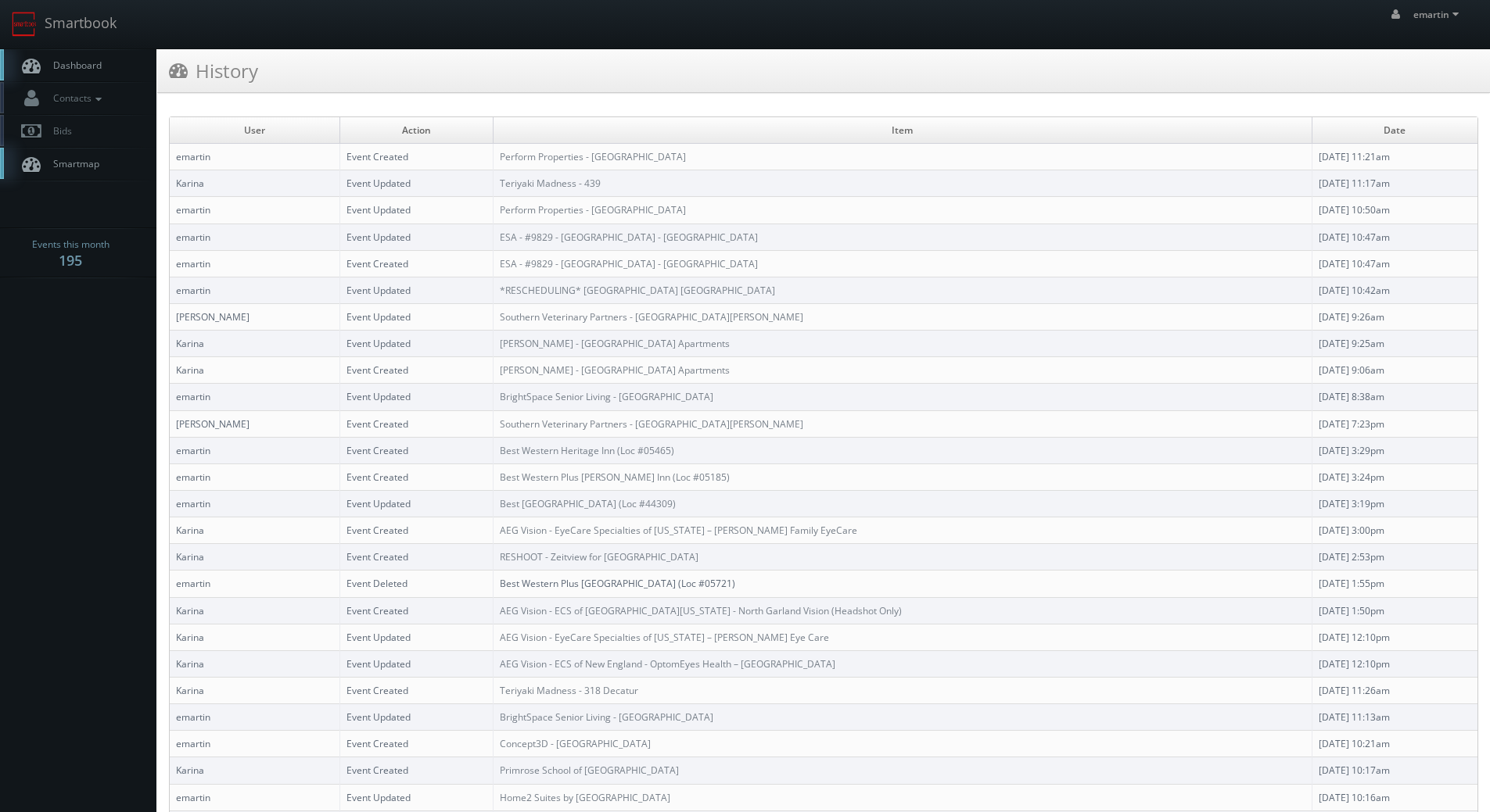
drag, startPoint x: 76, startPoint y: 51, endPoint x: 42, endPoint y: 61, distance: 35.4
click at [75, 51] on link "Dashboard" at bounding box center [78, 65] width 156 height 32
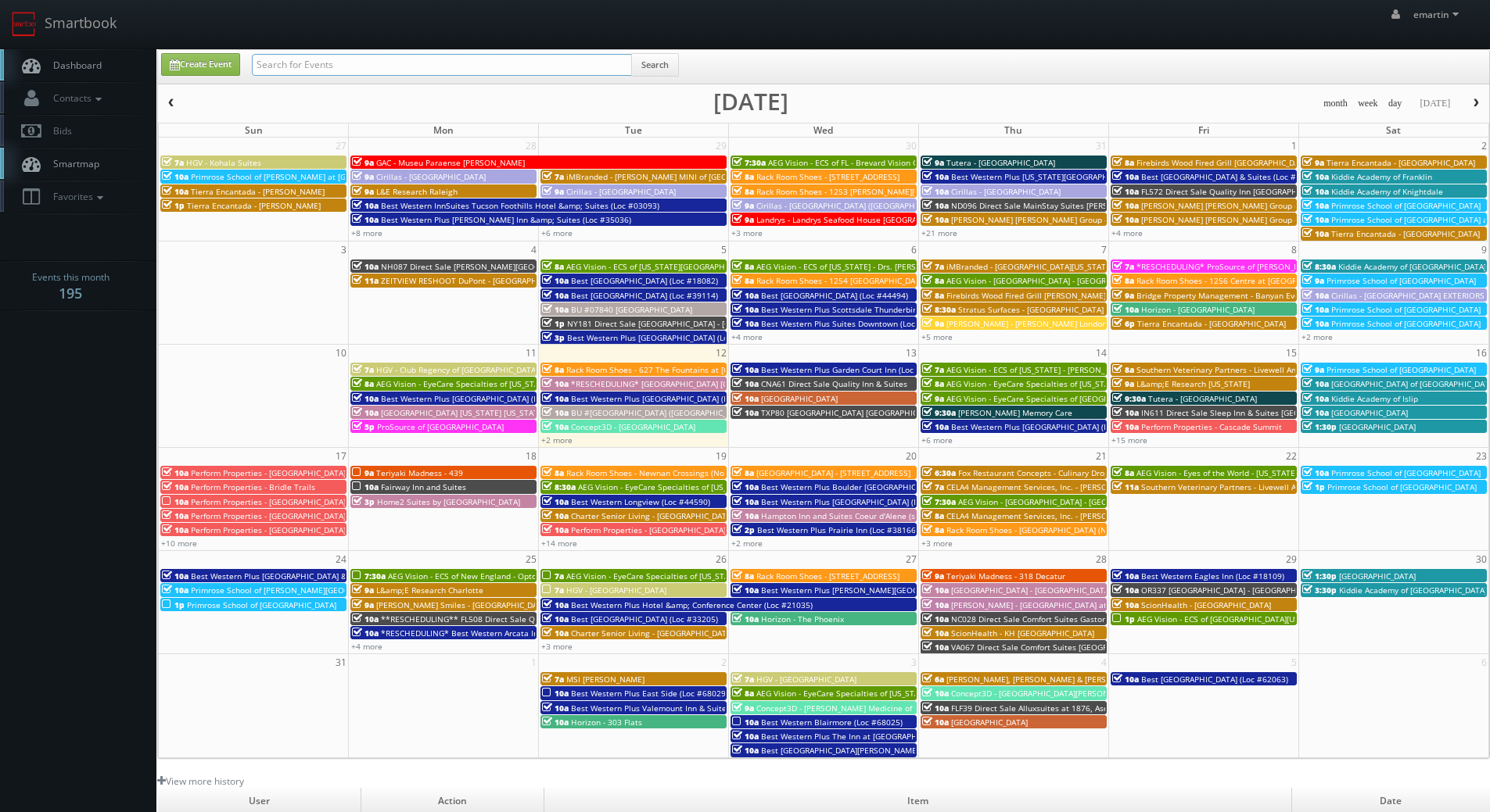
click at [318, 59] on input "text" at bounding box center [441, 64] width 380 height 22
type input "[GEOGRAPHIC_DATA]"
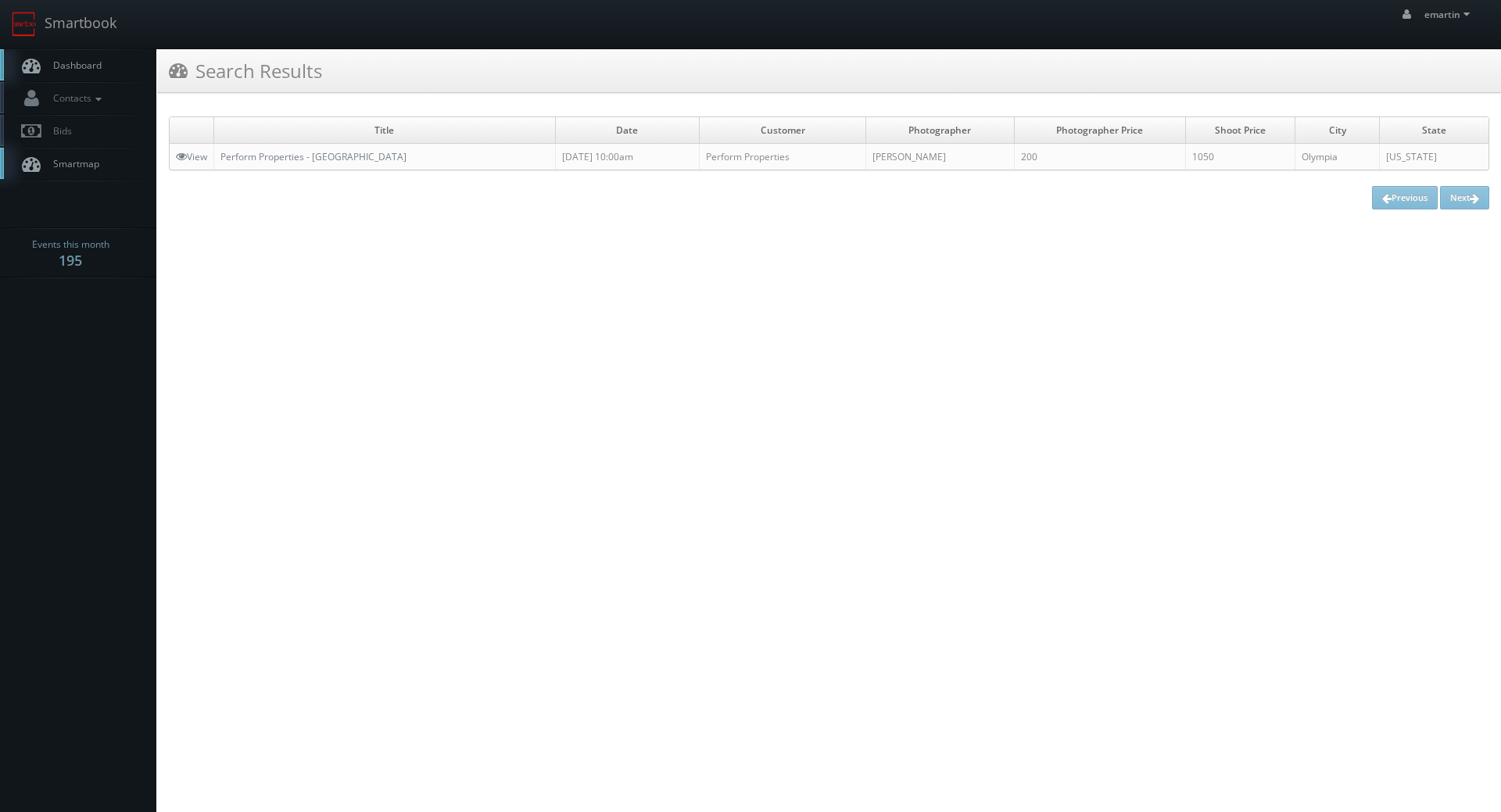
click at [85, 55] on link "Dashboard" at bounding box center [78, 65] width 156 height 32
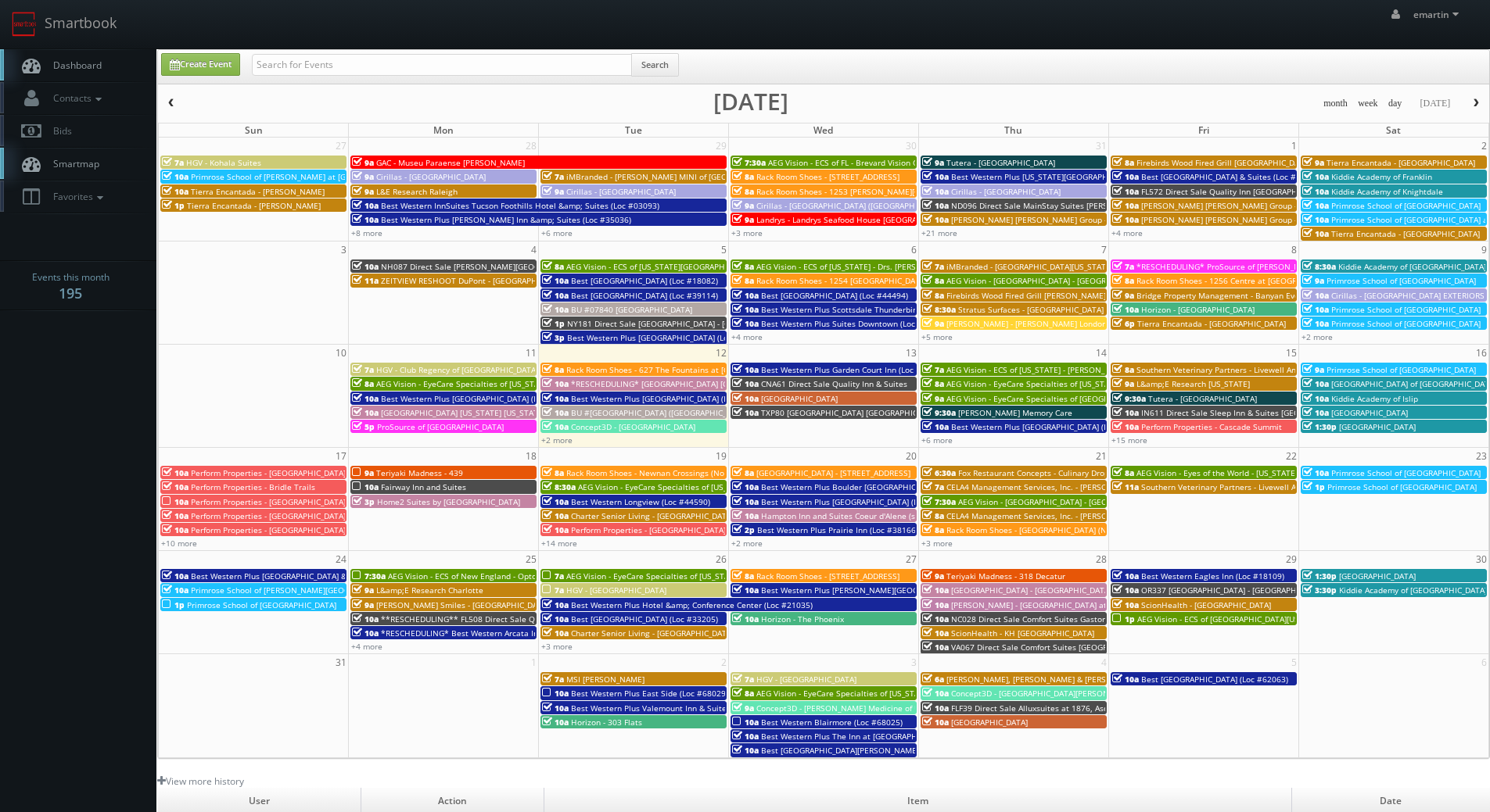
scroll to position [269, 0]
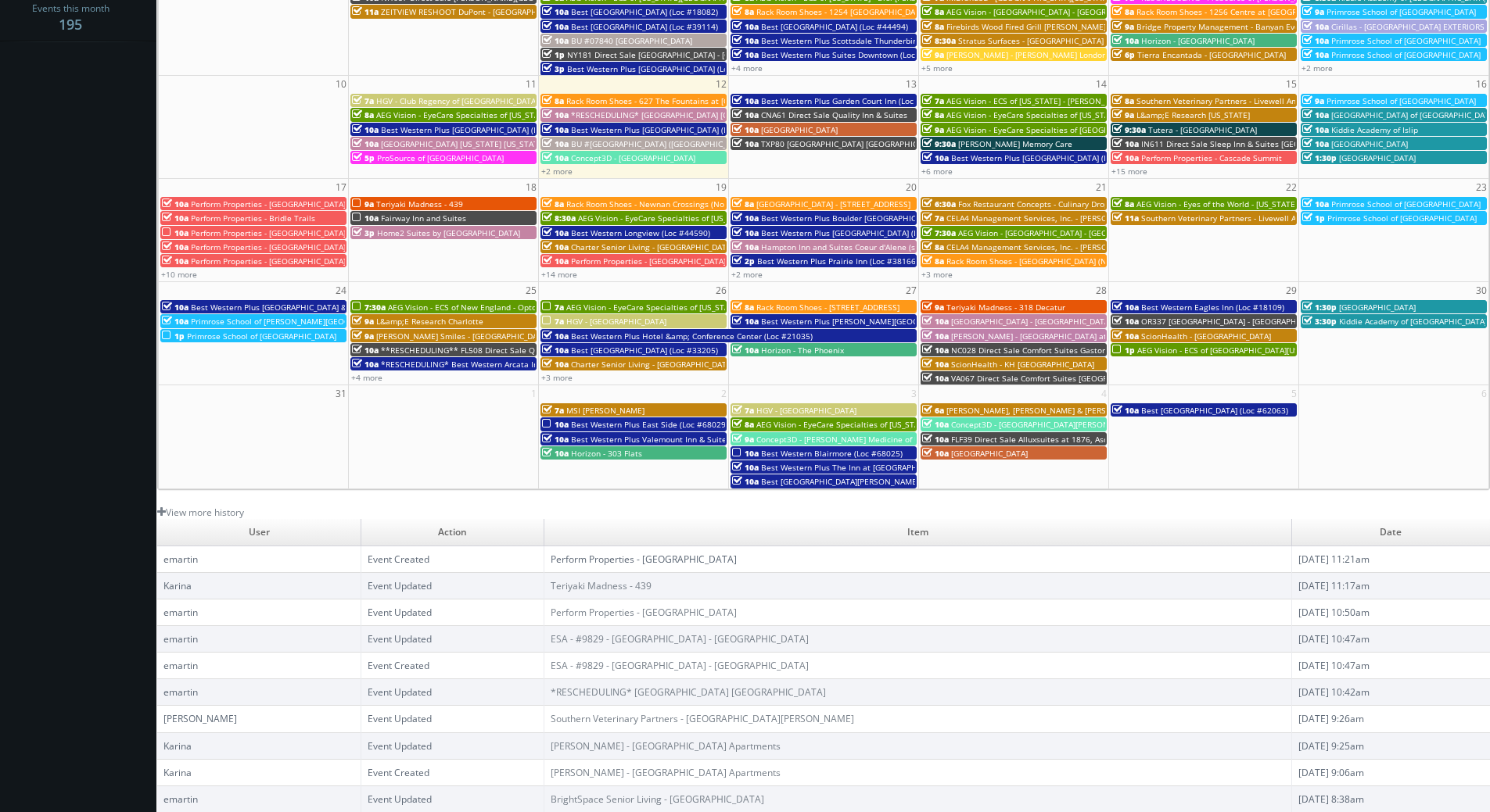
click at [550, 562] on link "Perform Properties - [GEOGRAPHIC_DATA]" at bounding box center [643, 559] width 186 height 13
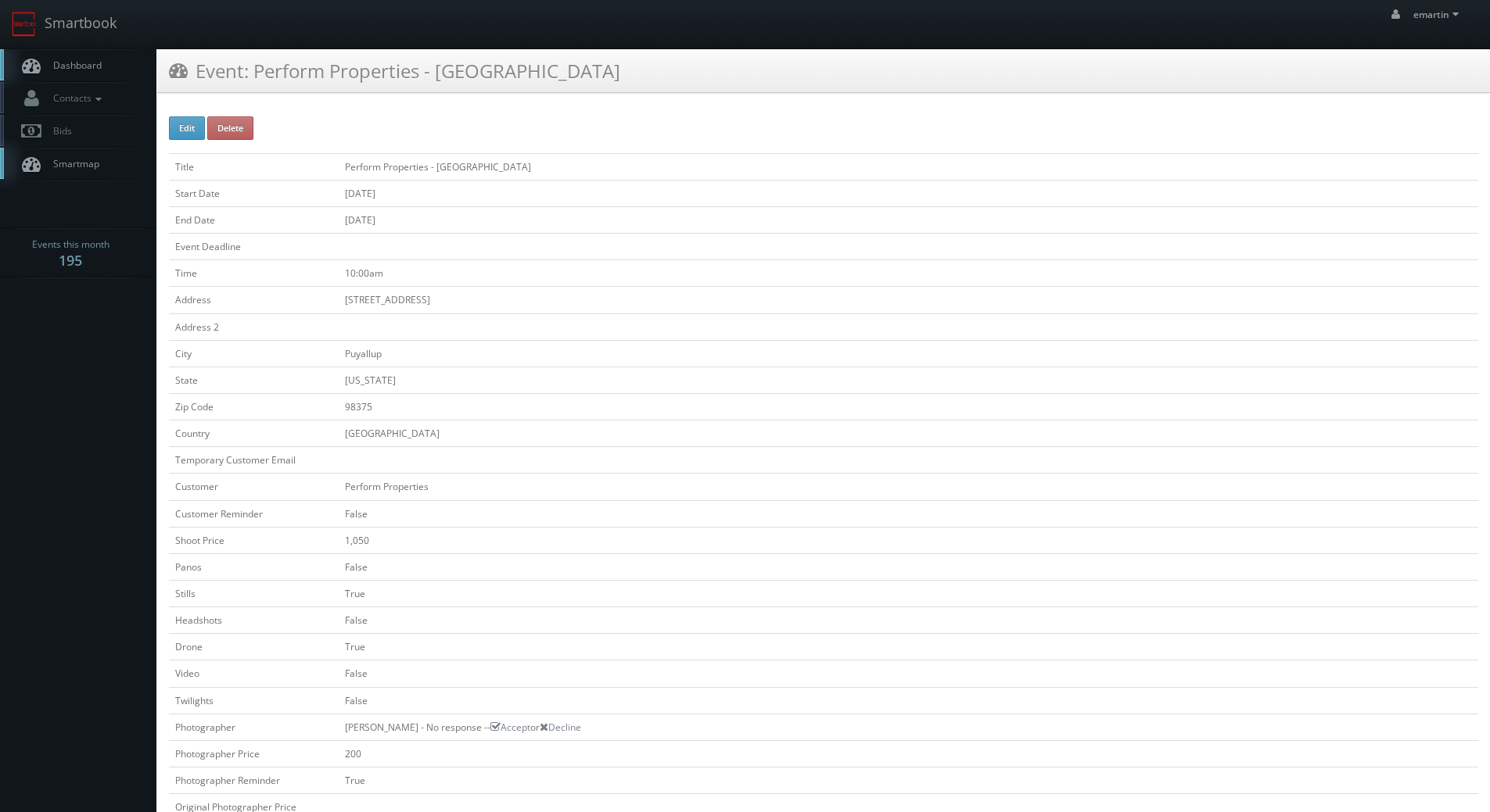
click at [183, 115] on div "Edit Delete Title Perform Properties - [GEOGRAPHIC_DATA] Start Date [DATE] End …" at bounding box center [823, 759] width 1332 height 1309
click at [185, 127] on button "Edit" at bounding box center [186, 127] width 36 height 23
type input "Perform Properties - [GEOGRAPHIC_DATA]"
type input "[STREET_ADDRESS]"
type input "Puyallup"
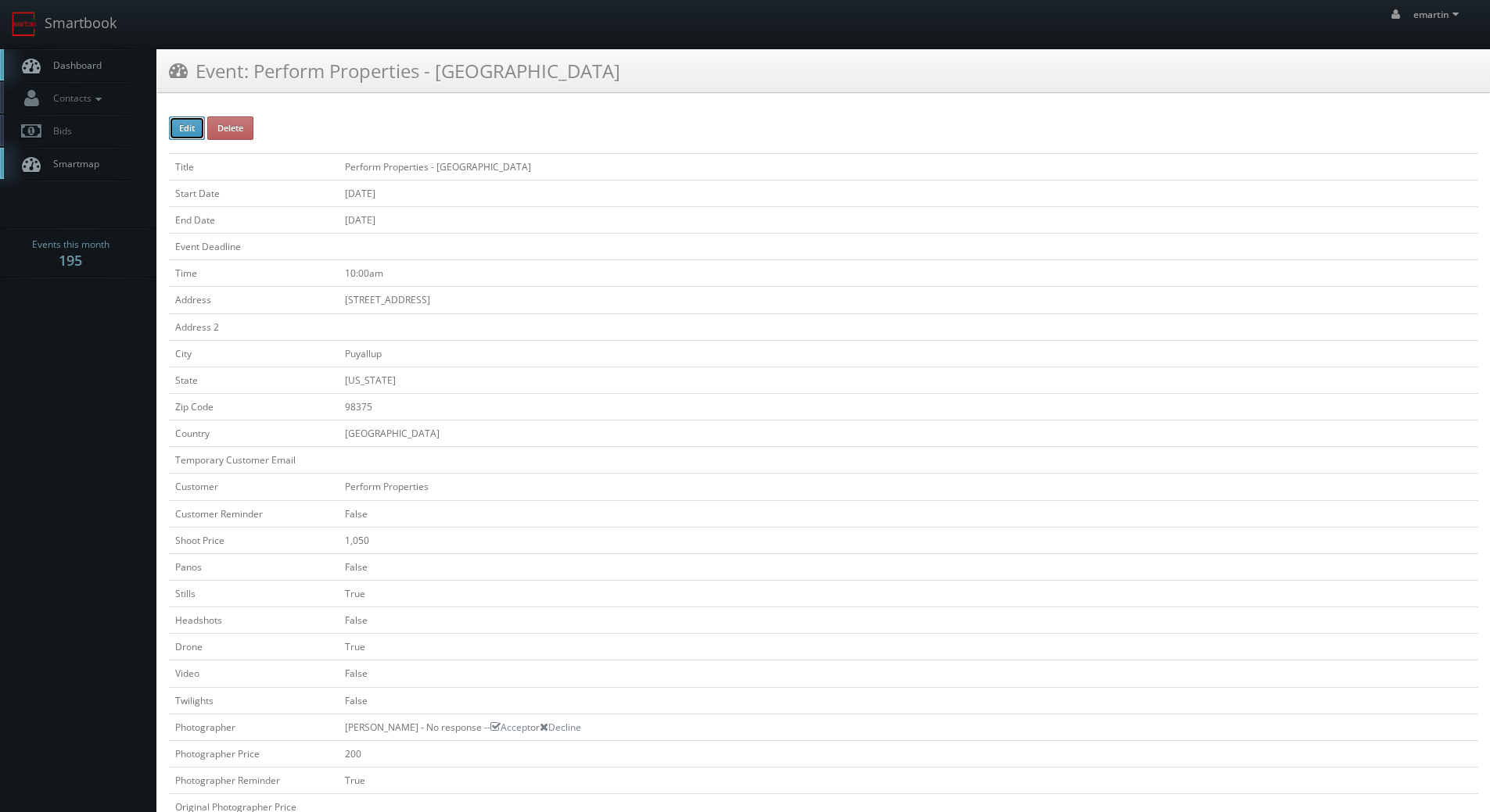
type input "98375"
checkbox input "false"
type input "1,050"
checkbox input "false"
checkbox input "true"
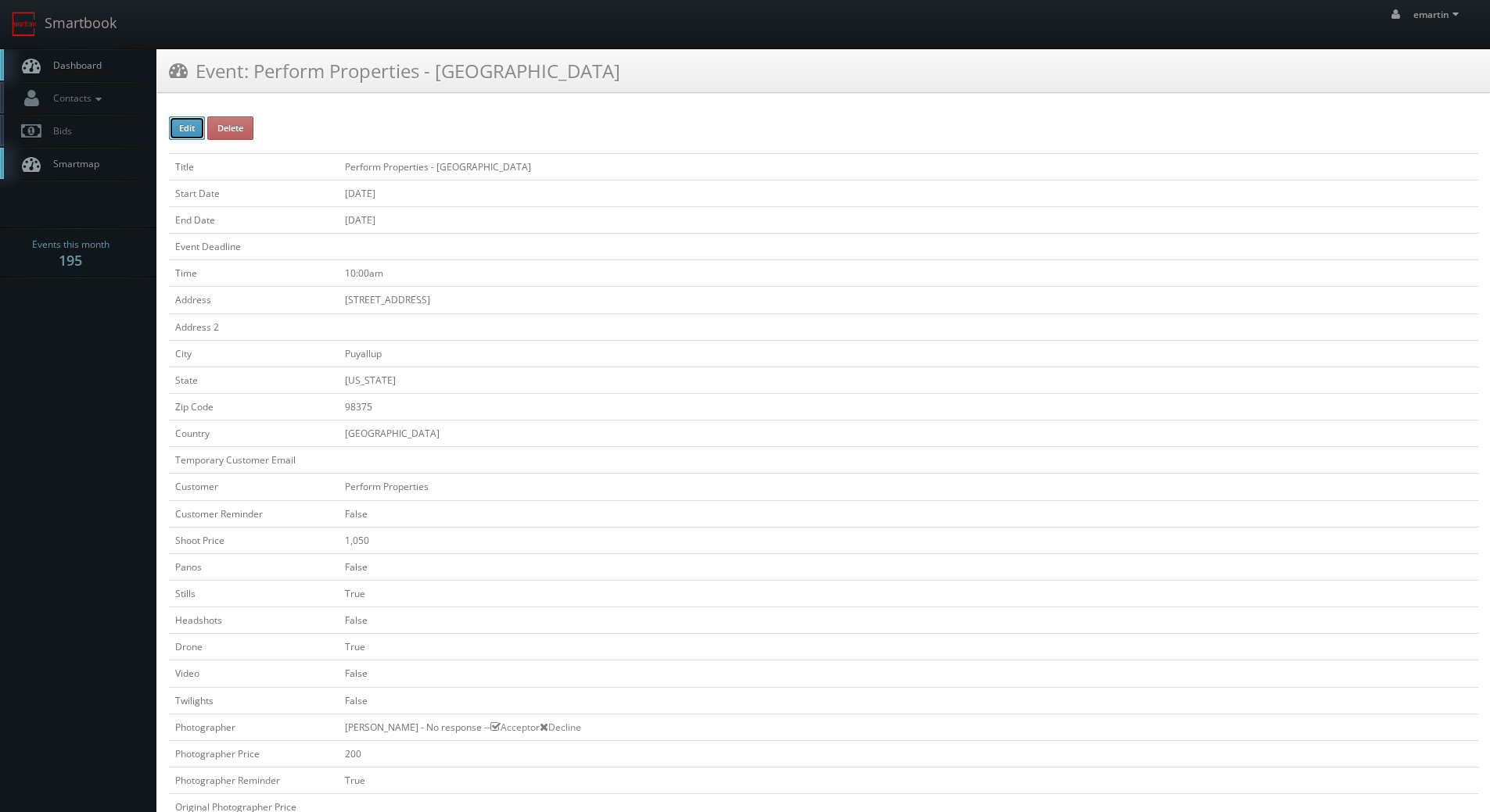
checkbox input "false"
checkbox input "true"
checkbox input "false"
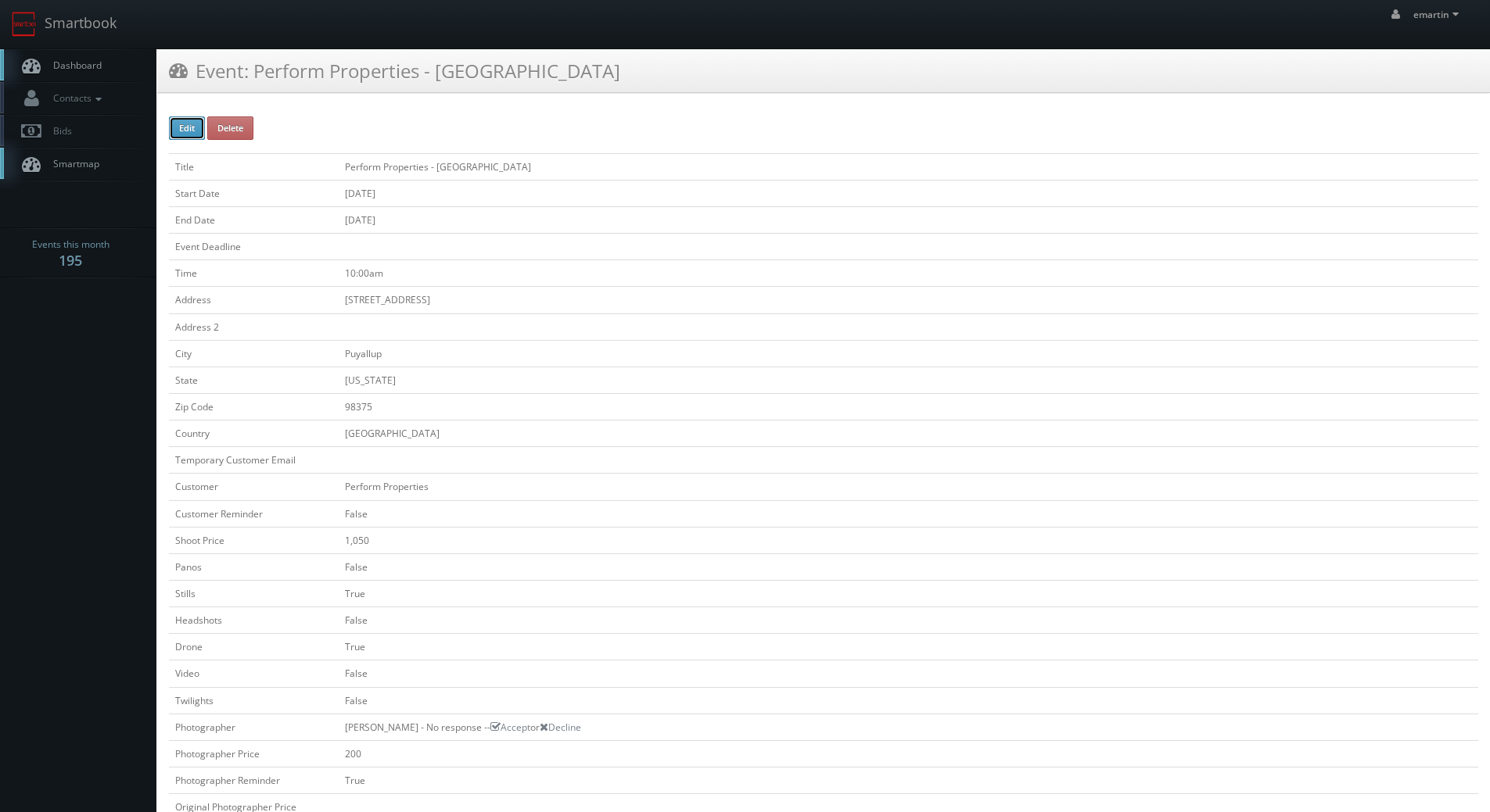
type input "08/17/2025"
type input "10:00am"
checkbox input "true"
checkbox input "false"
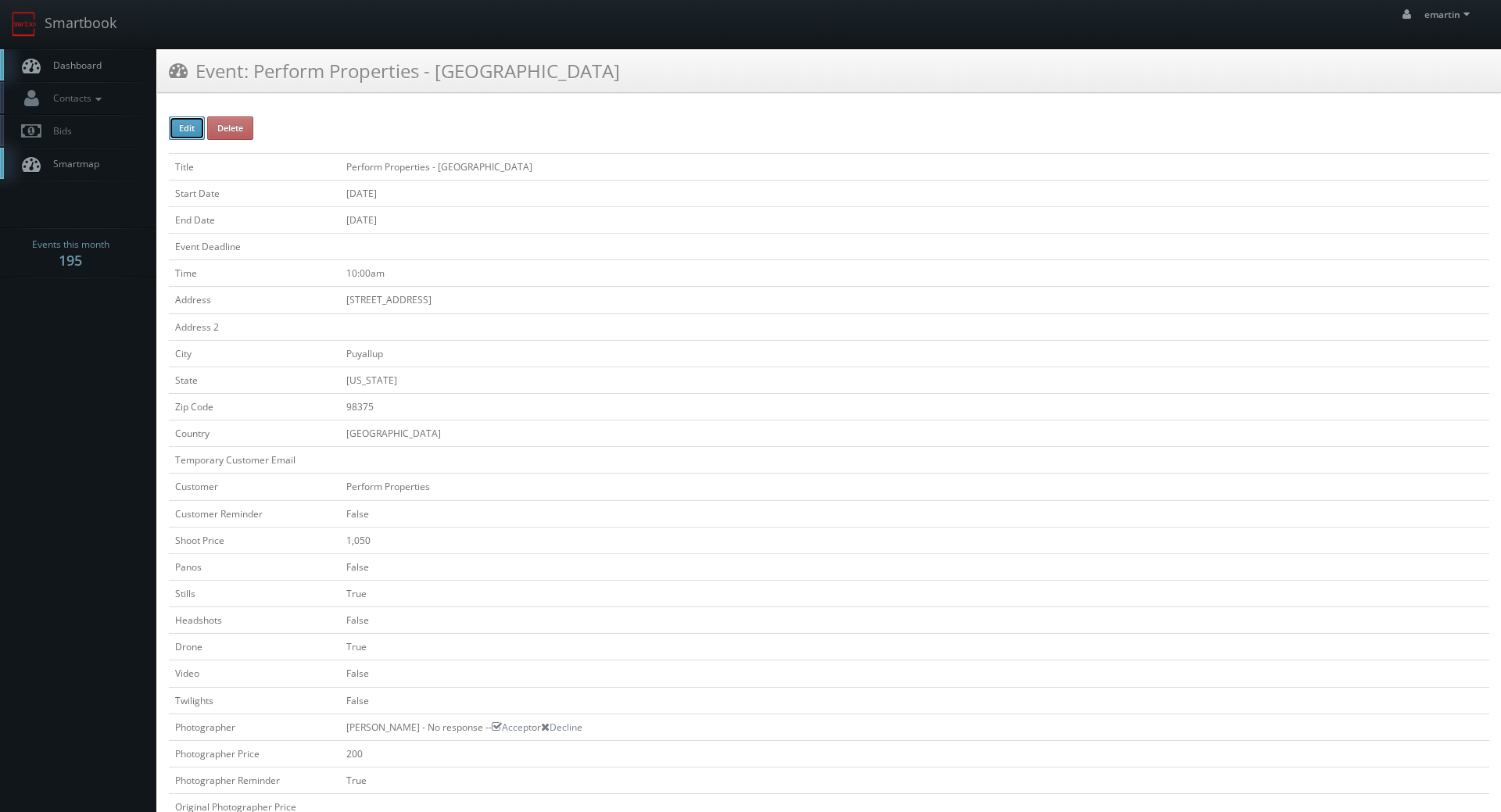
type input "1,050"
type input "200"
select select "[US_STATE]"
select select "fakeyfakey@mg.cs3calendar.com"
select select "tonybrucecat@gmail.com"
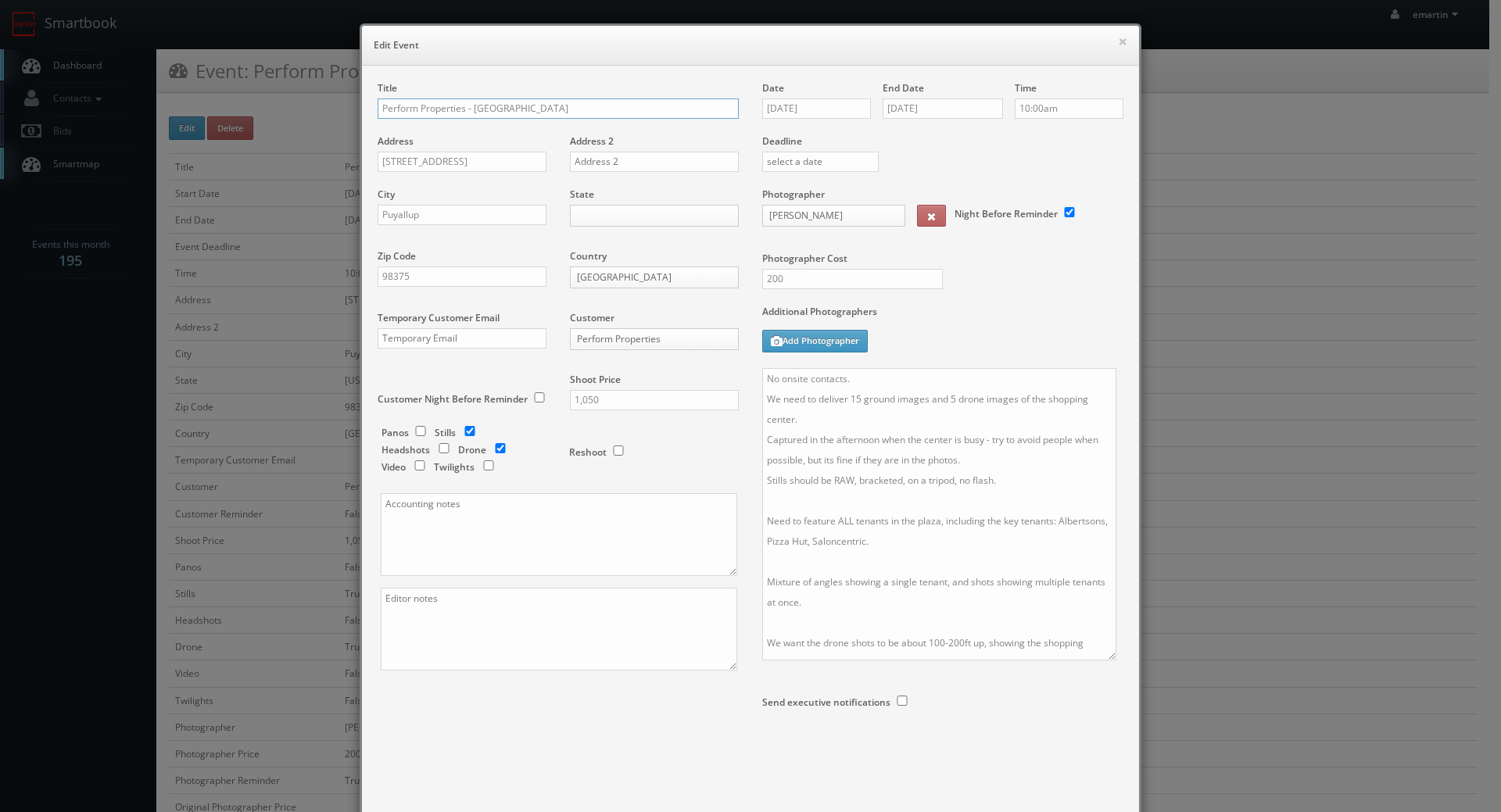
drag, startPoint x: 1108, startPoint y: 445, endPoint x: 1100, endPoint y: 660, distance: 215.1
click at [1101, 660] on textarea "No onsite contacts. We need to deliver 15 ground images and 5 drone images of t…" at bounding box center [939, 514] width 354 height 292
drag, startPoint x: 968, startPoint y: 564, endPoint x: 712, endPoint y: 563, distance: 256.0
click at [712, 563] on div "Title Perform Properties - Canyon Crossing Address 5616 176th St E Address 2 Ci…" at bounding box center [750, 435] width 770 height 708
paste textarea "Safeway, Starbucks, Taco Time, Farrelli's Pizza"
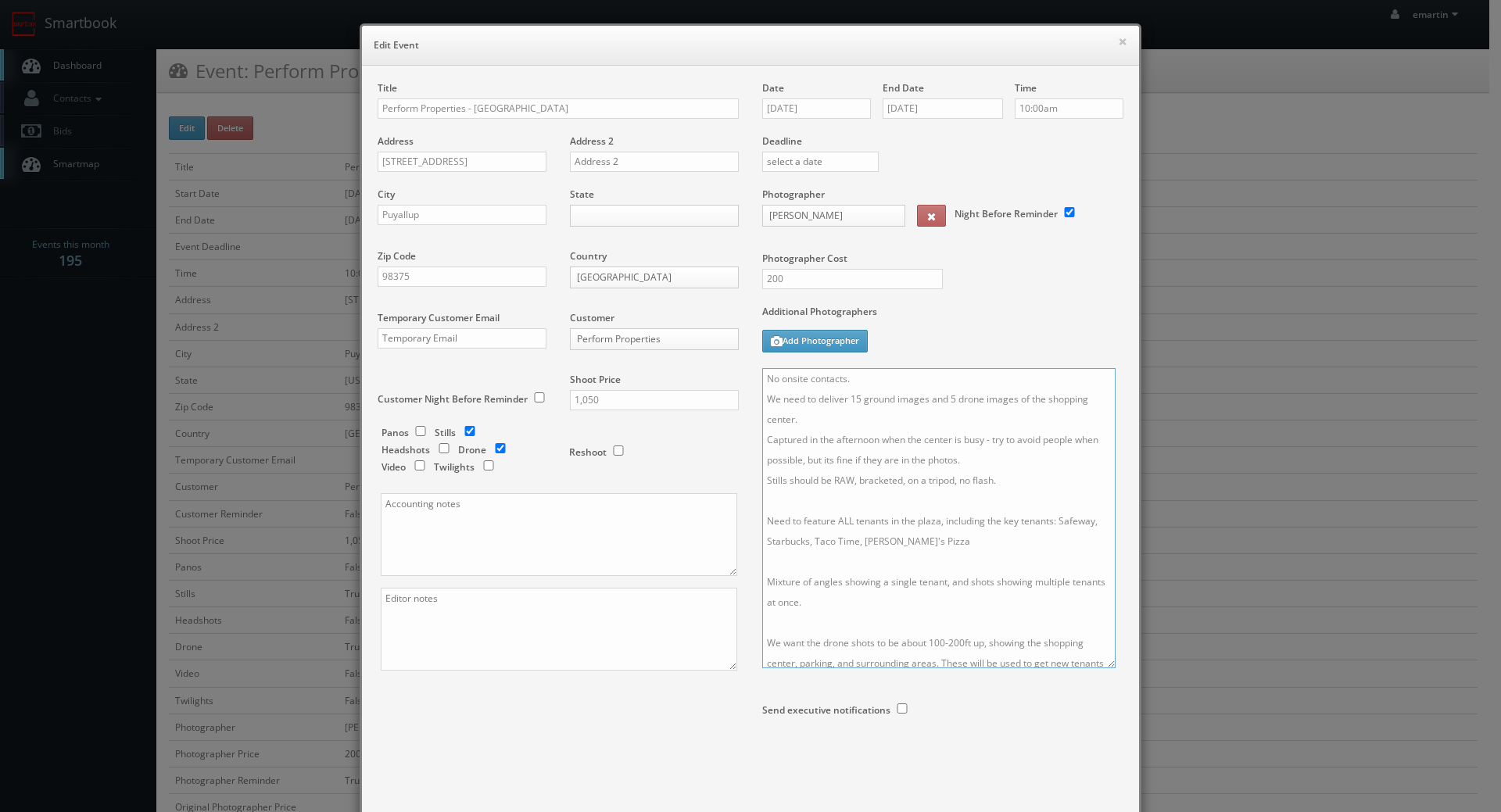
scroll to position [88, 0]
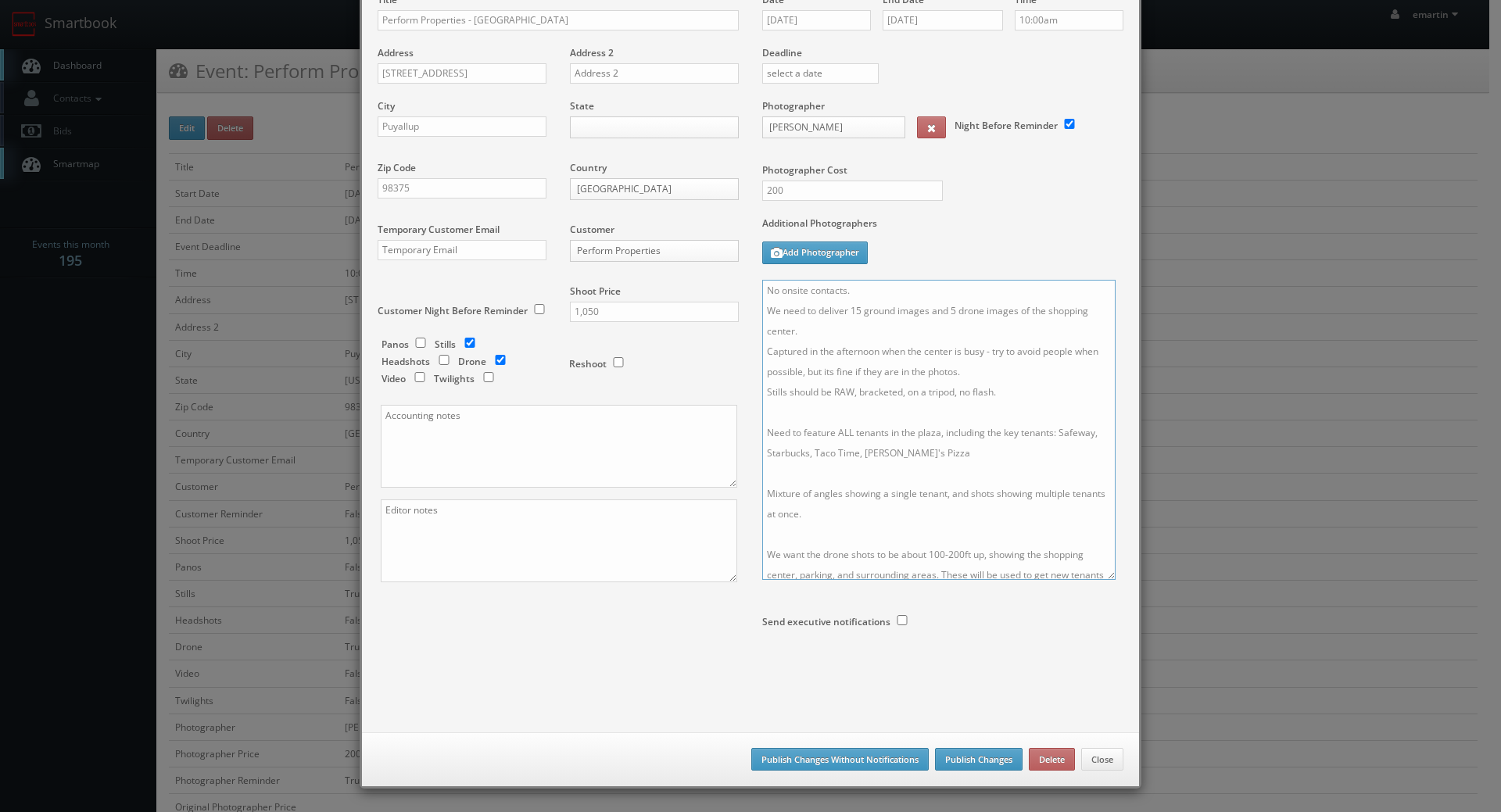
type textarea "No onsite contacts. We need to deliver 15 ground images and 5 drone images of t…"
click at [973, 762] on button "Publish Changes" at bounding box center [978, 759] width 88 height 23
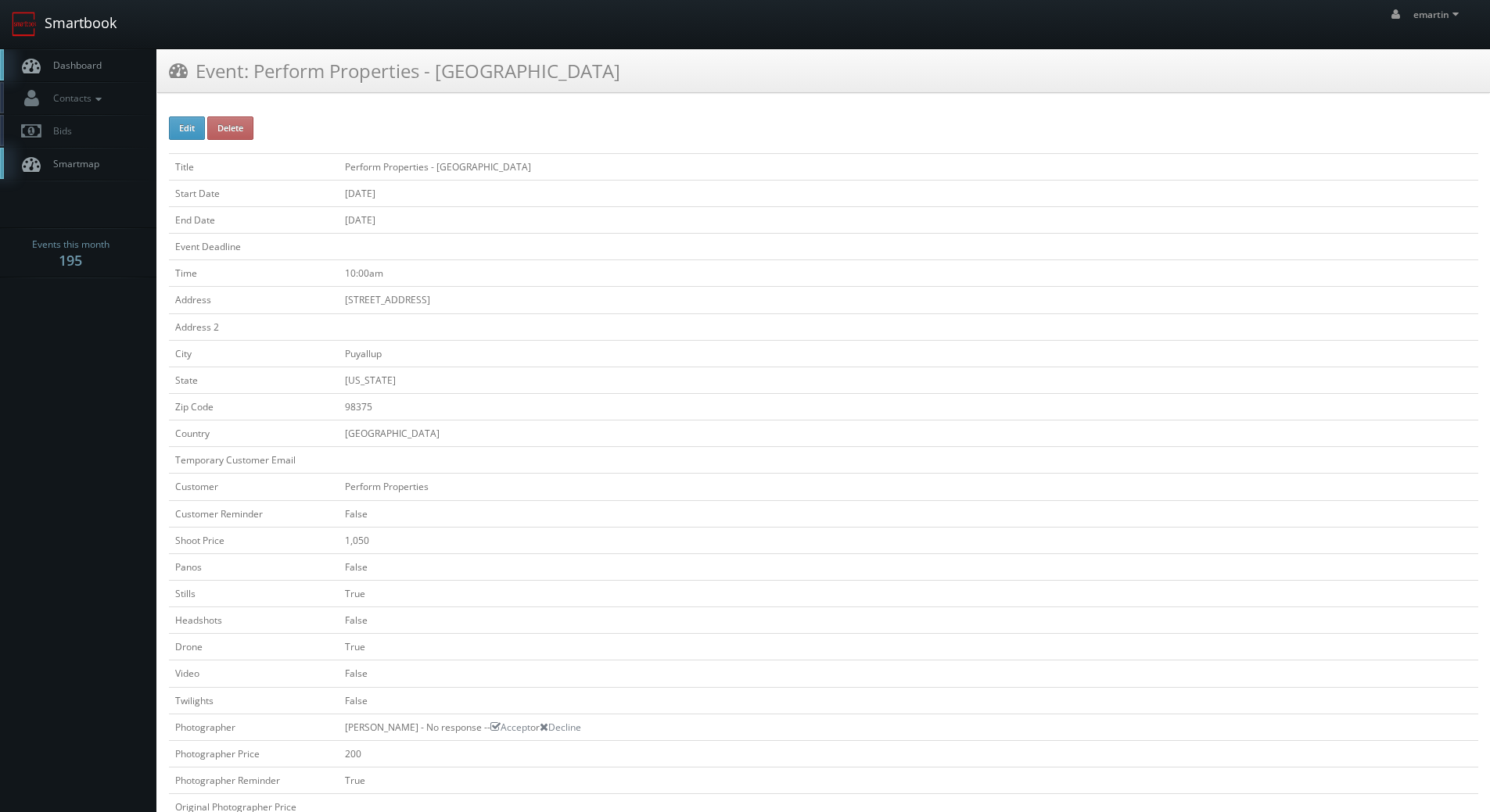
click at [69, 44] on link "Smartbook" at bounding box center [64, 24] width 128 height 49
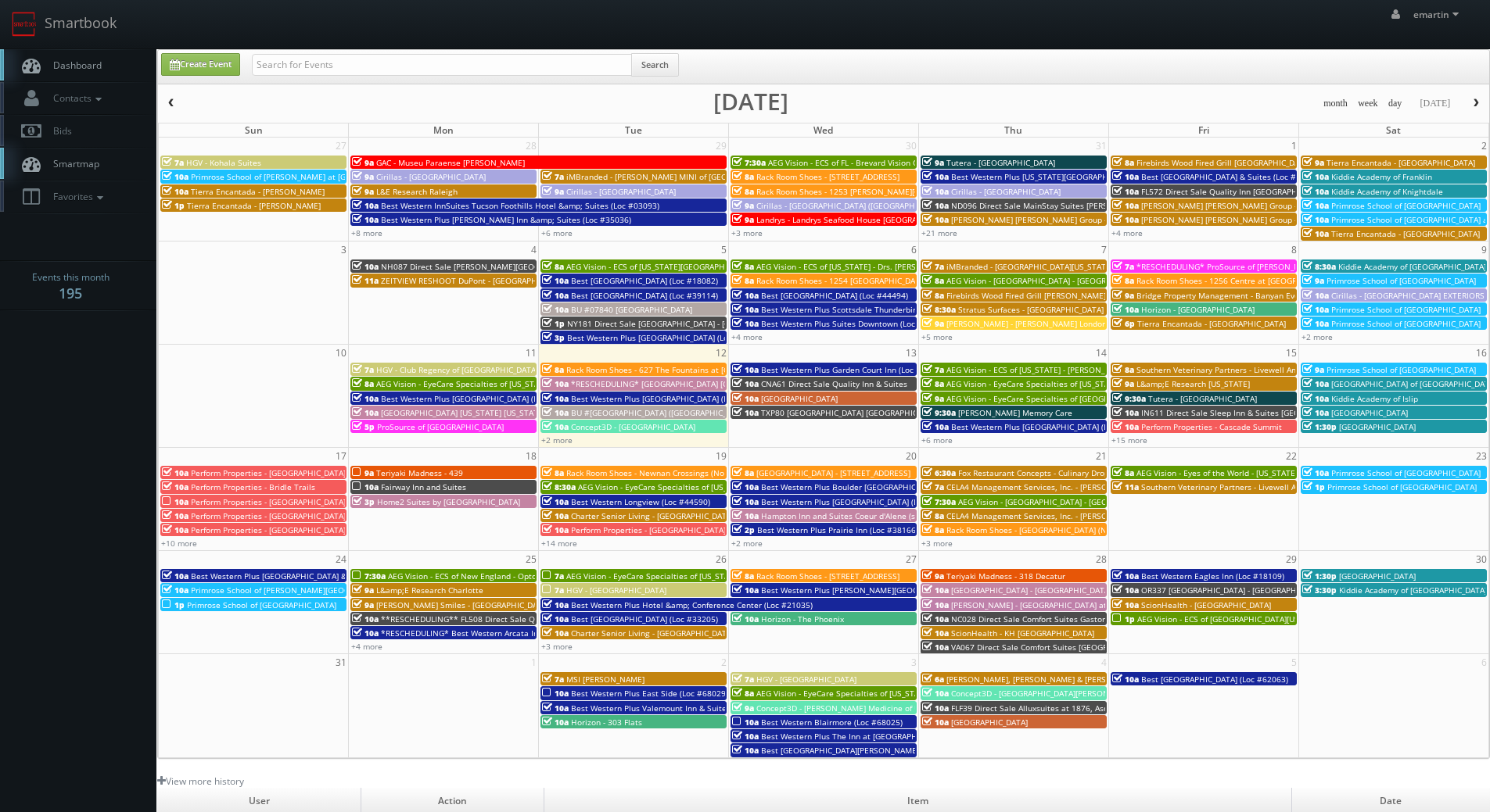
click at [128, 380] on body "Smartbook Toggle Side Navigation Toggle Top Navigation emartin emartin Profile …" at bounding box center [745, 541] width 1490 height 1082
click at [387, 55] on input "text" at bounding box center [441, 64] width 380 height 22
type input "[PERSON_NAME]"
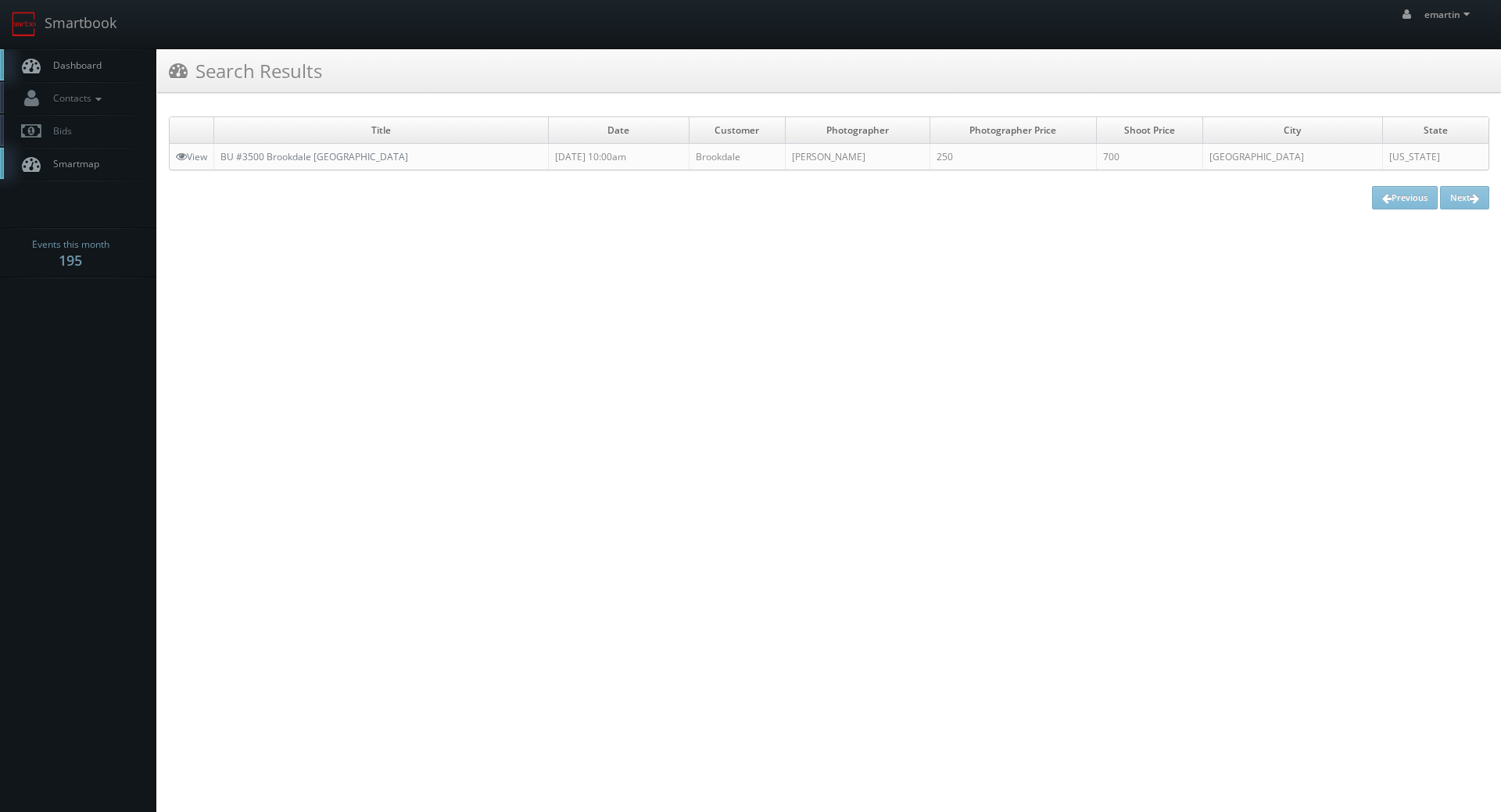
click at [101, 61] on span "Dashboard" at bounding box center [73, 65] width 56 height 13
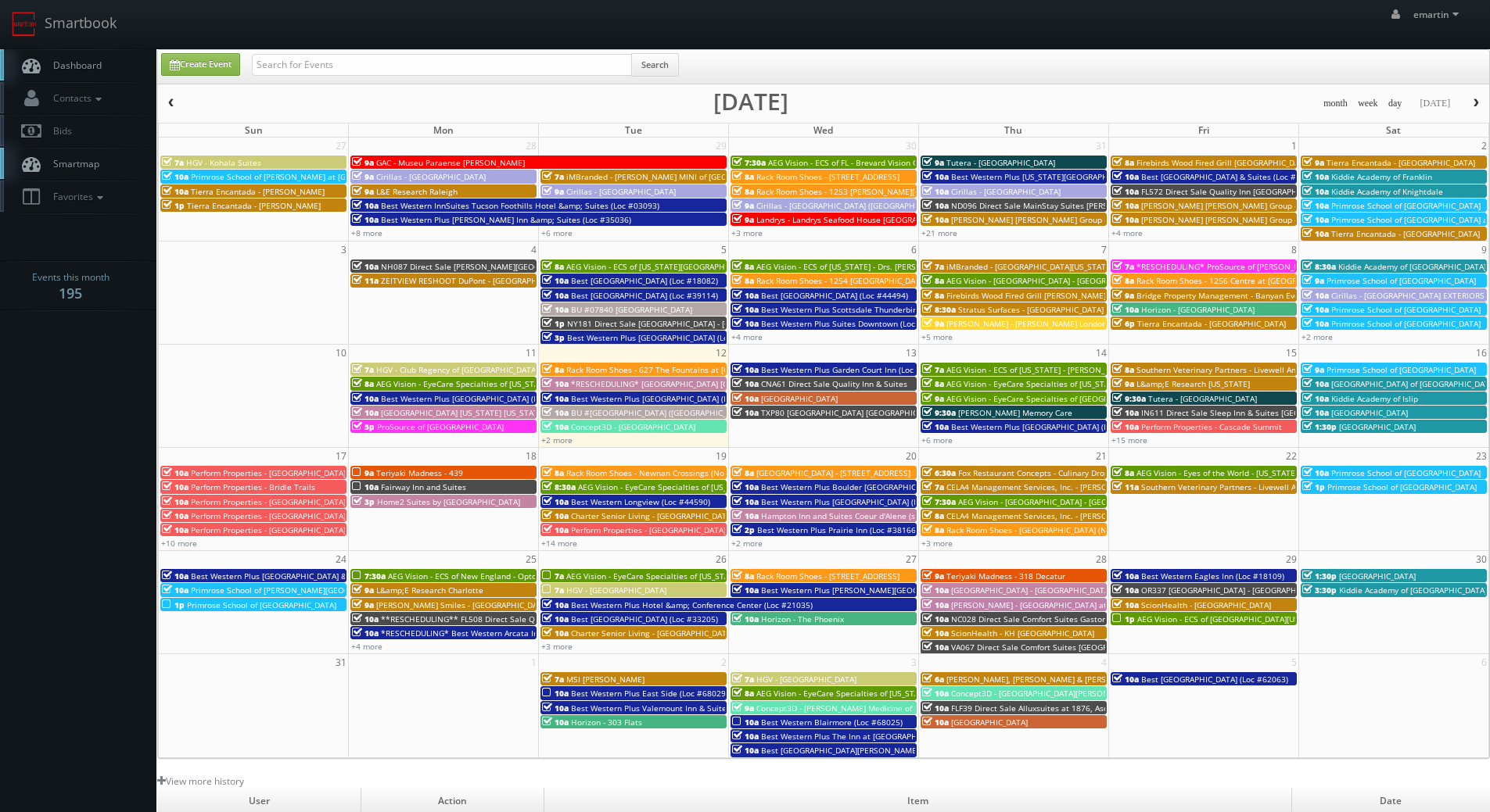
click at [183, 505] on span "10a" at bounding box center [175, 502] width 27 height 11
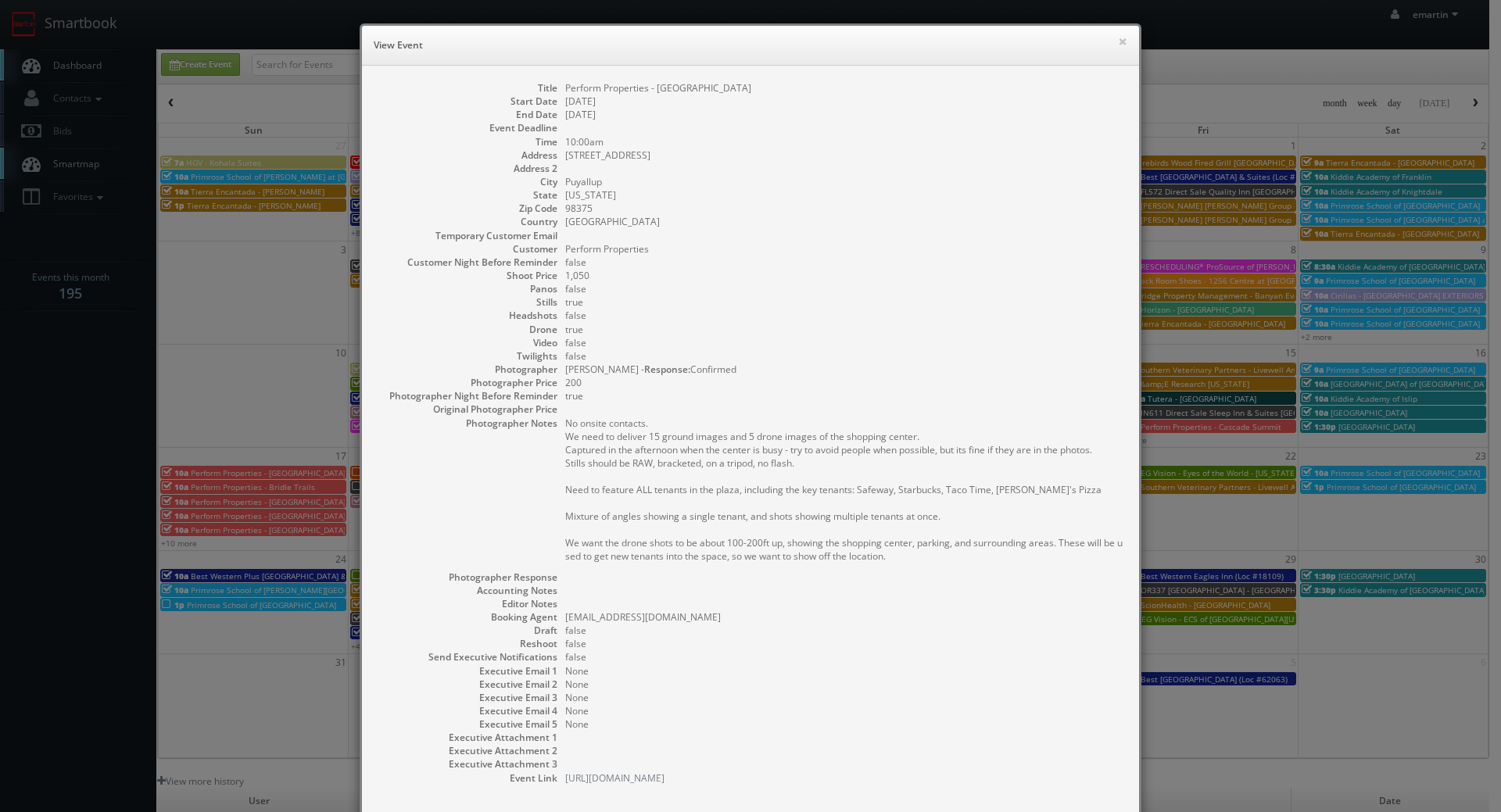
click at [562, 166] on dl "Title Perform Properties - Canyon Crossing Start Date 08/17/2025 End Date 08/17…" at bounding box center [750, 433] width 746 height 704
click at [1122, 41] on div "× View Event" at bounding box center [750, 46] width 777 height 40
click at [1118, 41] on button "×" at bounding box center [1122, 41] width 10 height 11
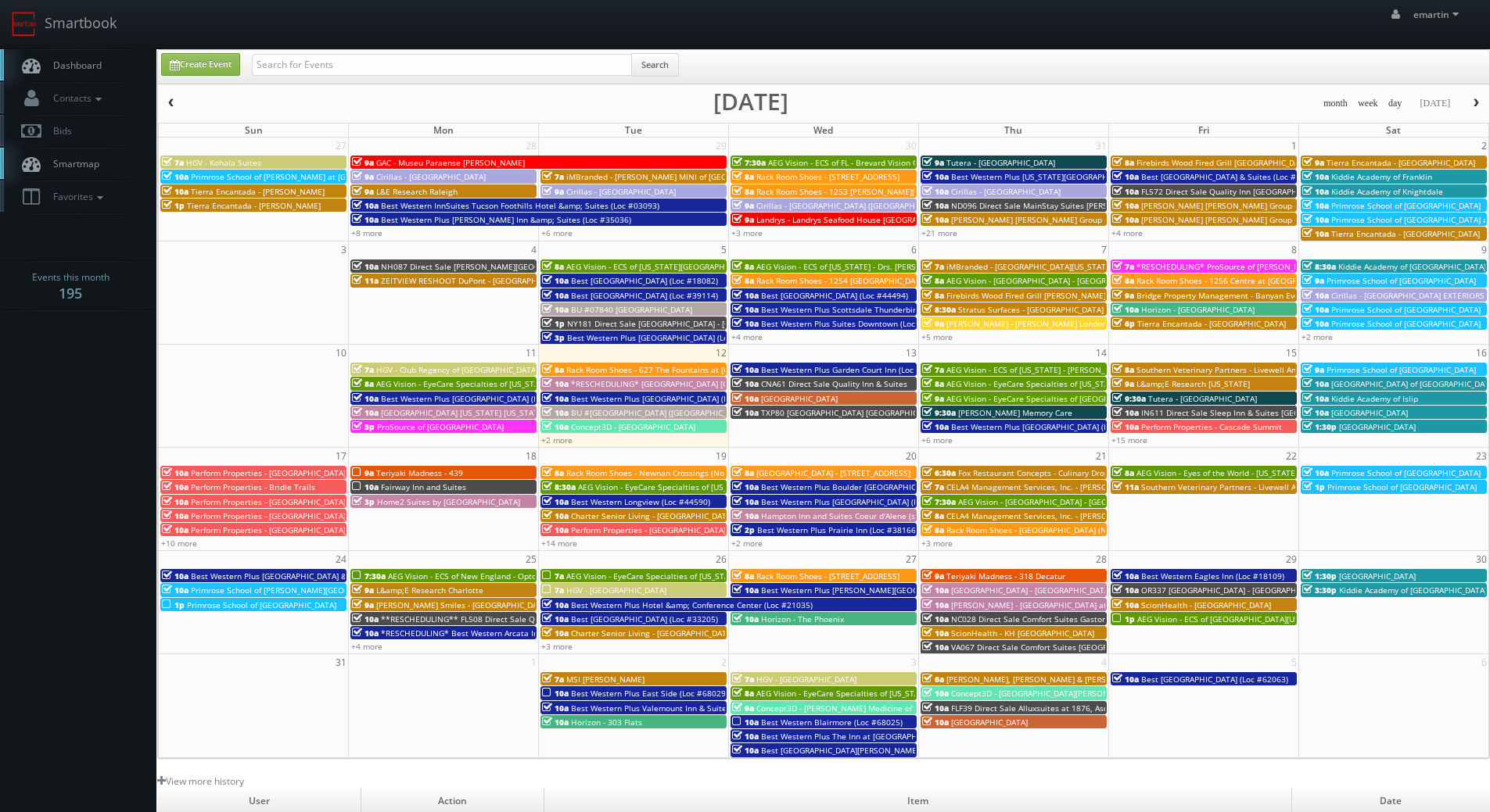
click at [124, 75] on link "Dashboard" at bounding box center [78, 65] width 156 height 32
click at [424, 8] on div "emartin emartin Profile Logout" at bounding box center [745, 24] width 1490 height 49
click at [374, 70] on input "text" at bounding box center [441, 64] width 380 height 22
type input "18109"
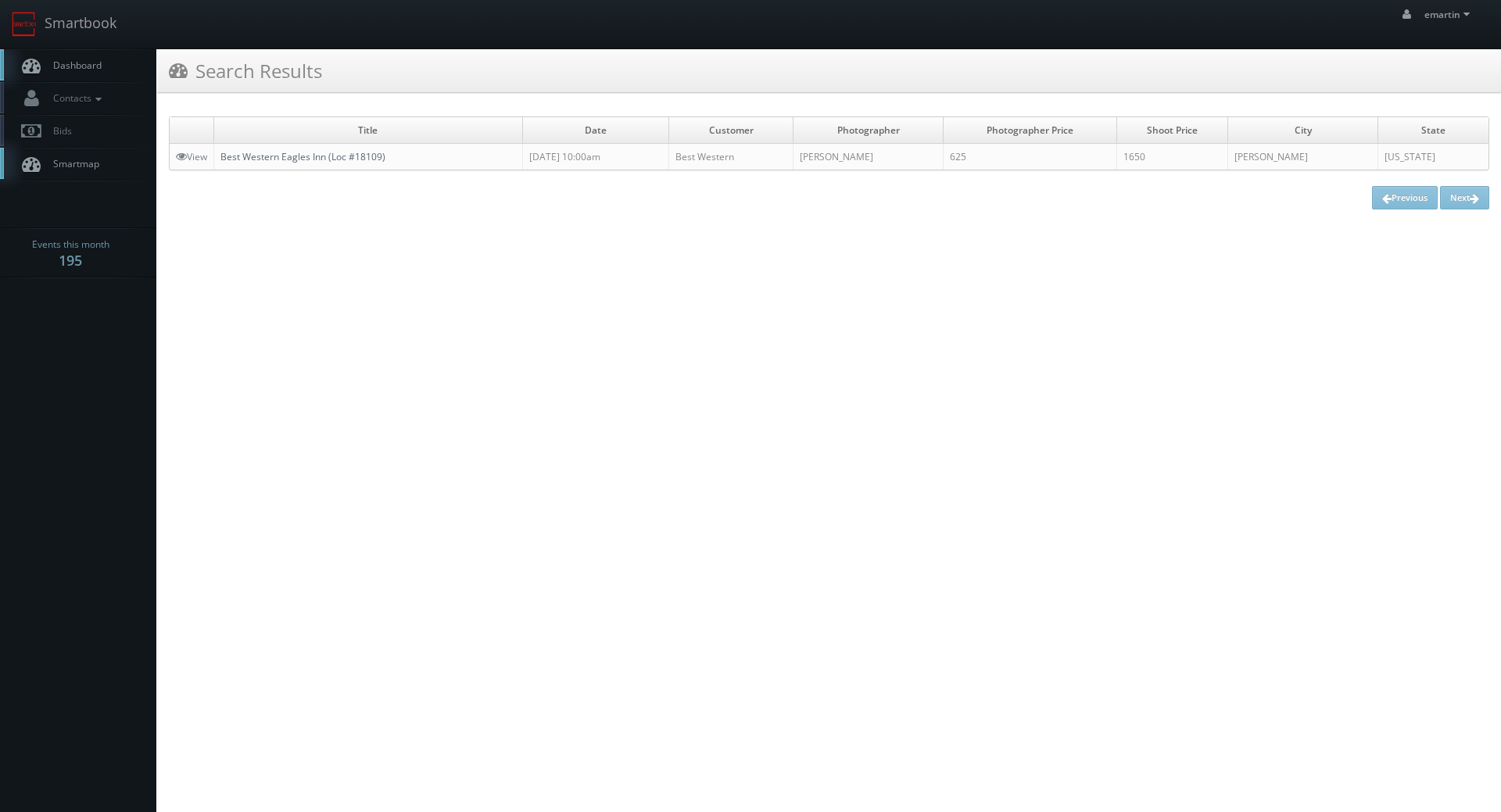
click at [296, 153] on link "Best Western Eagles Inn (Loc #18109)" at bounding box center [302, 156] width 165 height 13
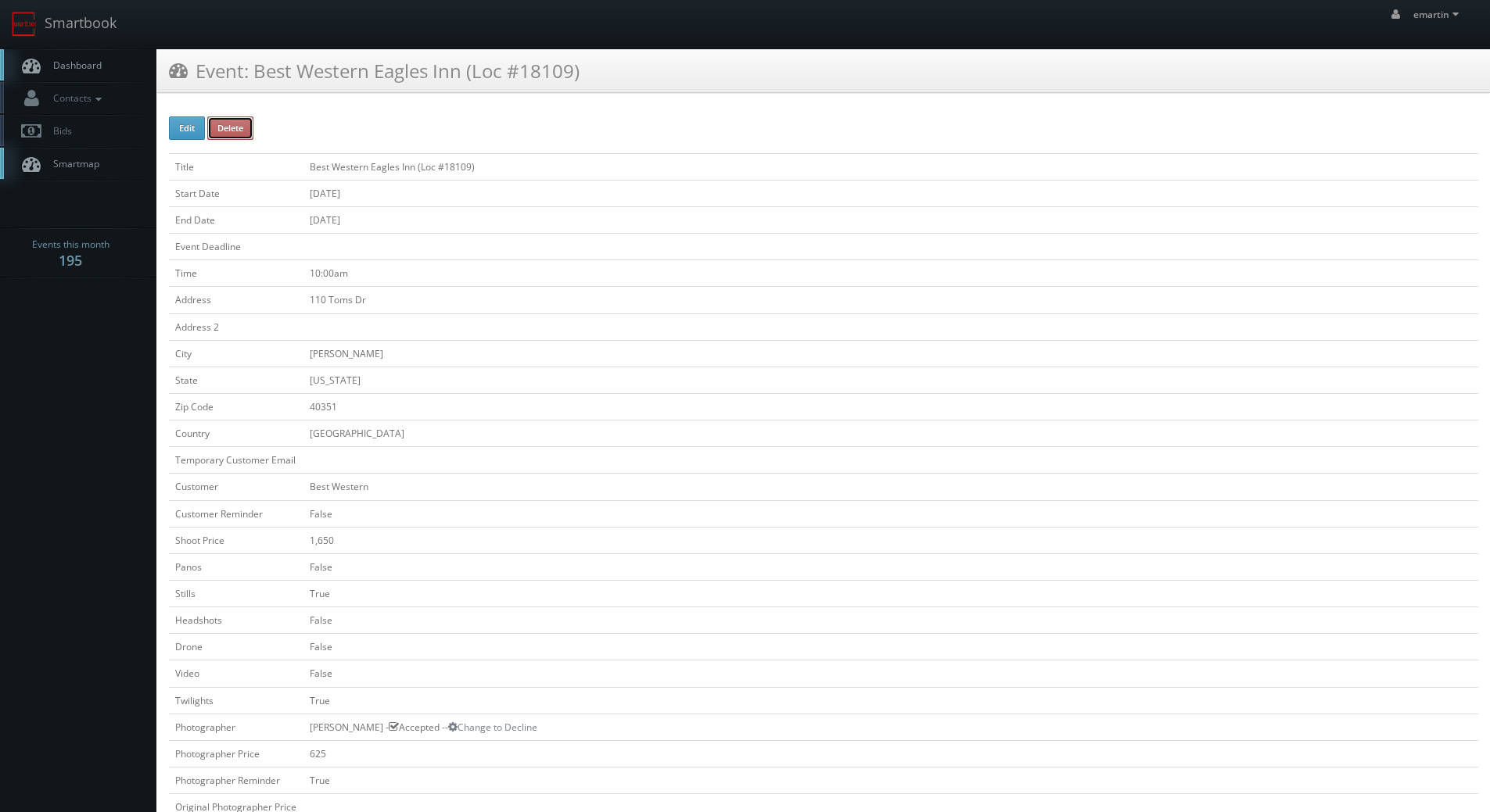
click at [250, 124] on button "Delete" at bounding box center [230, 127] width 46 height 23
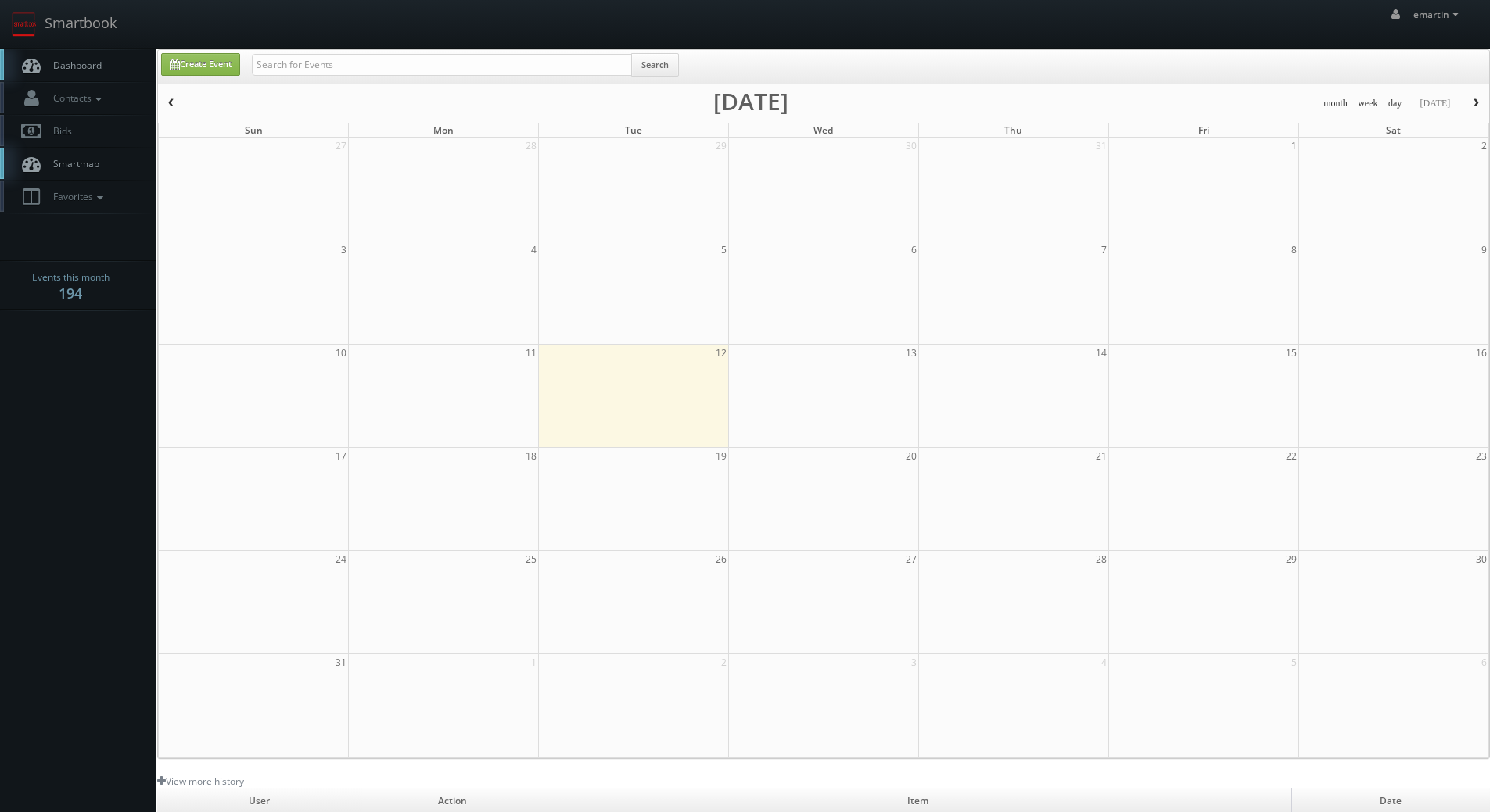
click at [92, 72] on link "Dashboard" at bounding box center [78, 65] width 156 height 32
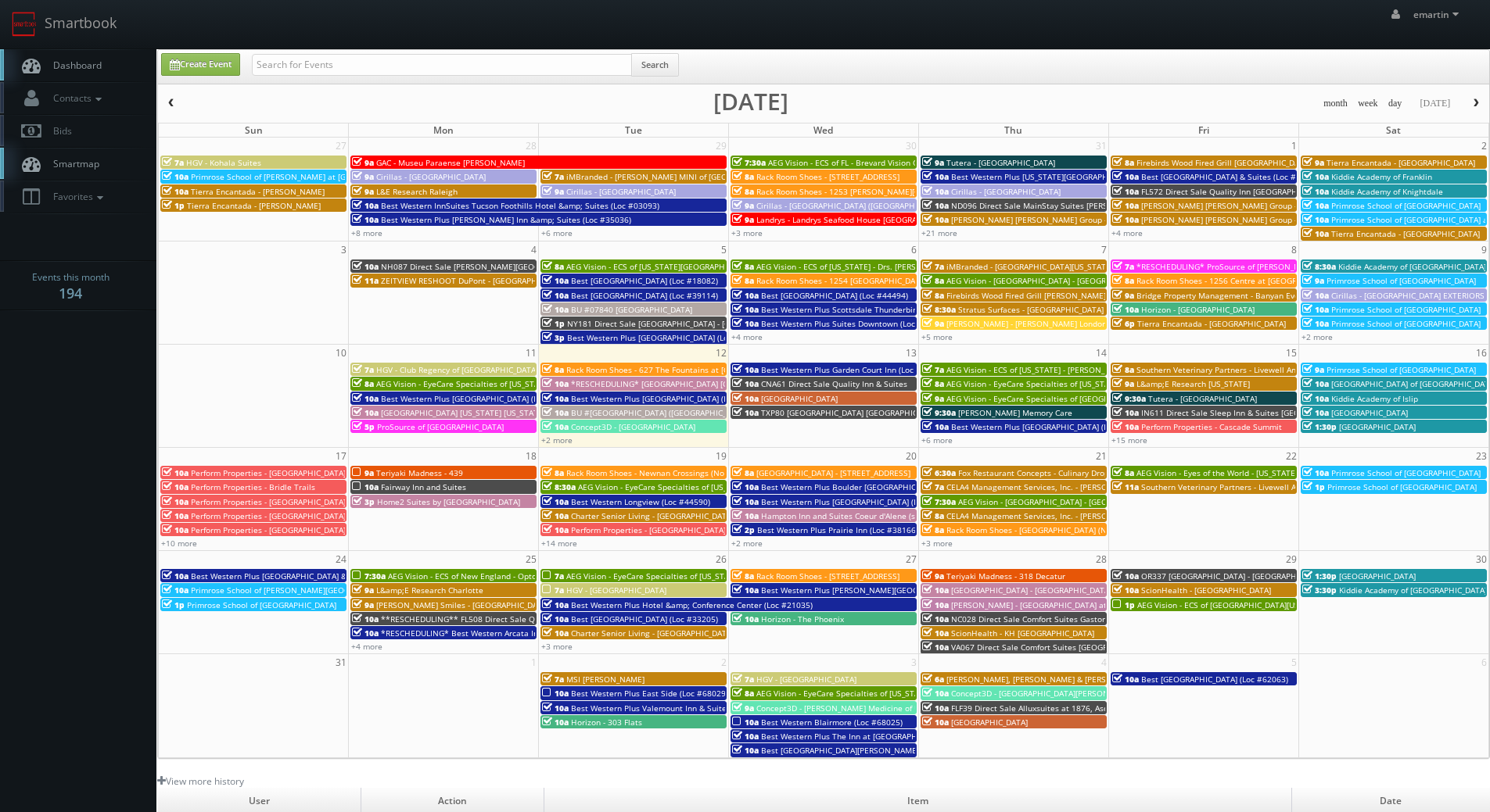
click at [88, 62] on span "Dashboard" at bounding box center [73, 65] width 56 height 13
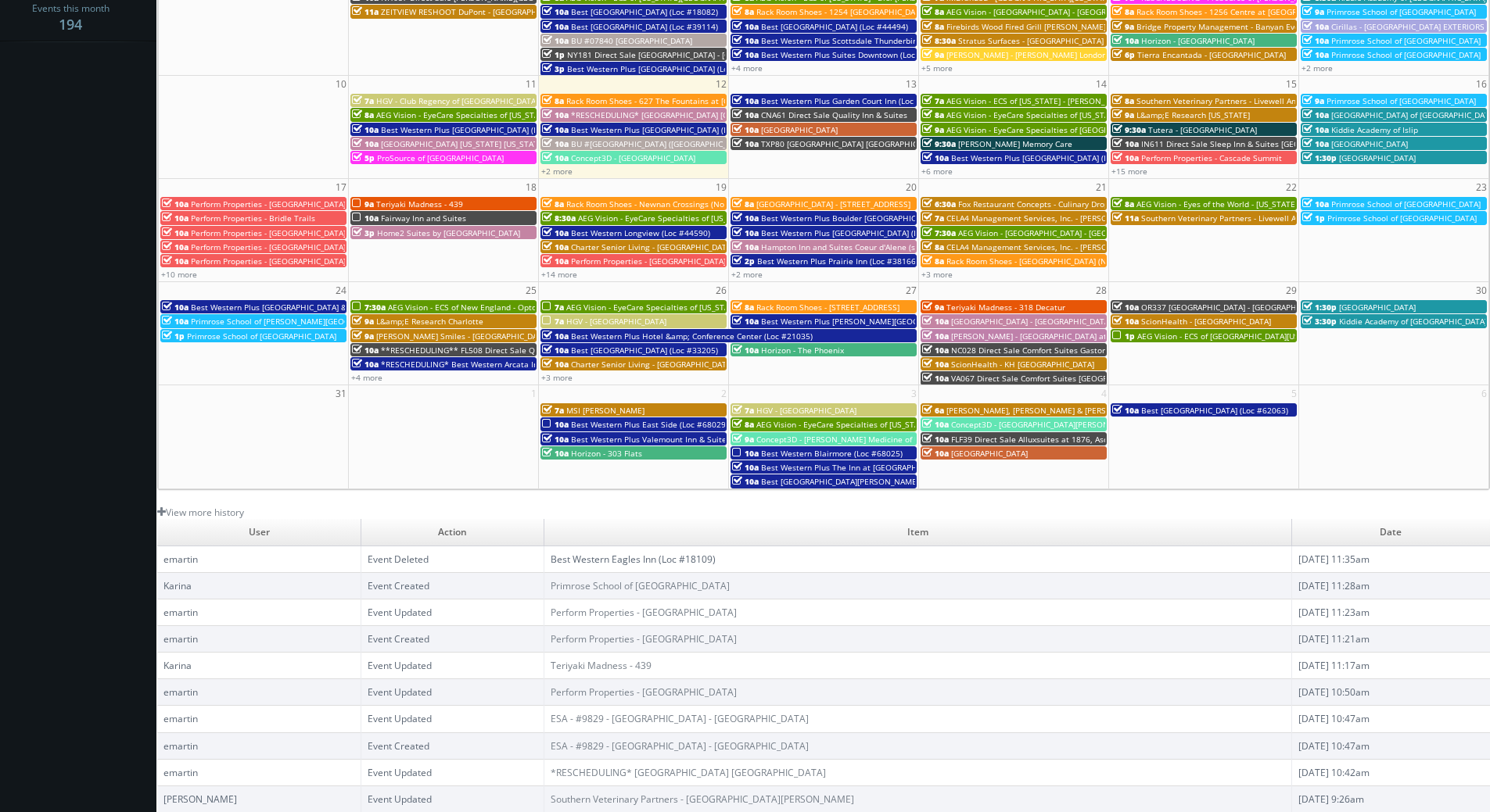
click at [53, 220] on body "Smartbook Toggle Side Navigation Toggle Top Navigation emartin emartin Profile …" at bounding box center [745, 272] width 1490 height 1082
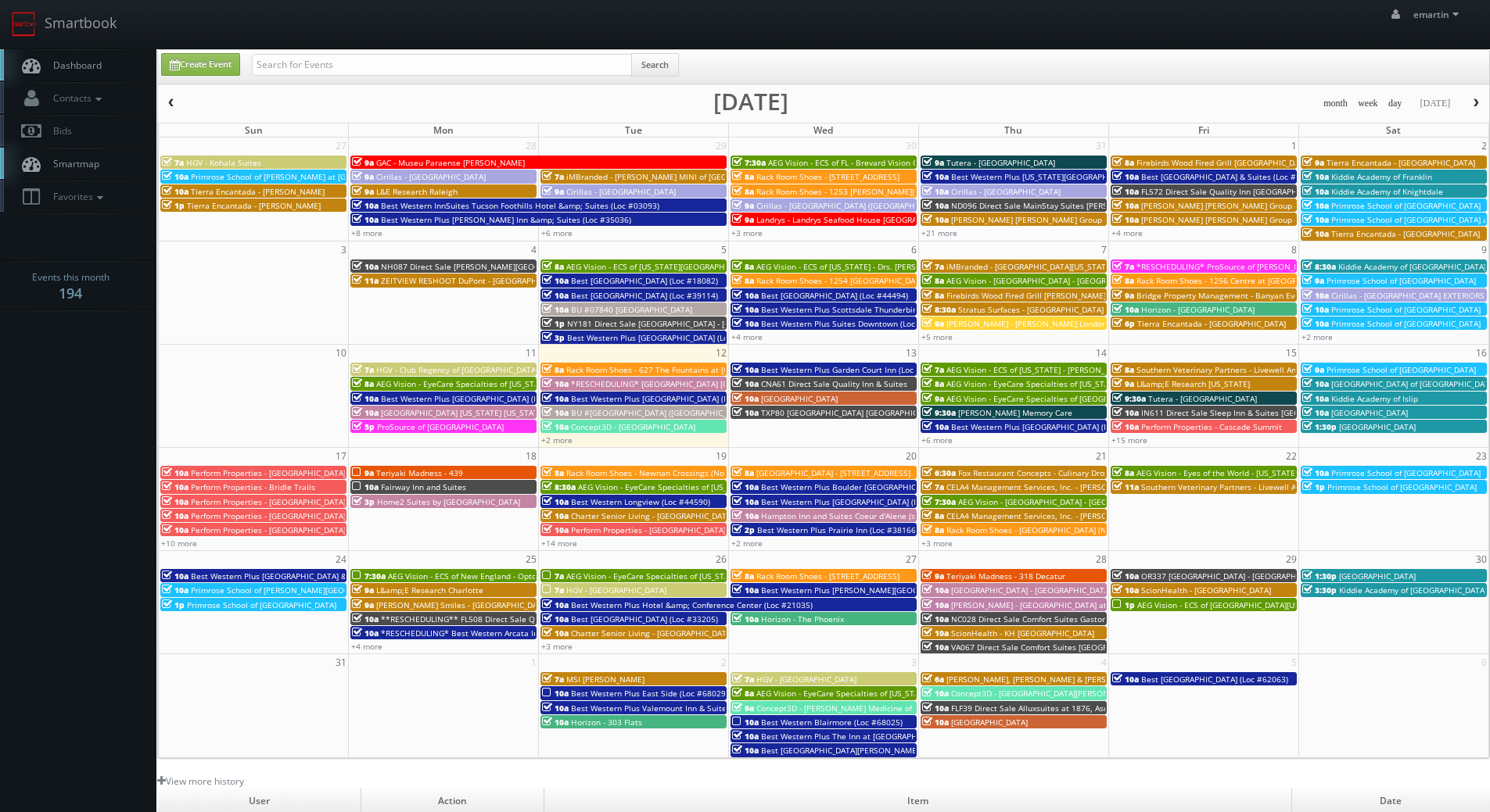
click at [77, 54] on link "Dashboard" at bounding box center [78, 65] width 156 height 32
click at [170, 542] on link "+10 more" at bounding box center [179, 543] width 36 height 11
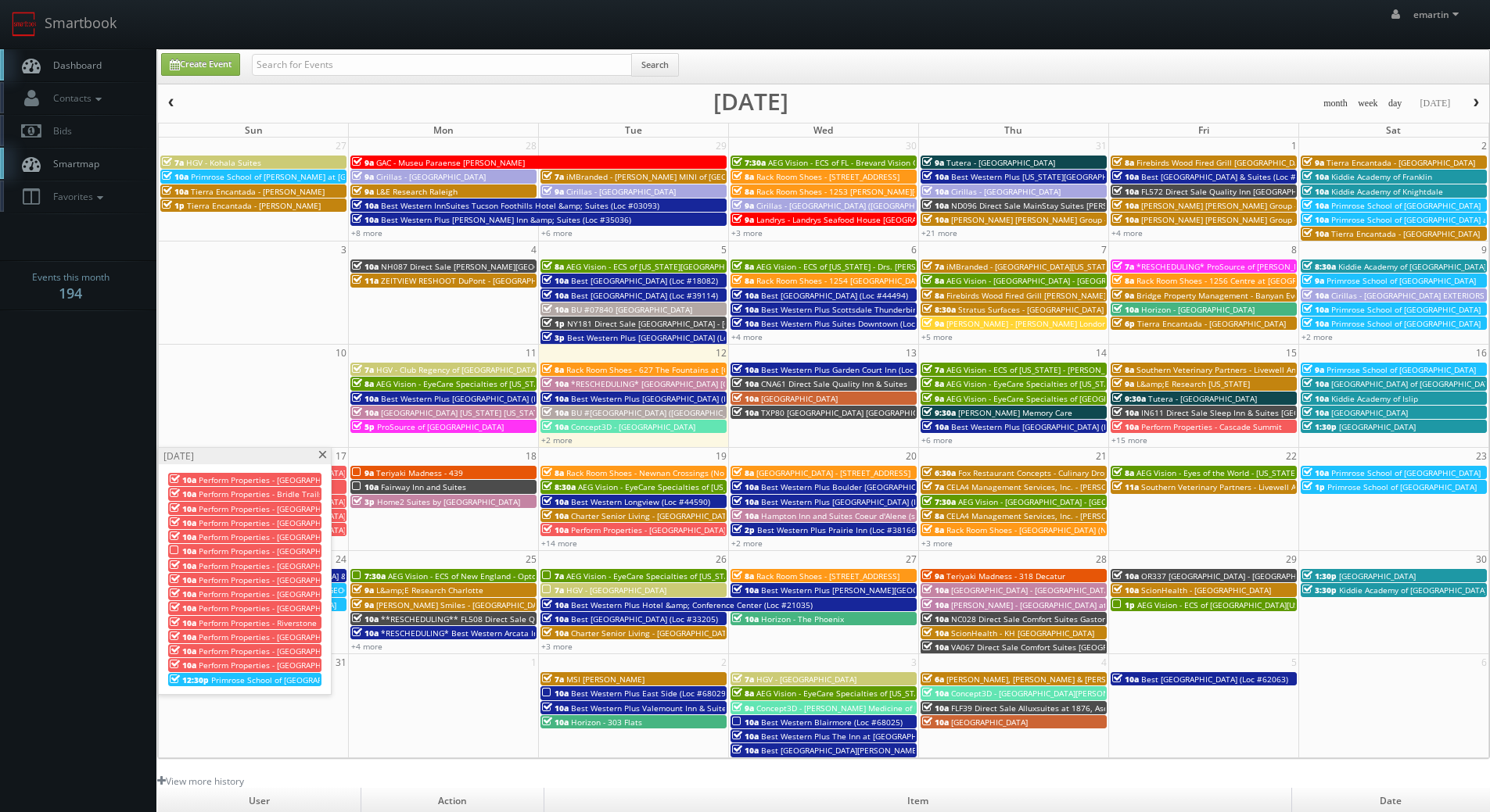
click at [325, 456] on span at bounding box center [322, 456] width 10 height 9
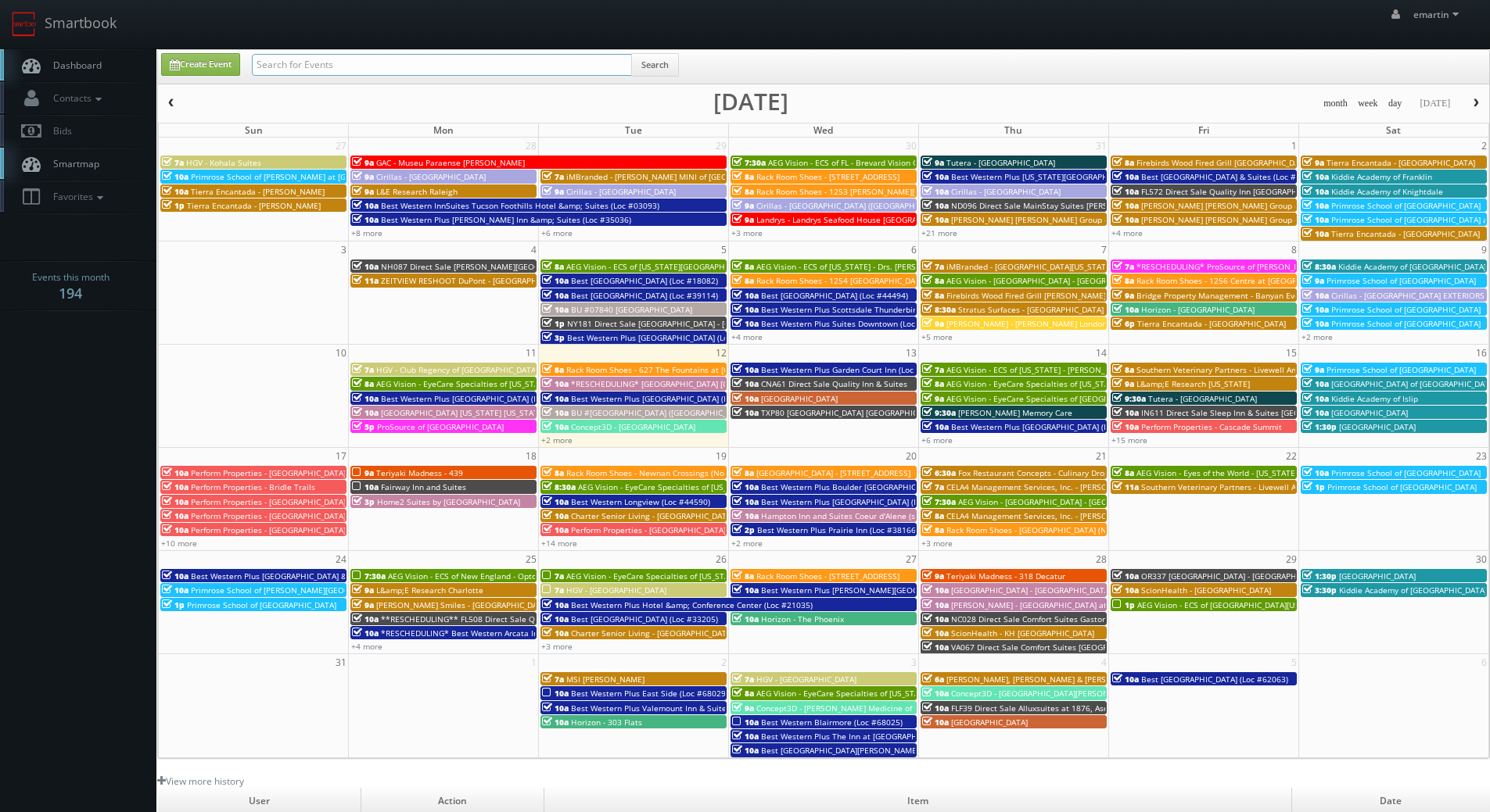
click at [356, 66] on input "text" at bounding box center [441, 64] width 380 height 22
type input "mo561"
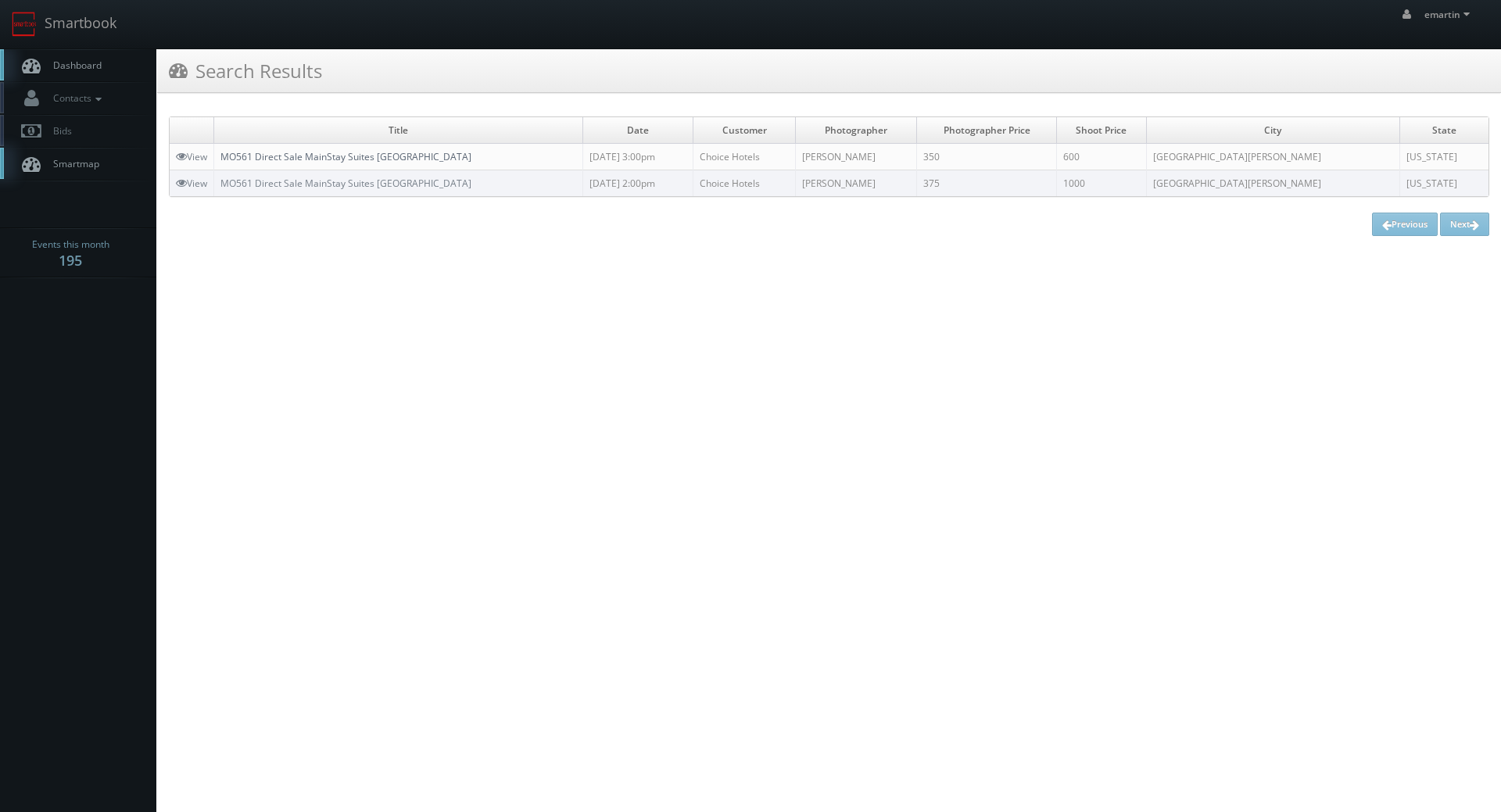
click at [314, 156] on link "MO561 Direct Sale MainStay Suites [GEOGRAPHIC_DATA]" at bounding box center [346, 156] width 251 height 13
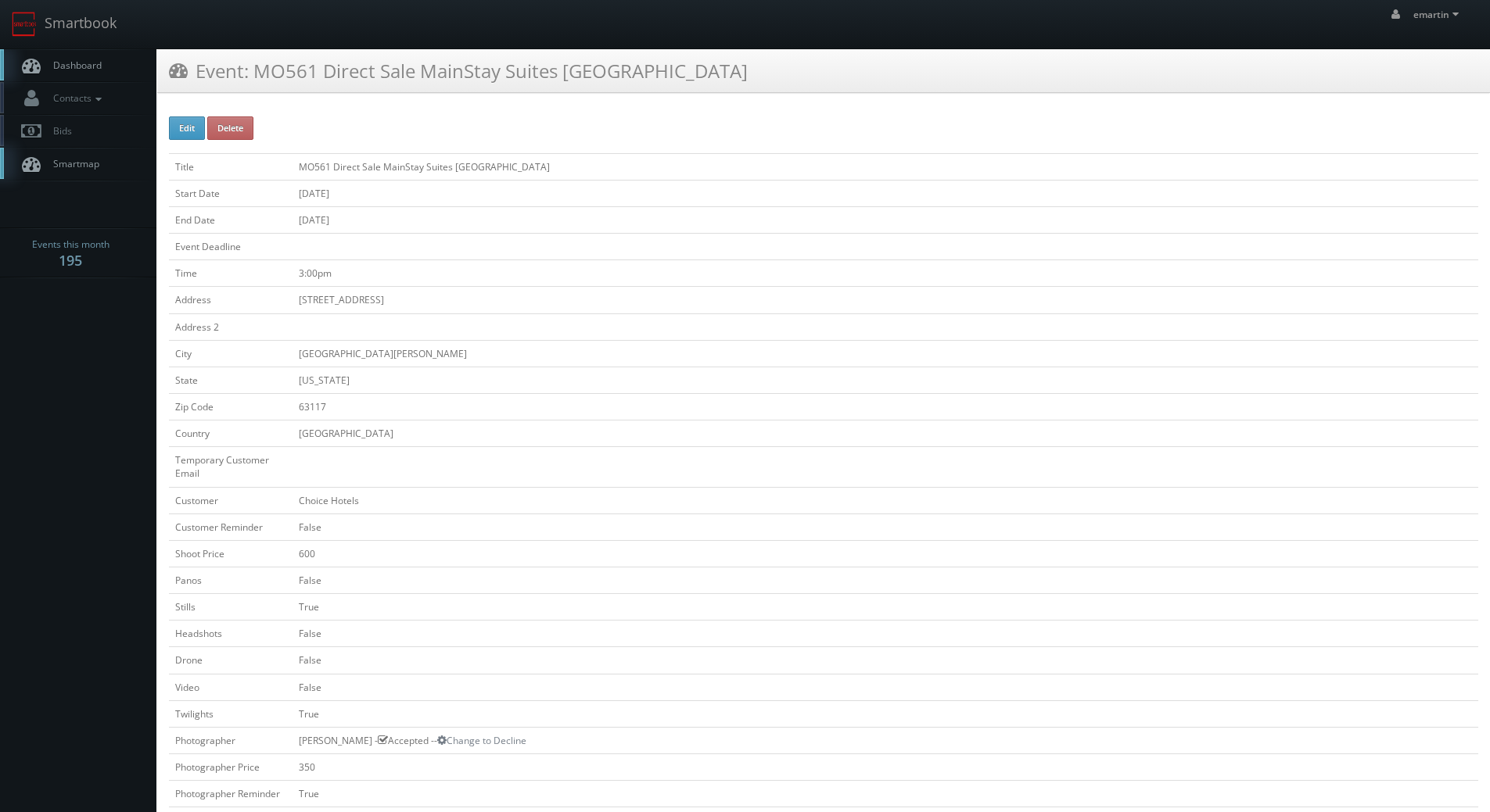
click at [91, 57] on link "Dashboard" at bounding box center [78, 65] width 156 height 32
